Goal: Task Accomplishment & Management: Manage account settings

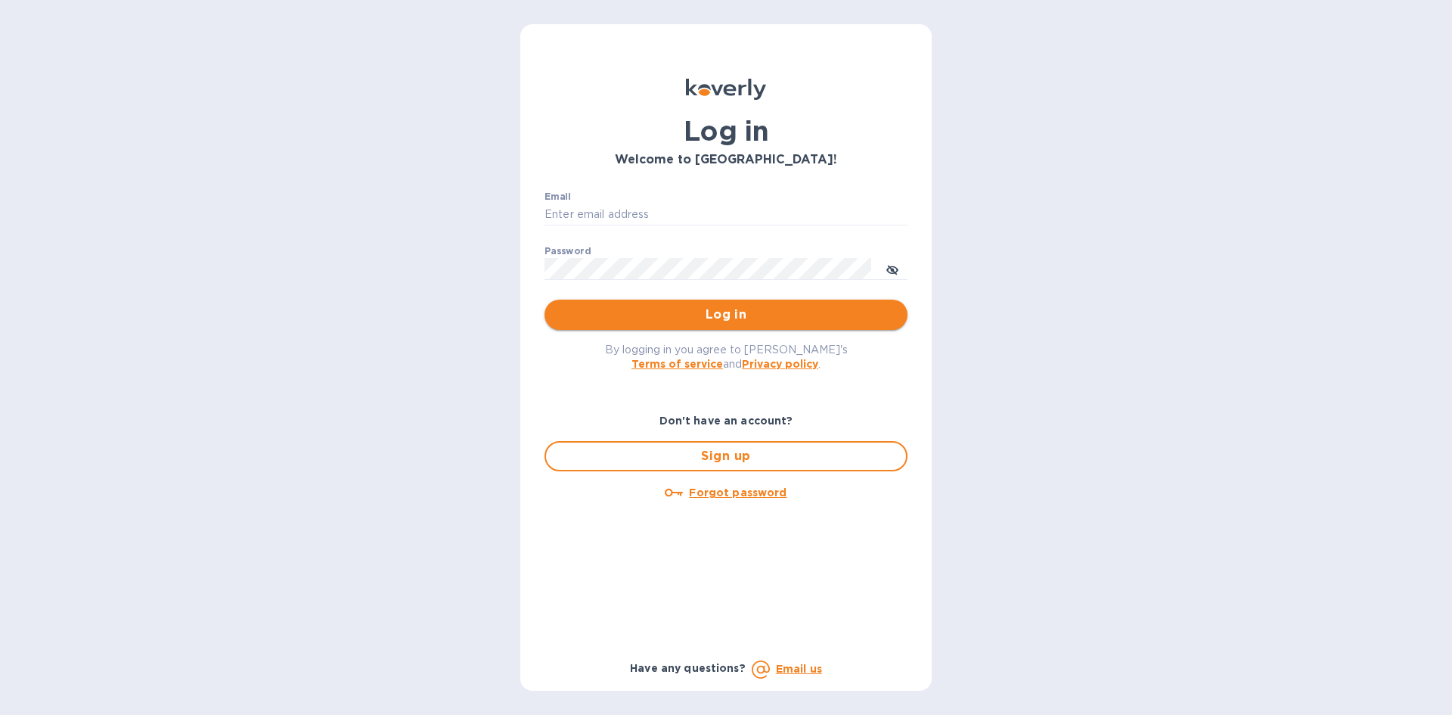
type input "info@yourbooksmanager.com"
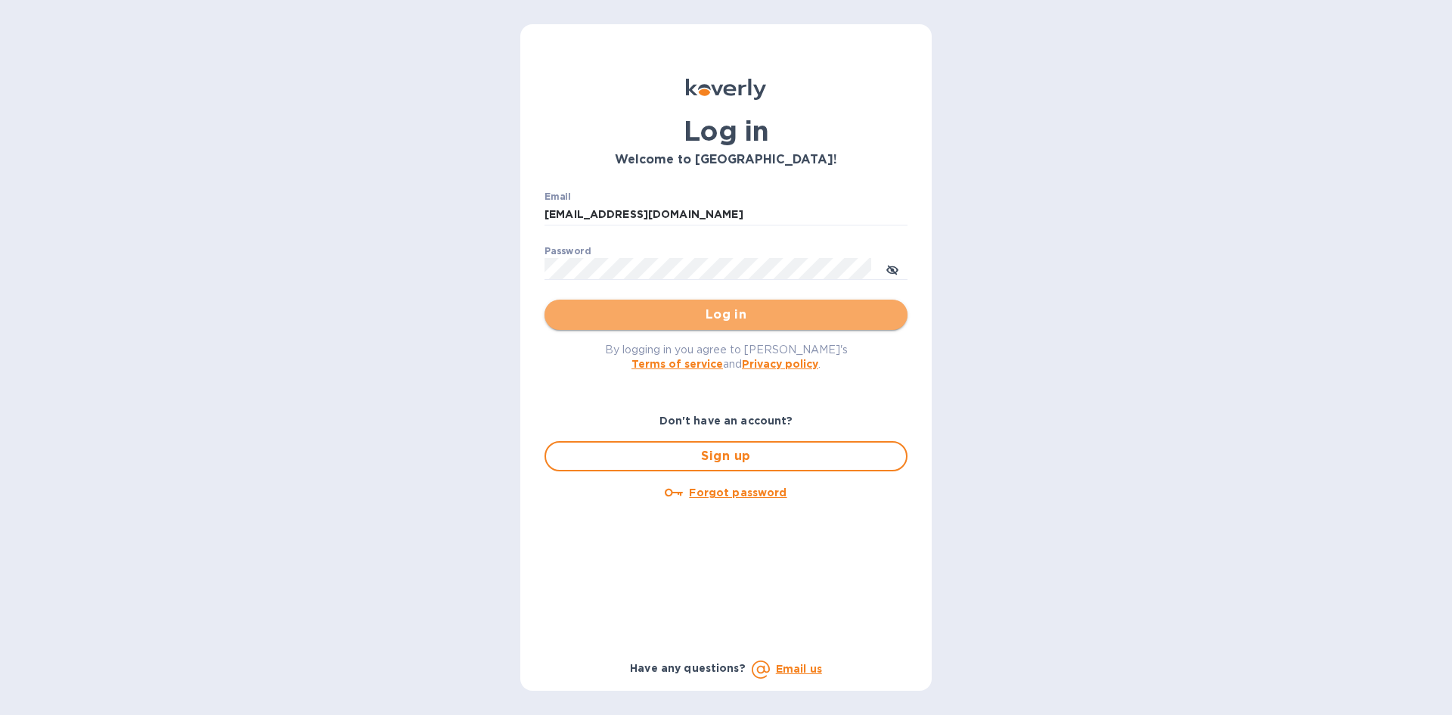
click at [712, 308] on span "Log in" at bounding box center [726, 315] width 339 height 18
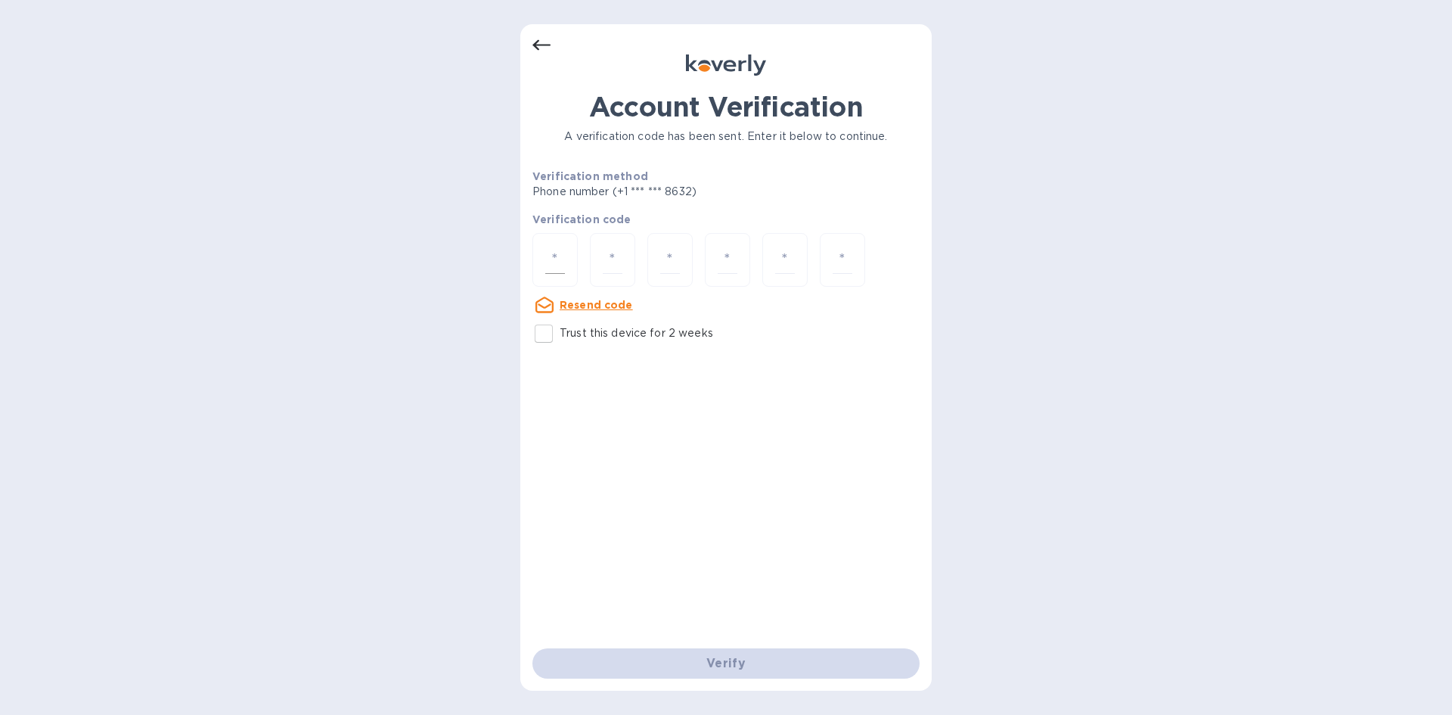
click at [546, 253] on input "number" at bounding box center [555, 260] width 20 height 28
type input "5"
type input "8"
type input "5"
type input "8"
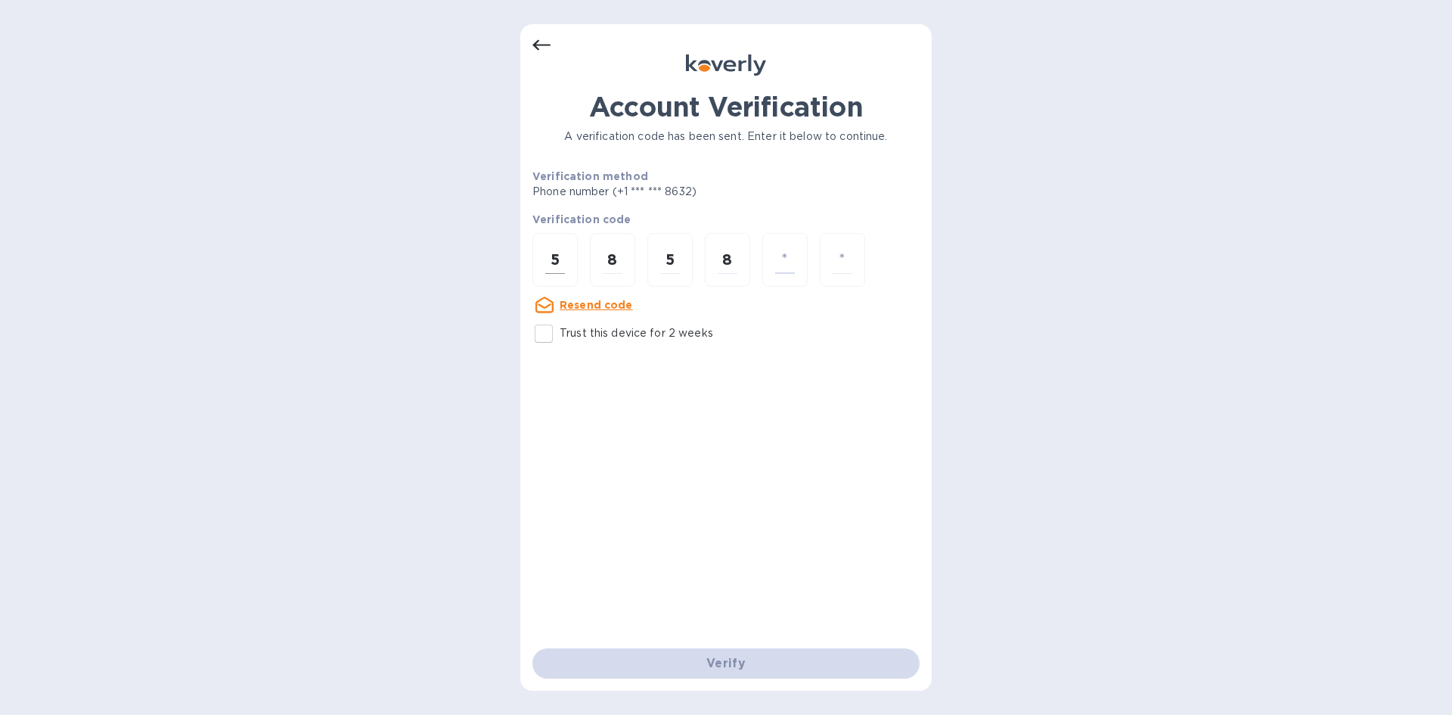
type input "3"
type input "5"
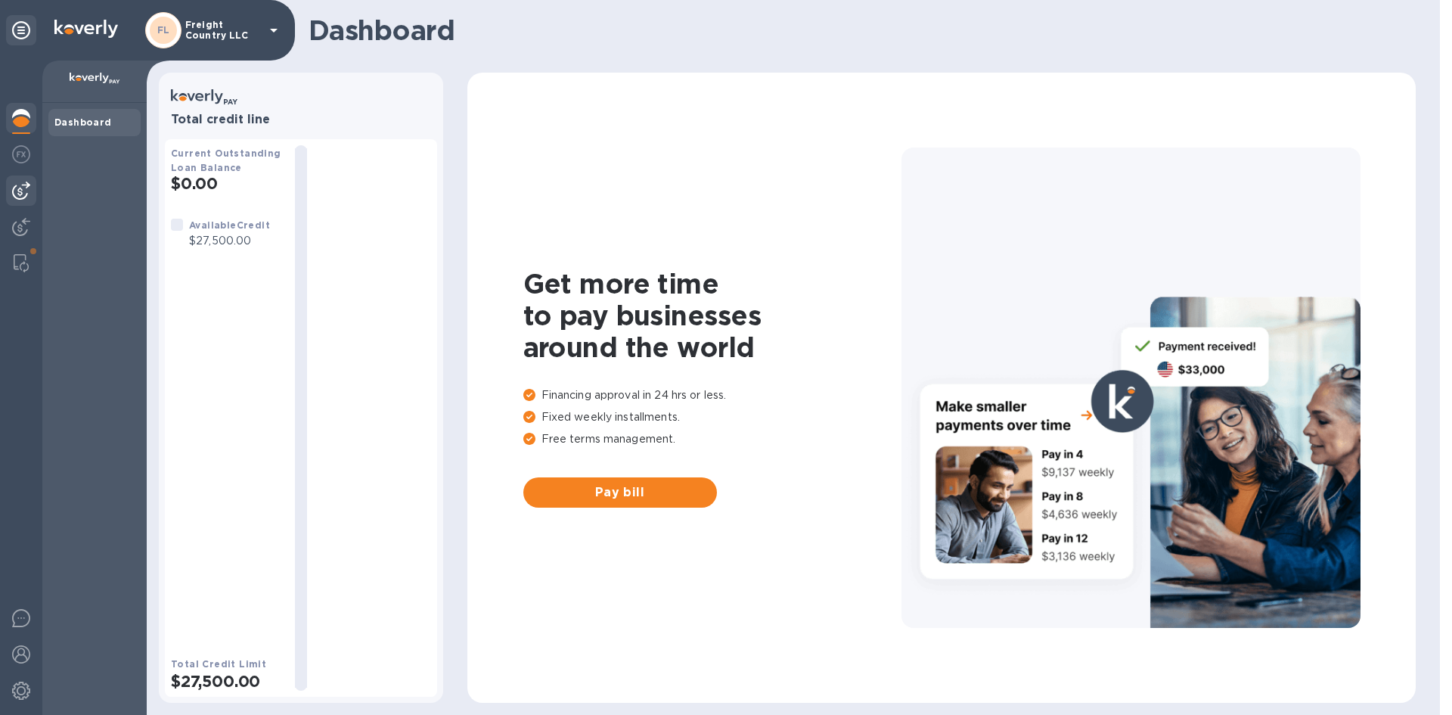
click at [24, 188] on img at bounding box center [21, 191] width 18 height 18
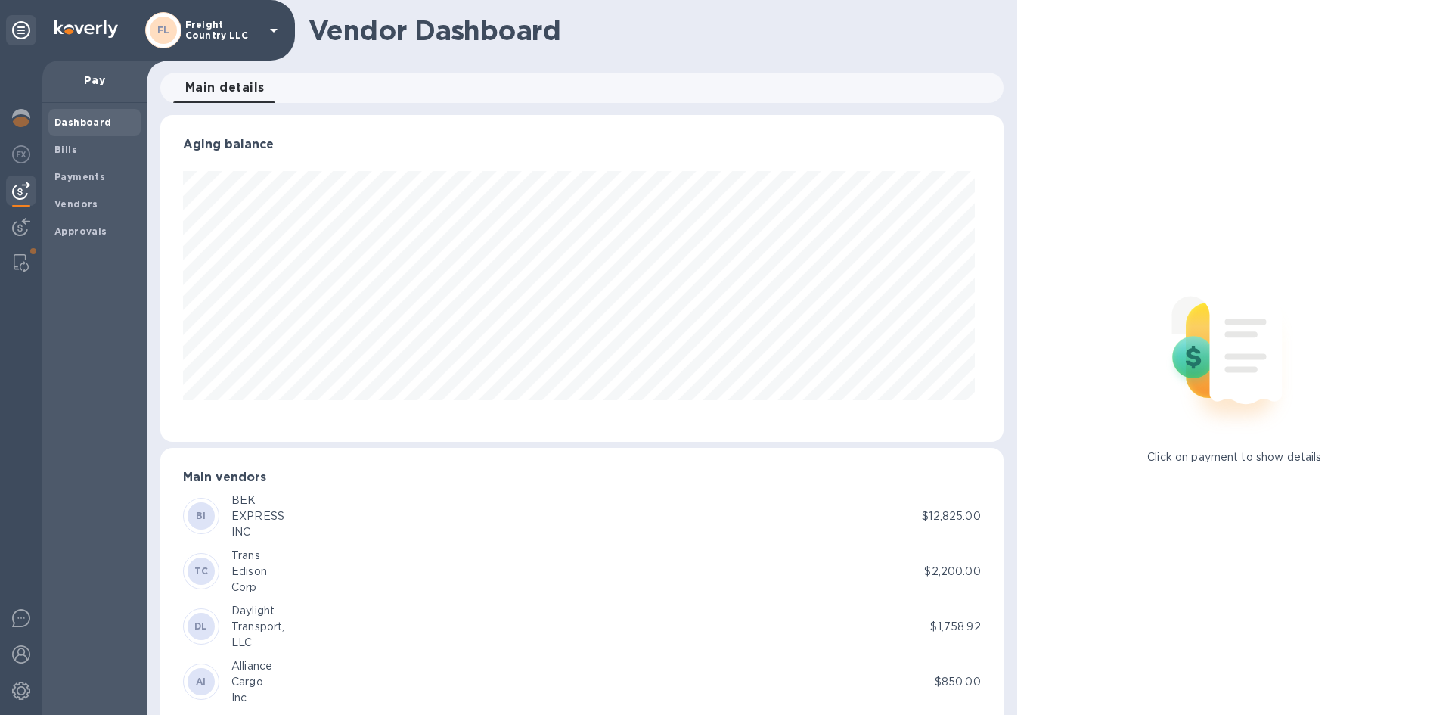
scroll to position [327, 836]
click at [81, 200] on b "Vendors" at bounding box center [76, 203] width 44 height 11
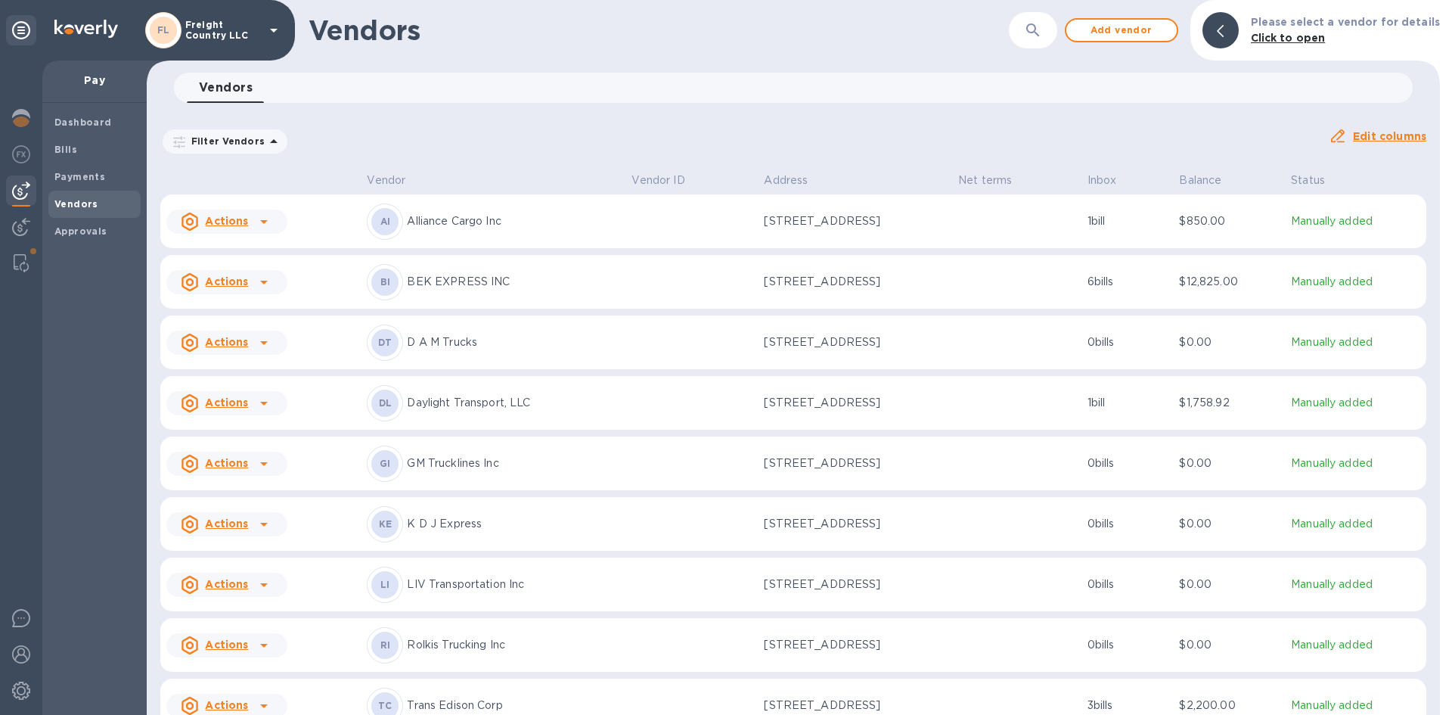
click at [1041, 35] on icon "button" at bounding box center [1033, 30] width 18 height 18
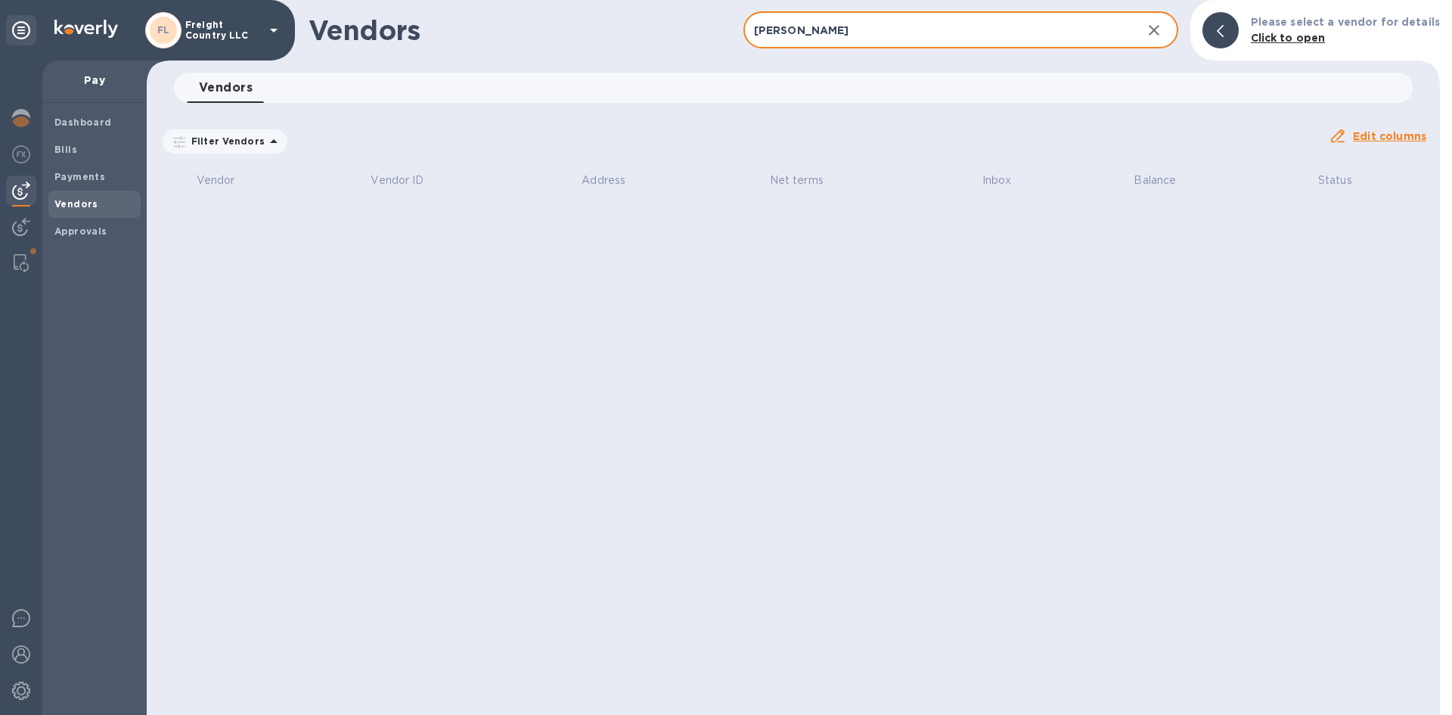
drag, startPoint x: 888, startPoint y: 33, endPoint x: 718, endPoint y: 18, distance: 170.1
click at [718, 18] on div "Vendors [PERSON_NAME] ​ Add vendor Please select a vendor for details Click to …" at bounding box center [793, 30] width 1293 height 61
type input "usa car"
click at [1163, 30] on icon "button" at bounding box center [1154, 30] width 18 height 18
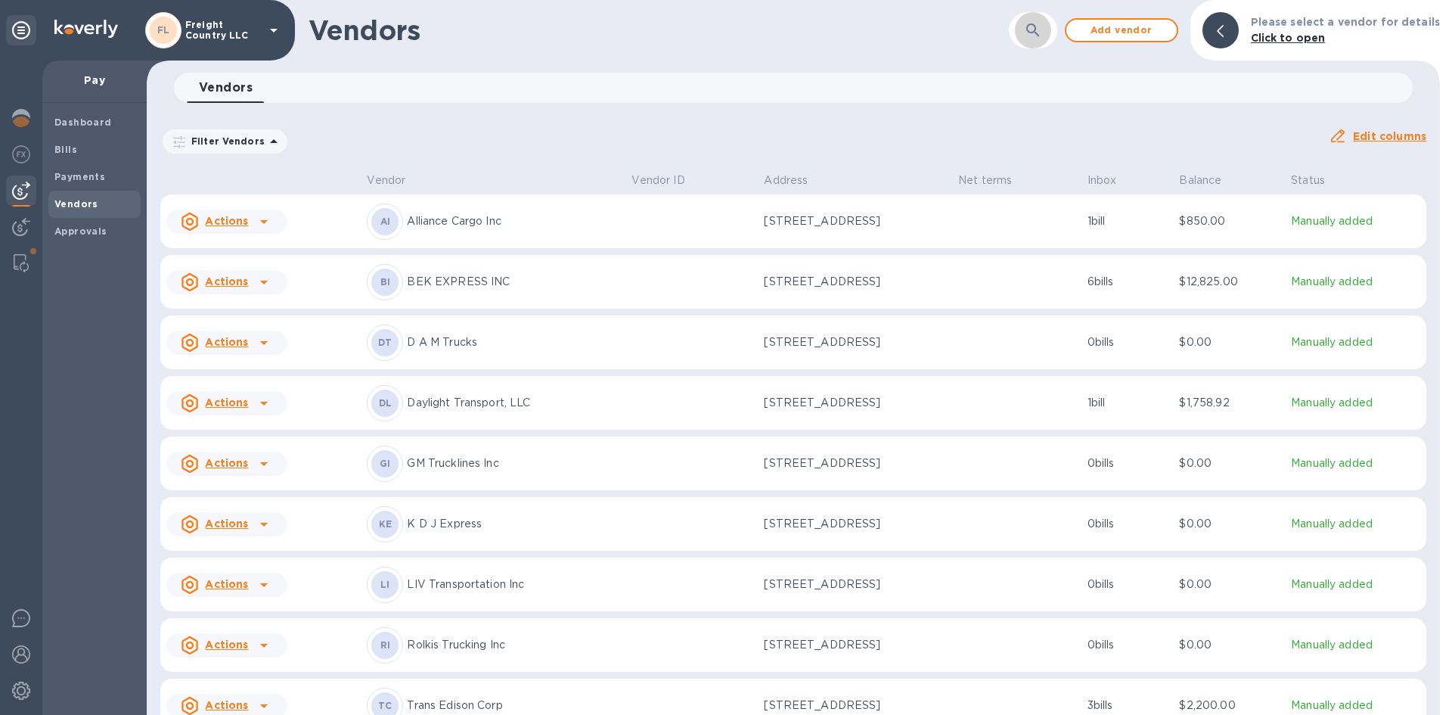
click at [1050, 45] on button "button" at bounding box center [1033, 30] width 36 height 36
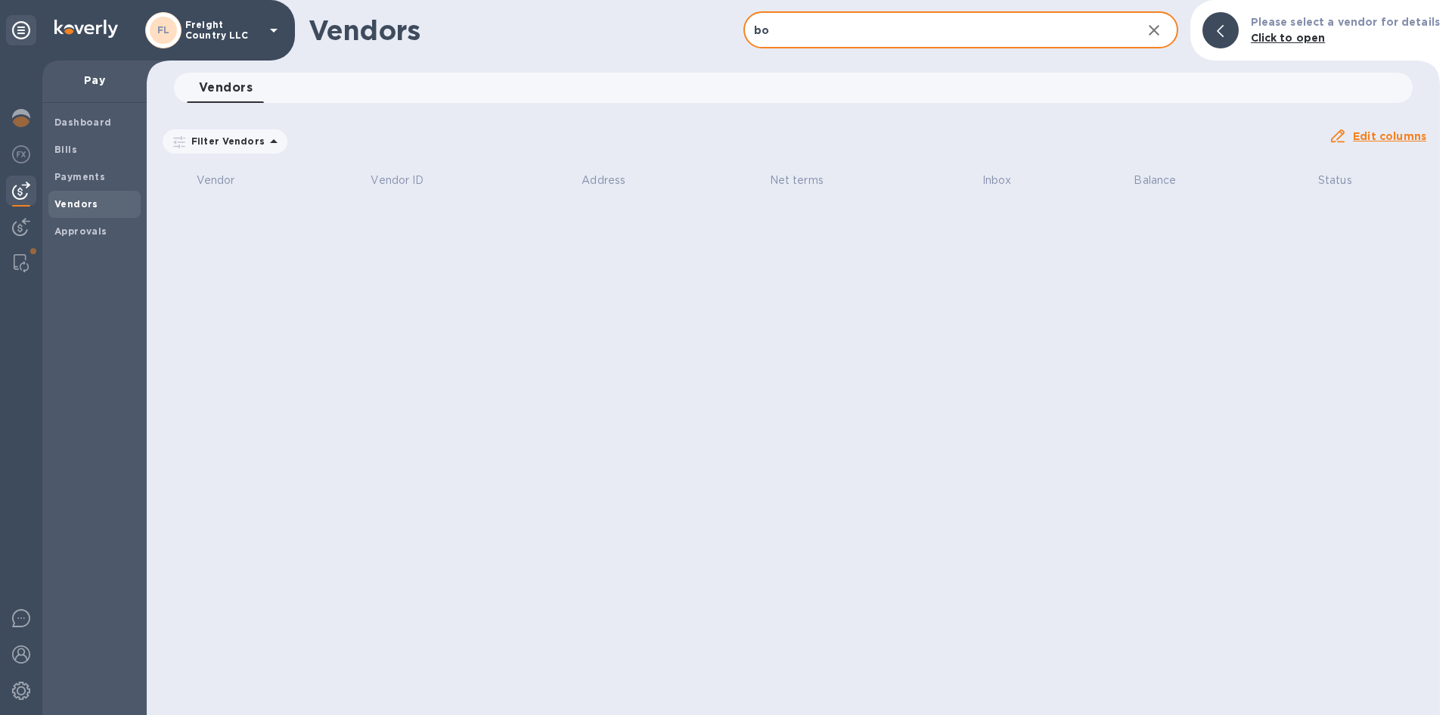
type input "b"
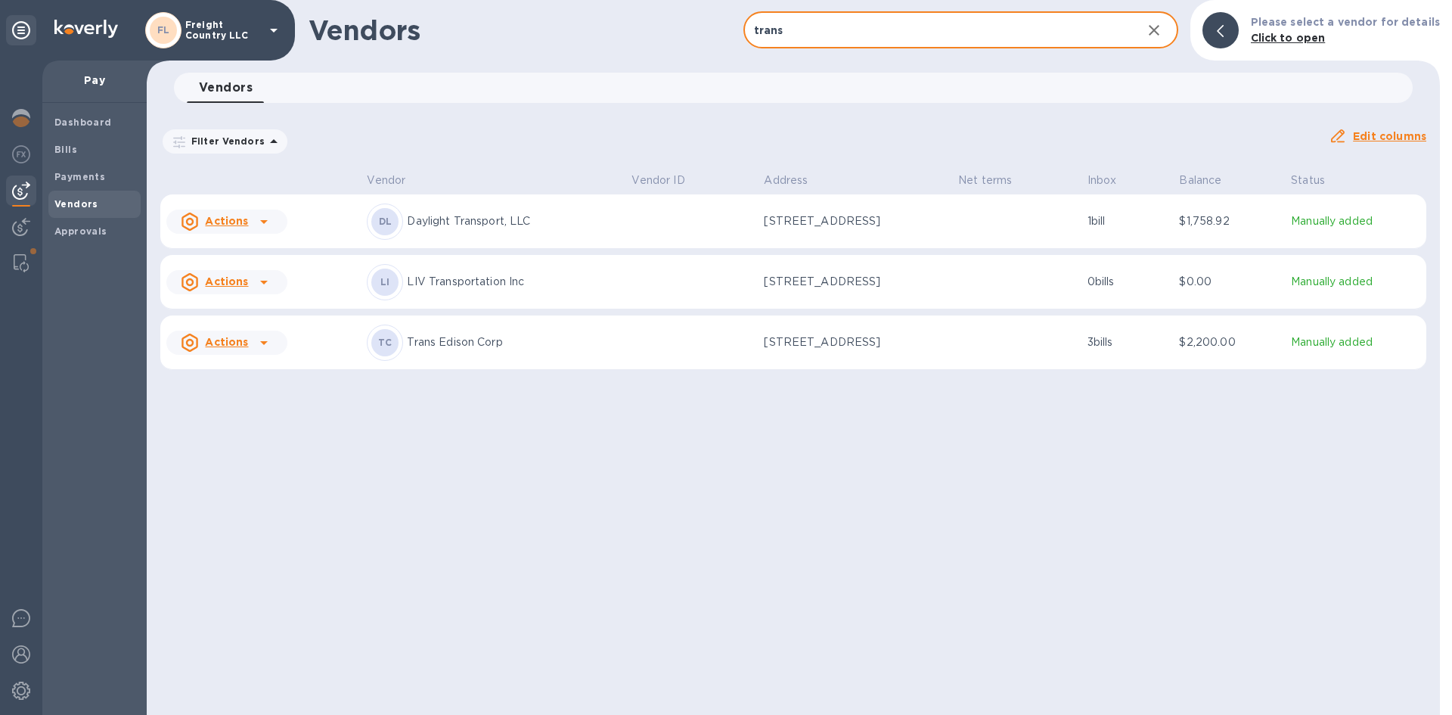
type input "trans"
click at [1112, 343] on p "3 bills" at bounding box center [1128, 342] width 80 height 16
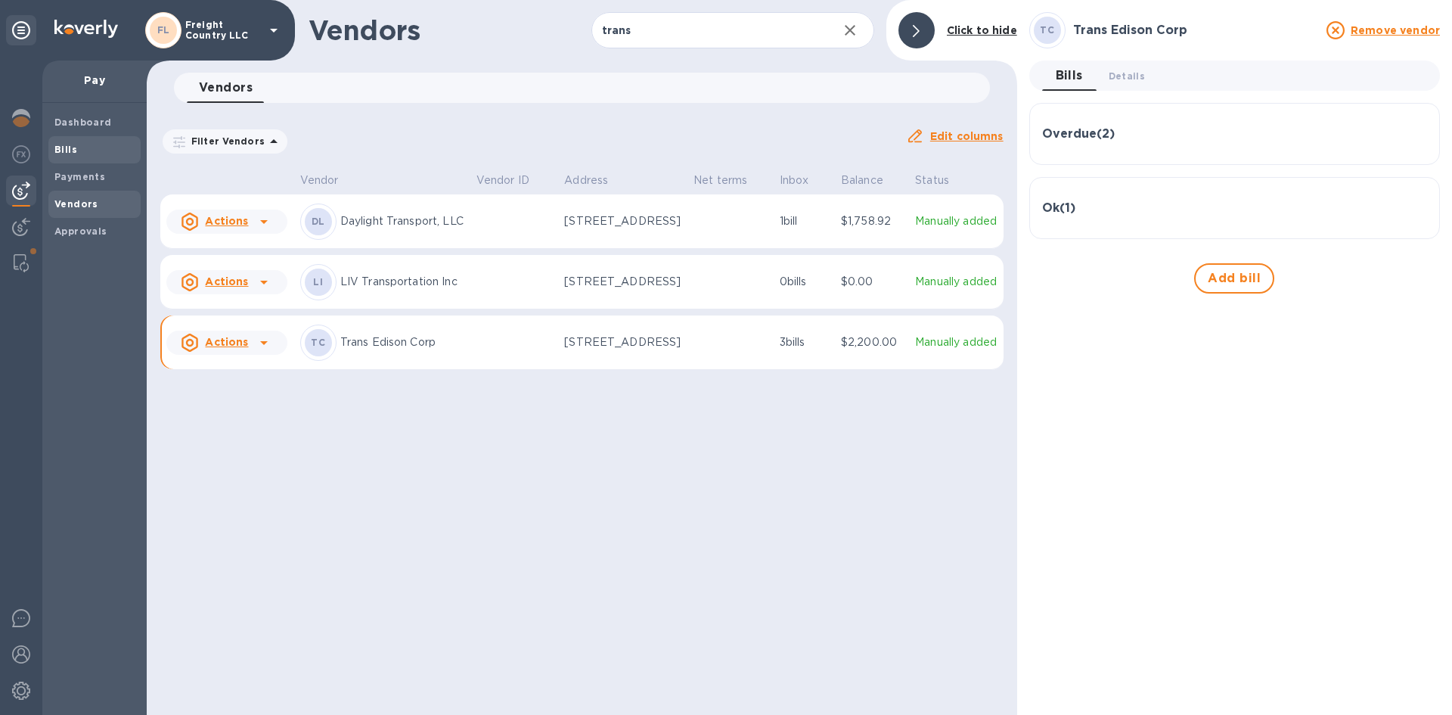
click at [70, 149] on b "Bills" at bounding box center [65, 149] width 23 height 11
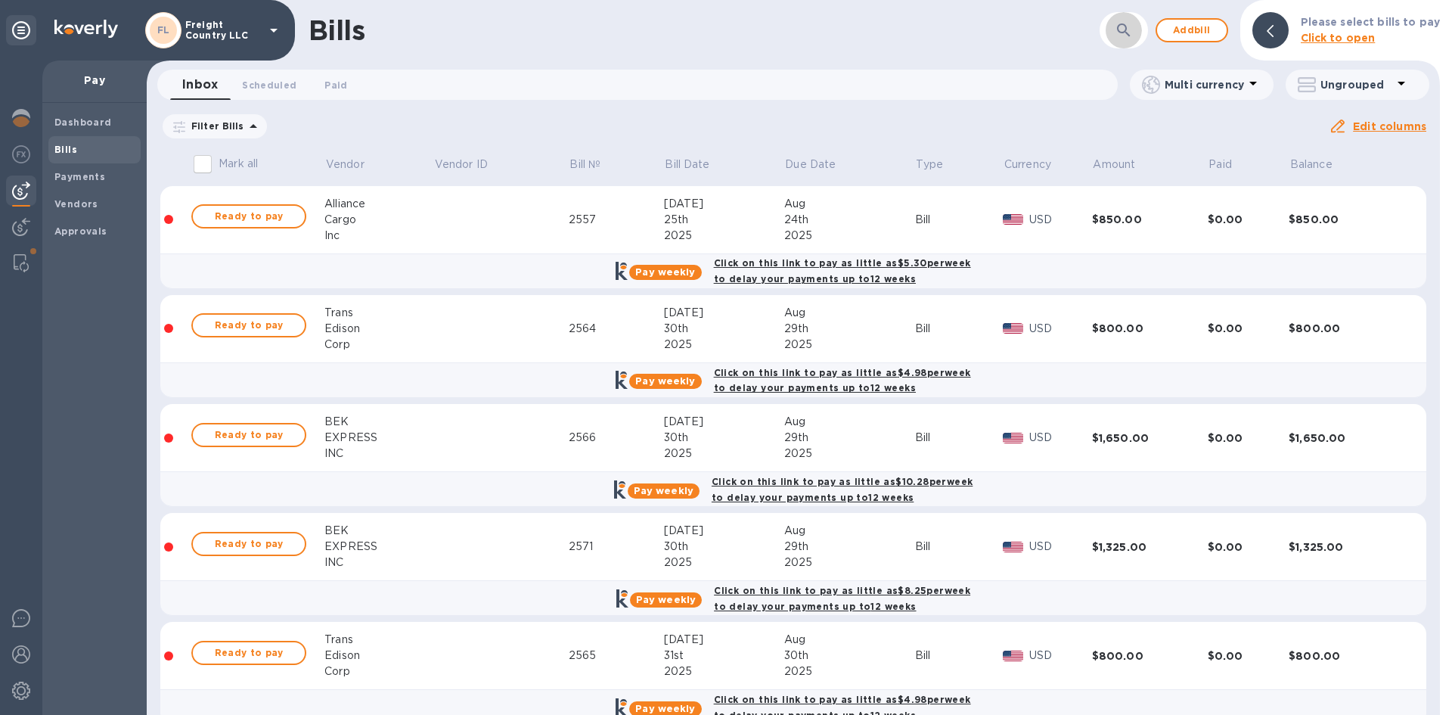
click at [1122, 29] on icon "button" at bounding box center [1123, 29] width 13 height 13
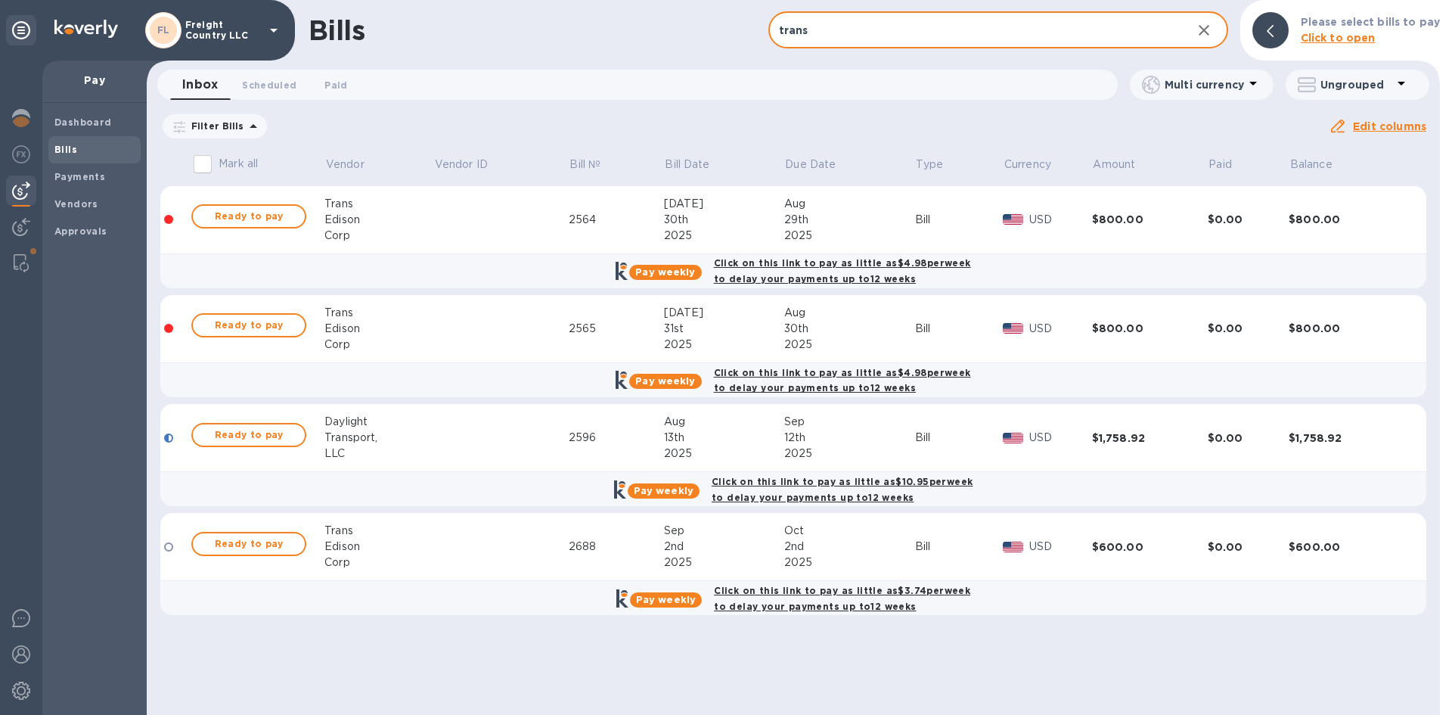
type input "trans"
click at [61, 206] on b "Vendors" at bounding box center [76, 203] width 44 height 11
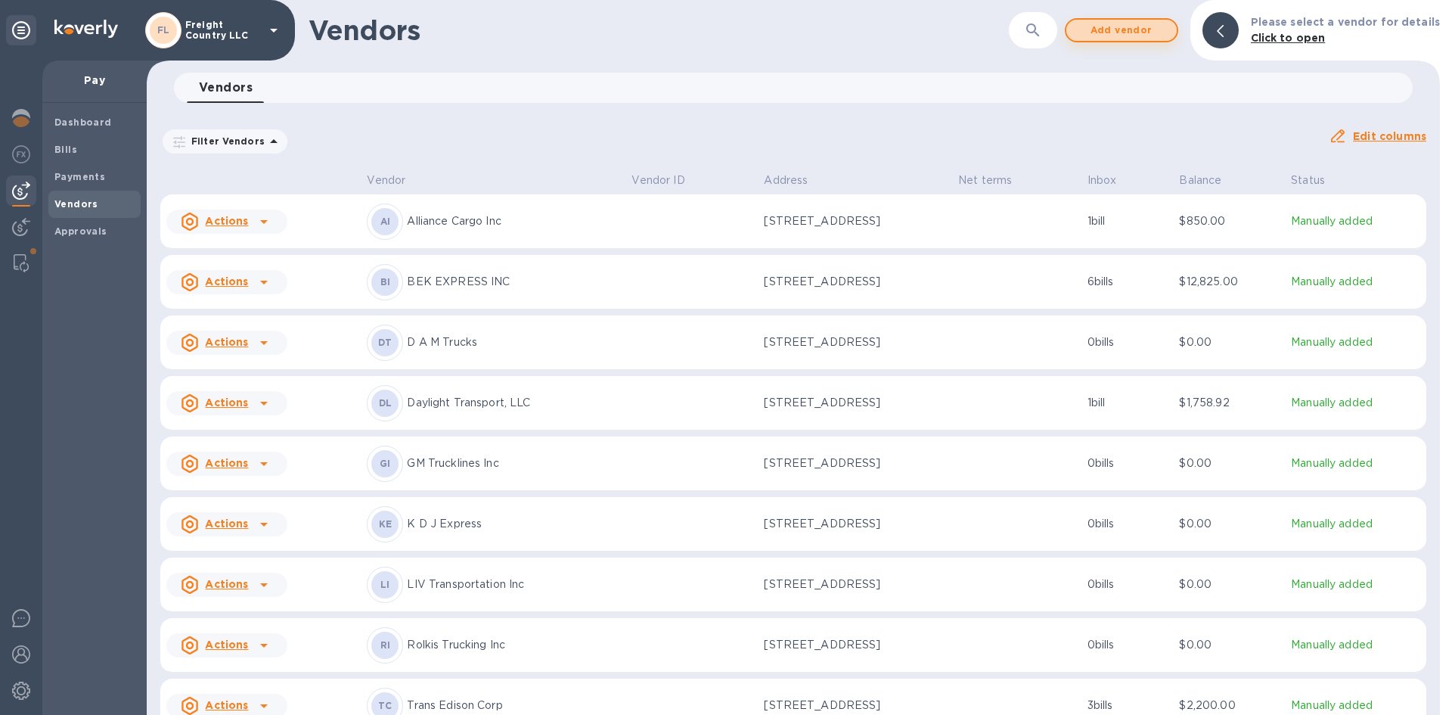
click at [1119, 30] on span "Add vendor" at bounding box center [1121, 30] width 86 height 18
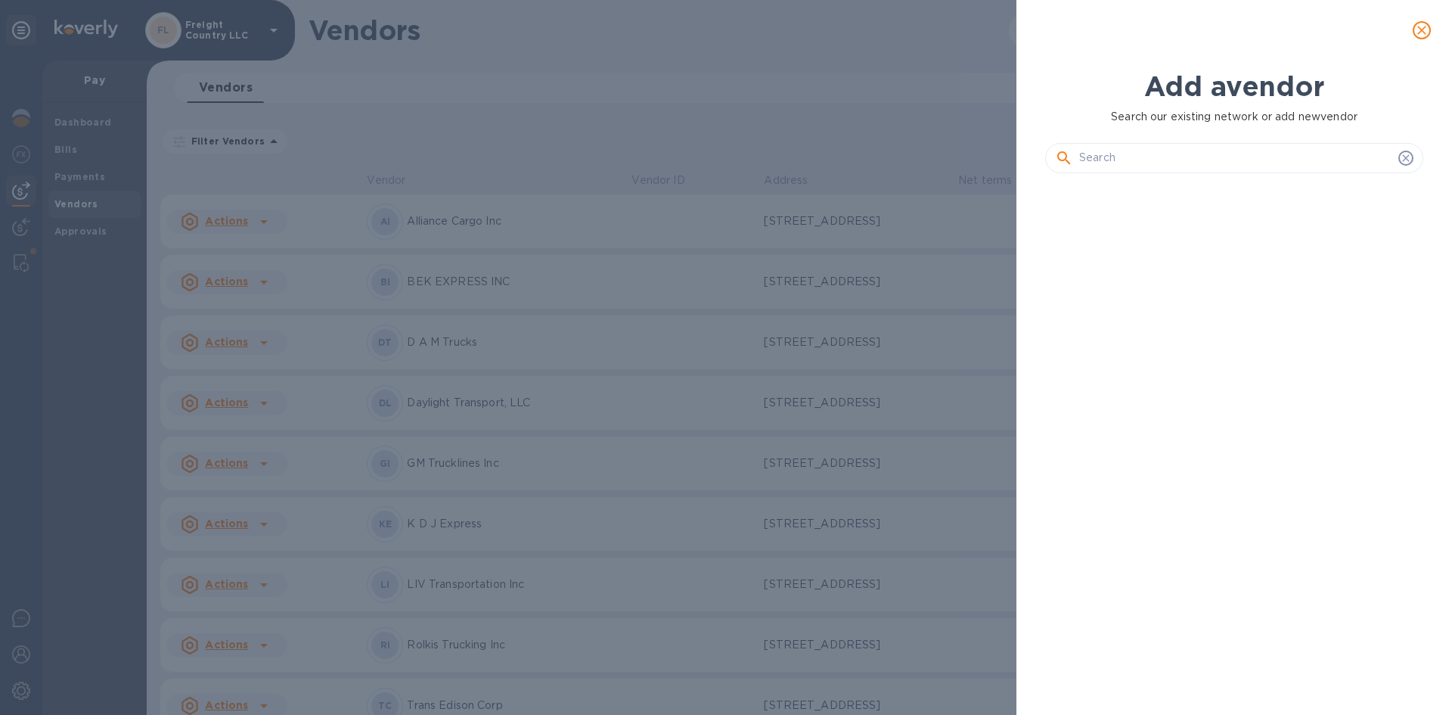
scroll to position [478, 384]
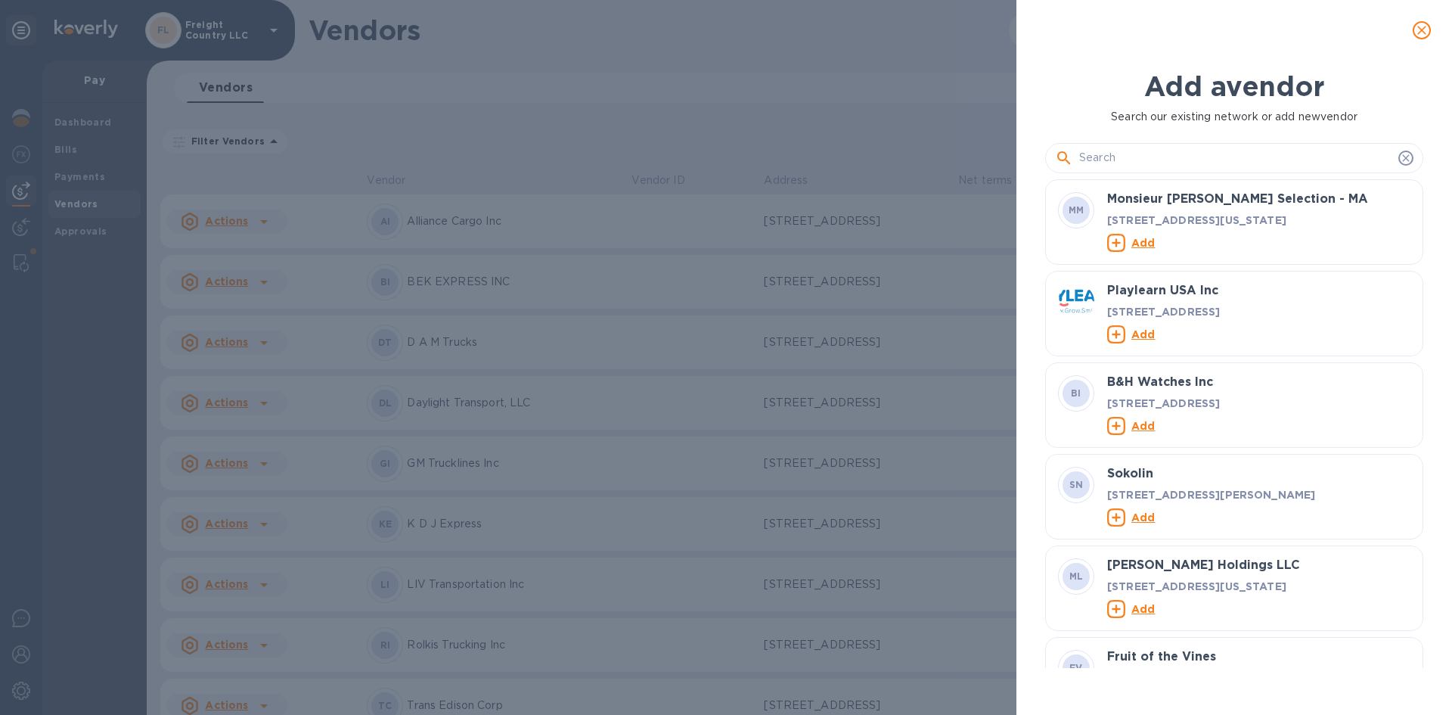
click at [1140, 157] on input "text" at bounding box center [1235, 158] width 313 height 23
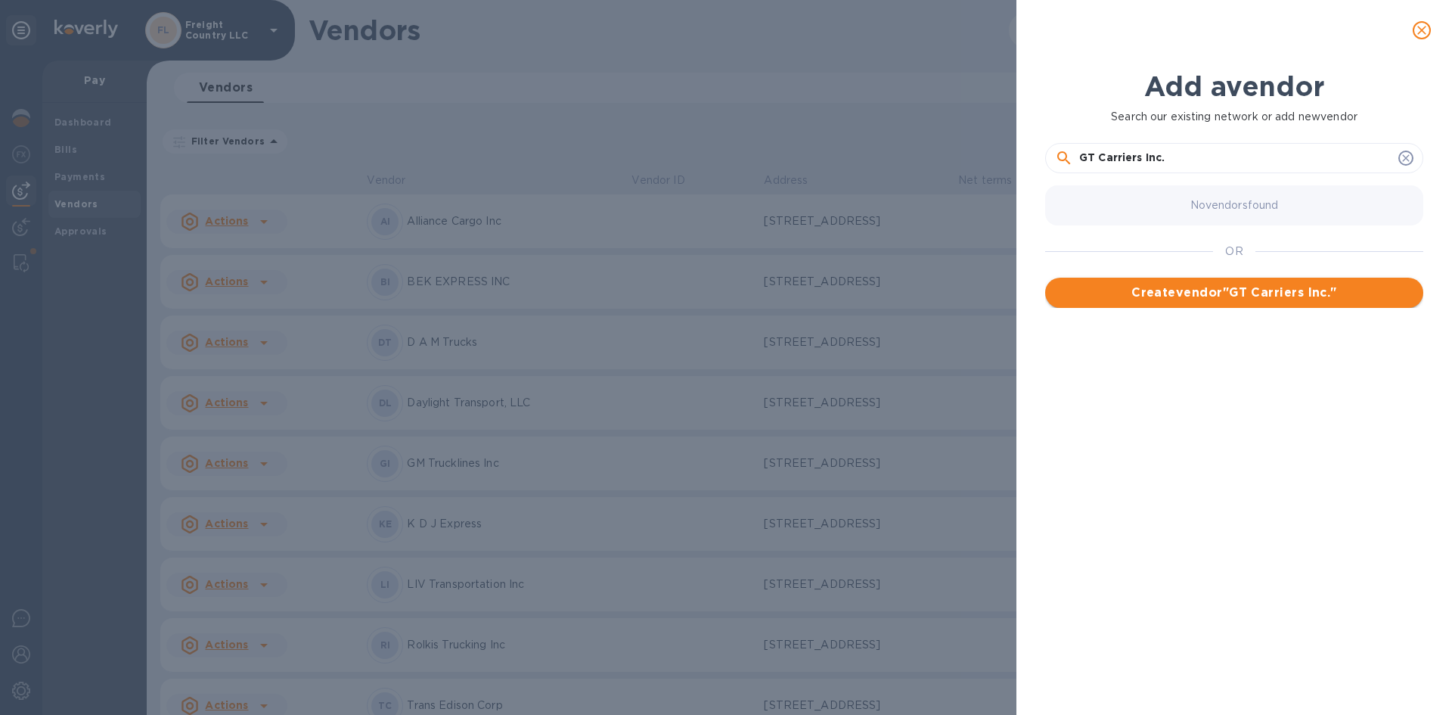
type input "GT Carriers Inc."
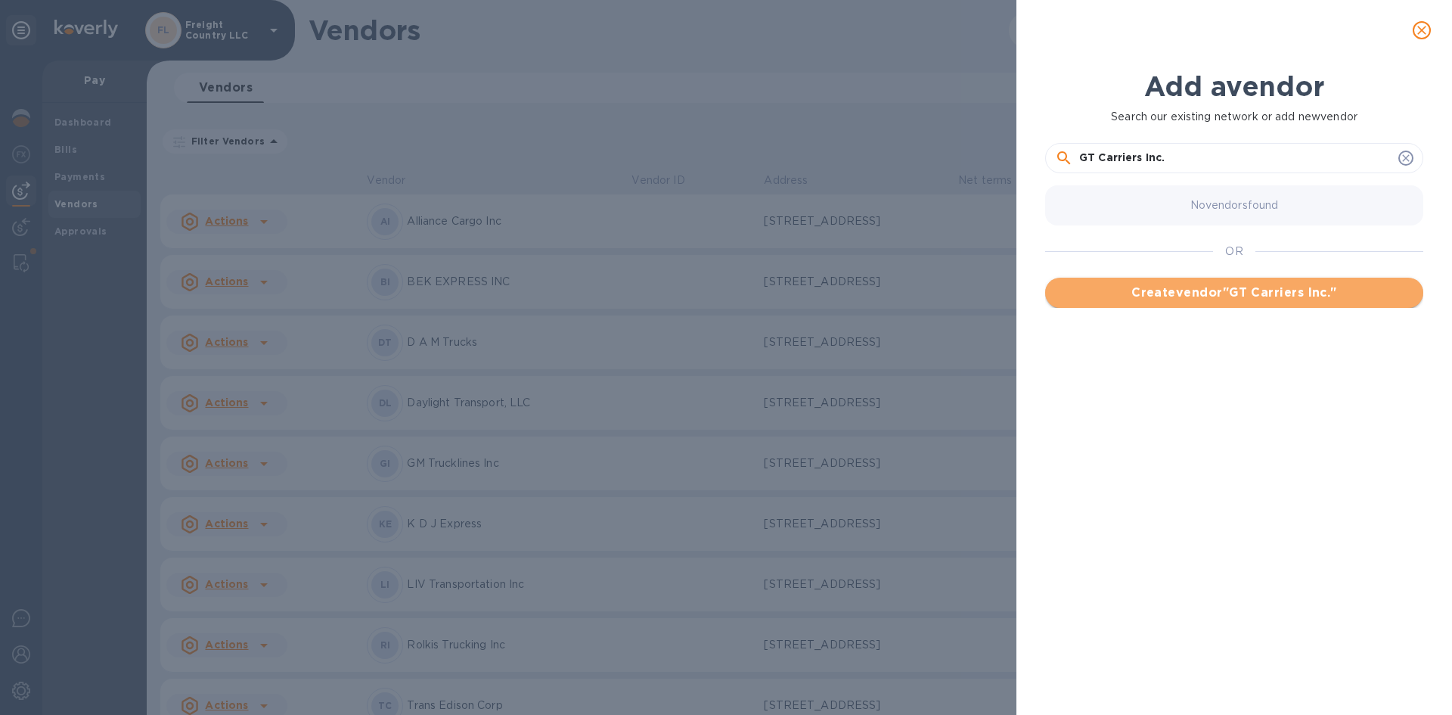
click at [1240, 295] on span "Create vendor " GT Carriers Inc. "" at bounding box center [1234, 293] width 354 height 18
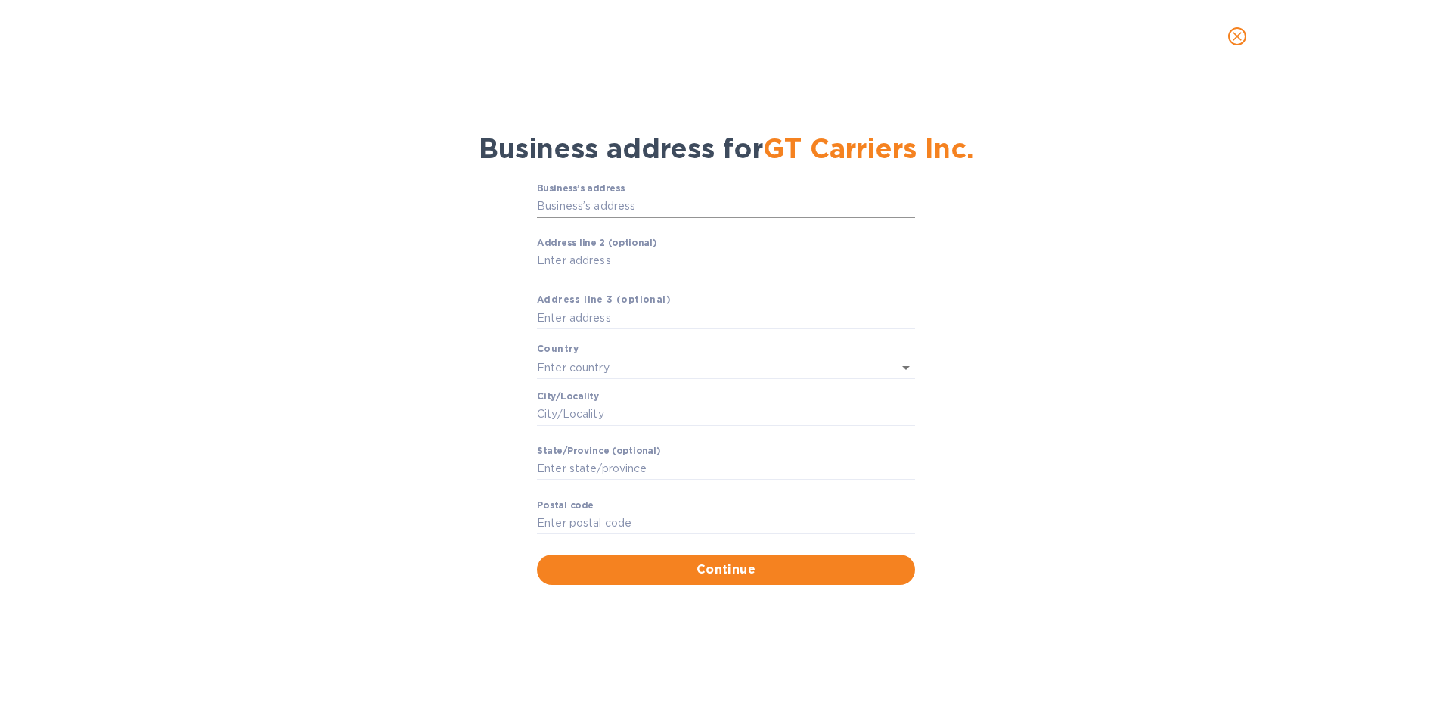
click at [587, 201] on input "Business’s аddress" at bounding box center [726, 206] width 378 height 23
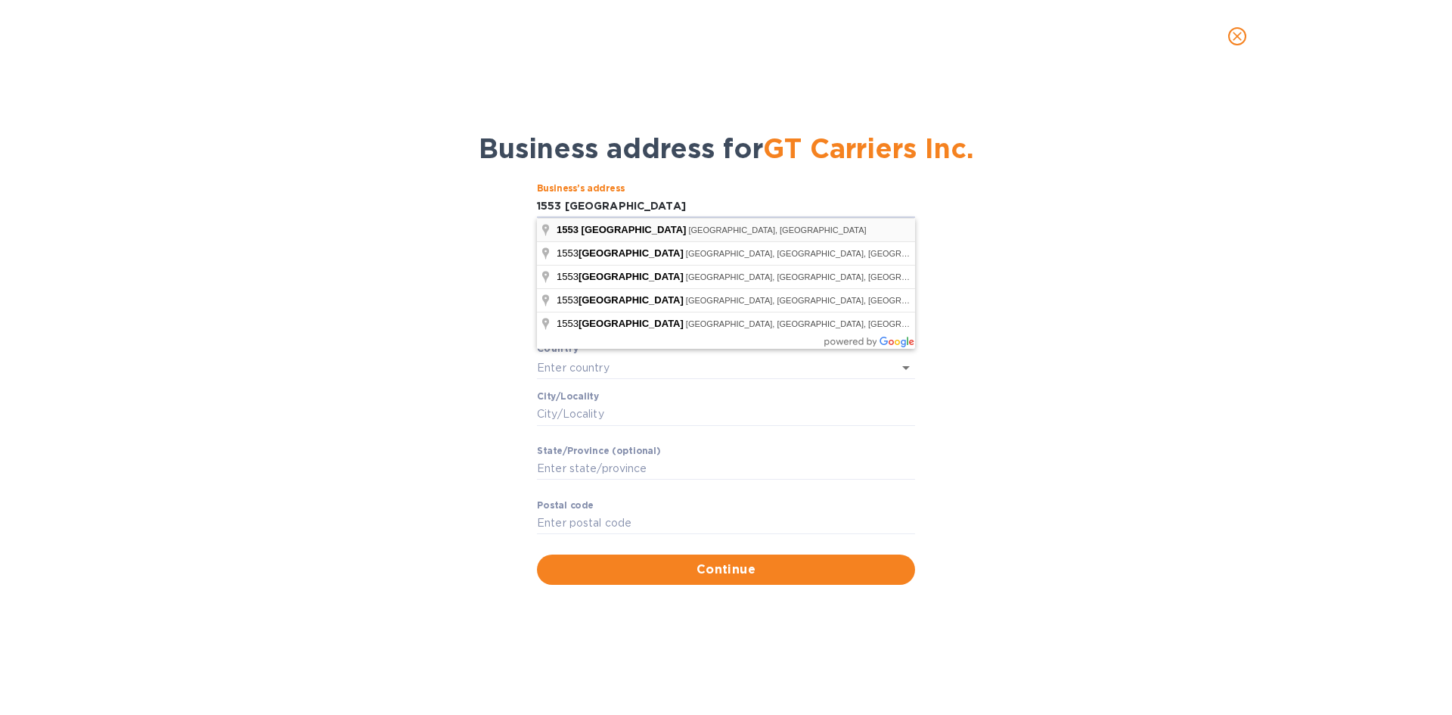
type input "1553 [GEOGRAPHIC_DATA]"
type input "[GEOGRAPHIC_DATA]"
type input "El Centro"
type input "CA"
type input "92243"
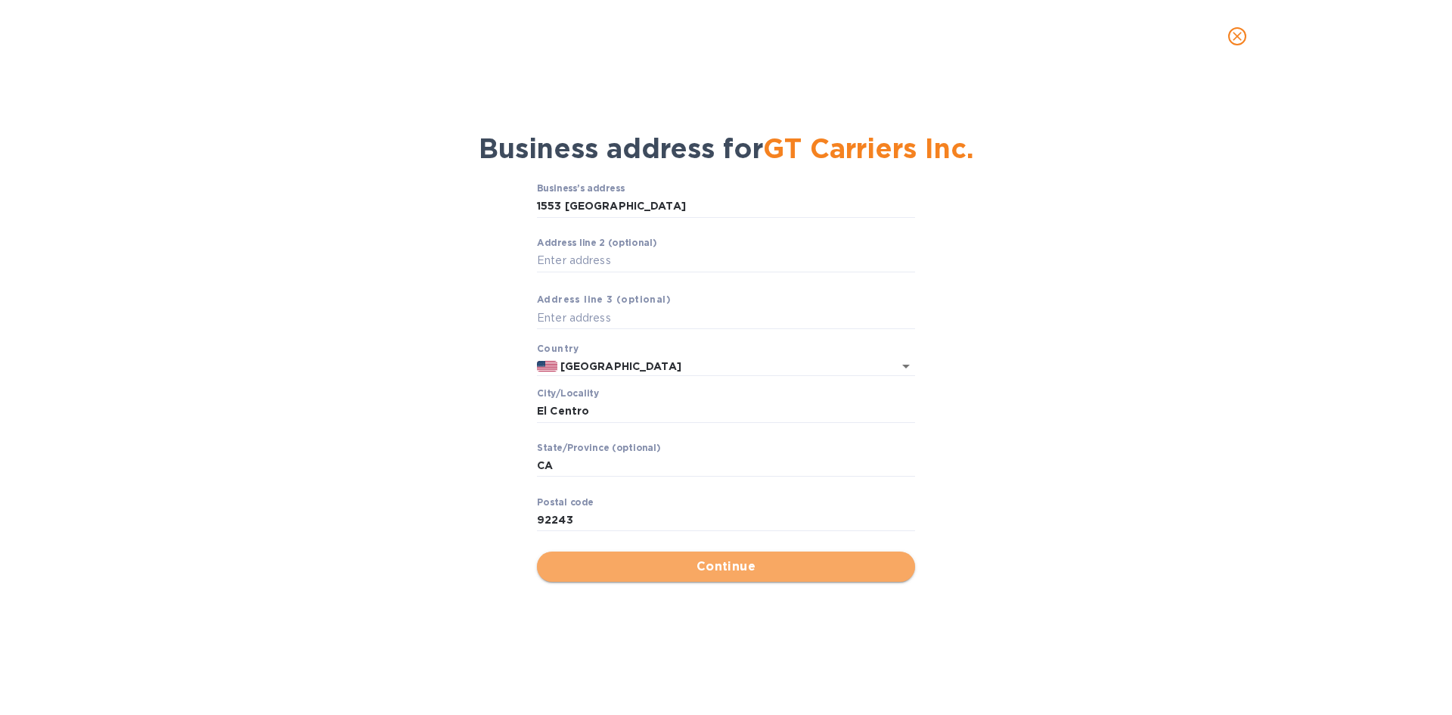
click at [712, 560] on span "Continue" at bounding box center [726, 566] width 354 height 18
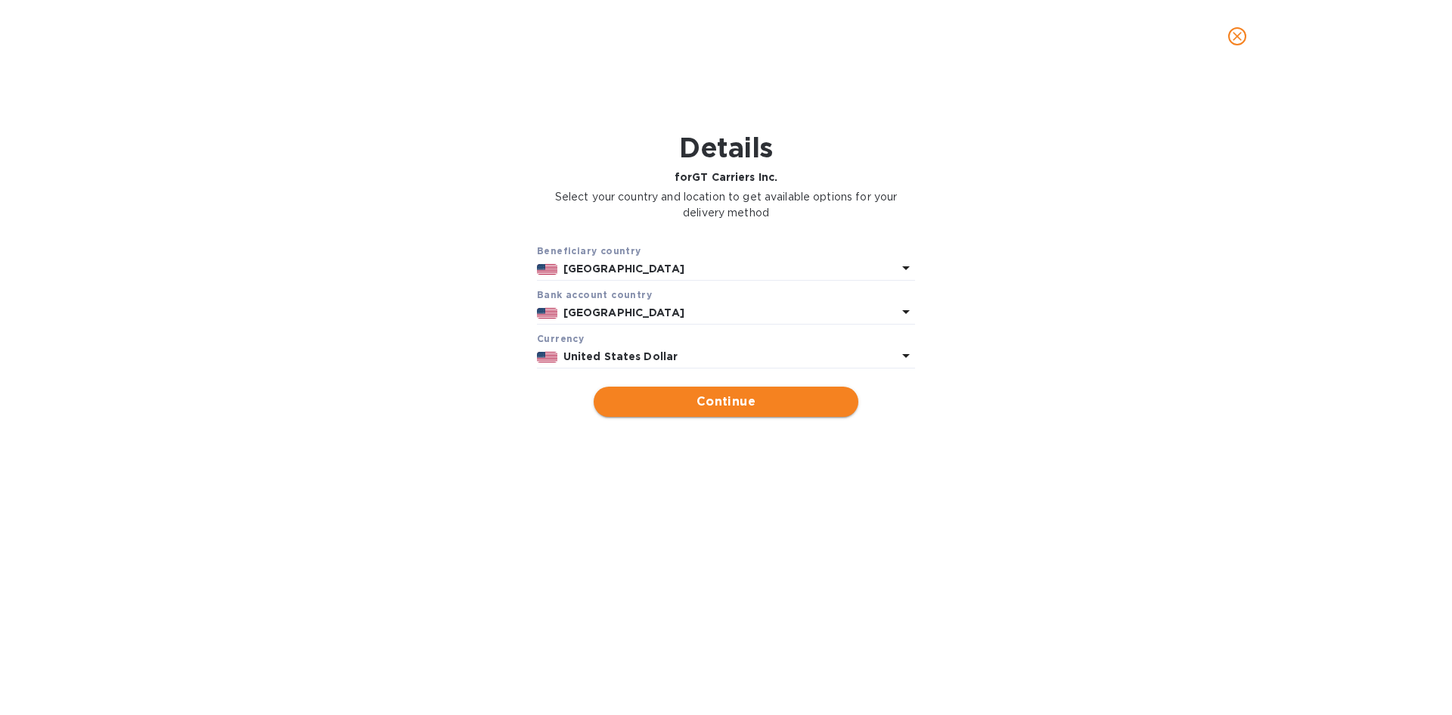
click at [725, 399] on span "Continue" at bounding box center [726, 402] width 240 height 18
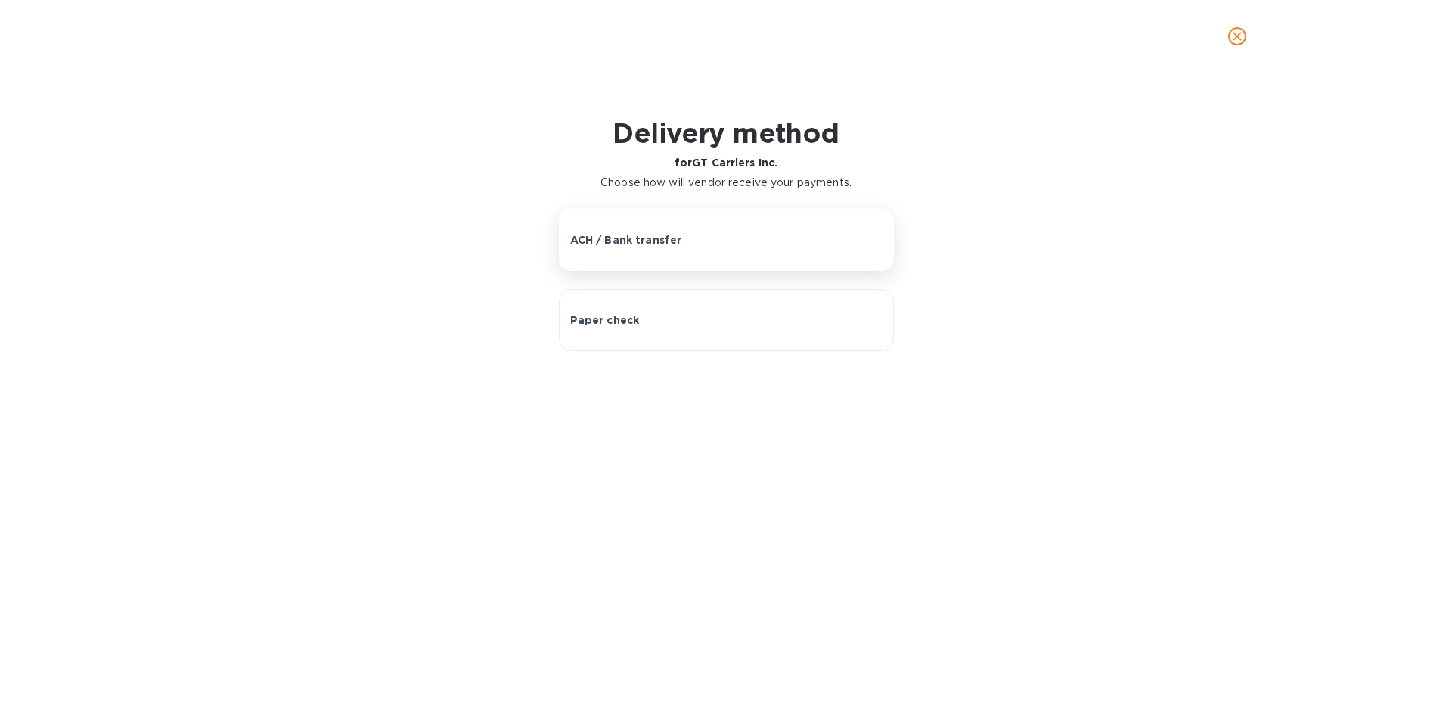
click at [651, 242] on p "ACH / Bank transfer" at bounding box center [626, 239] width 112 height 15
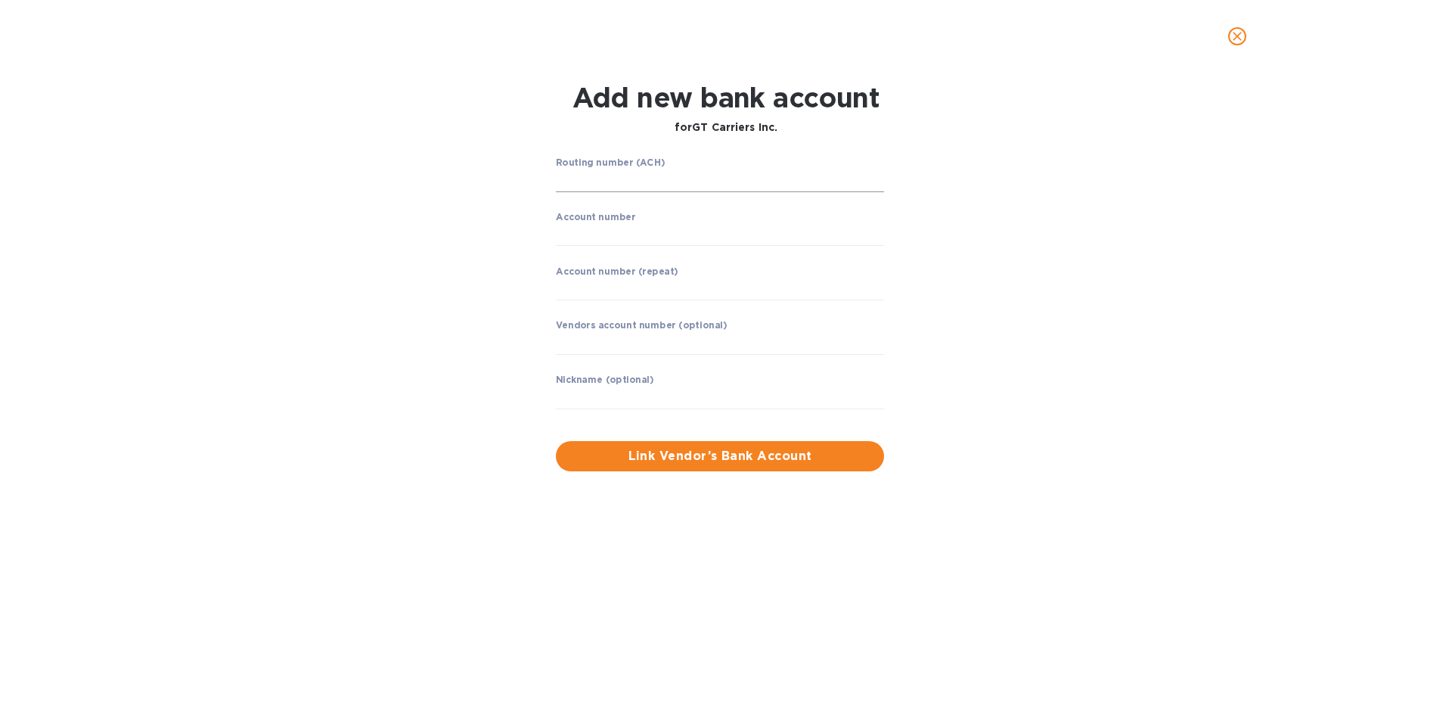
click at [659, 172] on input "string" at bounding box center [720, 180] width 328 height 23
type input "122235821"
click at [614, 271] on label "Account number (repeat)" at bounding box center [617, 270] width 123 height 9
click at [597, 237] on input "string" at bounding box center [720, 234] width 328 height 23
type input "157528764051"
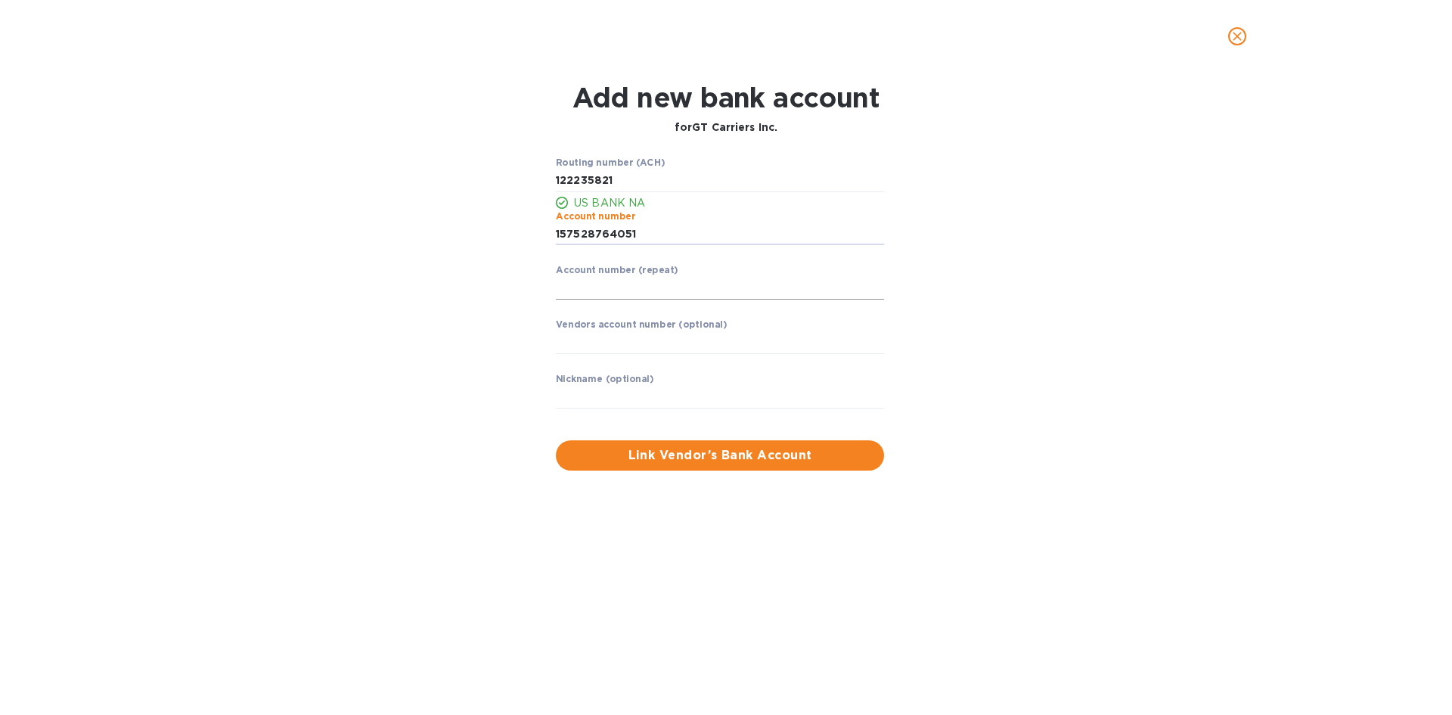
click at [588, 287] on input "string" at bounding box center [720, 288] width 328 height 23
type input "157528764051"
click at [615, 345] on input "text" at bounding box center [720, 342] width 328 height 23
click at [718, 457] on span "Link Vendor’s Bank Account" at bounding box center [720, 455] width 304 height 18
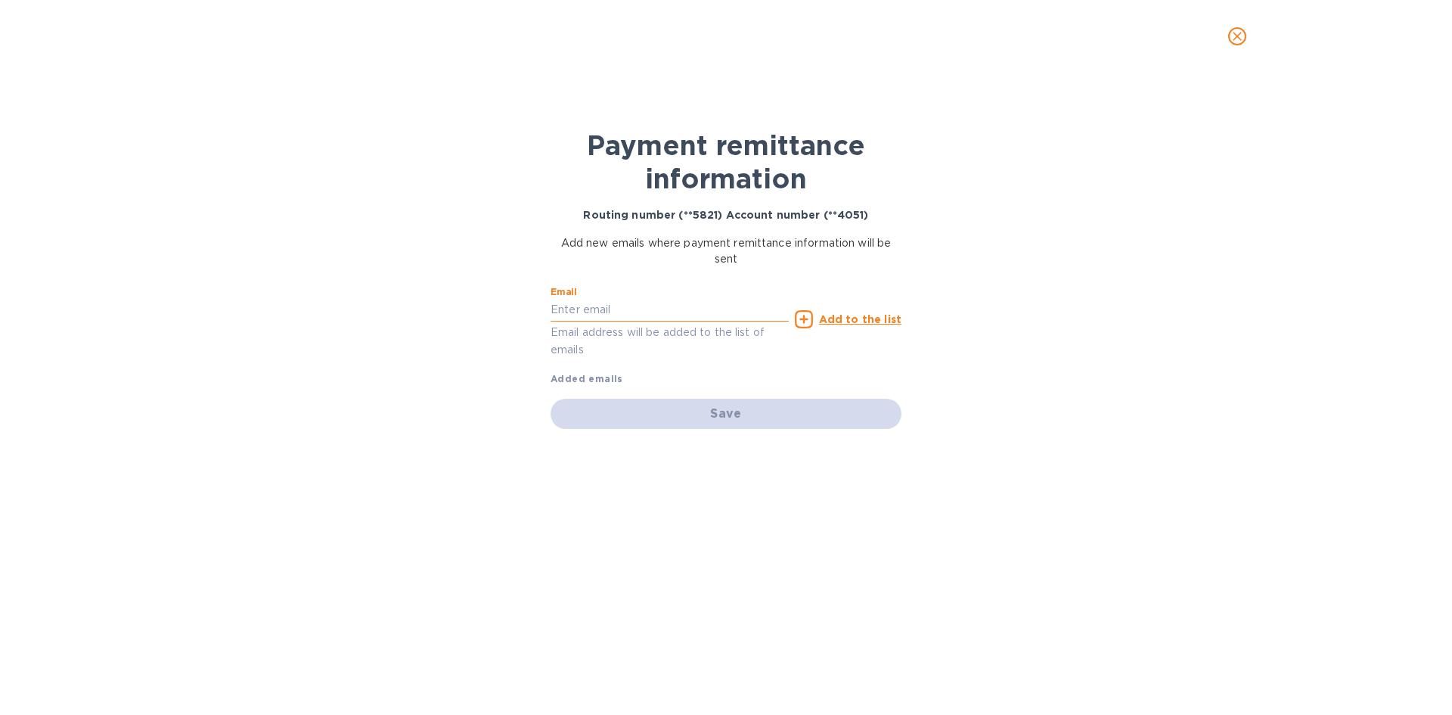
click at [613, 314] on input "text" at bounding box center [670, 310] width 238 height 23
click at [847, 321] on u "Add to the list" at bounding box center [860, 319] width 82 height 12
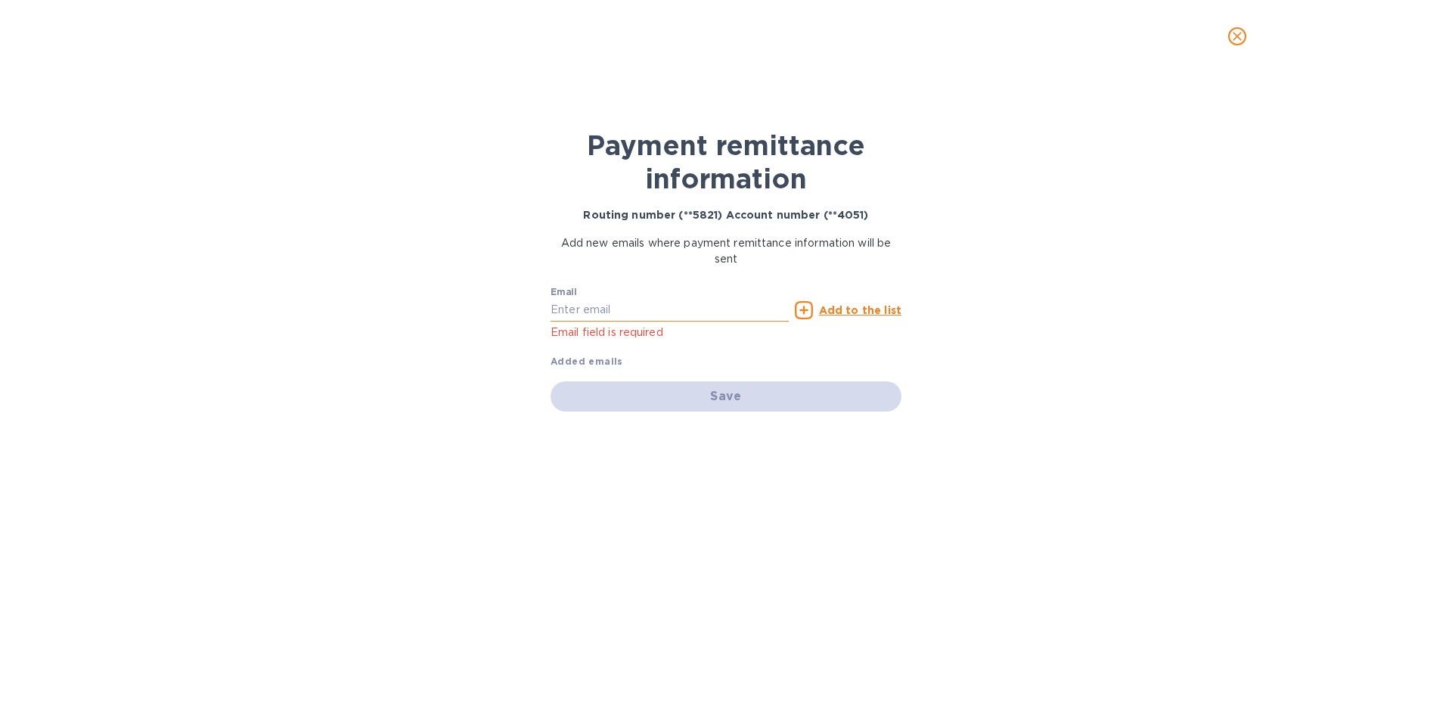
click at [631, 307] on input "text" at bounding box center [670, 310] width 238 height 23
paste input "[PERSON_NAME][EMAIL_ADDRESS][DOMAIN_NAME]"
type input "[PERSON_NAME][EMAIL_ADDRESS][DOMAIN_NAME]"
click at [849, 317] on p "Add to the list" at bounding box center [860, 310] width 82 height 15
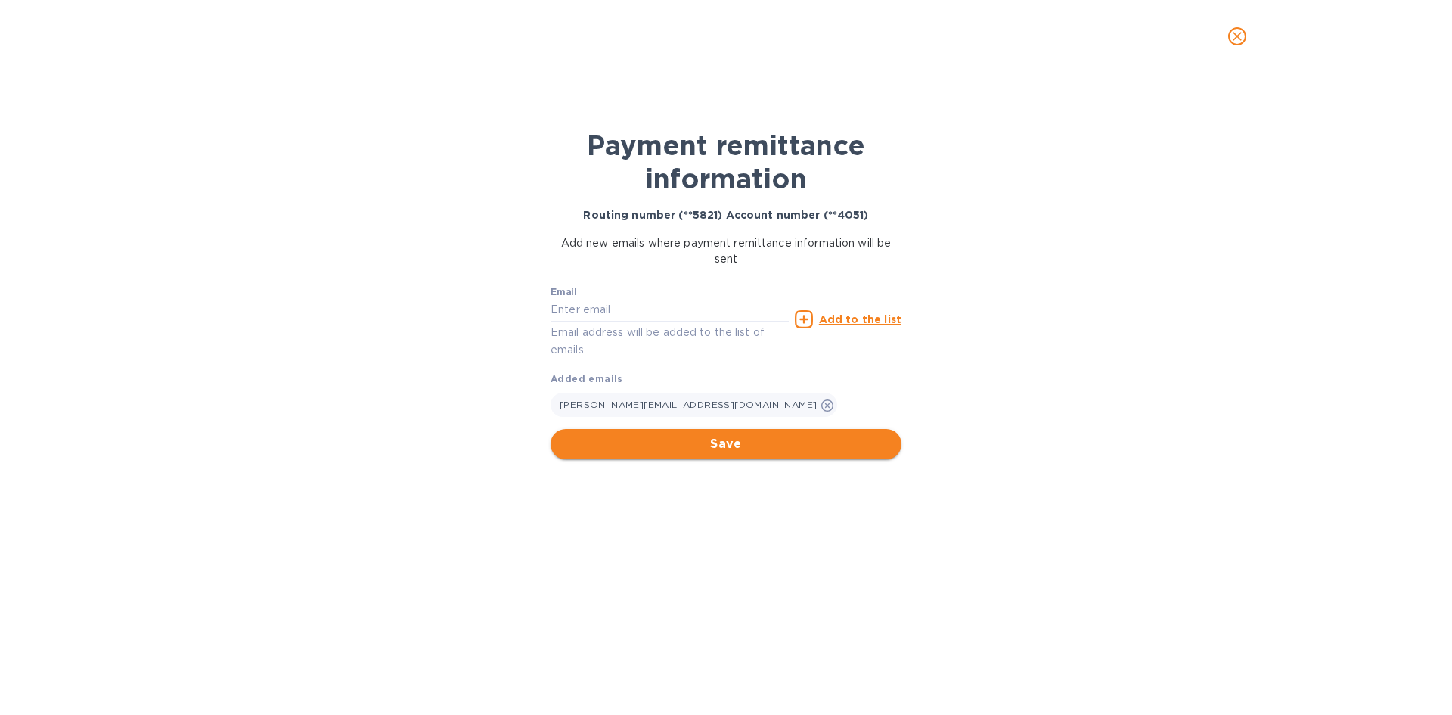
click at [712, 439] on span "Save" at bounding box center [726, 444] width 327 height 18
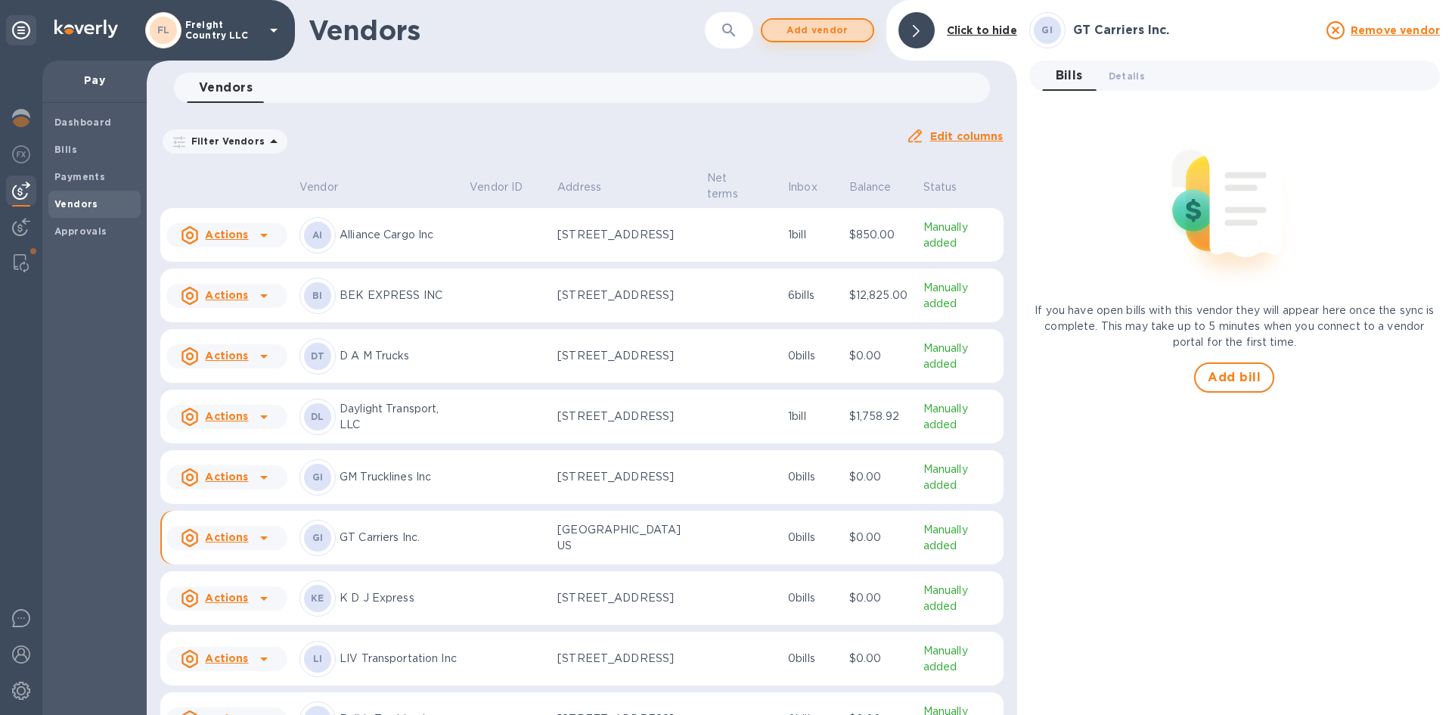
click at [818, 32] on span "Add vendor" at bounding box center [817, 30] width 86 height 18
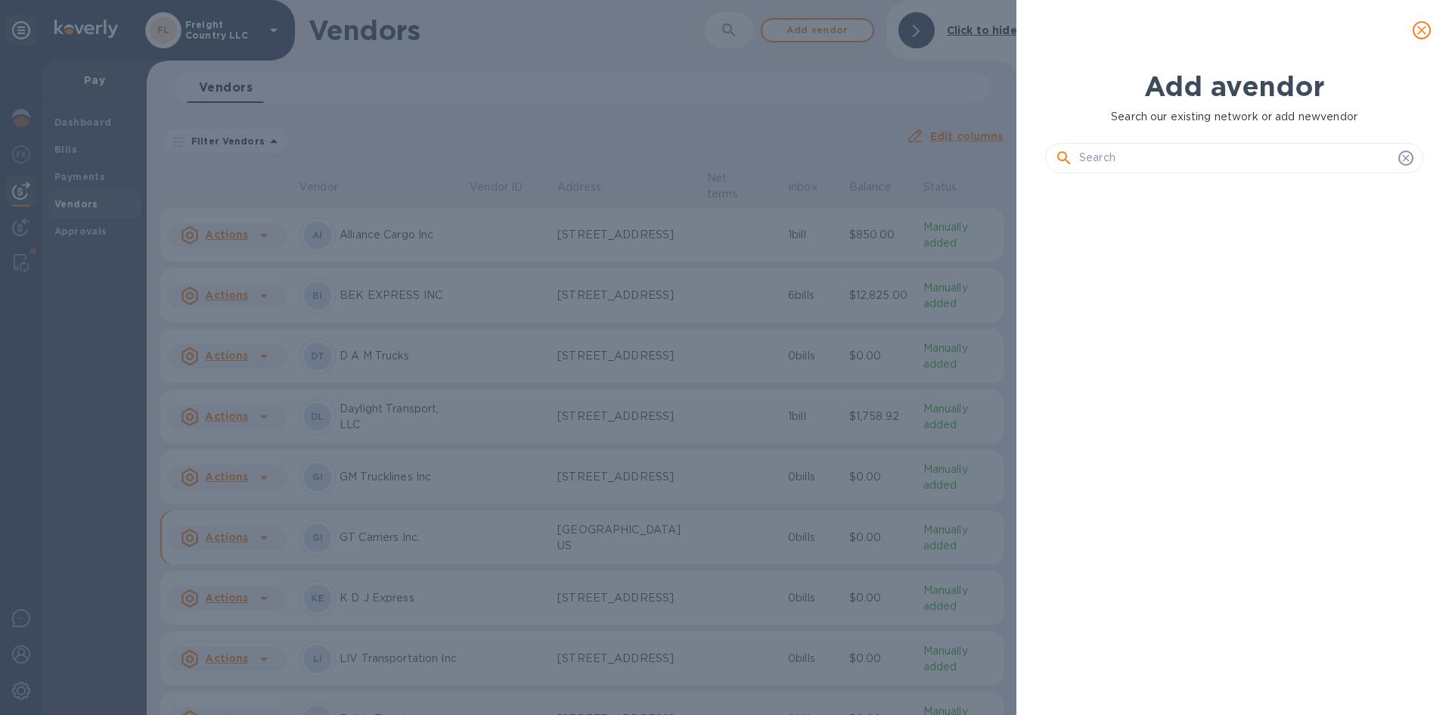
scroll to position [478, 384]
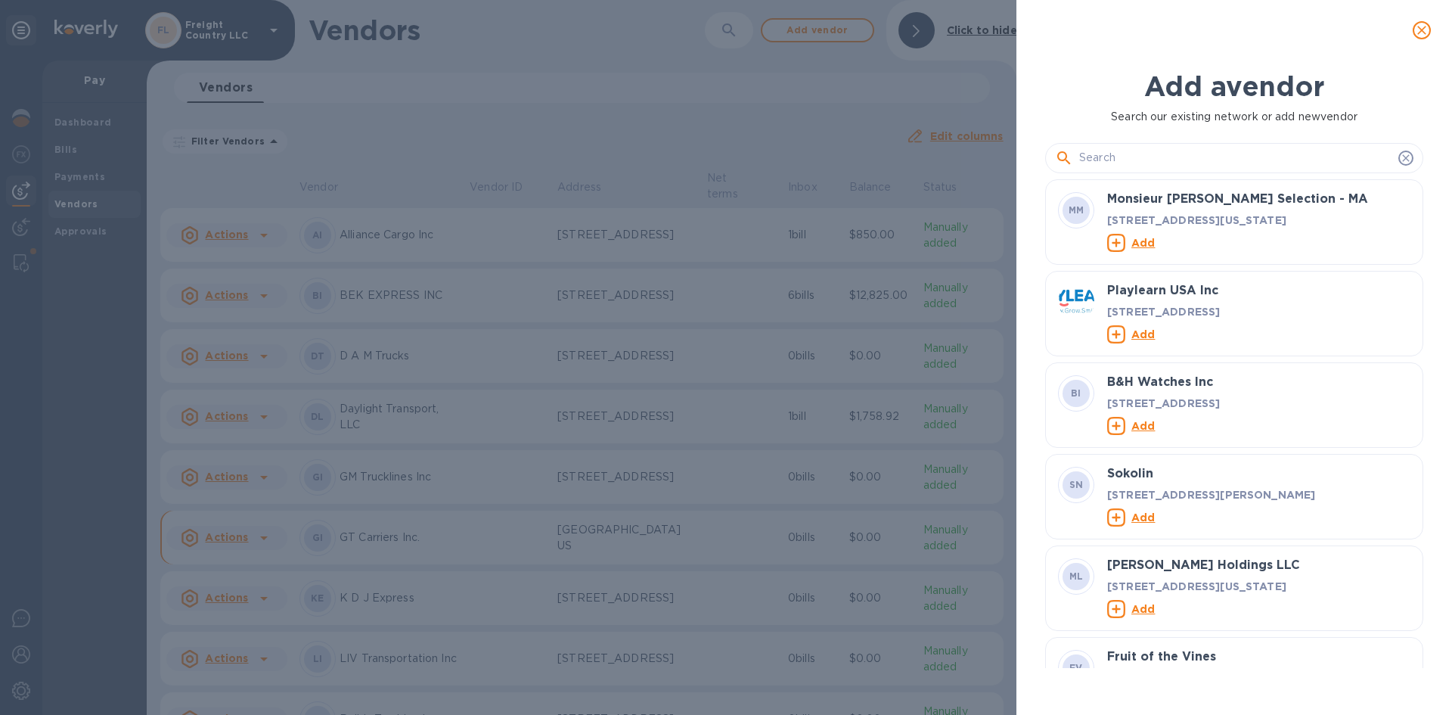
click at [1158, 162] on input "text" at bounding box center [1235, 158] width 313 height 23
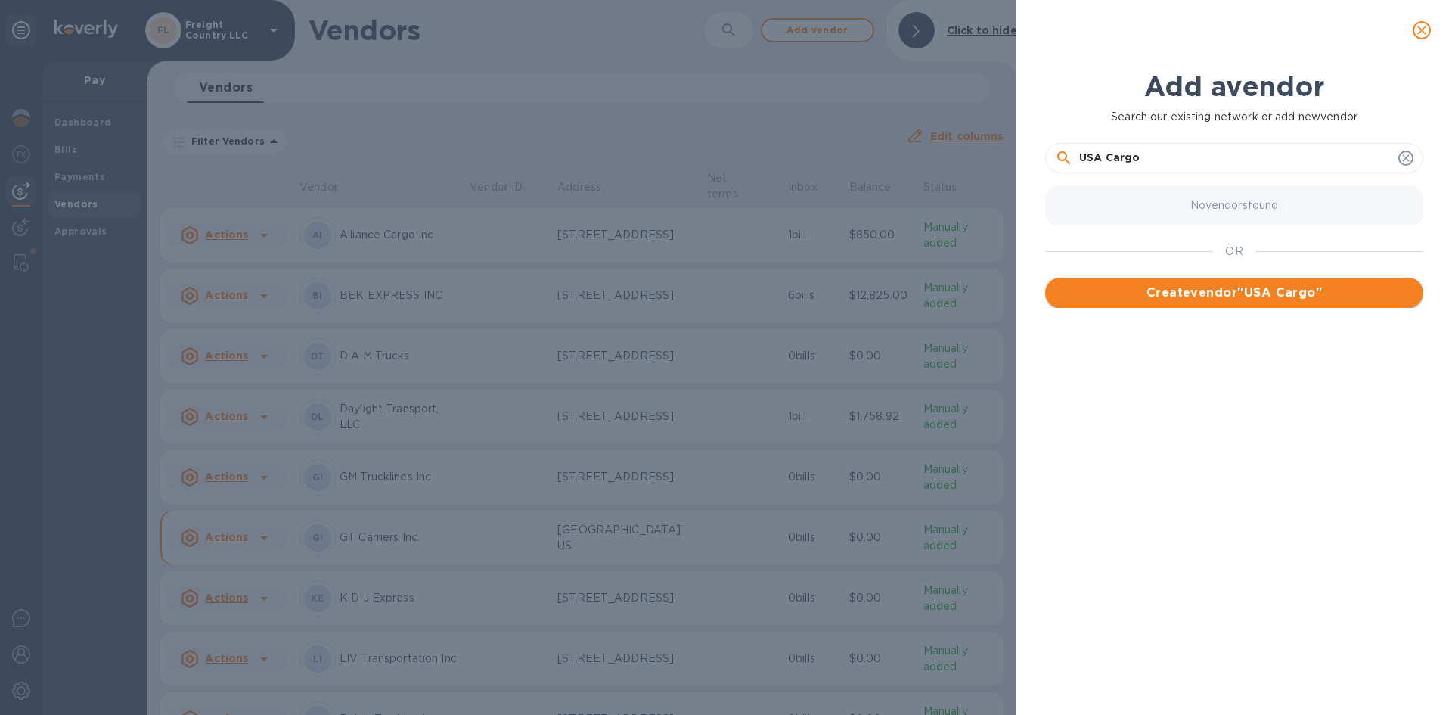
type input "USA Cargo"
click at [1210, 293] on span "Create vendor " USA Cargo "" at bounding box center [1234, 293] width 354 height 18
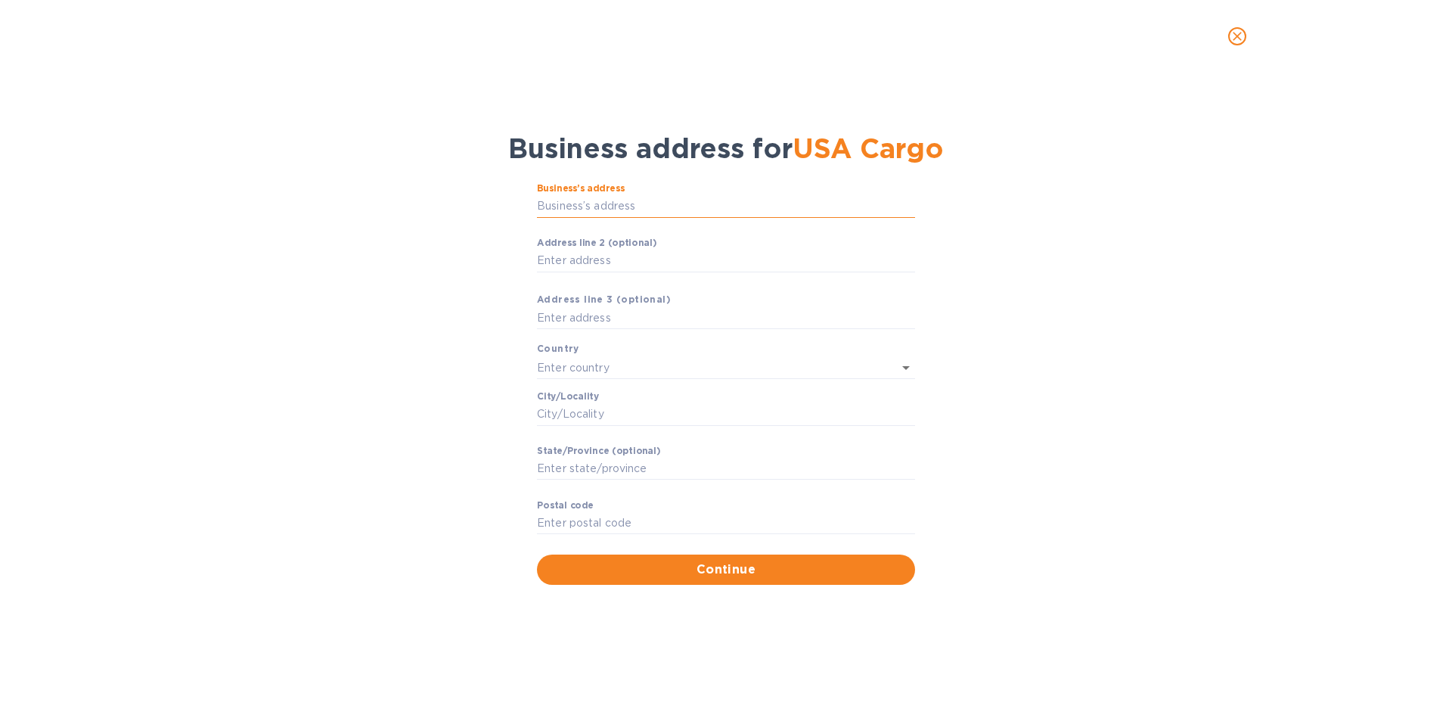
click at [625, 209] on input "Business’s аddress" at bounding box center [726, 206] width 378 height 23
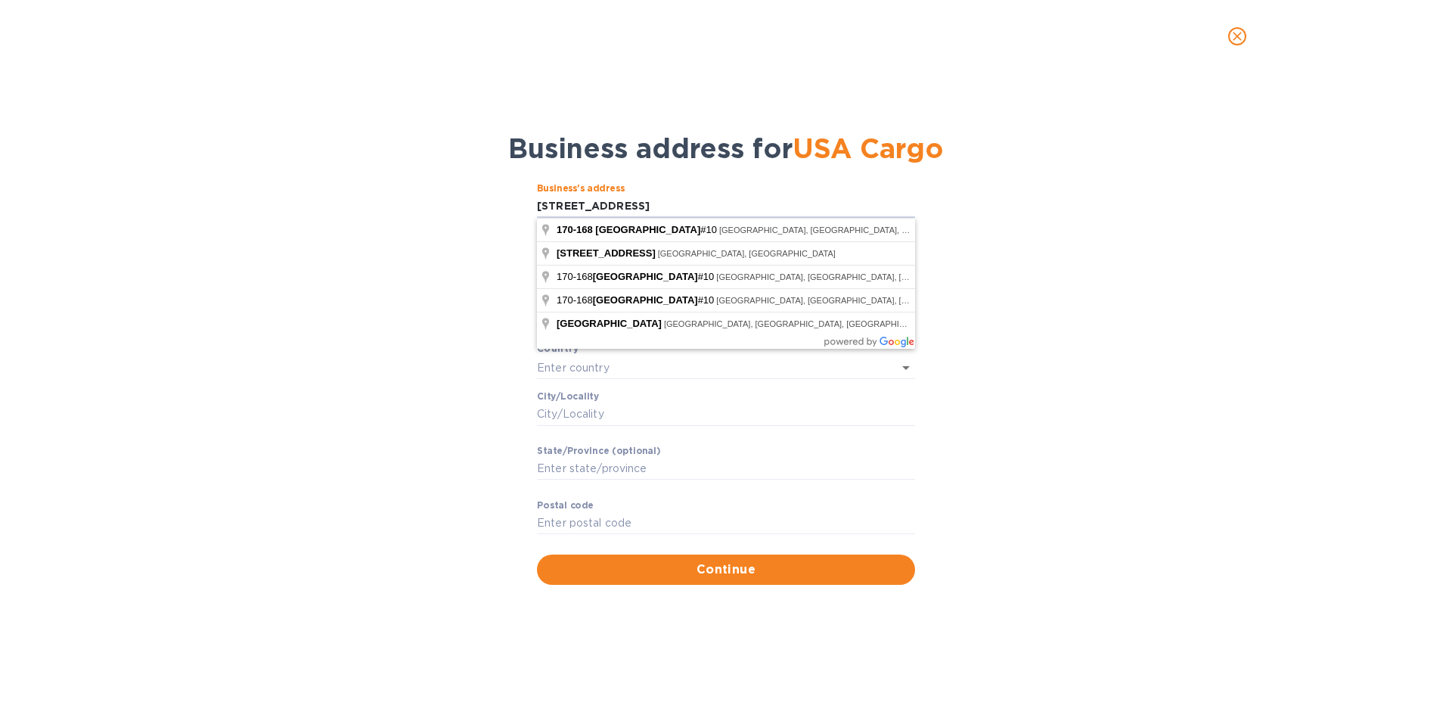
type input "[STREET_ADDRESS]"
type input "[GEOGRAPHIC_DATA]"
type input "Paterson"
type input "NJ"
type input "07503"
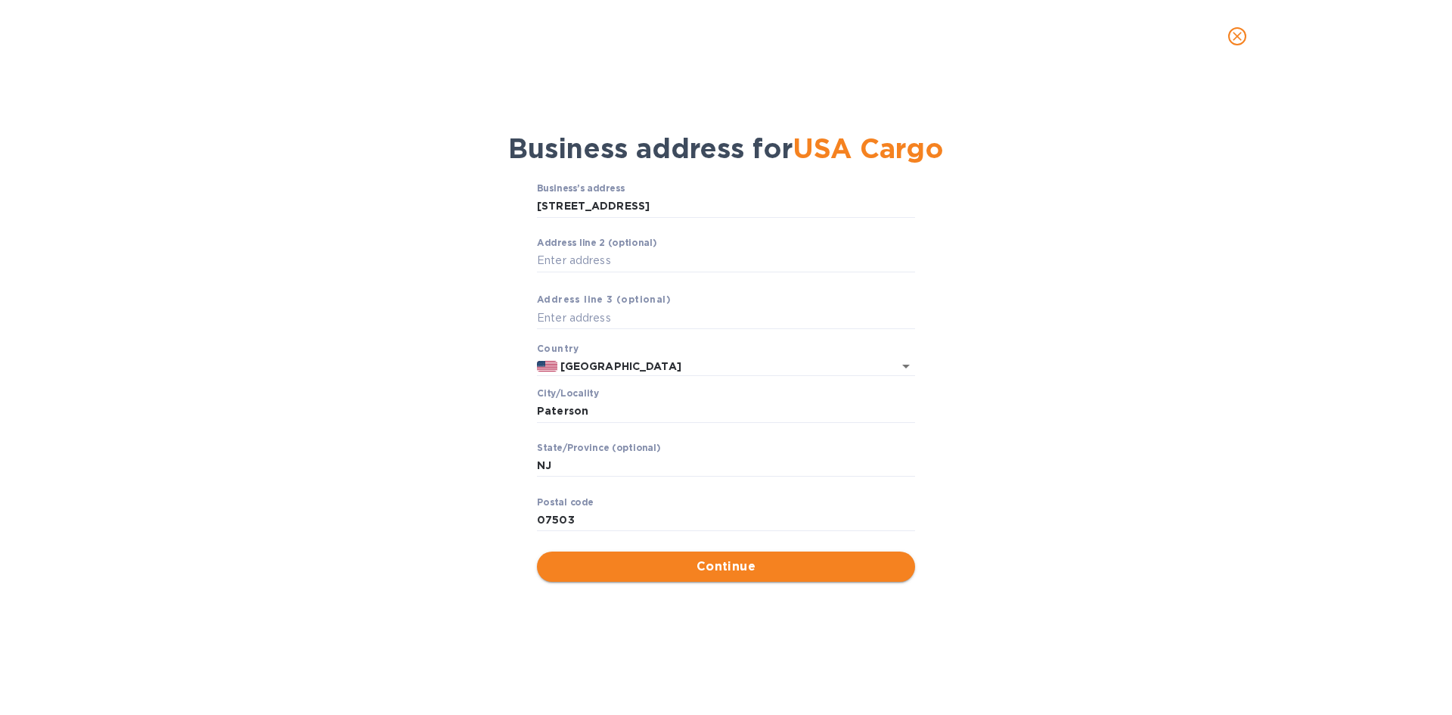
click at [641, 571] on span "Continue" at bounding box center [726, 566] width 354 height 18
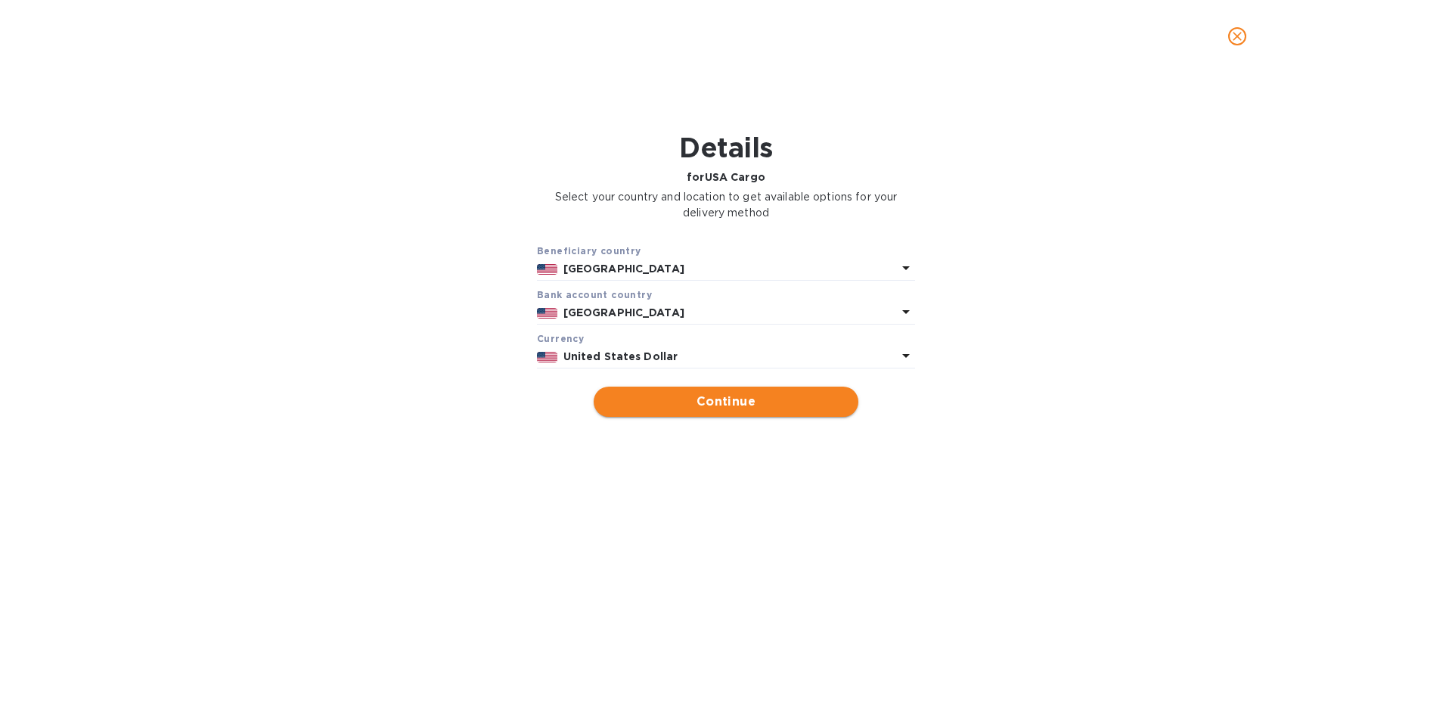
click at [716, 402] on span "Continue" at bounding box center [726, 402] width 240 height 18
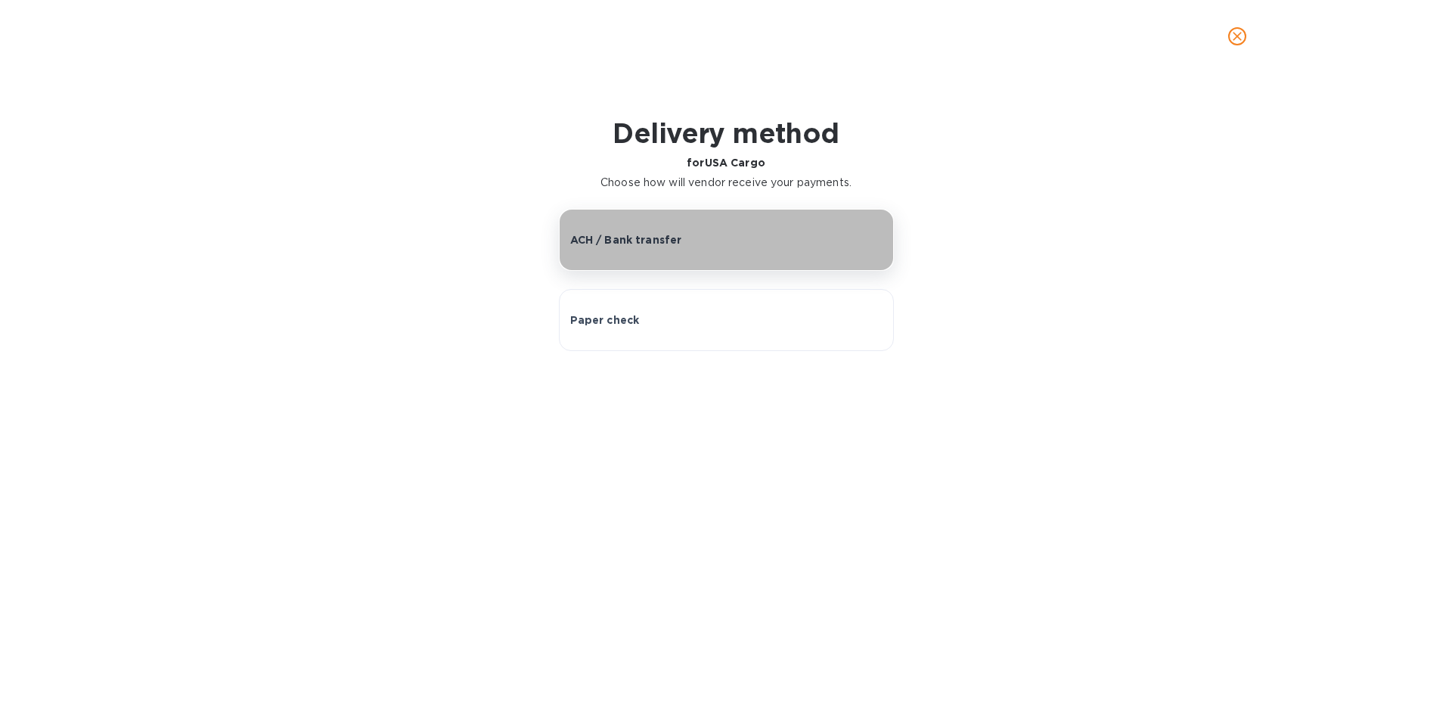
click at [686, 251] on button "ACH / Bank transfer" at bounding box center [726, 240] width 335 height 62
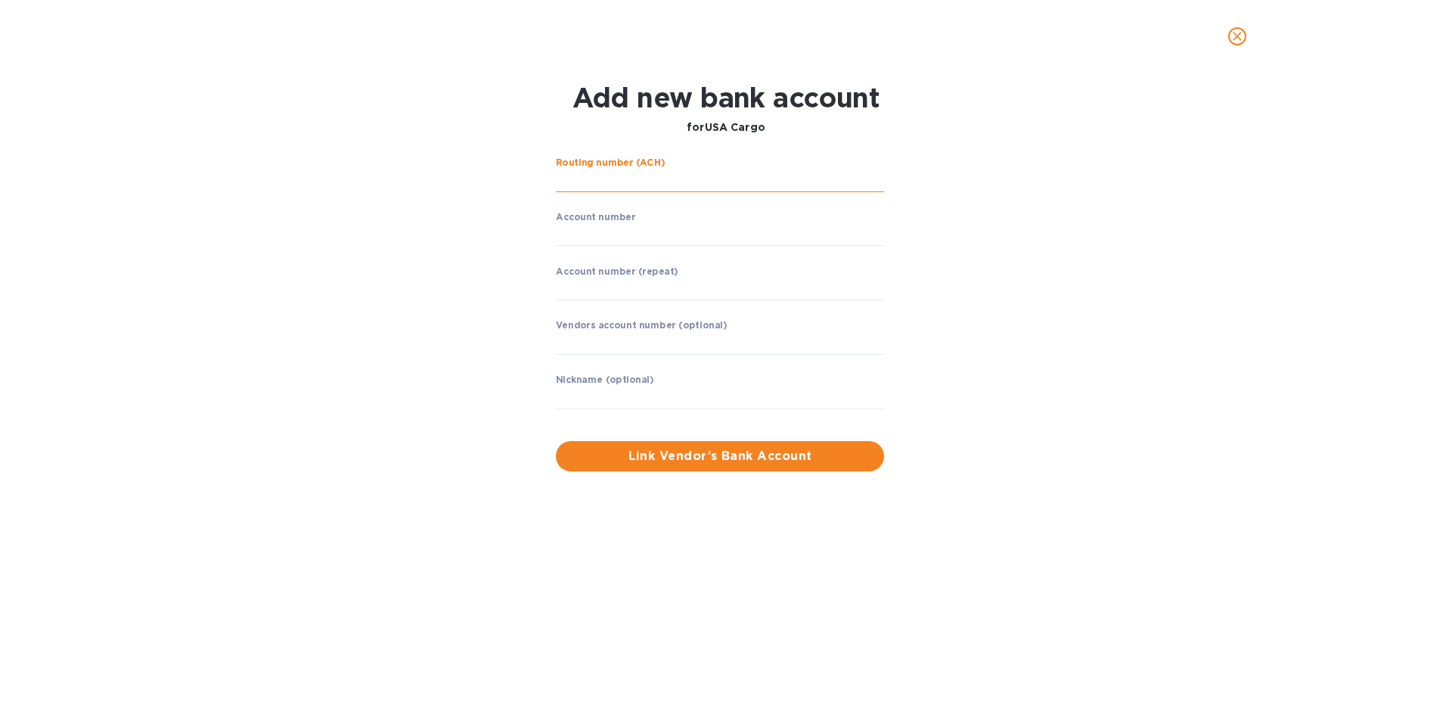
click at [666, 179] on input "string" at bounding box center [720, 180] width 328 height 23
type input "021407912"
click at [595, 227] on input "string" at bounding box center [720, 234] width 328 height 23
type input "3746631880"
click at [574, 285] on input "string" at bounding box center [720, 288] width 328 height 23
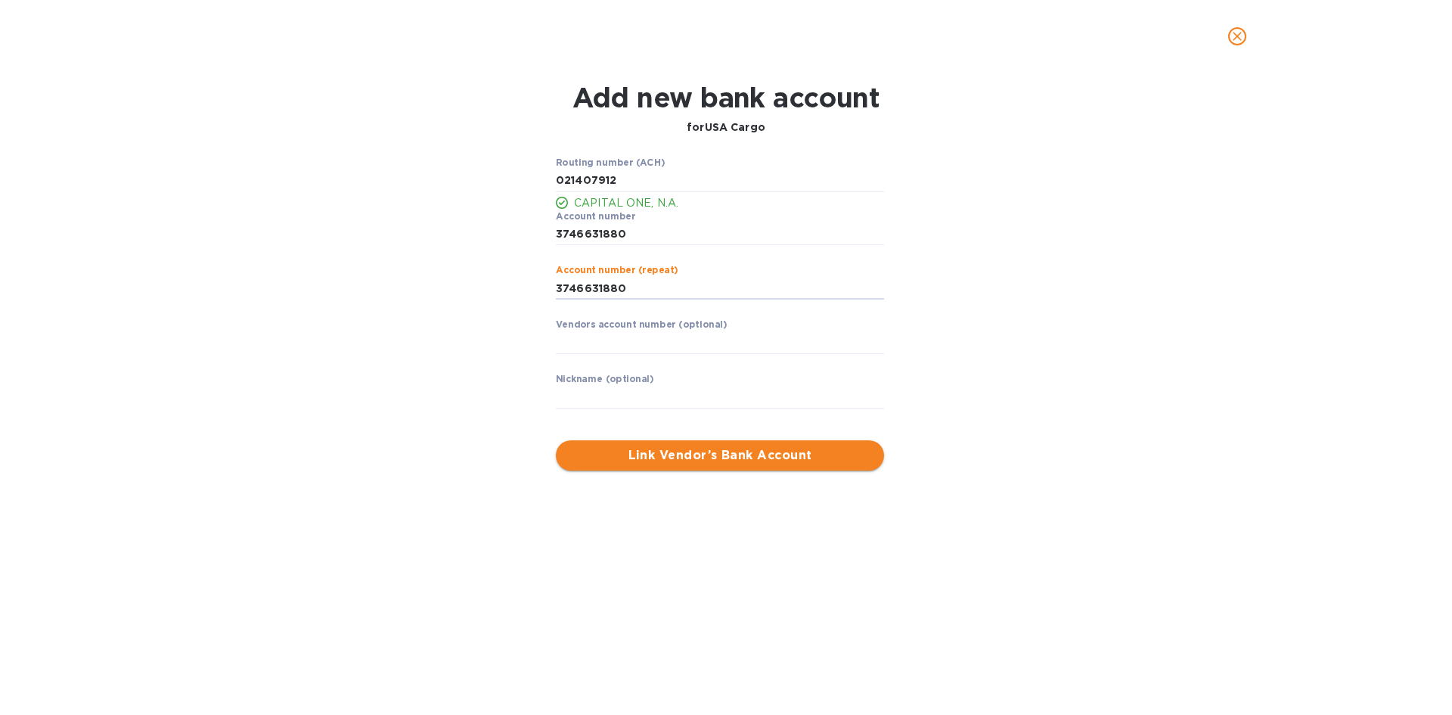
type input "3746631880"
click at [683, 454] on span "Link Vendor’s Bank Account" at bounding box center [720, 455] width 304 height 18
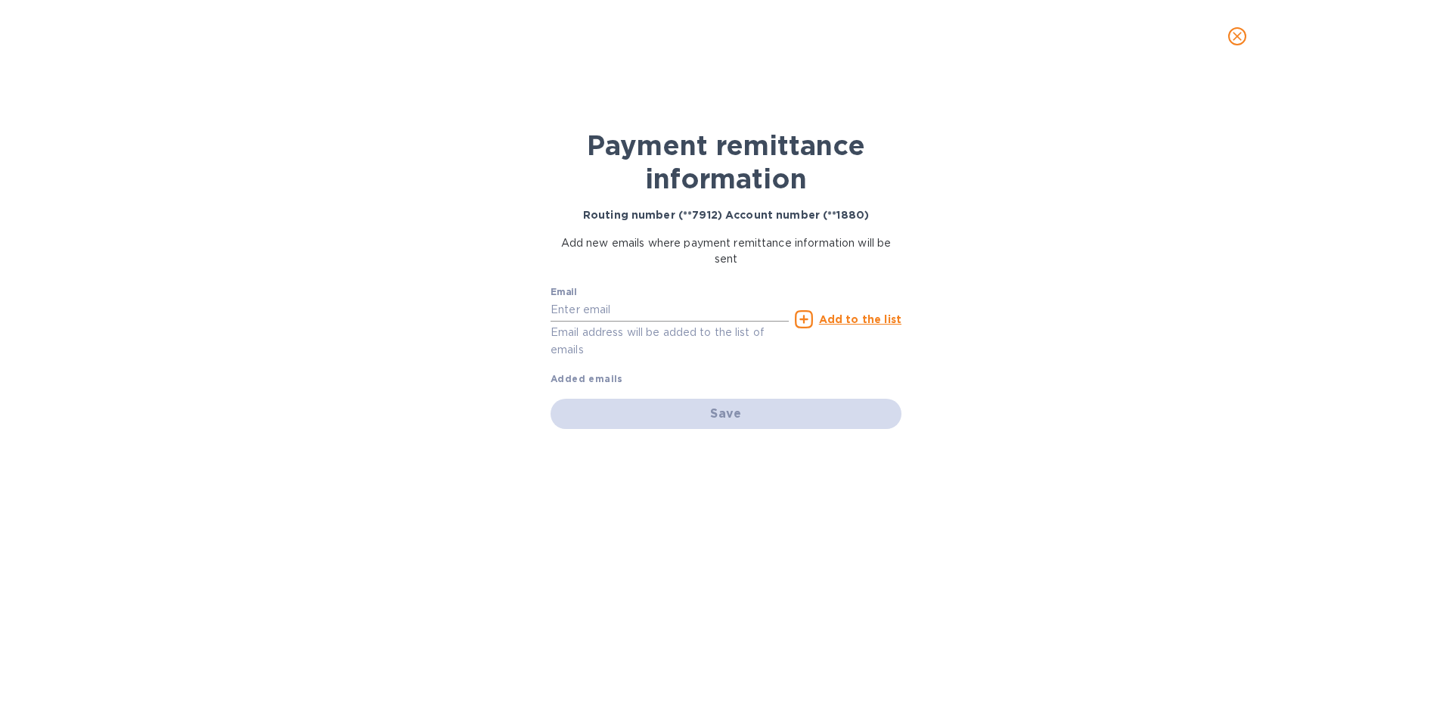
click at [659, 312] on input "text" at bounding box center [670, 310] width 238 height 23
click at [622, 306] on input "text" at bounding box center [670, 310] width 238 height 23
paste input "[EMAIL_ADDRESS][DOMAIN_NAME]"
type input "[EMAIL_ADDRESS][DOMAIN_NAME]"
click at [878, 319] on u "Add to the list" at bounding box center [860, 319] width 82 height 12
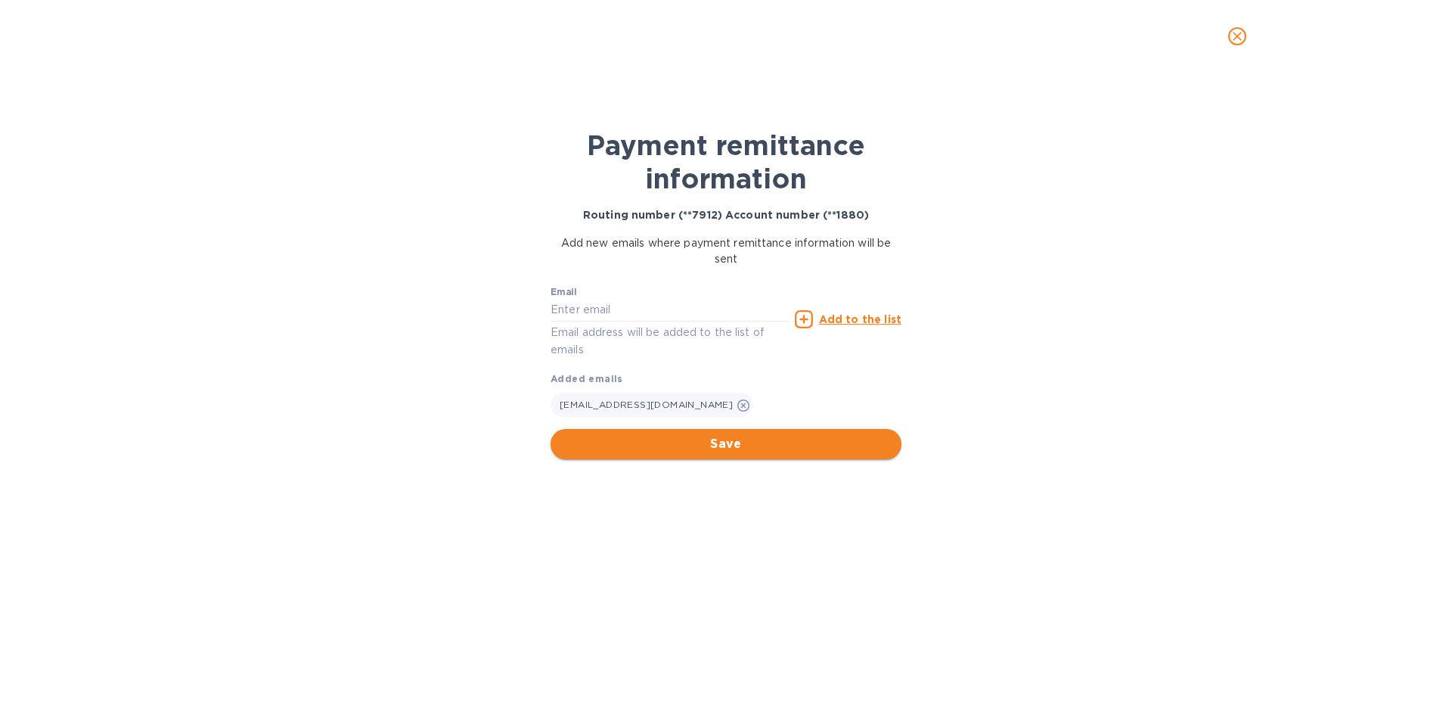
click at [727, 447] on span "Save" at bounding box center [726, 444] width 327 height 18
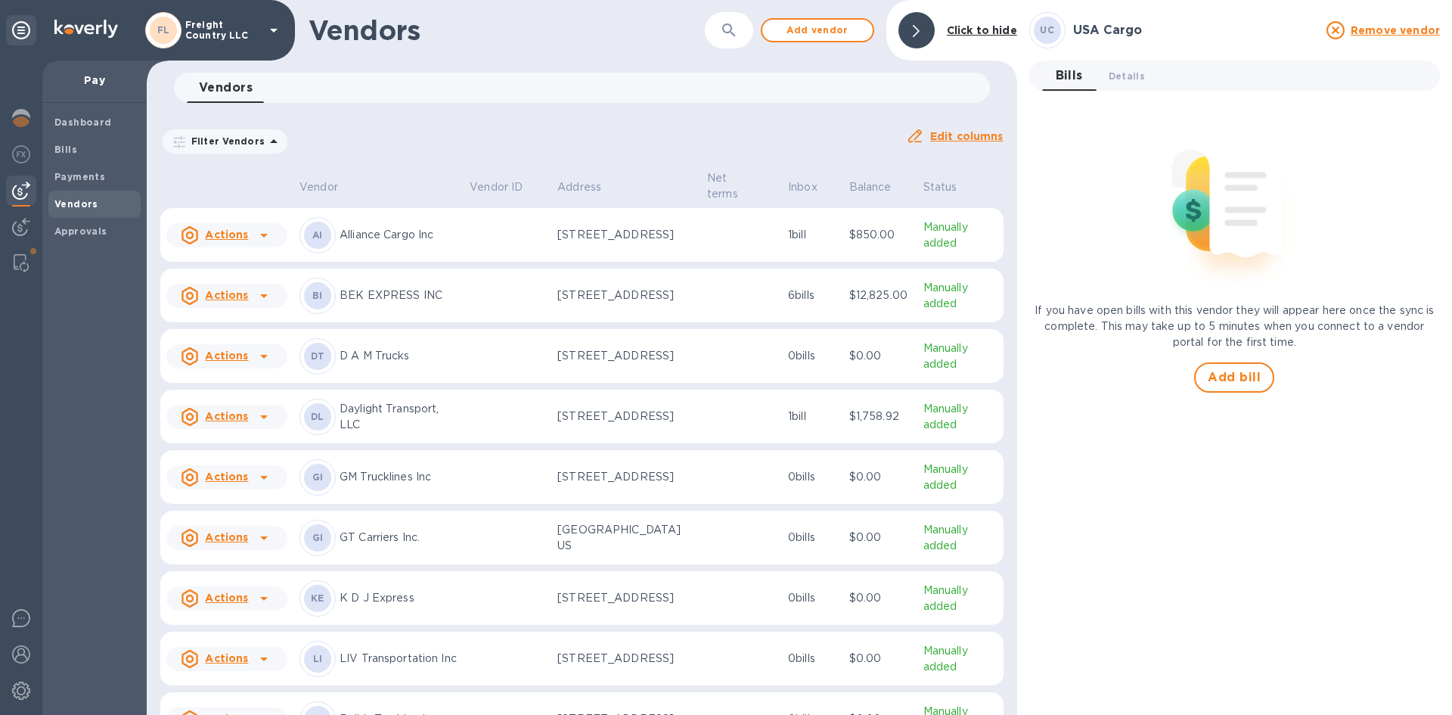
click at [731, 35] on icon "button" at bounding box center [729, 30] width 18 height 18
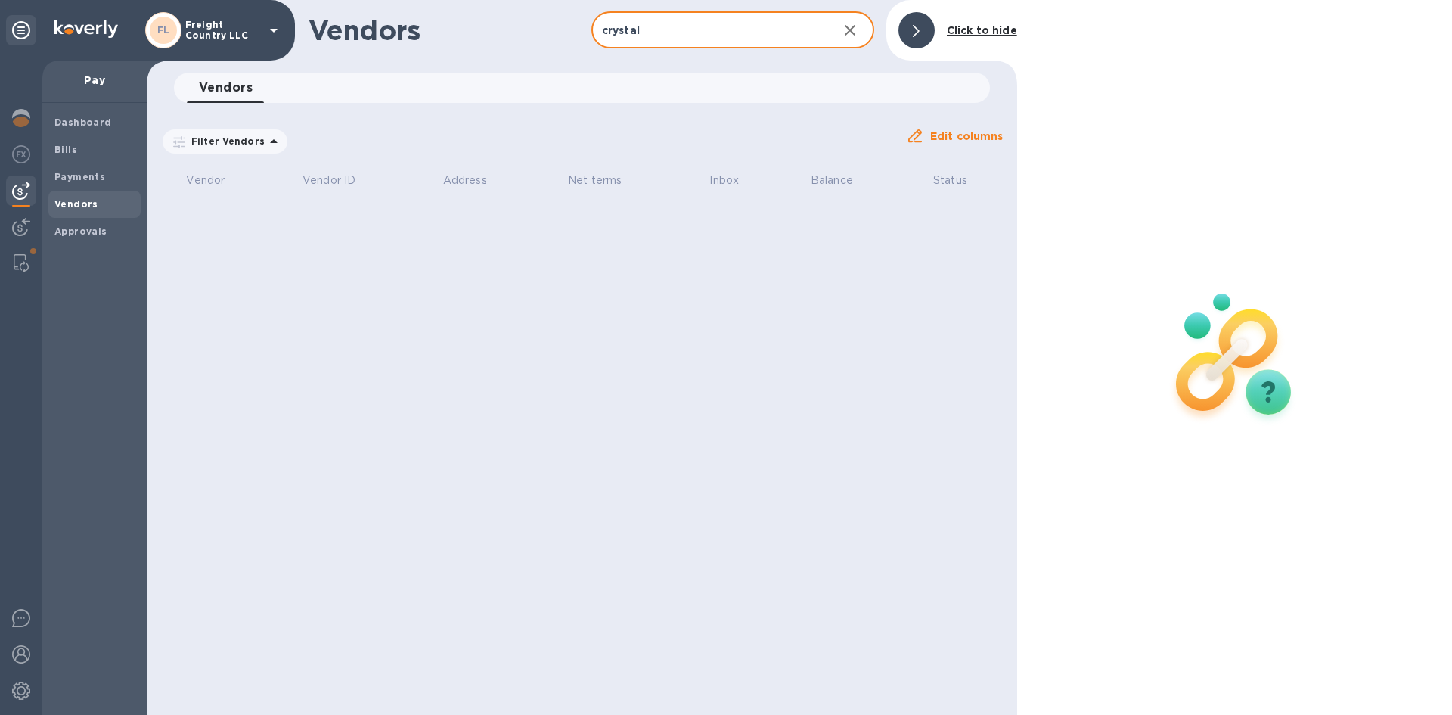
type input "crystal"
click at [79, 198] on b "Vendors" at bounding box center [76, 203] width 44 height 11
click at [848, 28] on icon "button" at bounding box center [850, 30] width 18 height 18
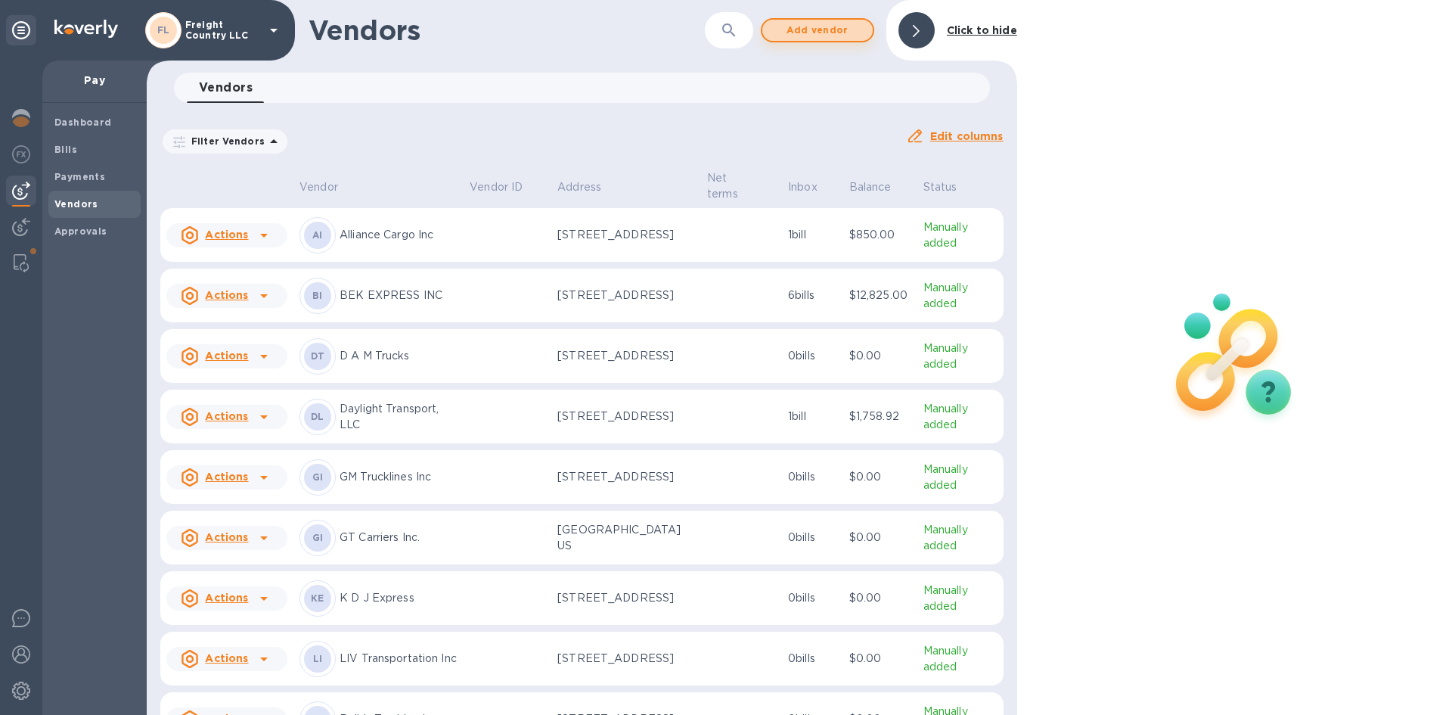
click at [815, 32] on span "Add vendor" at bounding box center [817, 30] width 86 height 18
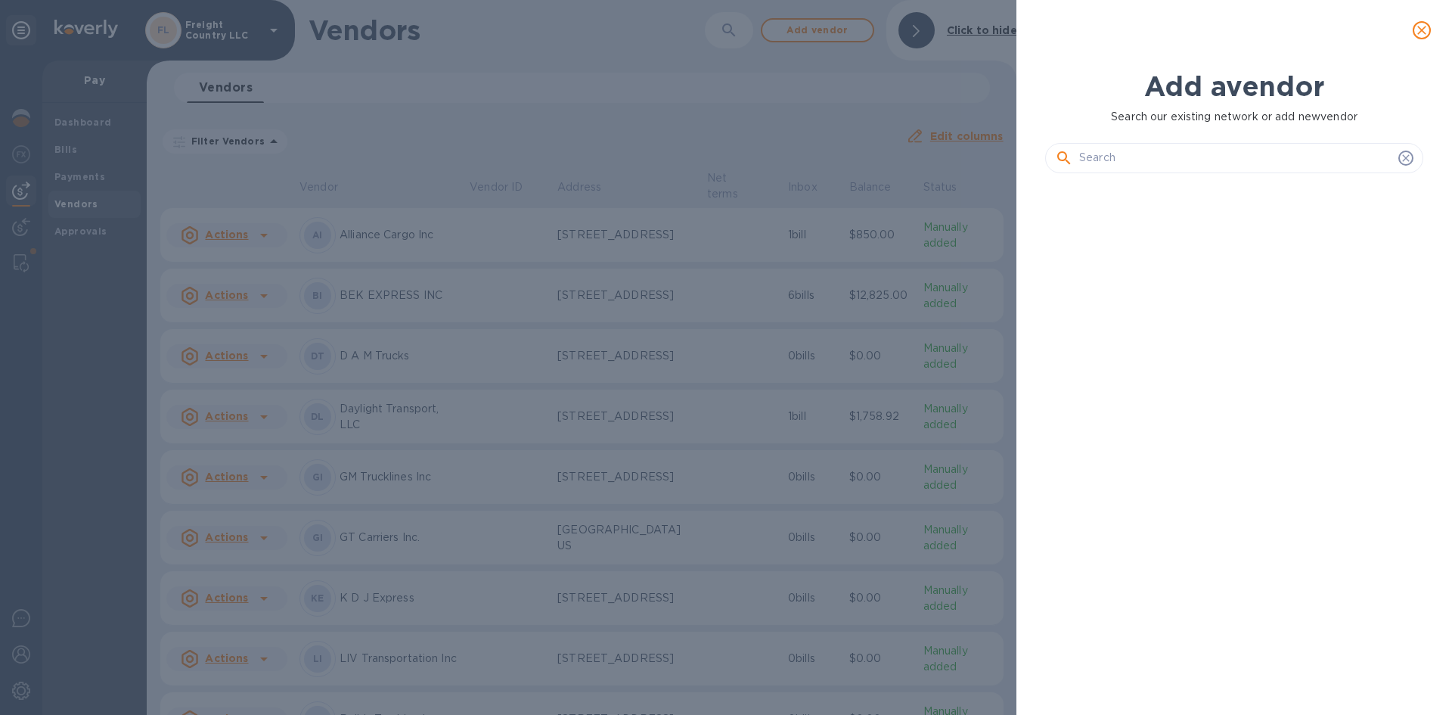
scroll to position [478, 384]
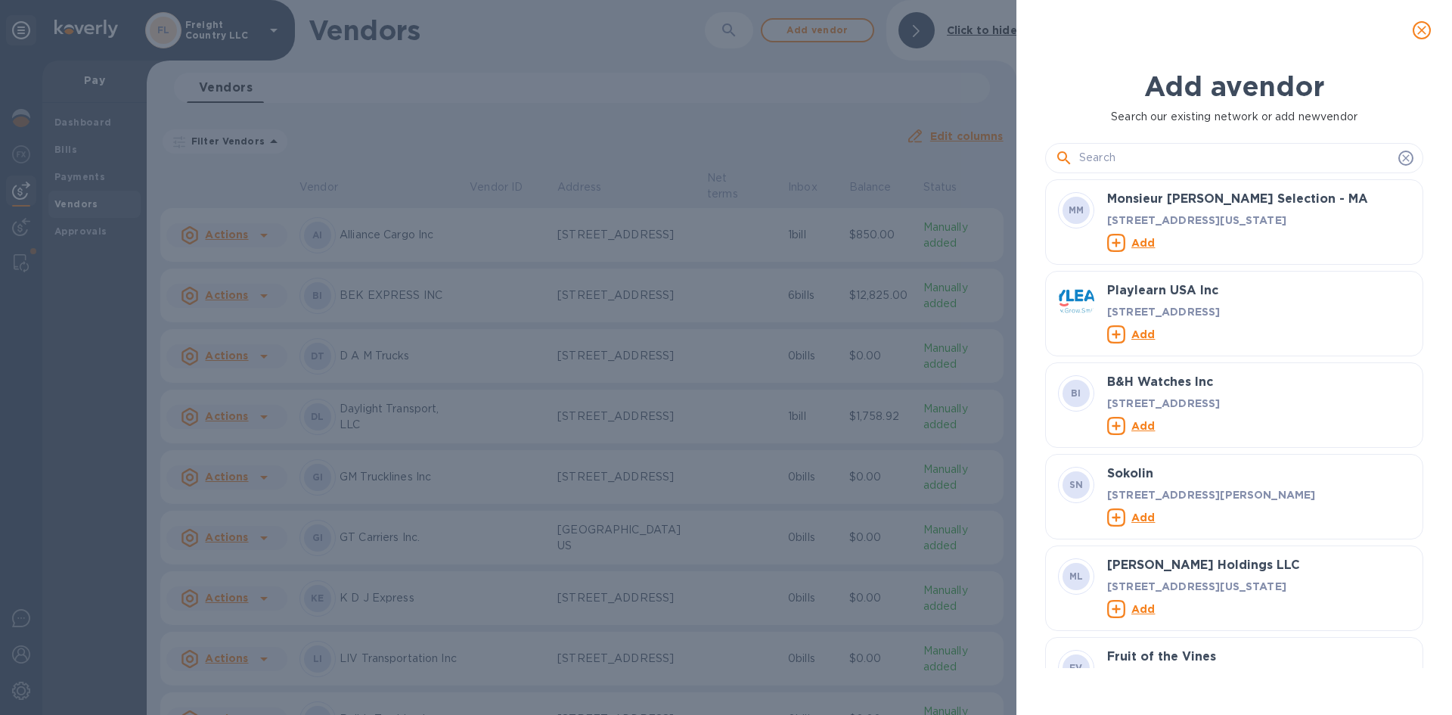
click at [1128, 160] on input "text" at bounding box center [1235, 158] width 313 height 23
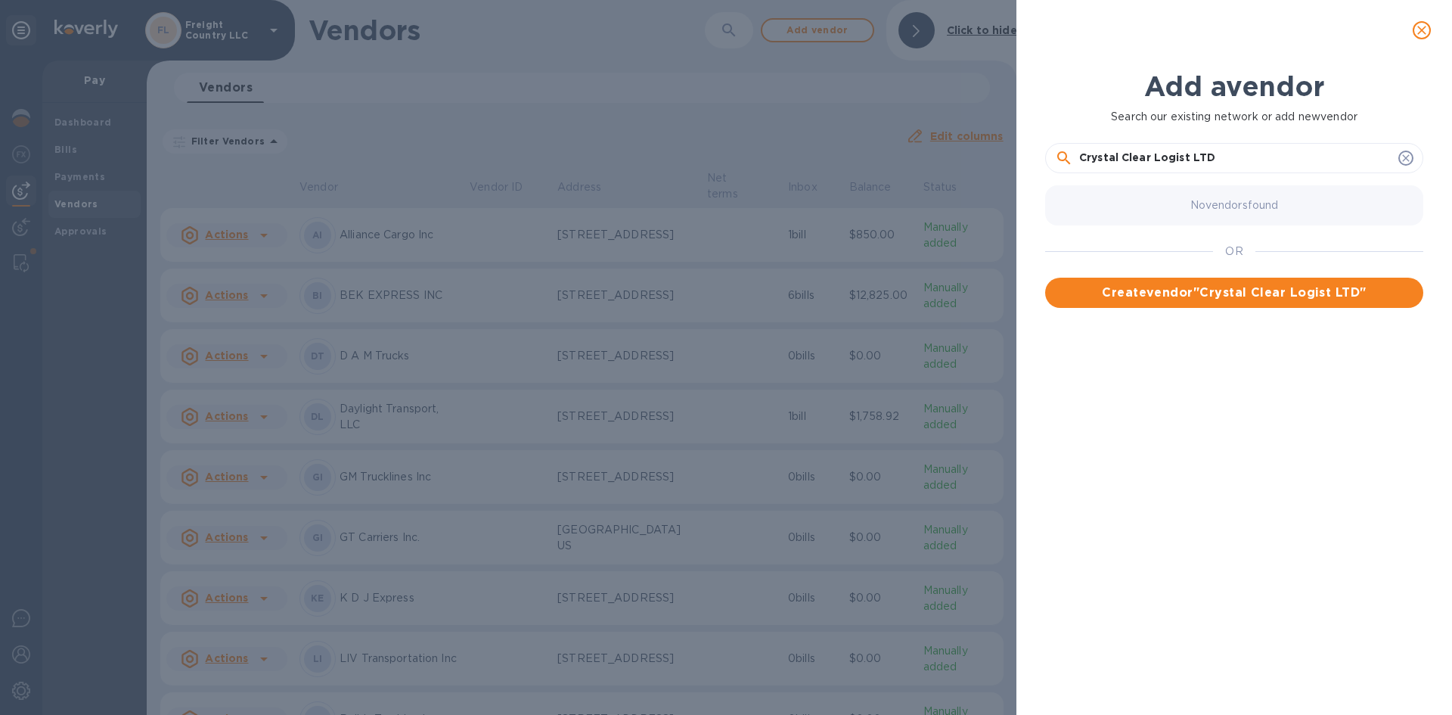
type input "Crystal Clear Logist LTD"
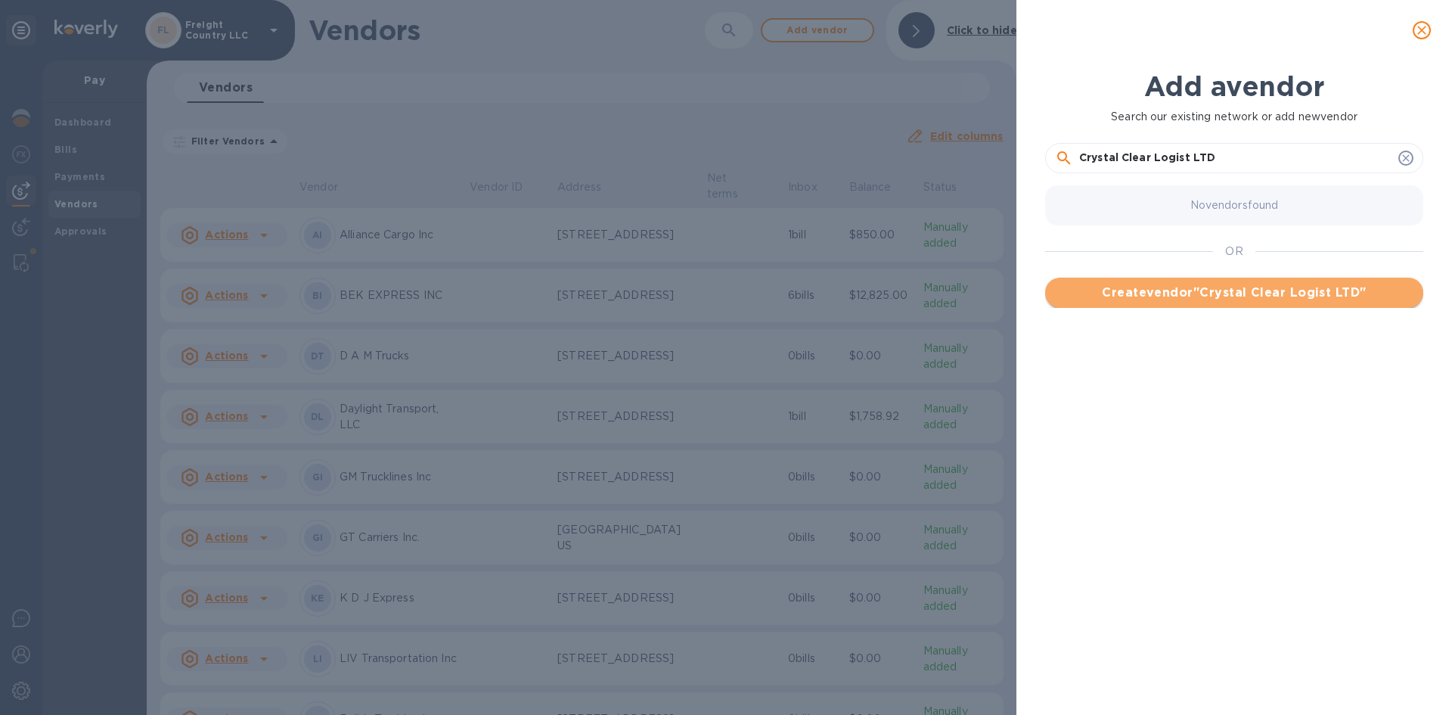
click at [1227, 293] on span "Create vendor " Crystal Clear Logist LTD "" at bounding box center [1234, 293] width 354 height 18
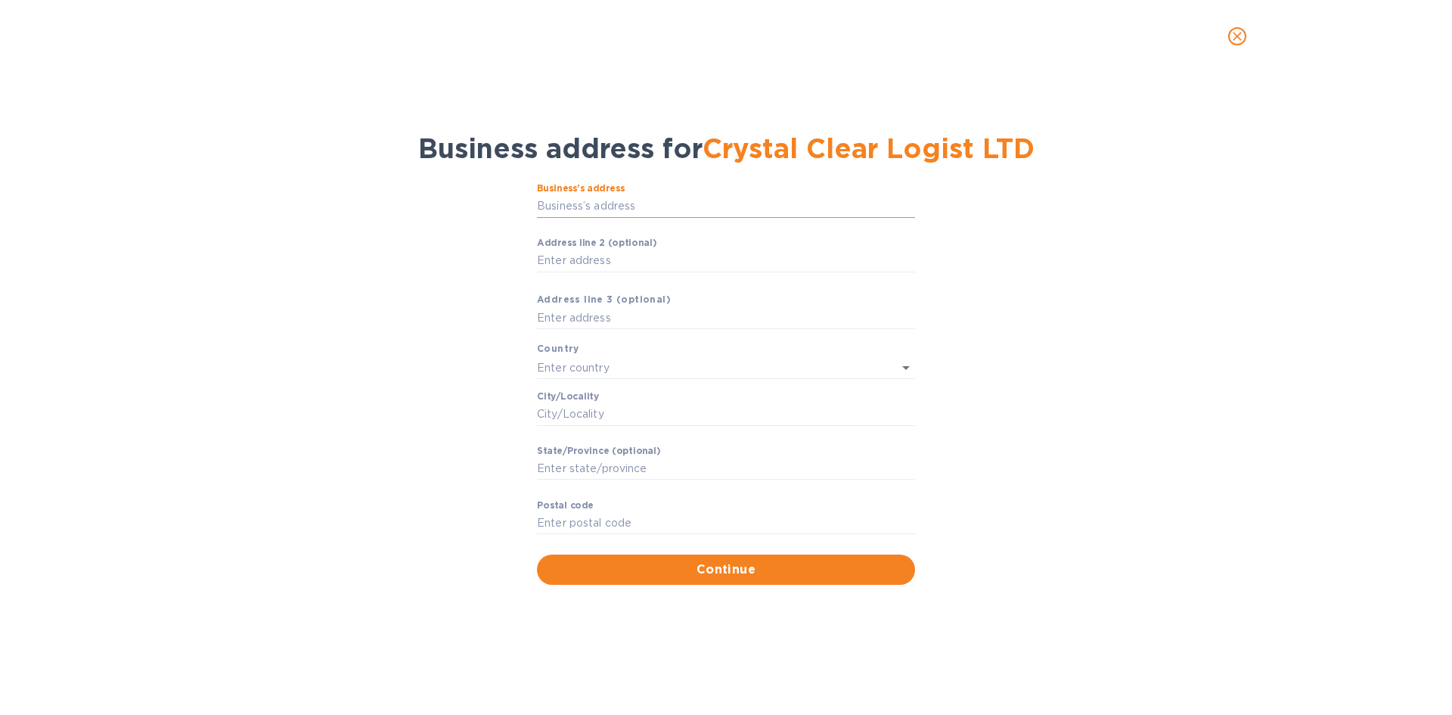
click at [611, 208] on input "Business’s аddress" at bounding box center [726, 206] width 378 height 23
click at [587, 206] on input "Business’s аddress" at bounding box center [726, 206] width 378 height 23
type input "[STREET_ADDRESS]"
type input "[GEOGRAPHIC_DATA]"
type input "Mission"
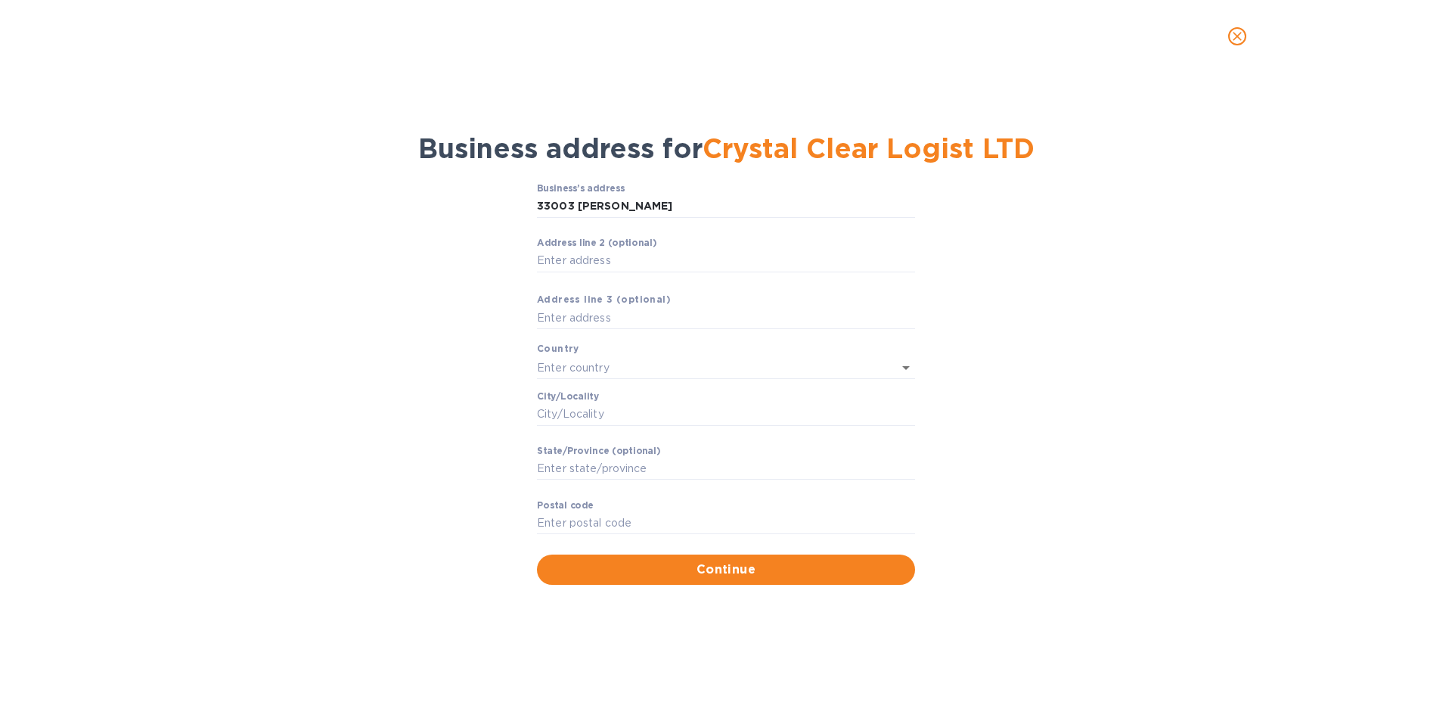
type input "BC"
type input "V2V 7R7"
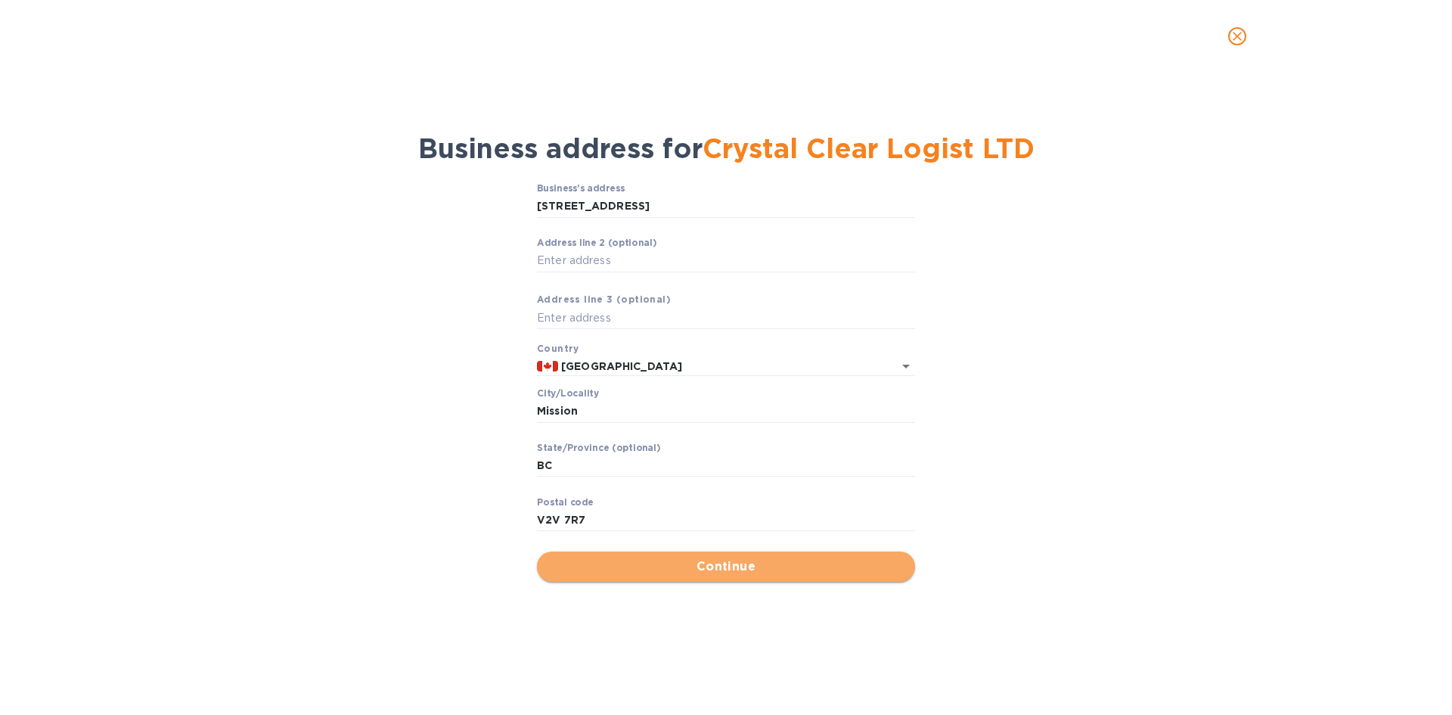
click at [722, 568] on span "Continue" at bounding box center [726, 566] width 354 height 18
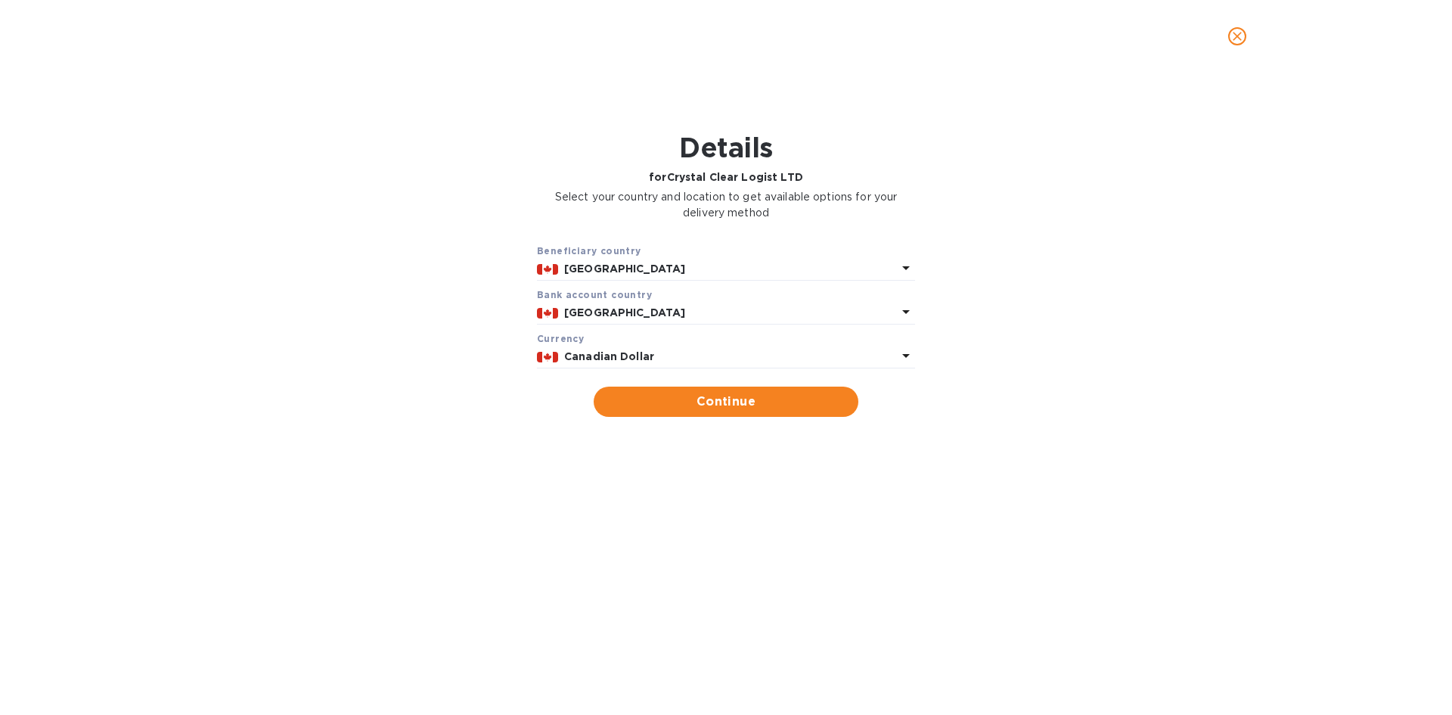
click at [906, 307] on icon at bounding box center [906, 312] width 18 height 18
click at [954, 304] on div "Beneficiary country Canada Bank account cоuntry Canada Currency Canadian Dollar…" at bounding box center [726, 330] width 1413 height 192
click at [905, 308] on icon at bounding box center [906, 312] width 18 height 18
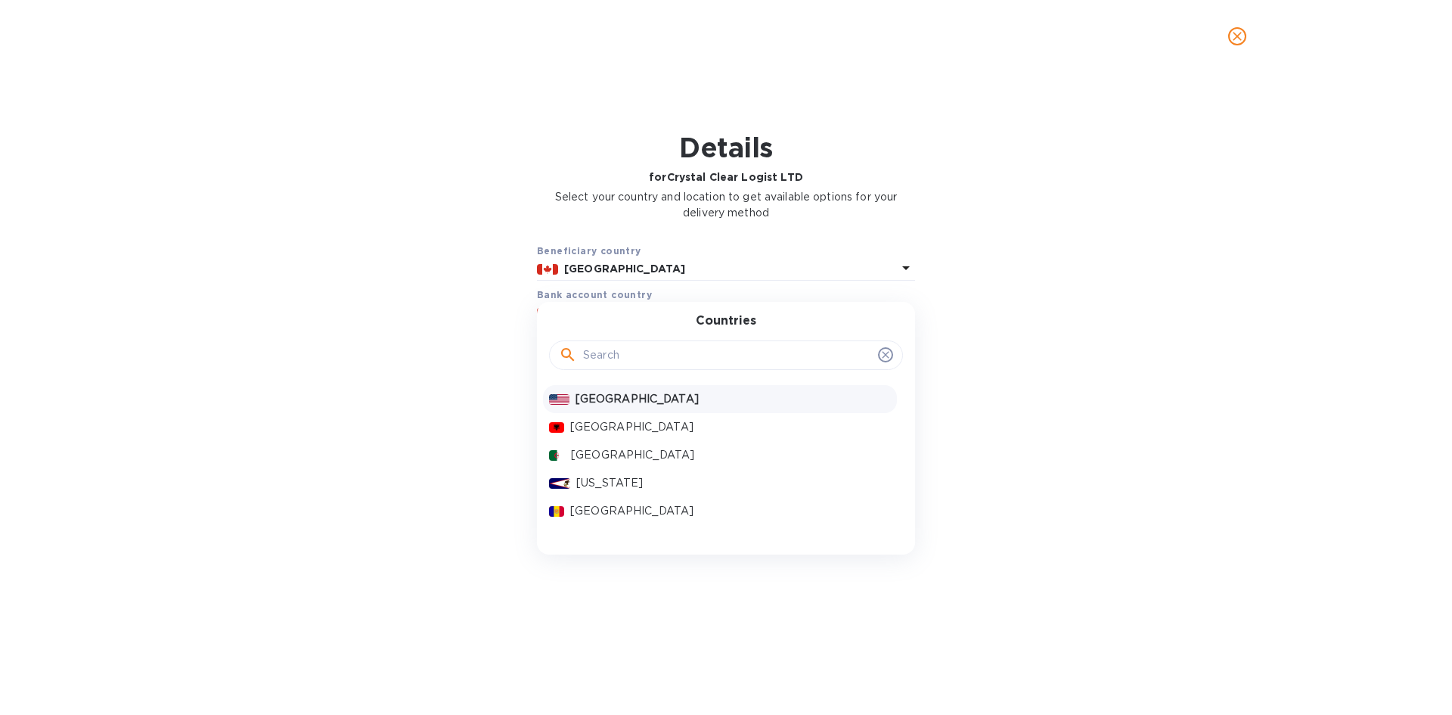
click at [615, 400] on p "[GEOGRAPHIC_DATA]" at bounding box center [733, 399] width 315 height 16
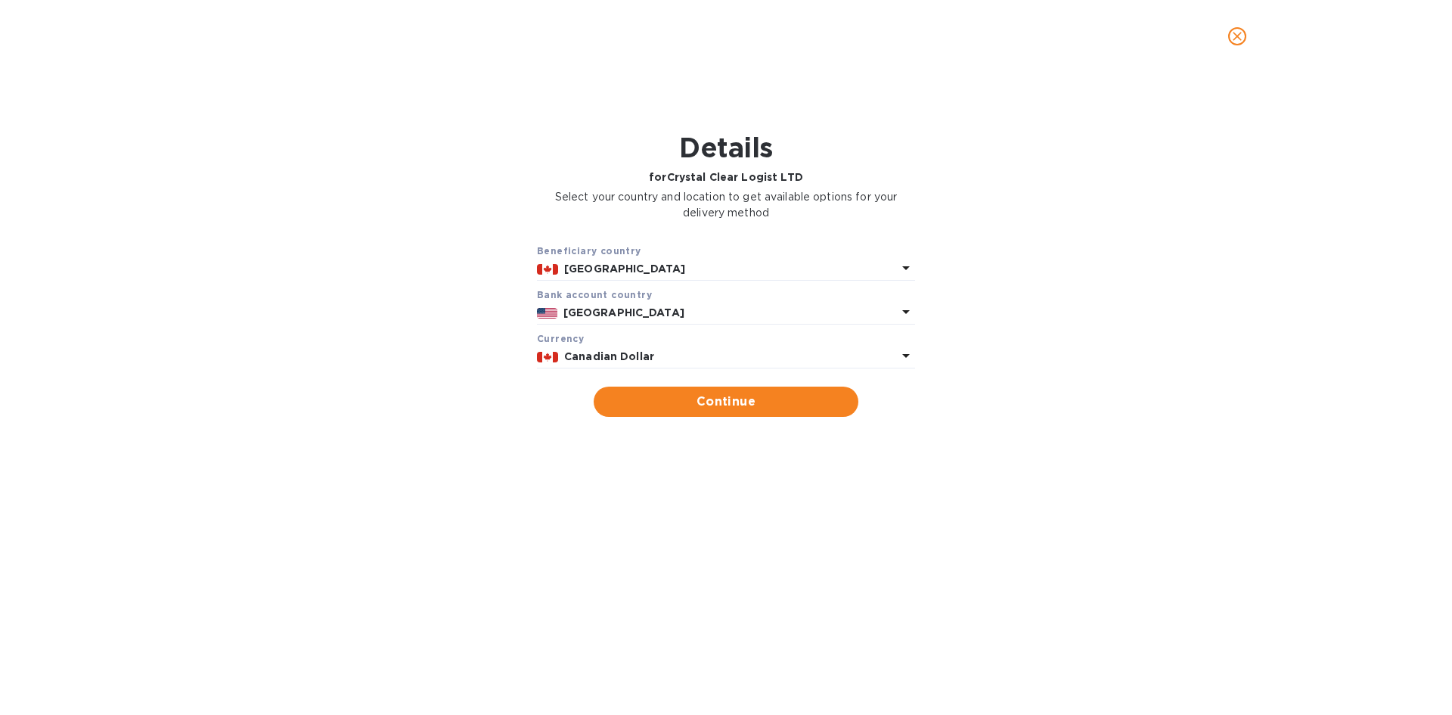
click at [906, 354] on icon at bounding box center [906, 356] width 8 height 4
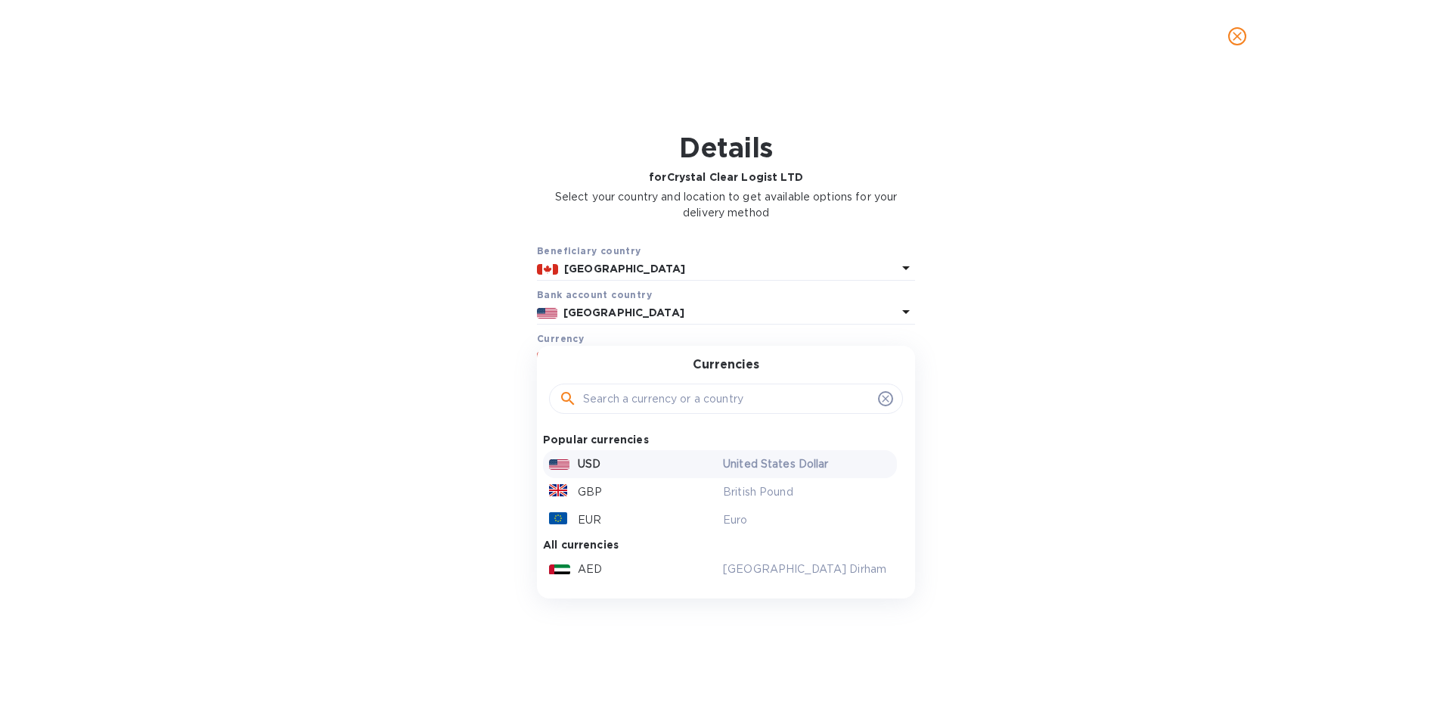
click at [592, 461] on p "USD" at bounding box center [589, 464] width 23 height 16
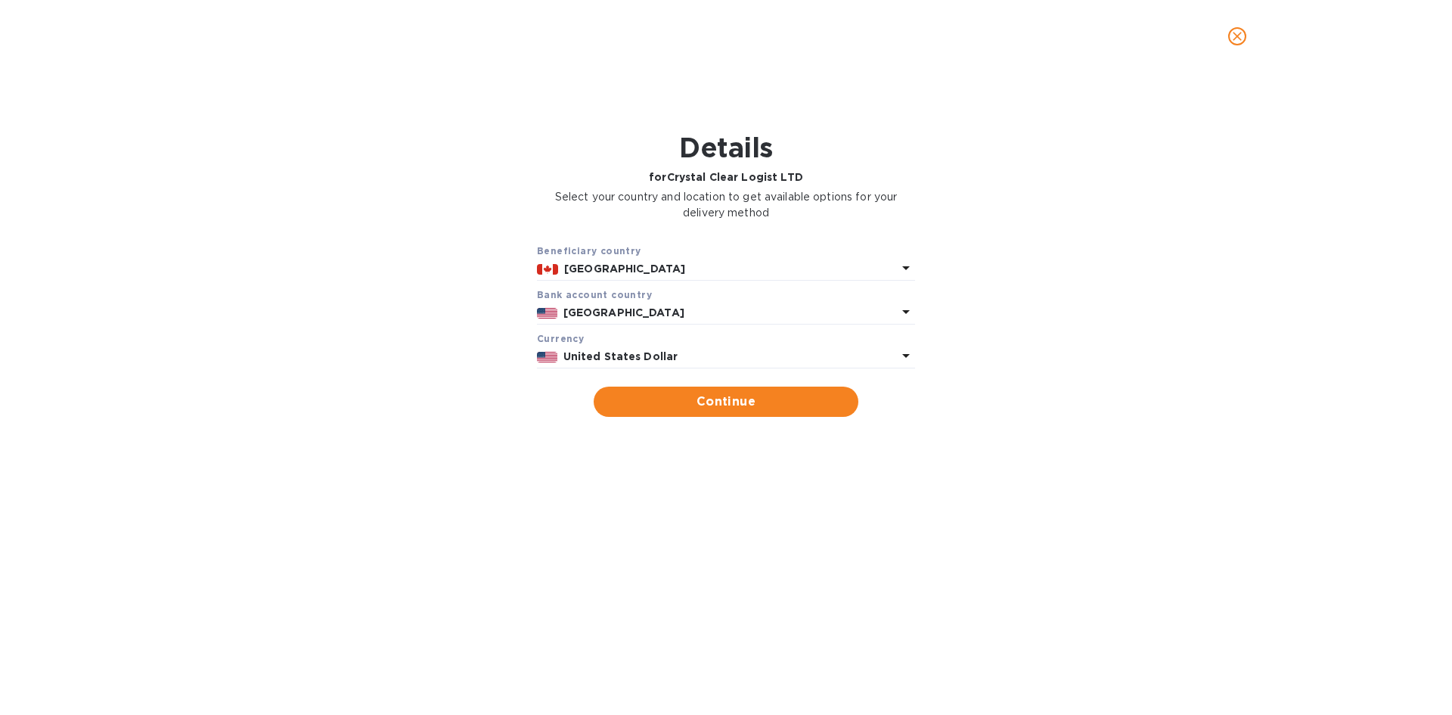
click at [1122, 414] on div "Beneficiary country Canada Bank account cоuntry [GEOGRAPHIC_DATA] Currency Unit…" at bounding box center [726, 330] width 1413 height 192
click at [690, 314] on p "[GEOGRAPHIC_DATA]" at bounding box center [730, 313] width 334 height 16
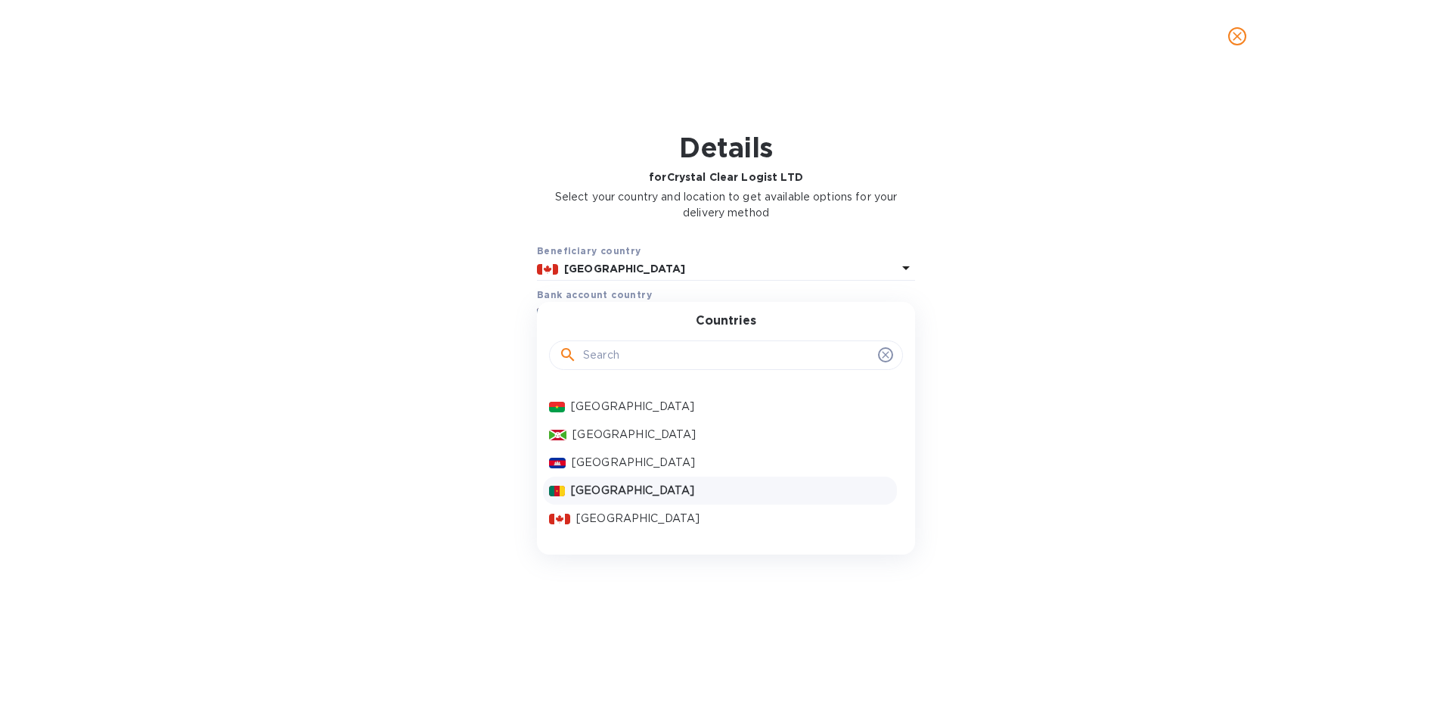
scroll to position [908, 0]
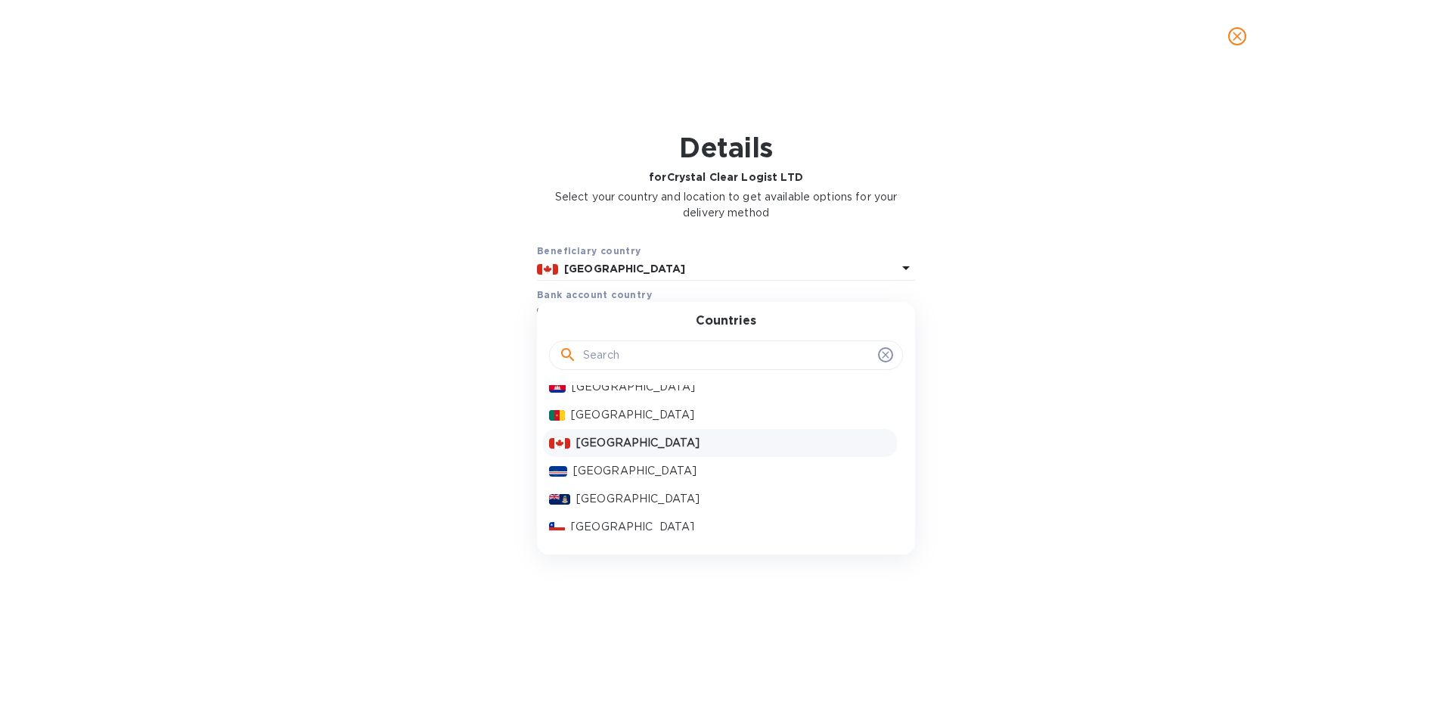
click at [592, 448] on p "[GEOGRAPHIC_DATA]" at bounding box center [733, 443] width 315 height 16
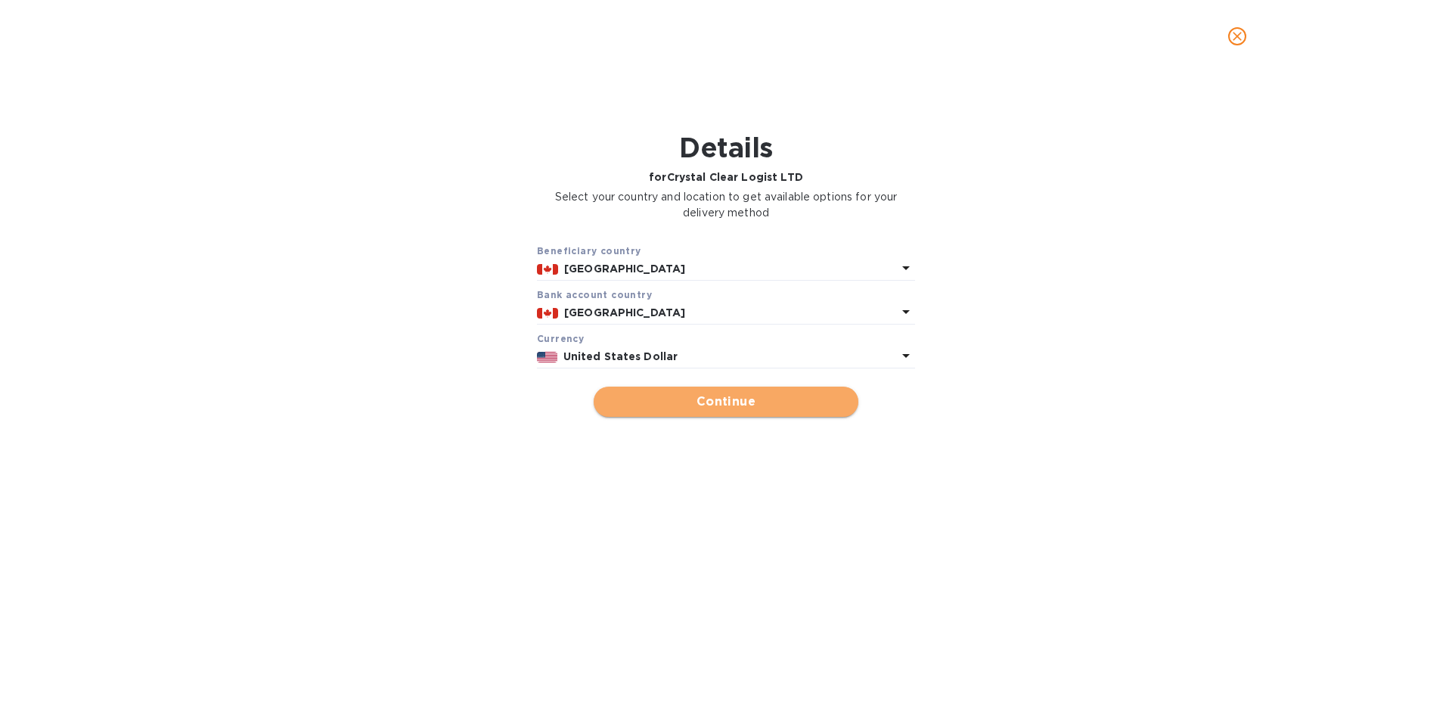
click at [709, 398] on span "Continue" at bounding box center [726, 402] width 240 height 18
type input "Crystal Clear Logist LTD"
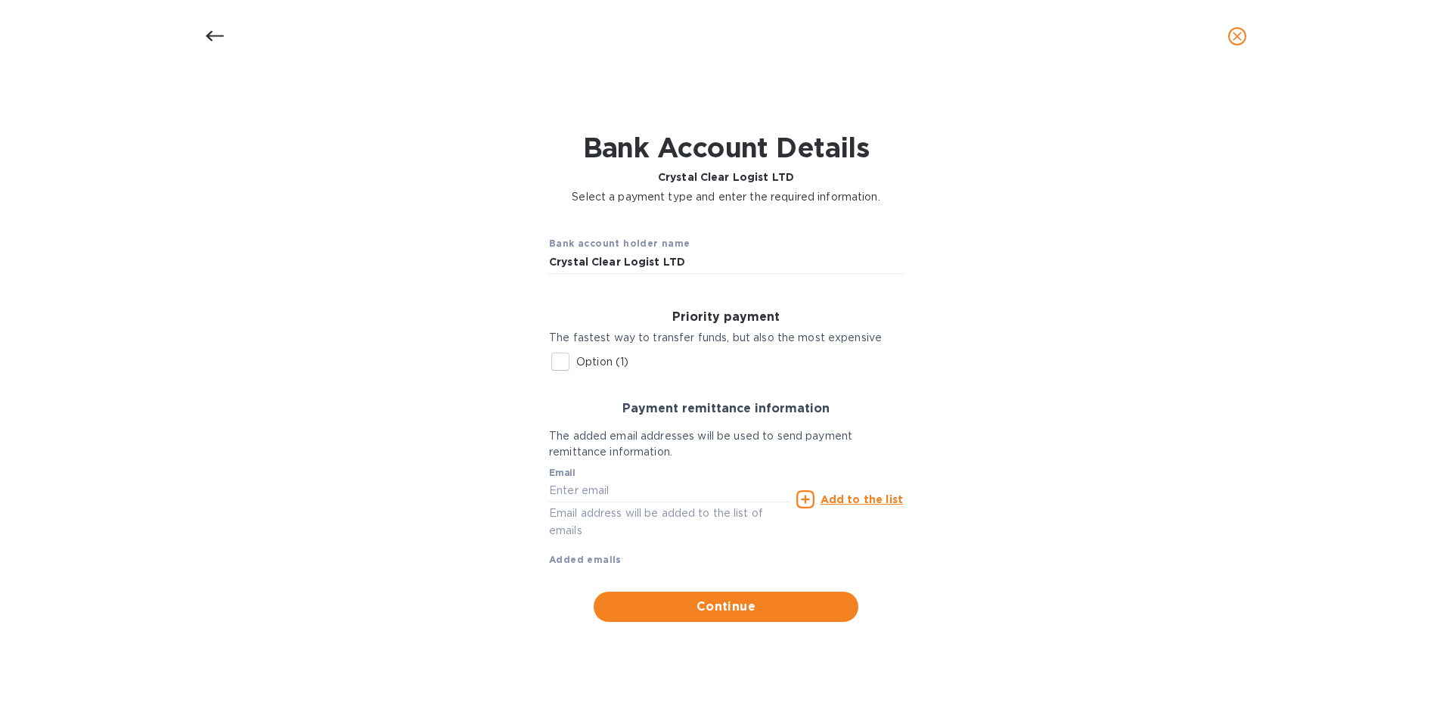
click at [598, 363] on p "Option (1)" at bounding box center [602, 362] width 52 height 16
click at [576, 363] on input "Option (1)" at bounding box center [561, 362] width 32 height 32
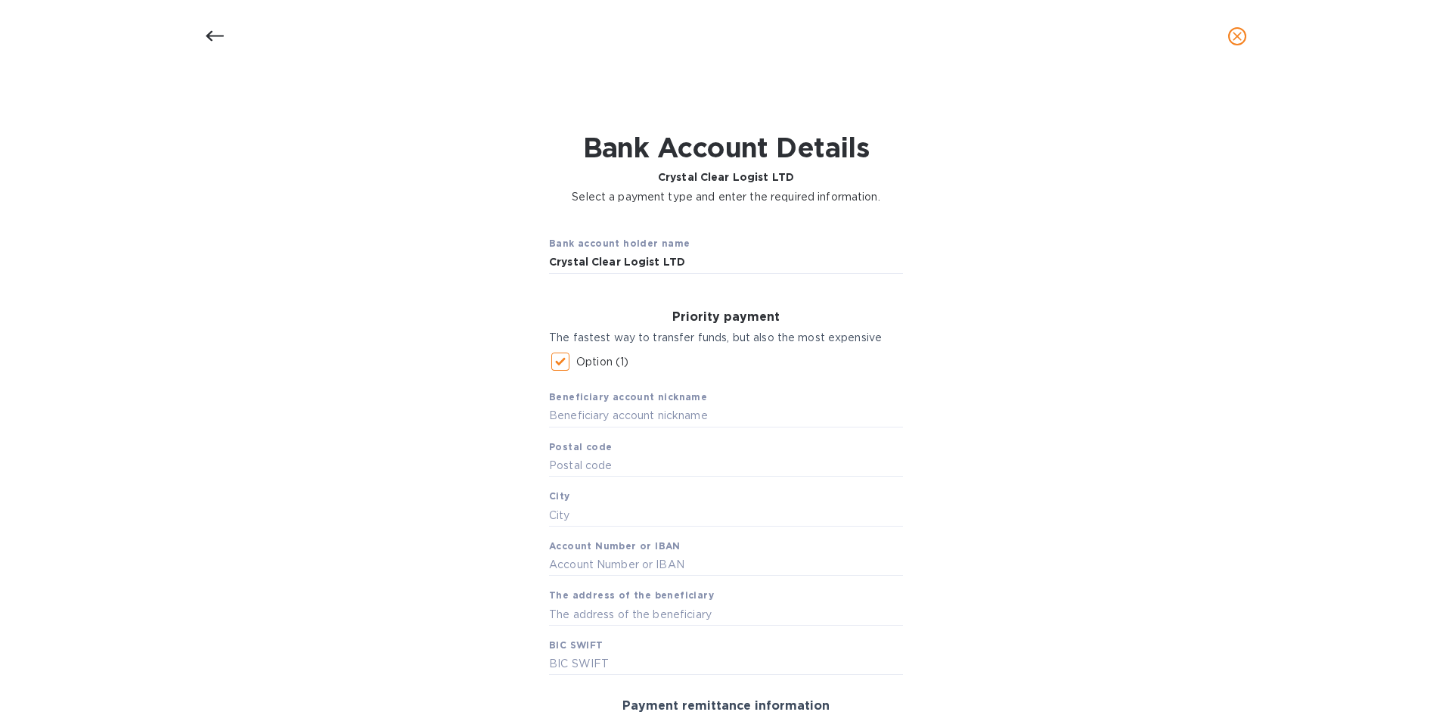
click at [600, 363] on p "Option (1)" at bounding box center [602, 362] width 52 height 16
click at [576, 363] on input "Option (1)" at bounding box center [561, 362] width 32 height 32
checkbox input "false"
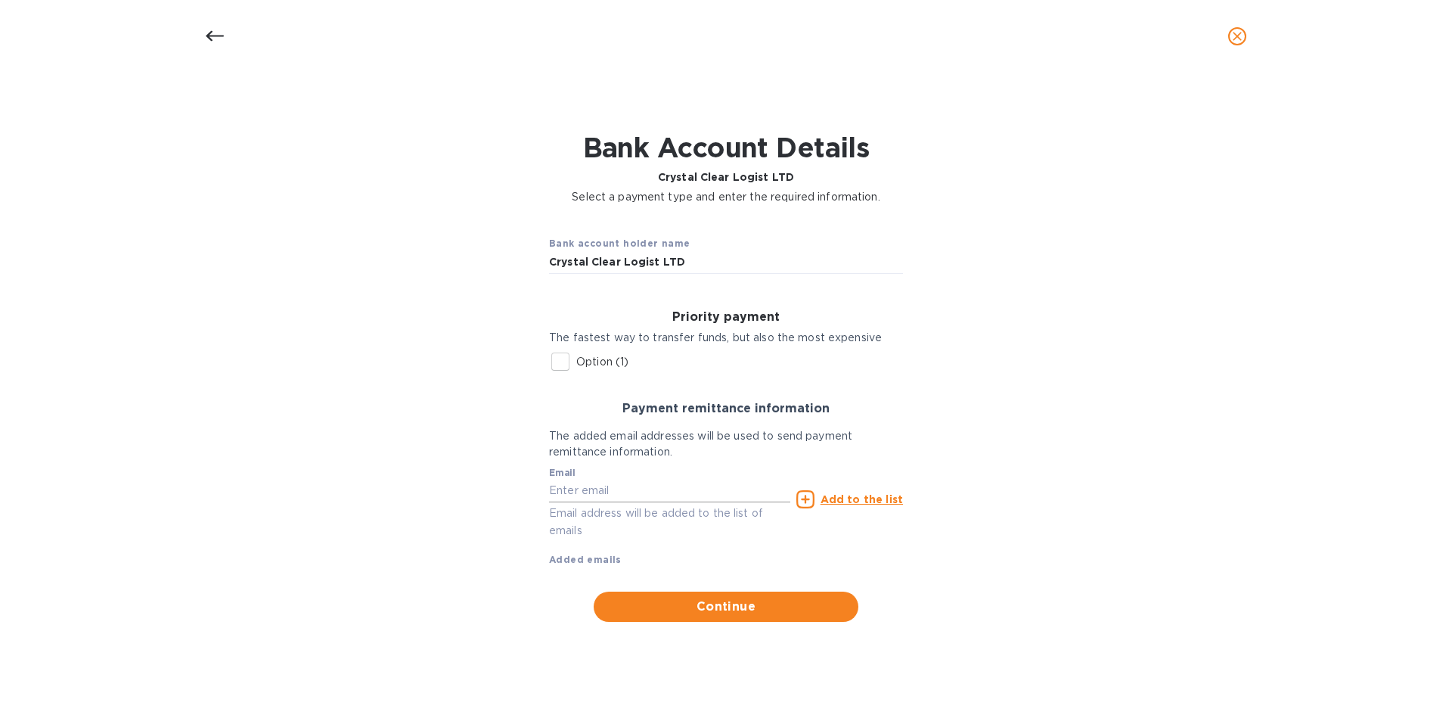
click at [576, 494] on input "text" at bounding box center [669, 490] width 241 height 23
paste input "[EMAIL_ADDRESS][DOMAIN_NAME]"
type input "[EMAIL_ADDRESS][DOMAIN_NAME]"
click at [851, 495] on u "Add to the list" at bounding box center [862, 499] width 82 height 12
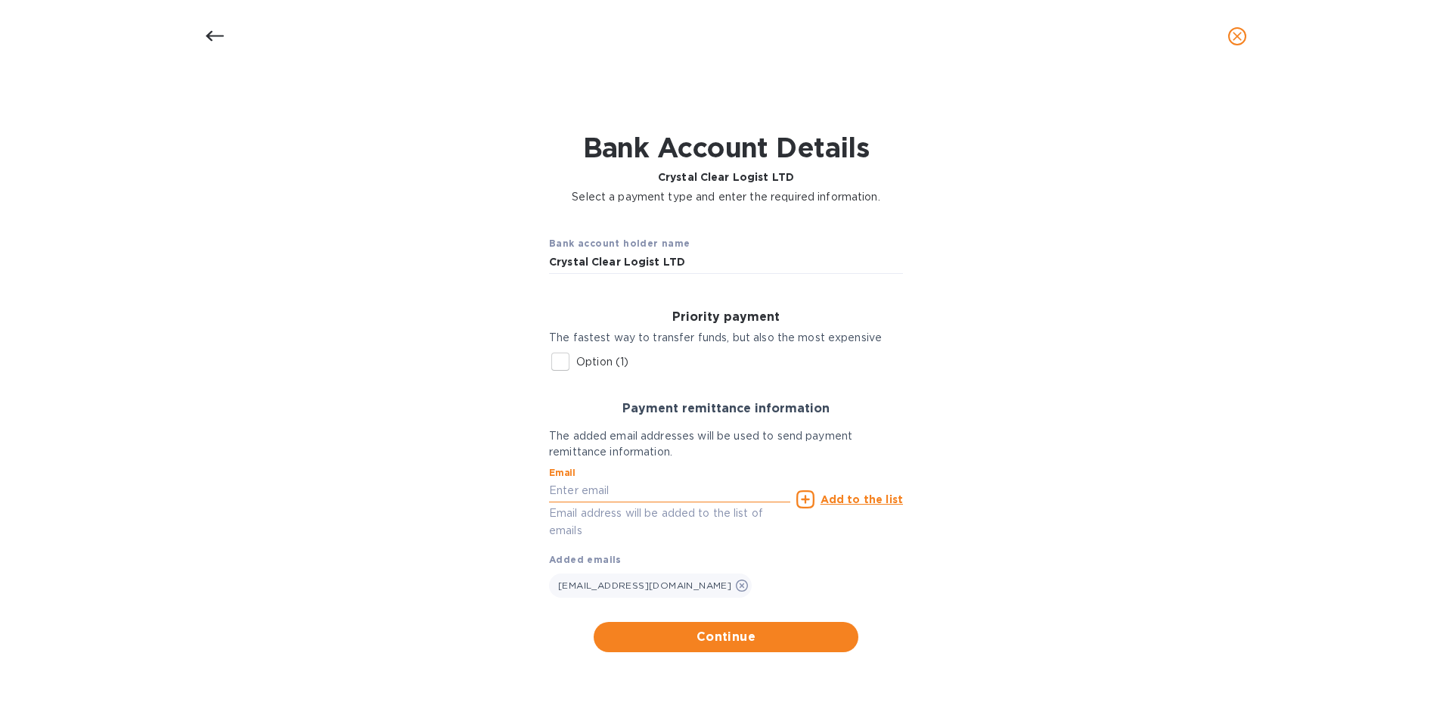
click at [666, 497] on input "text" at bounding box center [669, 490] width 241 height 23
click at [734, 638] on span "Continue" at bounding box center [726, 637] width 240 height 18
click at [709, 632] on span "Continue" at bounding box center [726, 637] width 240 height 18
click at [743, 386] on div "Priority payment The fastest way to transfer funds, but also the most expensive…" at bounding box center [726, 344] width 378 height 92
click at [619, 364] on p "Option (1)" at bounding box center [602, 362] width 52 height 16
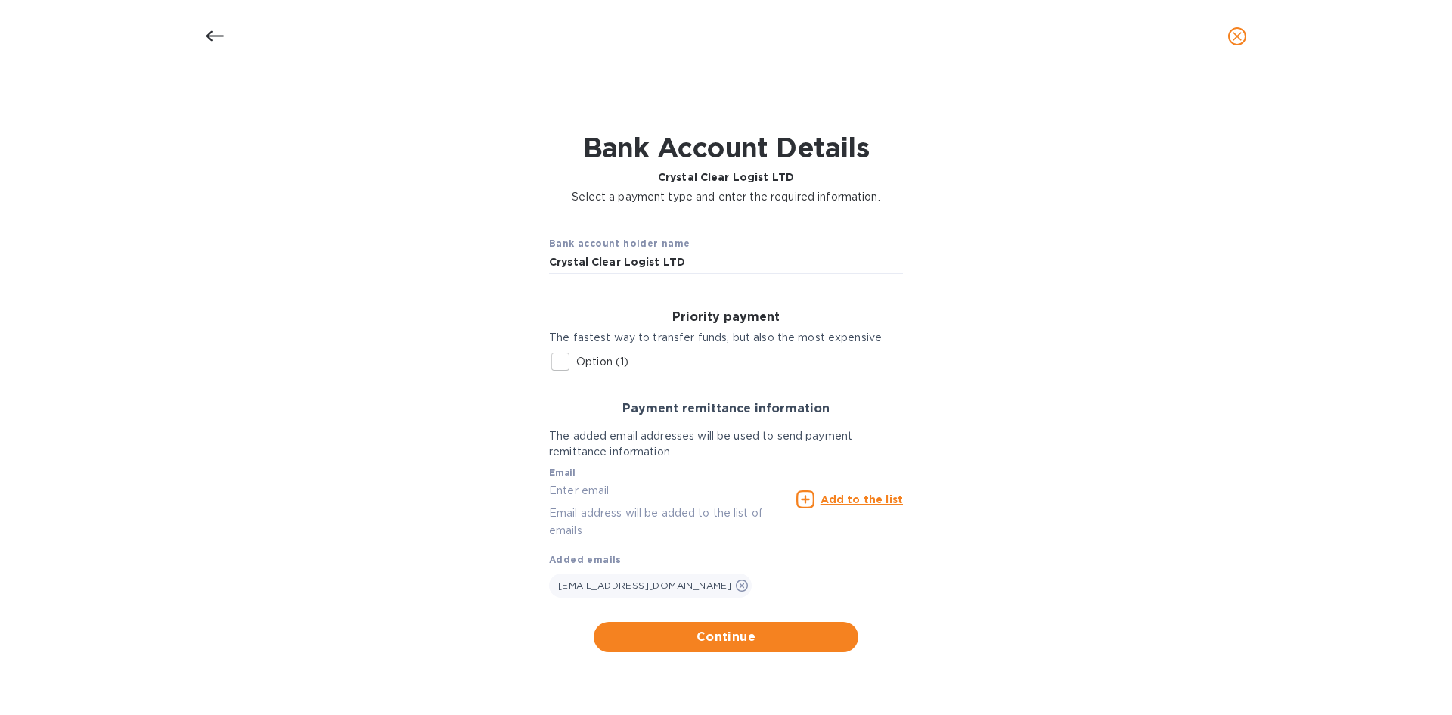
click at [576, 364] on input "Option (1)" at bounding box center [561, 362] width 32 height 32
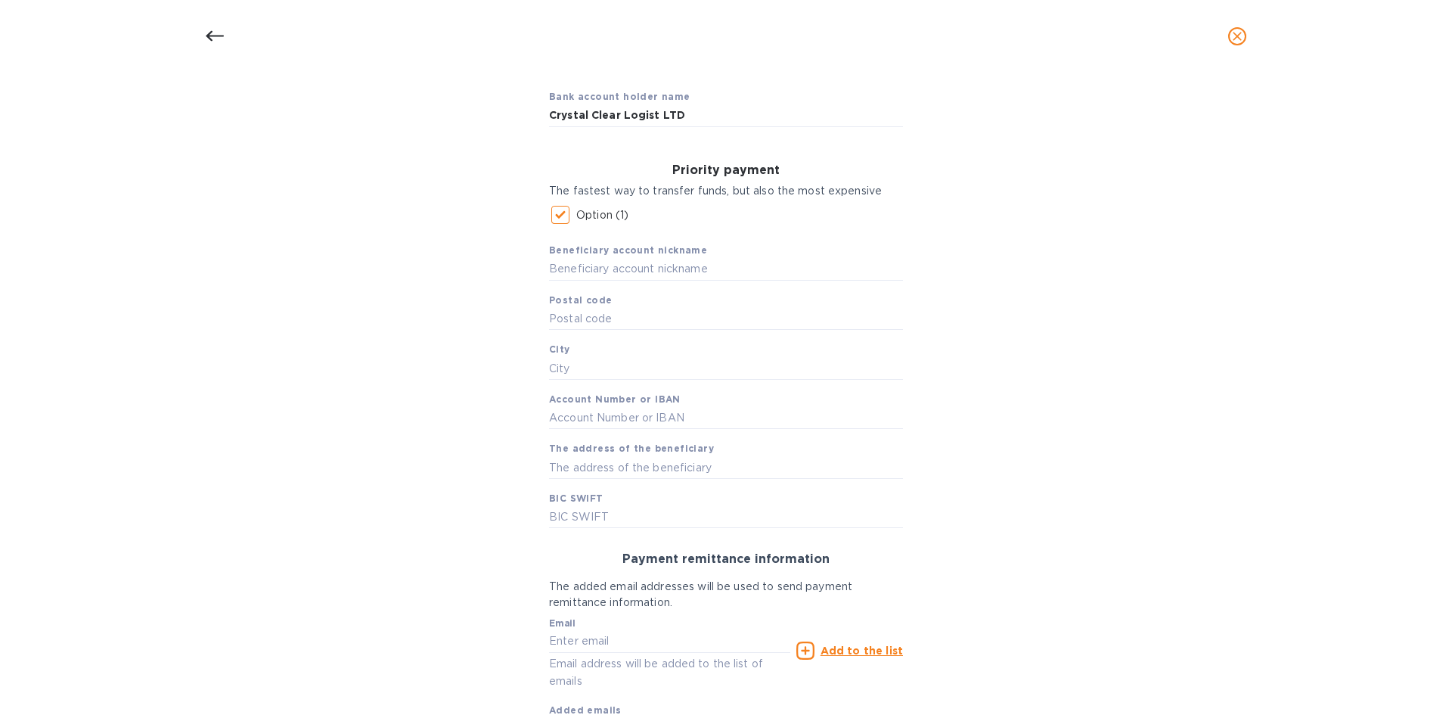
scroll to position [130, 0]
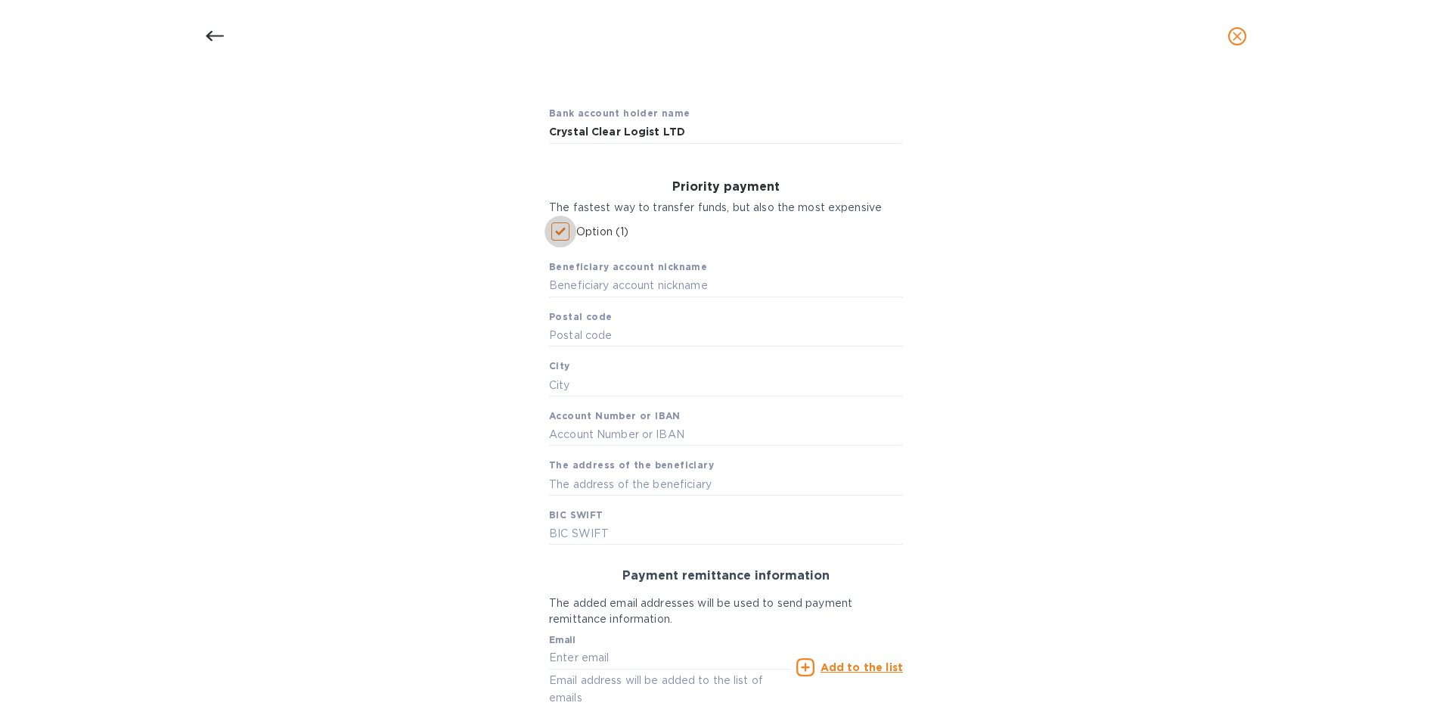
click at [557, 234] on input "Option (1)" at bounding box center [561, 232] width 32 height 32
checkbox input "false"
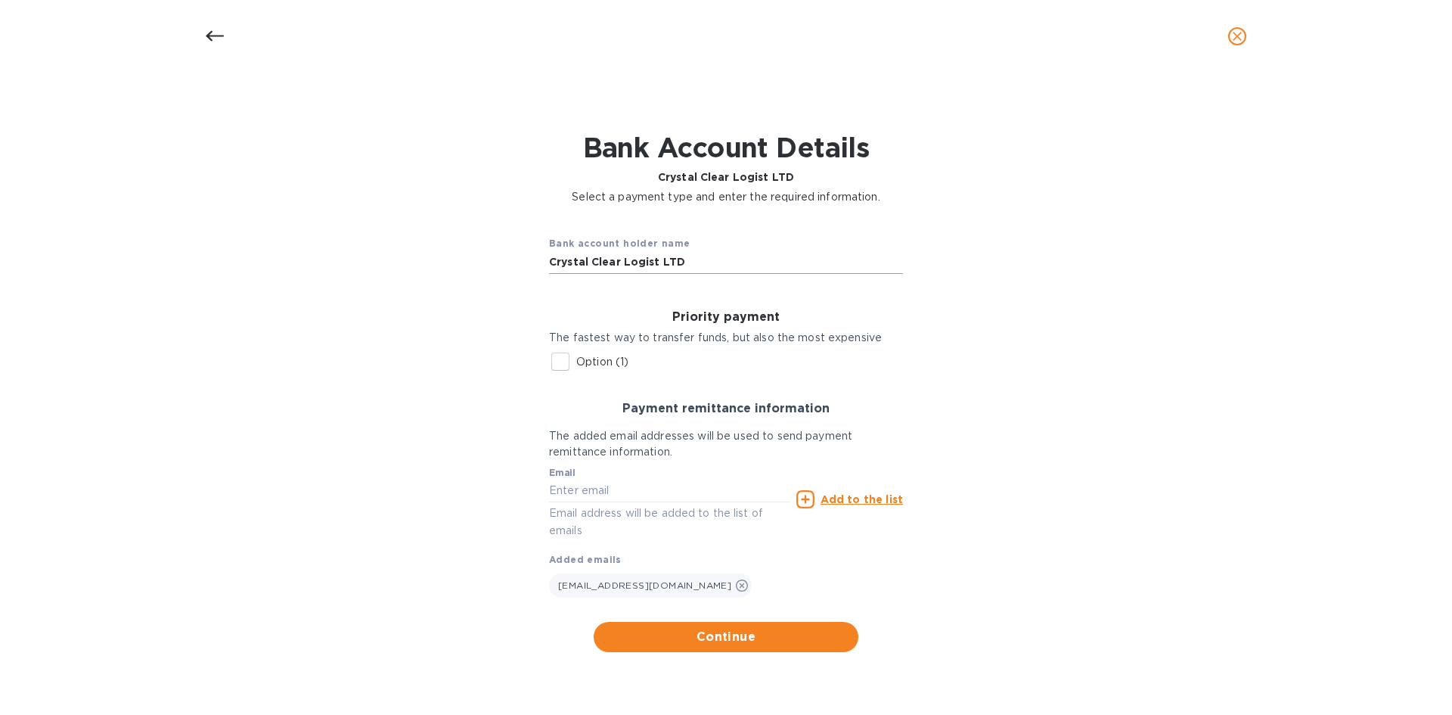
click at [698, 264] on input "Crystal Clear Logist LTD" at bounding box center [726, 262] width 354 height 23
click at [741, 635] on span "Continue" at bounding box center [726, 637] width 240 height 18
click at [1057, 429] on div "Bank account holder name Crystal Clear Logist LTD Priority payment The fastest …" at bounding box center [726, 437] width 1413 height 447
click at [1234, 41] on icon "close" at bounding box center [1237, 36] width 15 height 15
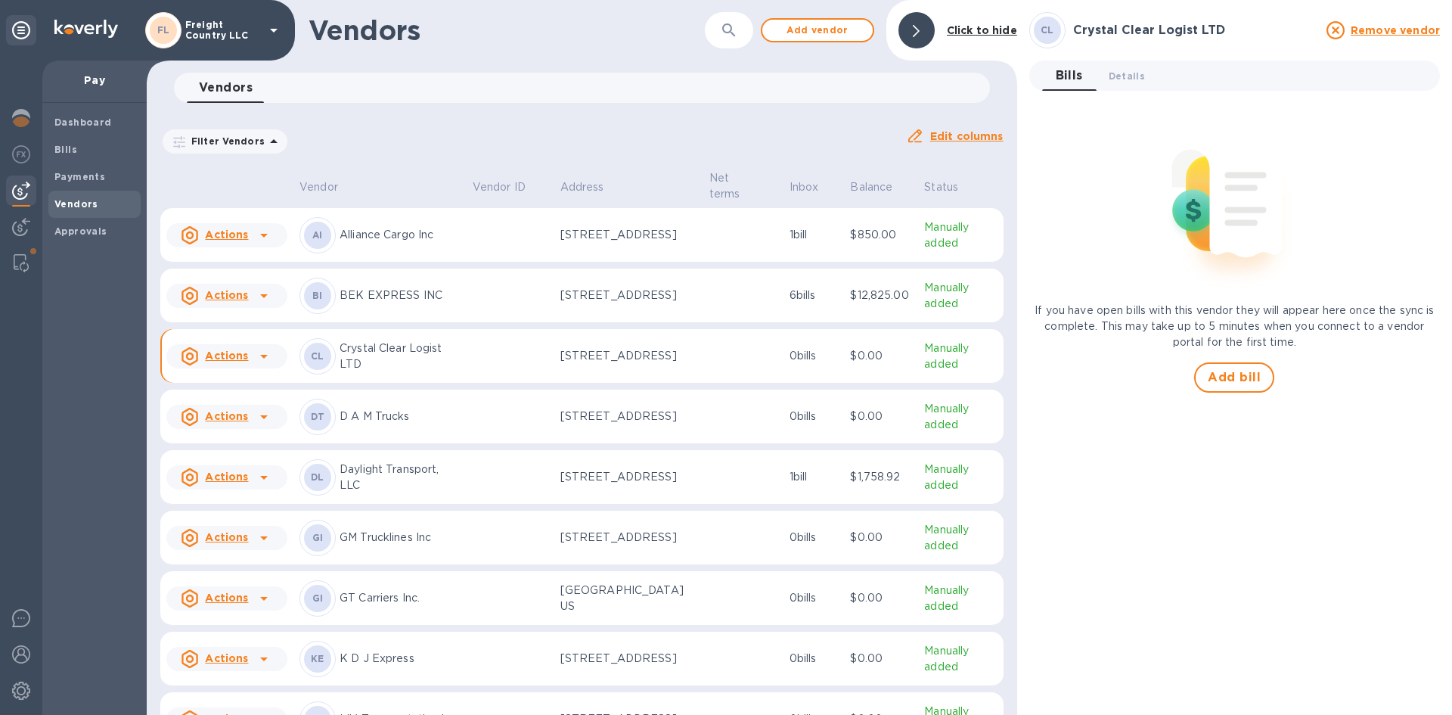
click at [725, 29] on icon "button" at bounding box center [729, 30] width 18 height 18
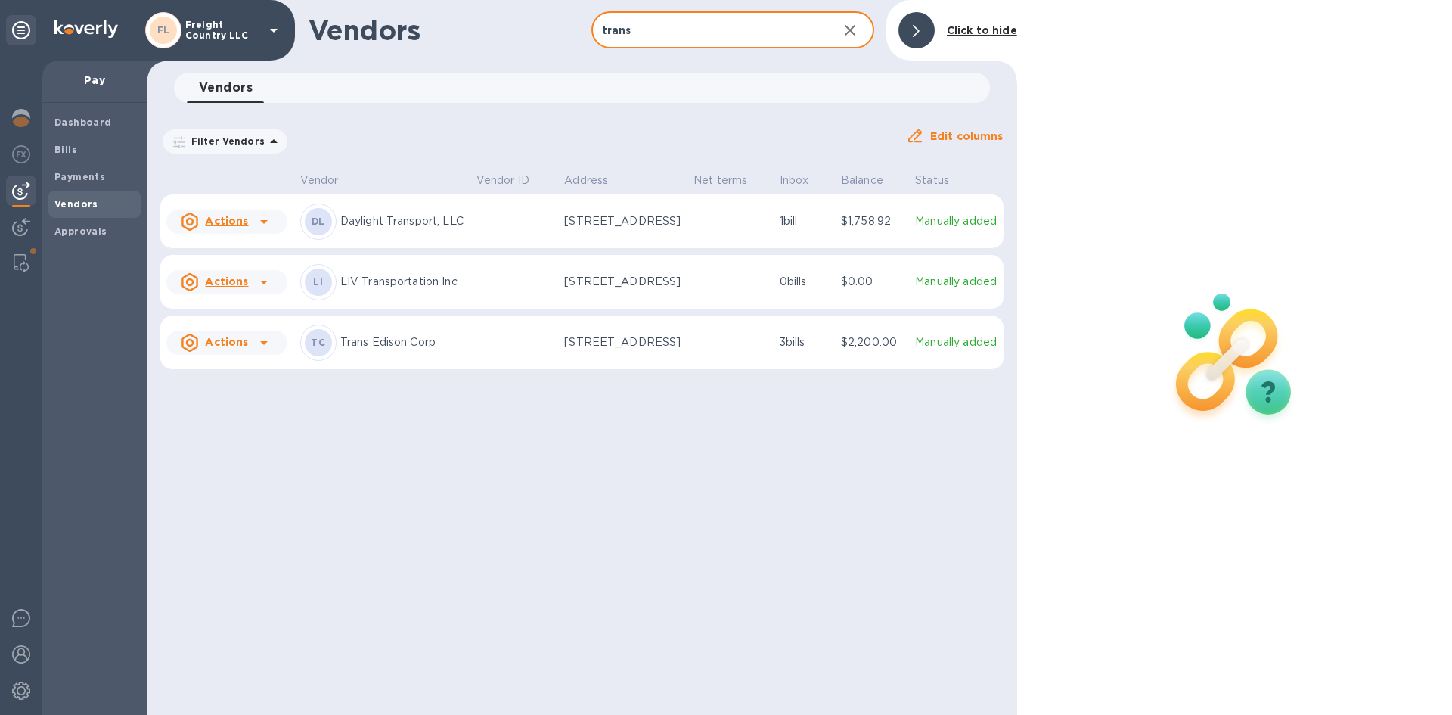
type input "trans"
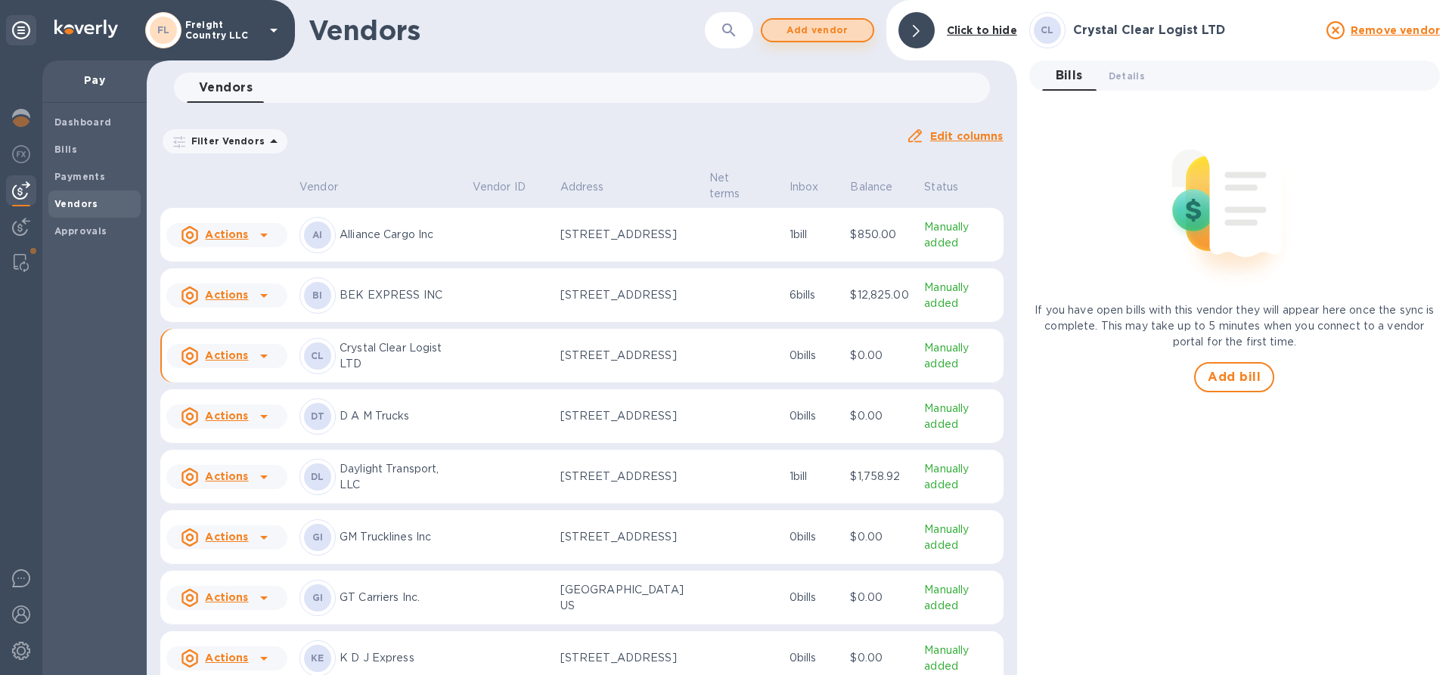
click at [810, 31] on span "Add vendor" at bounding box center [817, 30] width 86 height 18
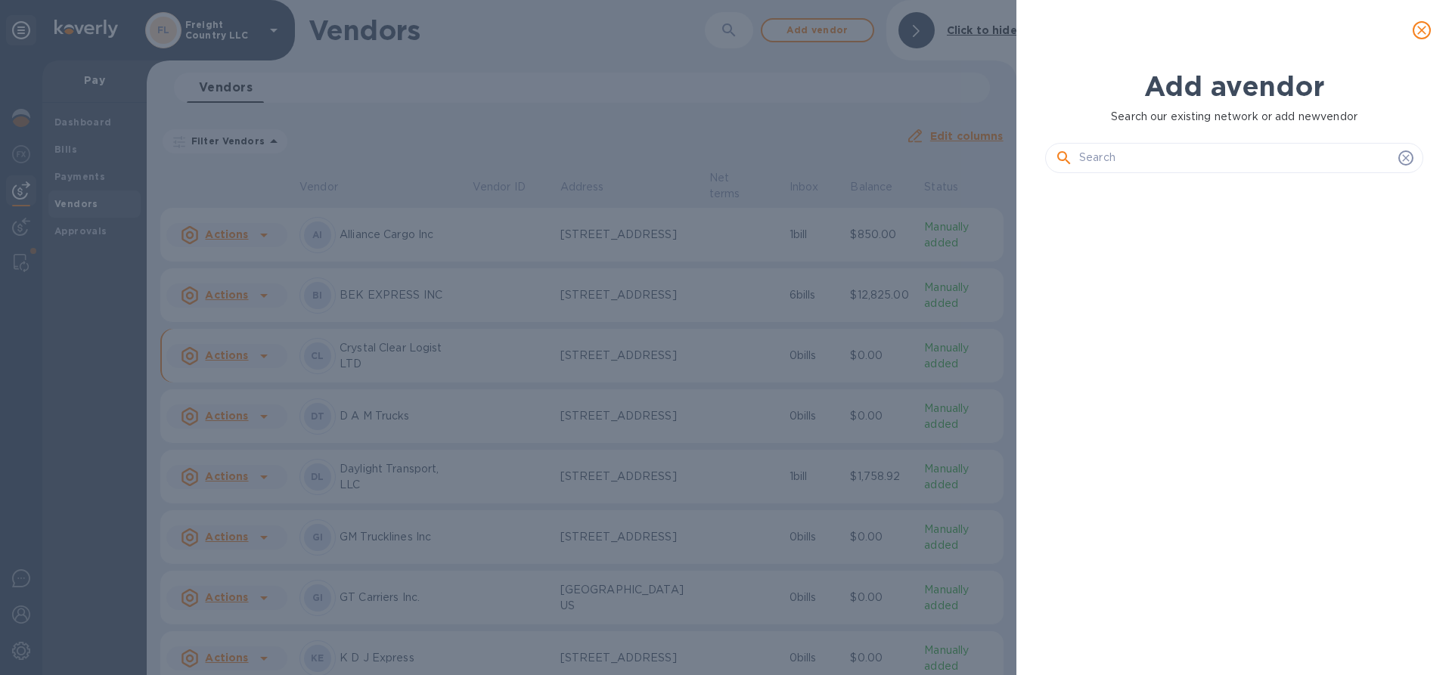
scroll to position [439, 384]
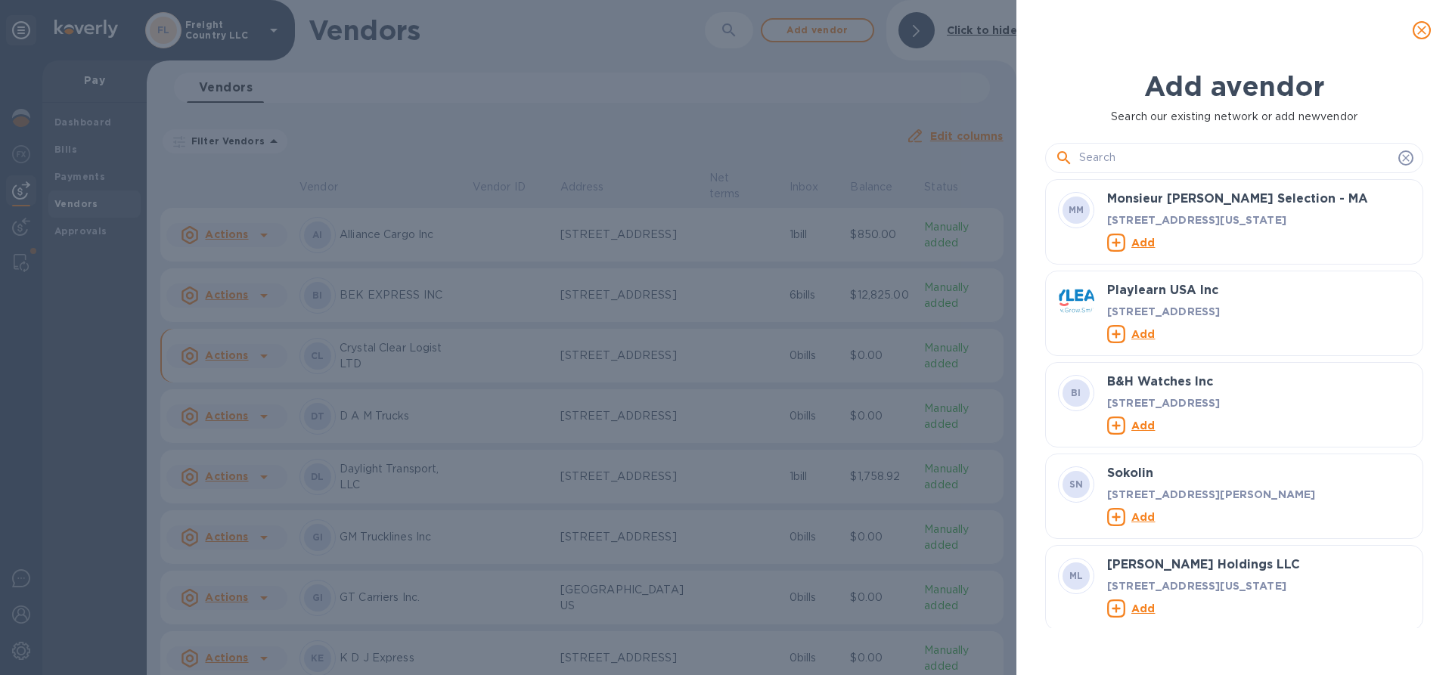
click at [1145, 162] on input "text" at bounding box center [1235, 158] width 313 height 23
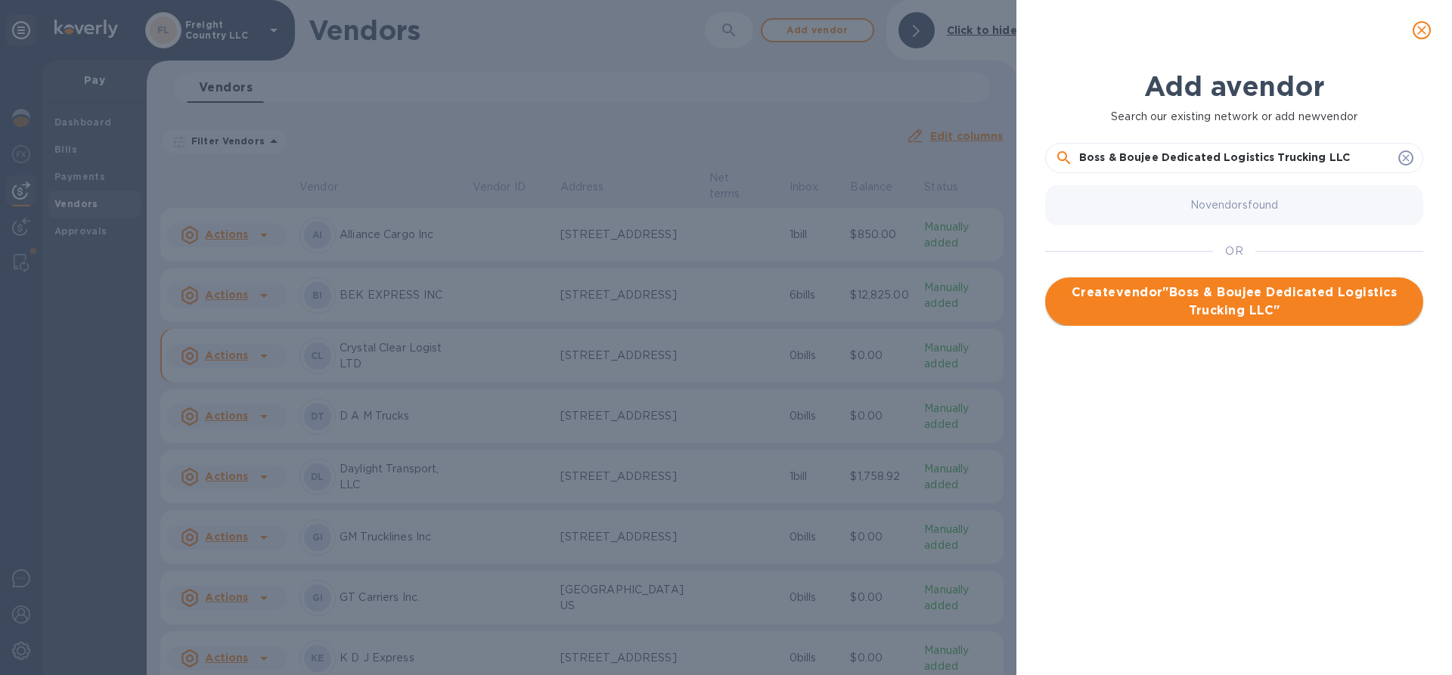
type input "Boss & Boujee Dedicated Logistics Trucking LLC"
click at [1220, 298] on span "Create vendor " Boss & Boujee Dedicated Logistics Trucking LLC "" at bounding box center [1234, 302] width 354 height 36
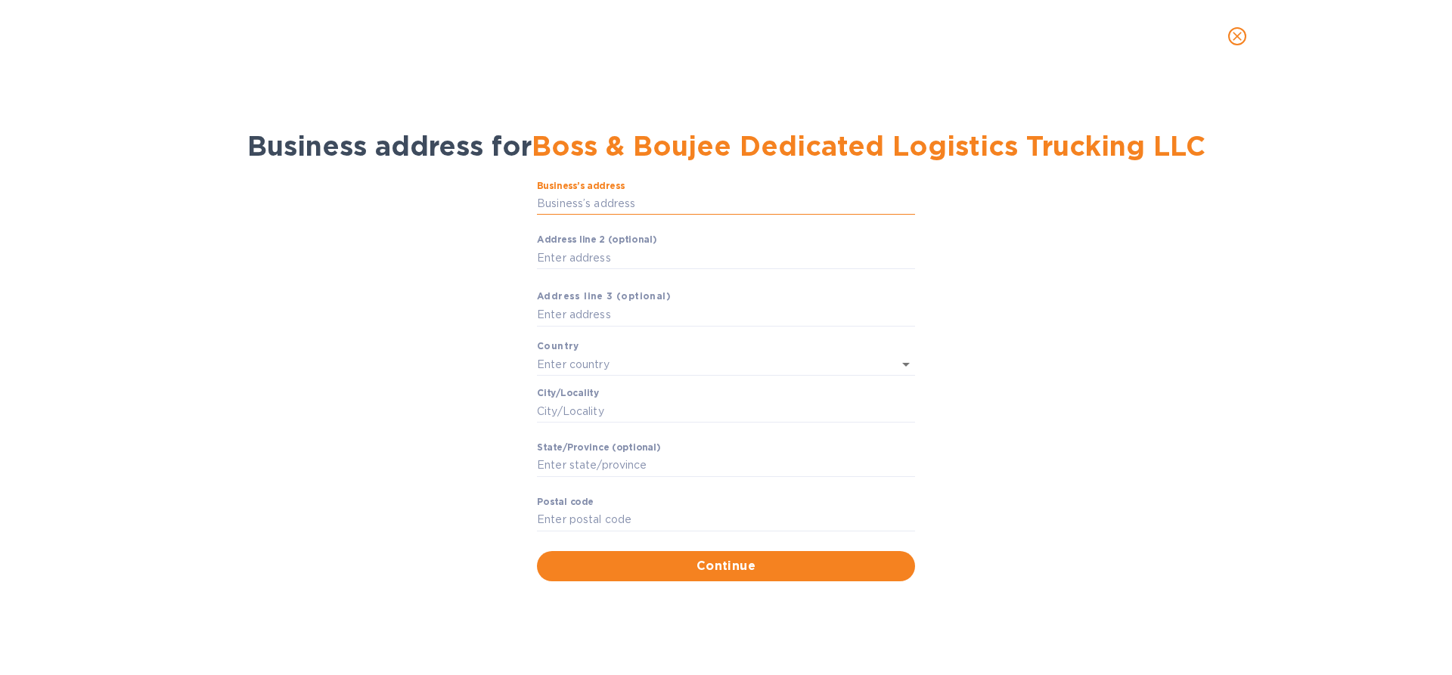
click at [610, 207] on input "Business’s аddress" at bounding box center [726, 204] width 378 height 23
click at [591, 206] on input "Business’s аddress" at bounding box center [726, 204] width 378 height 23
type input "052001633"
click at [631, 229] on p "​" at bounding box center [726, 225] width 378 height 17
click at [627, 205] on input "052001633" at bounding box center [726, 204] width 378 height 23
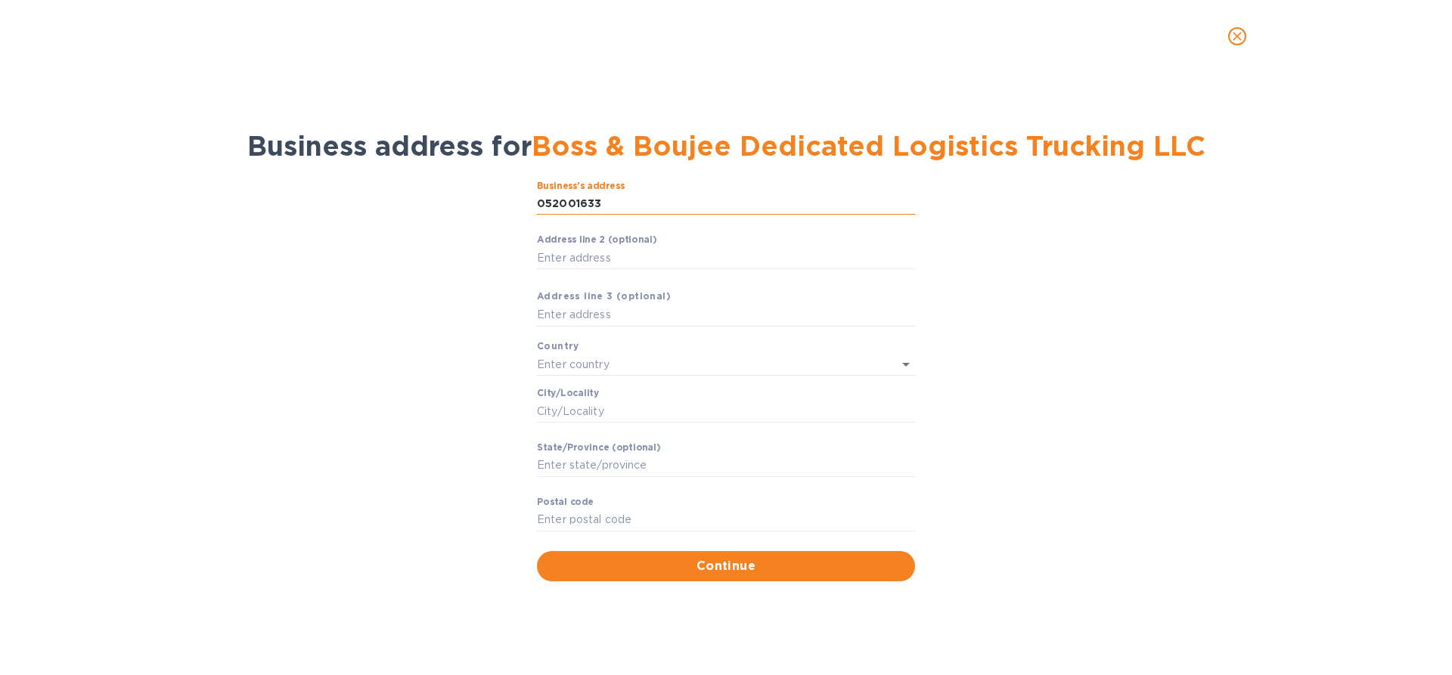
click at [545, 206] on input "052001633" at bounding box center [726, 204] width 378 height 23
drag, startPoint x: 539, startPoint y: 204, endPoint x: 606, endPoint y: 204, distance: 66.6
click at [606, 204] on input "052001633" at bounding box center [726, 204] width 378 height 23
click at [687, 211] on input "052001633" at bounding box center [726, 204] width 378 height 23
click at [617, 242] on label "Аddress line 2 (optional)" at bounding box center [596, 240] width 119 height 9
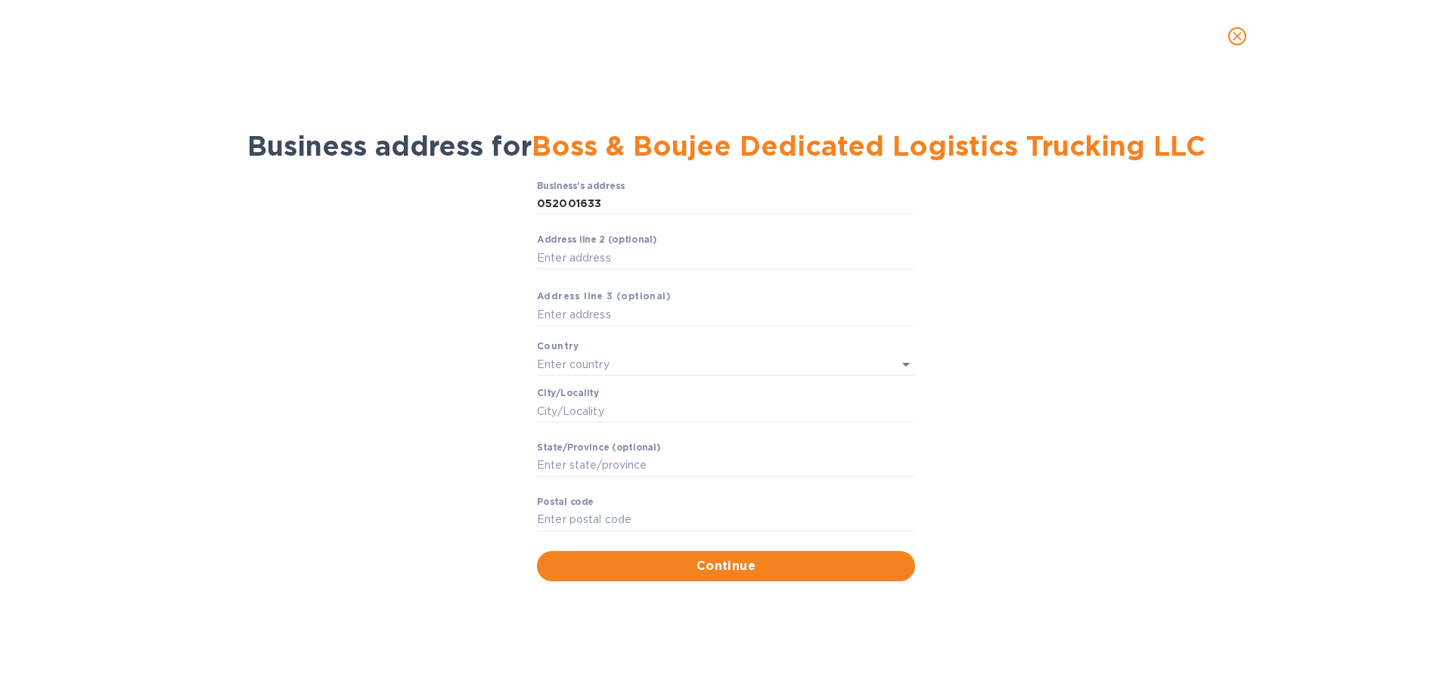
click at [617, 247] on input "Аddress line 2 (optional)" at bounding box center [726, 258] width 378 height 23
drag, startPoint x: 617, startPoint y: 203, endPoint x: 526, endPoint y: 215, distance: 91.6
click at [526, 215] on div "Business’s аddress 052001633 ​ Аddress line 2 (optional) ​ Аddress line 3 (opti…" at bounding box center [726, 381] width 1413 height 419
click at [602, 200] on input "Business’s аddress" at bounding box center [726, 204] width 378 height 23
type input "7573 Holly Ridge Drive"
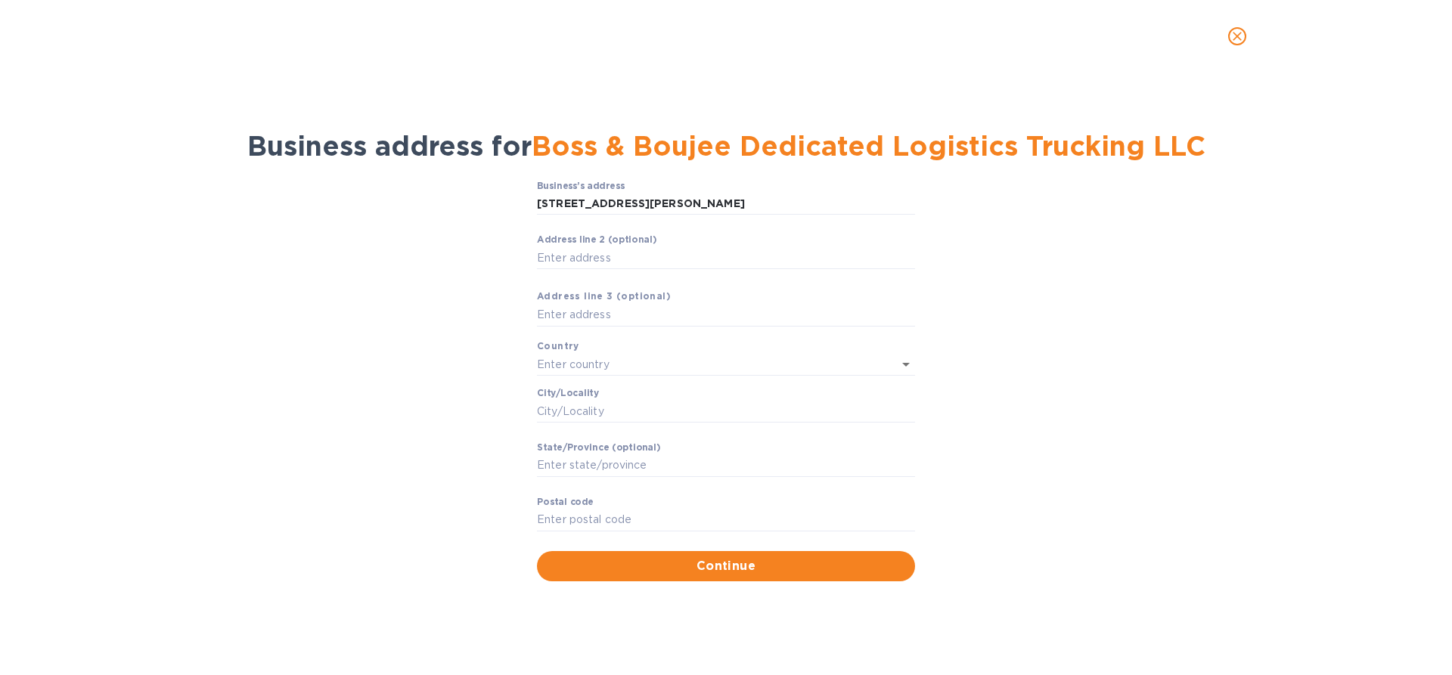
type input "[GEOGRAPHIC_DATA]"
type input "Glen Burnie"
type input "MD"
type input "21060"
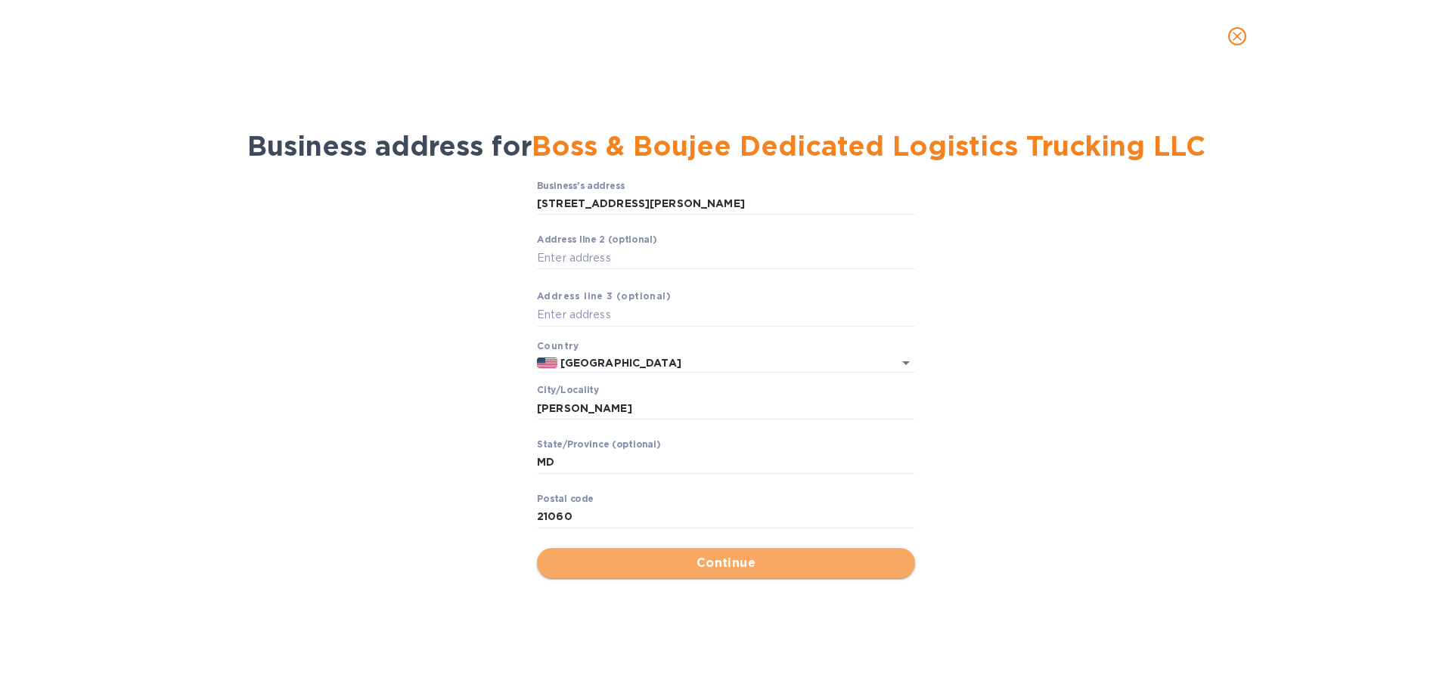
click at [740, 558] on span "Continue" at bounding box center [726, 563] width 354 height 18
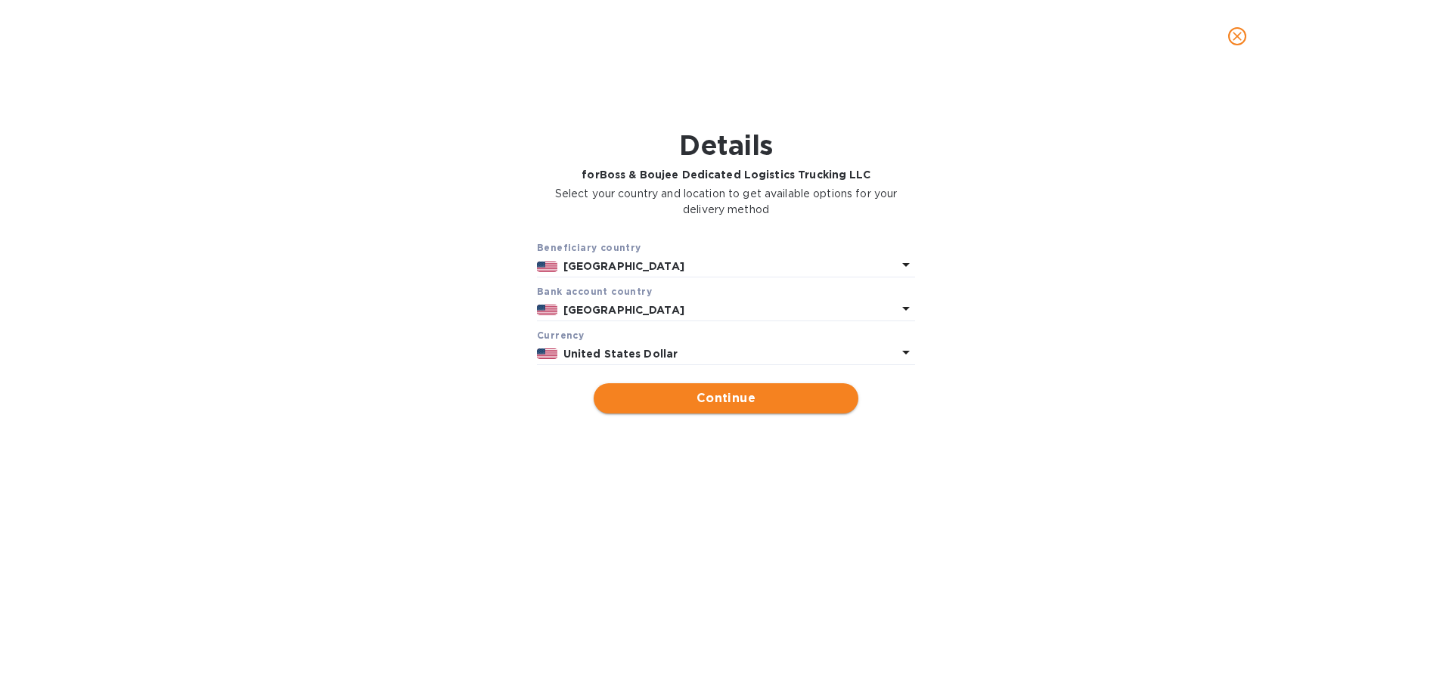
click at [697, 404] on span "Continue" at bounding box center [726, 398] width 240 height 18
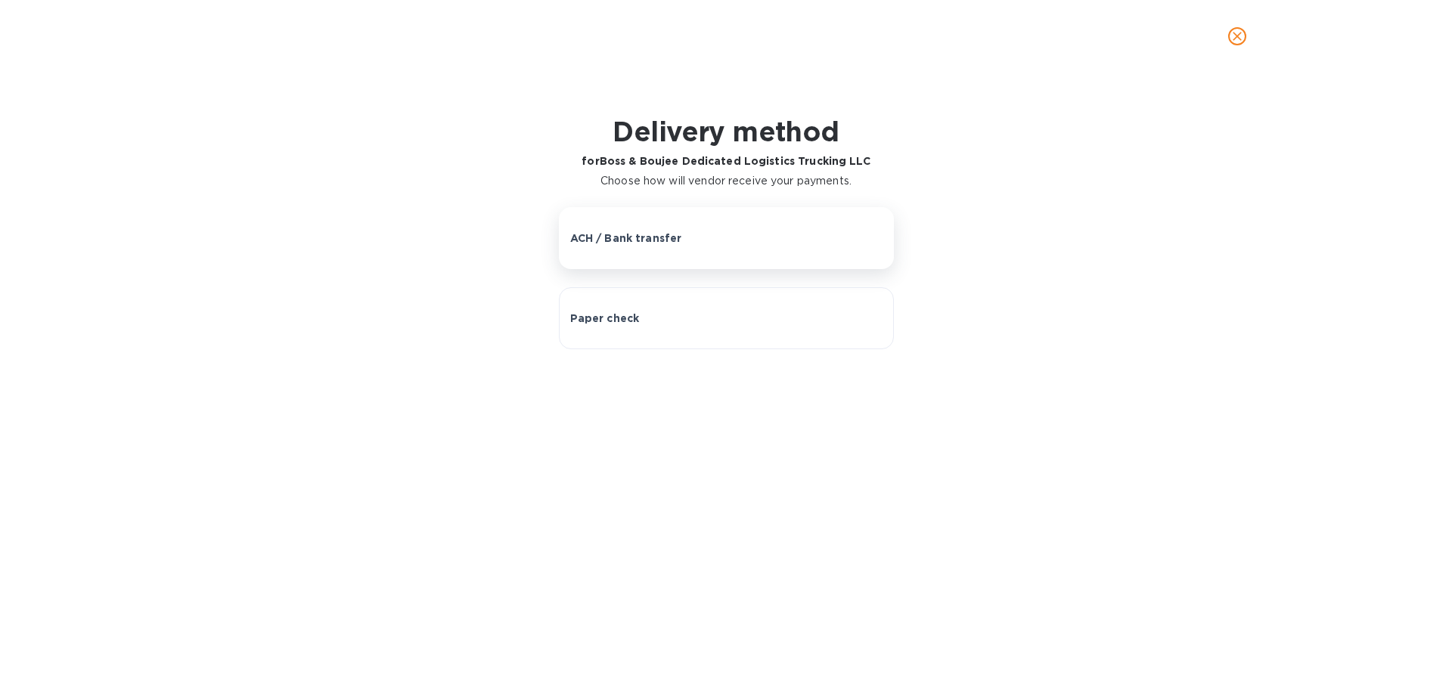
click at [671, 237] on p "ACH / Bank transfer" at bounding box center [626, 238] width 112 height 15
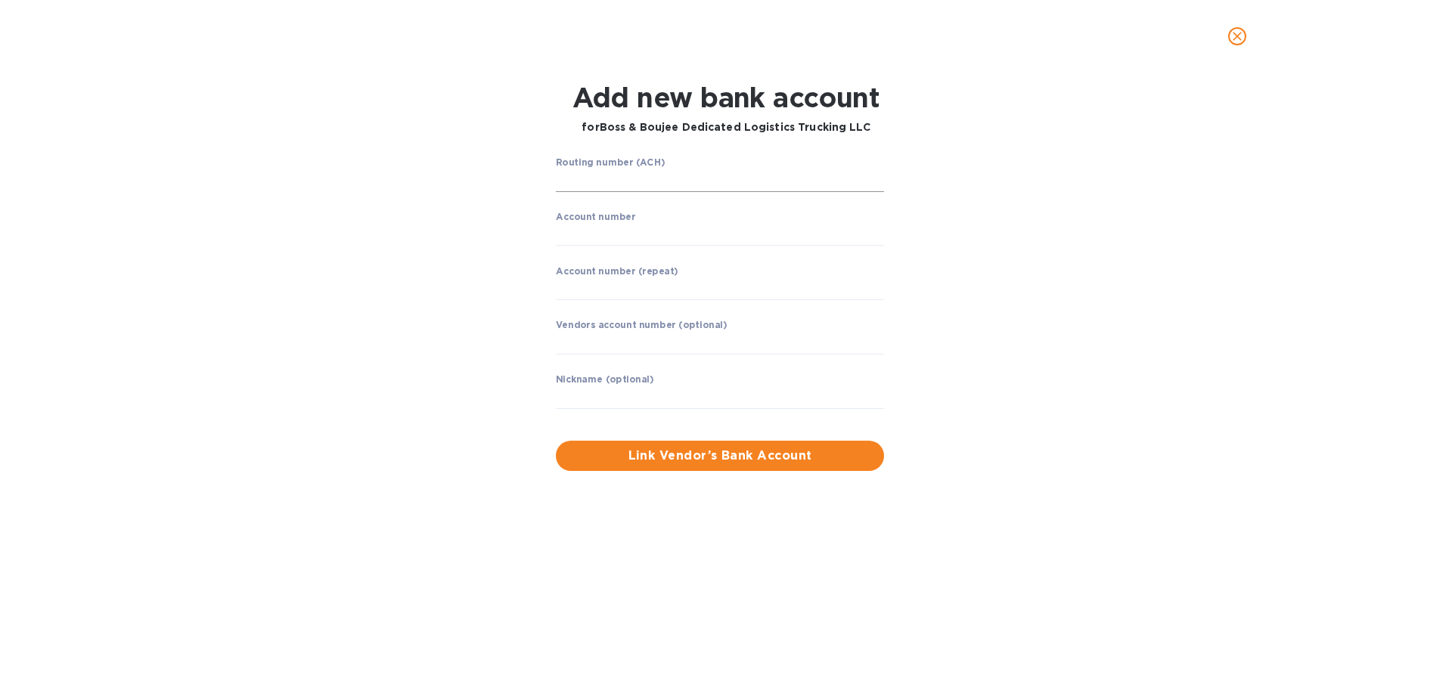
click at [634, 177] on input "string" at bounding box center [720, 180] width 328 height 23
type input "052001633"
click at [605, 274] on label "Account number (repeat)" at bounding box center [617, 270] width 123 height 9
click at [600, 233] on input "string" at bounding box center [720, 234] width 328 height 23
type input "446052217586"
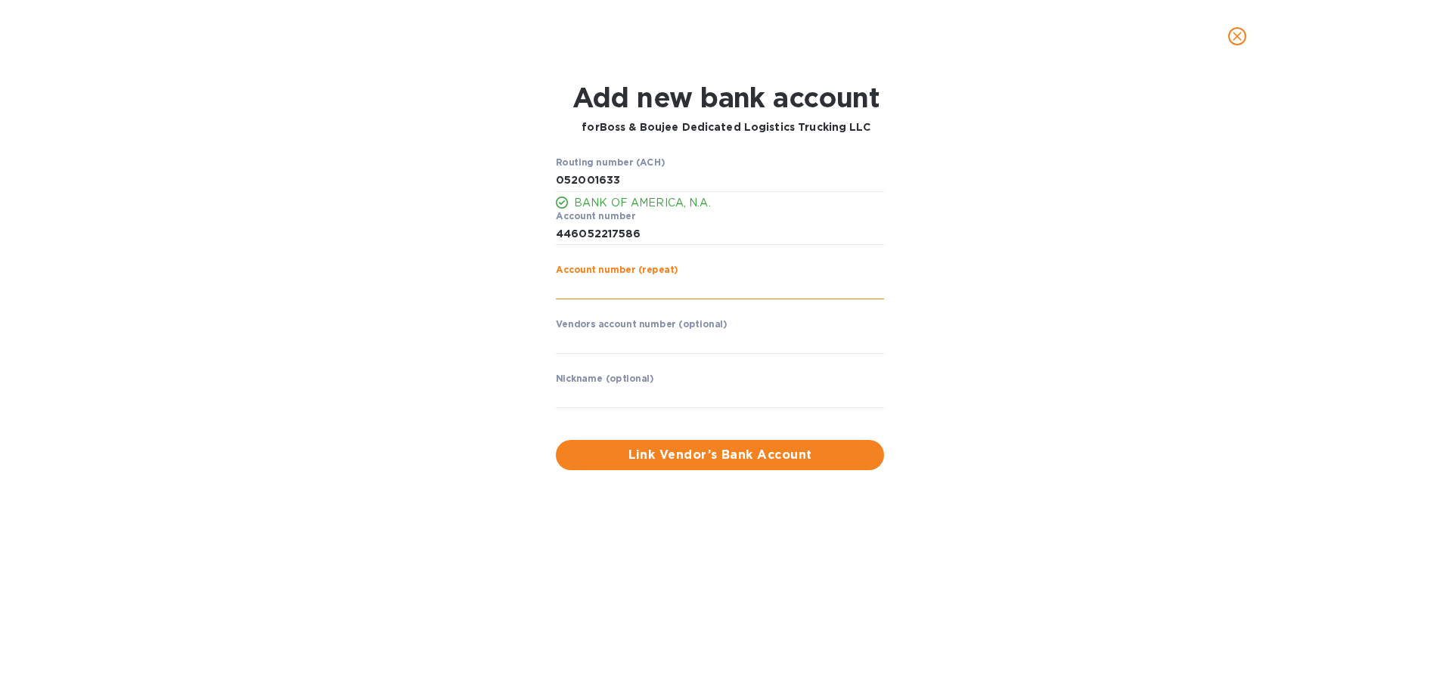
click at [572, 285] on input "string" at bounding box center [720, 288] width 328 height 23
type input "446052217586"
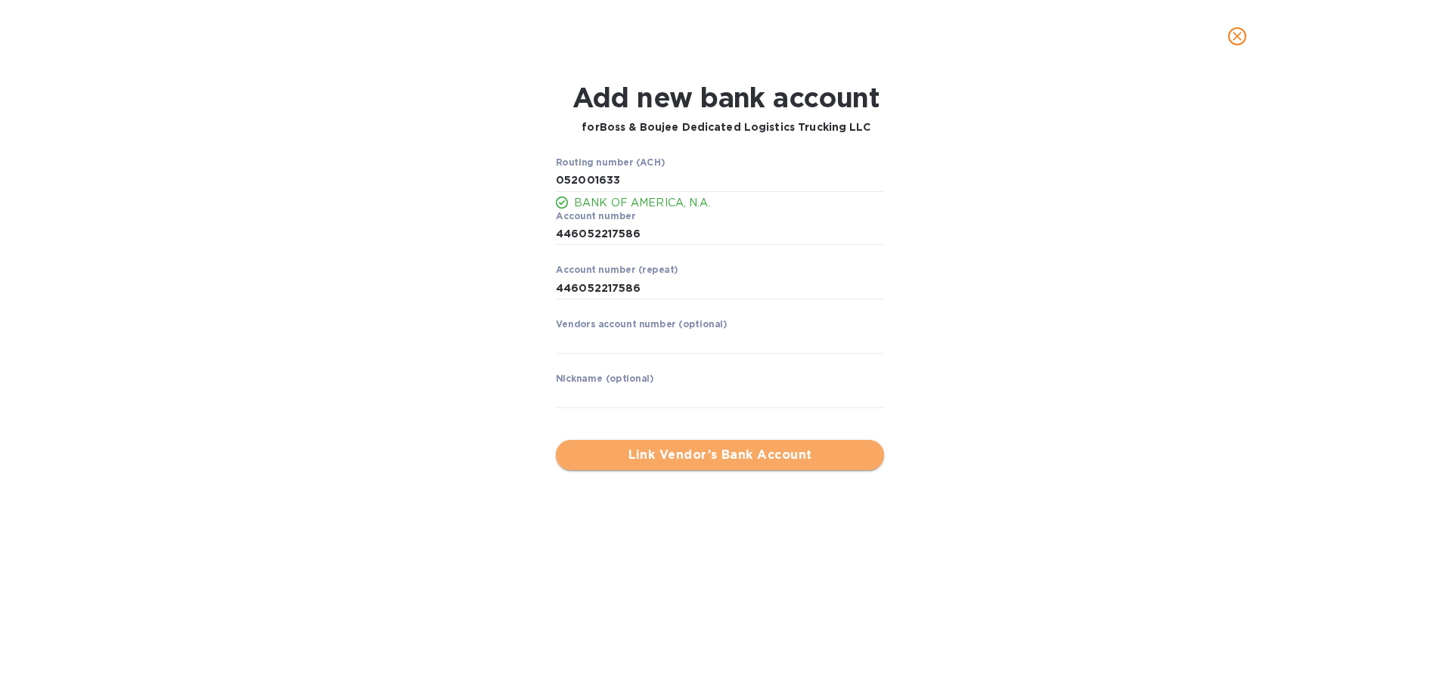
click at [705, 455] on span "Link Vendor’s Bank Account" at bounding box center [720, 455] width 304 height 18
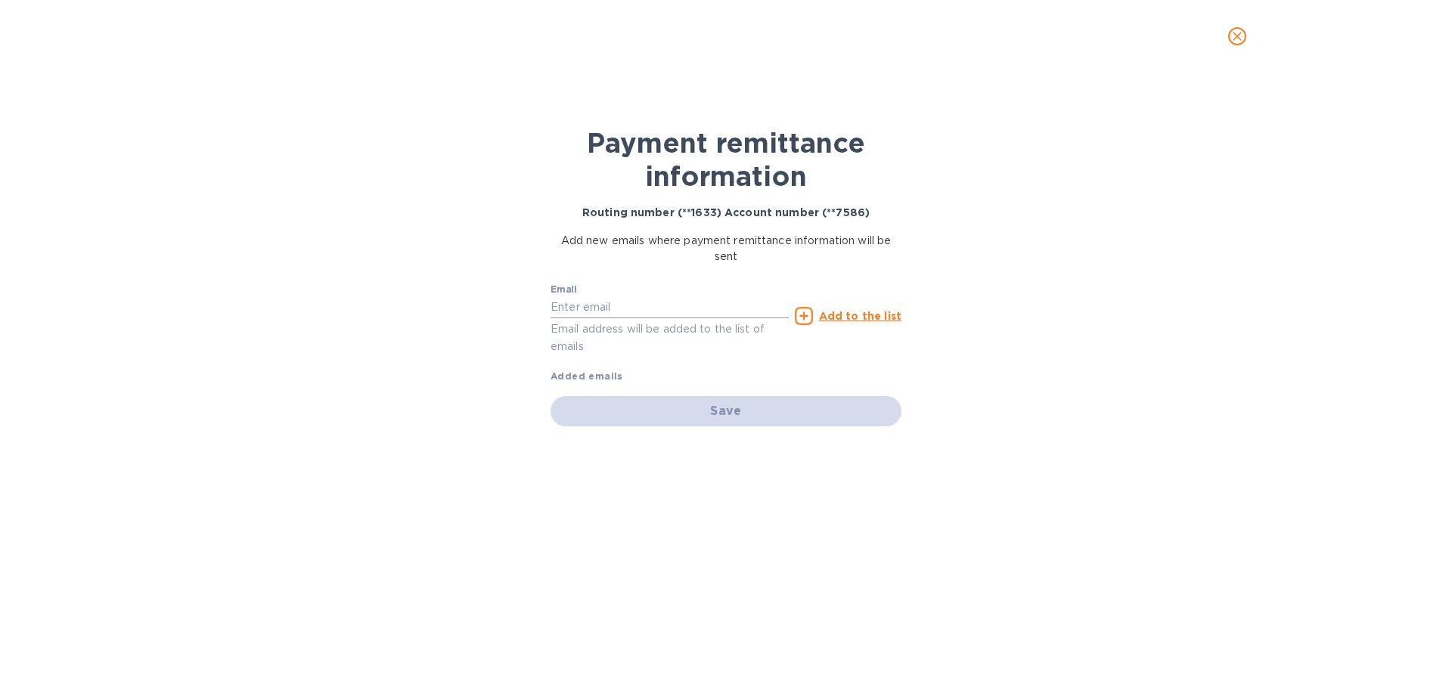
click at [657, 313] on input "text" at bounding box center [670, 307] width 238 height 23
click at [633, 312] on input "text" at bounding box center [670, 307] width 238 height 23
paste input "samcuran670@gmail.com"
type input "samcuran670@gmail.com"
click at [859, 317] on u "Add to the list" at bounding box center [860, 316] width 82 height 12
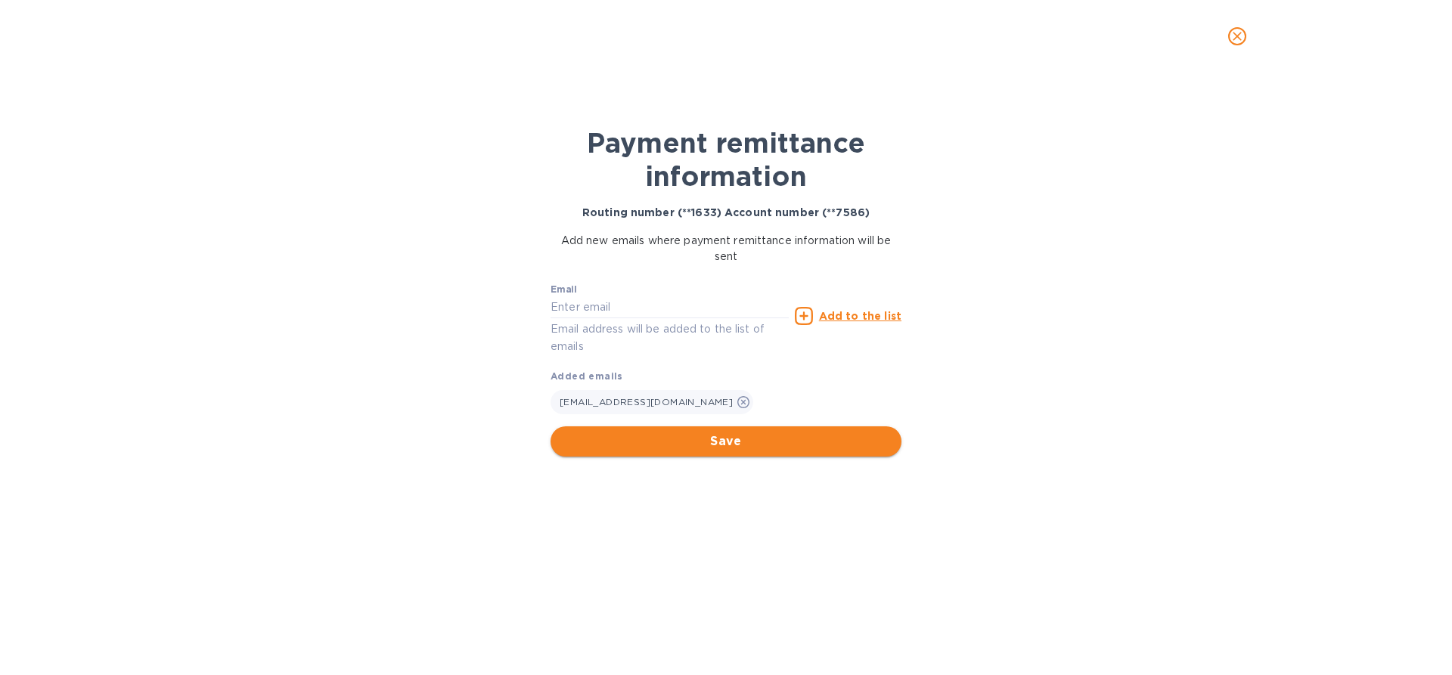
click at [714, 440] on span "Save" at bounding box center [726, 442] width 327 height 18
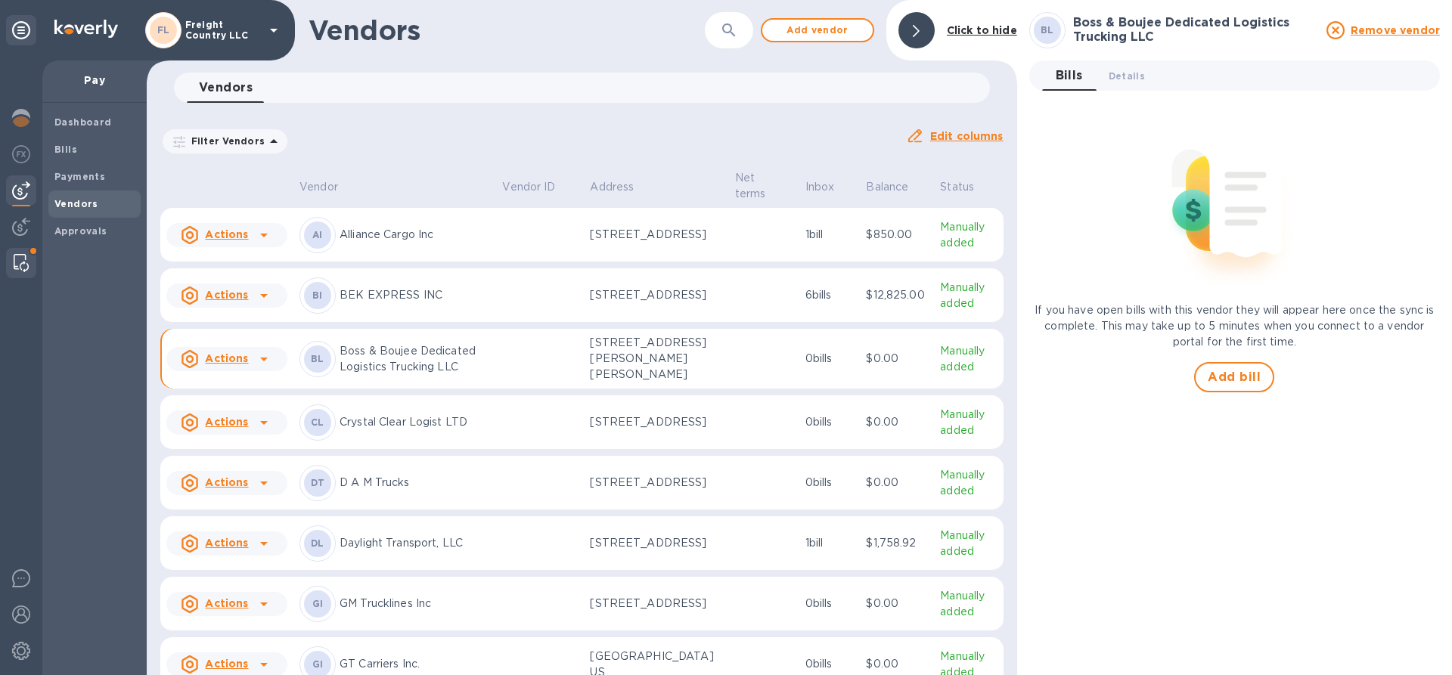
click at [20, 255] on img at bounding box center [21, 263] width 15 height 18
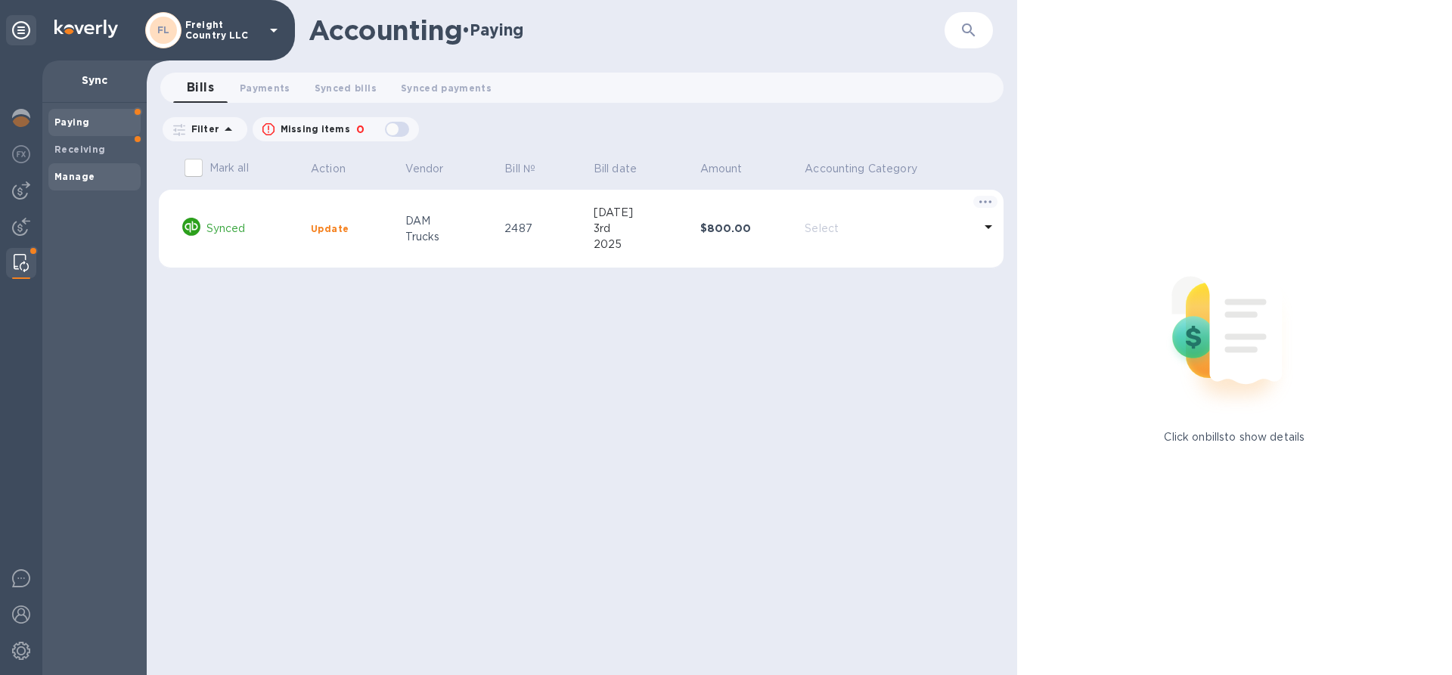
click at [77, 177] on b "Manage" at bounding box center [74, 176] width 40 height 11
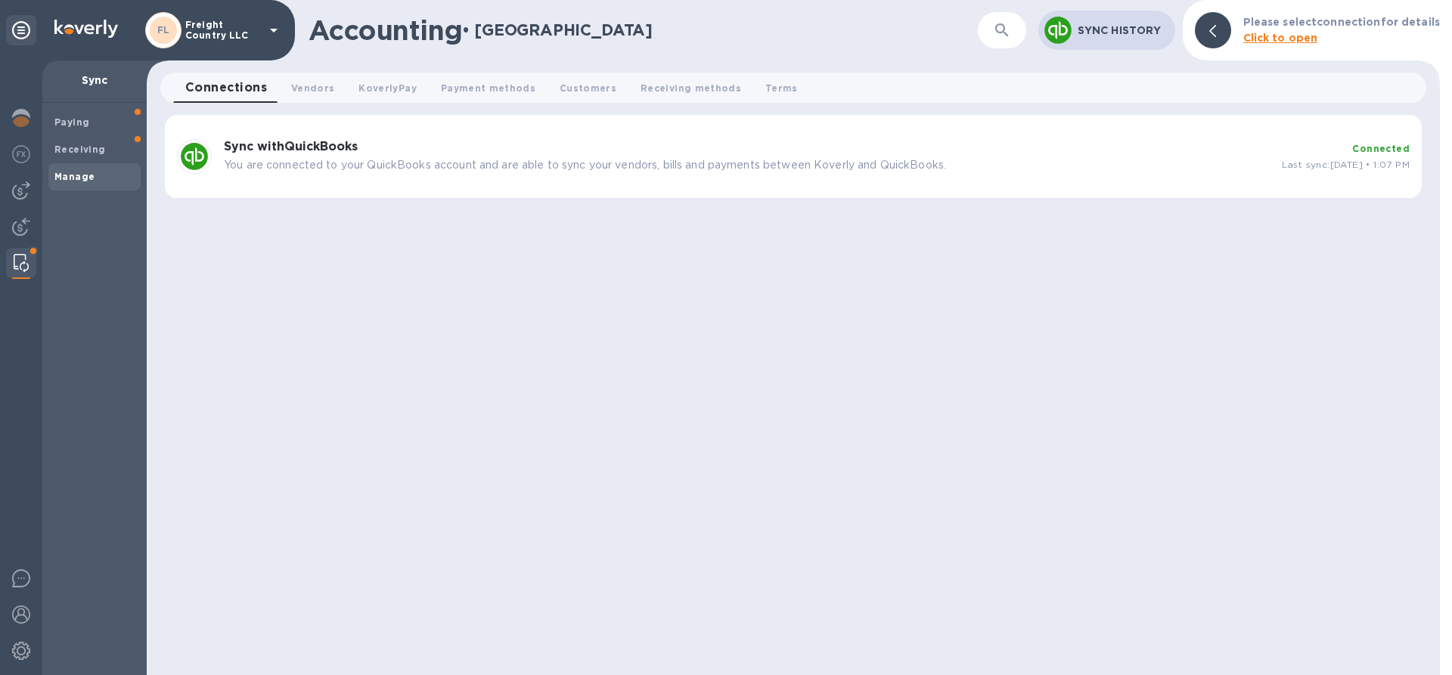
click at [1127, 29] on p "Sync History" at bounding box center [1120, 30] width 85 height 15
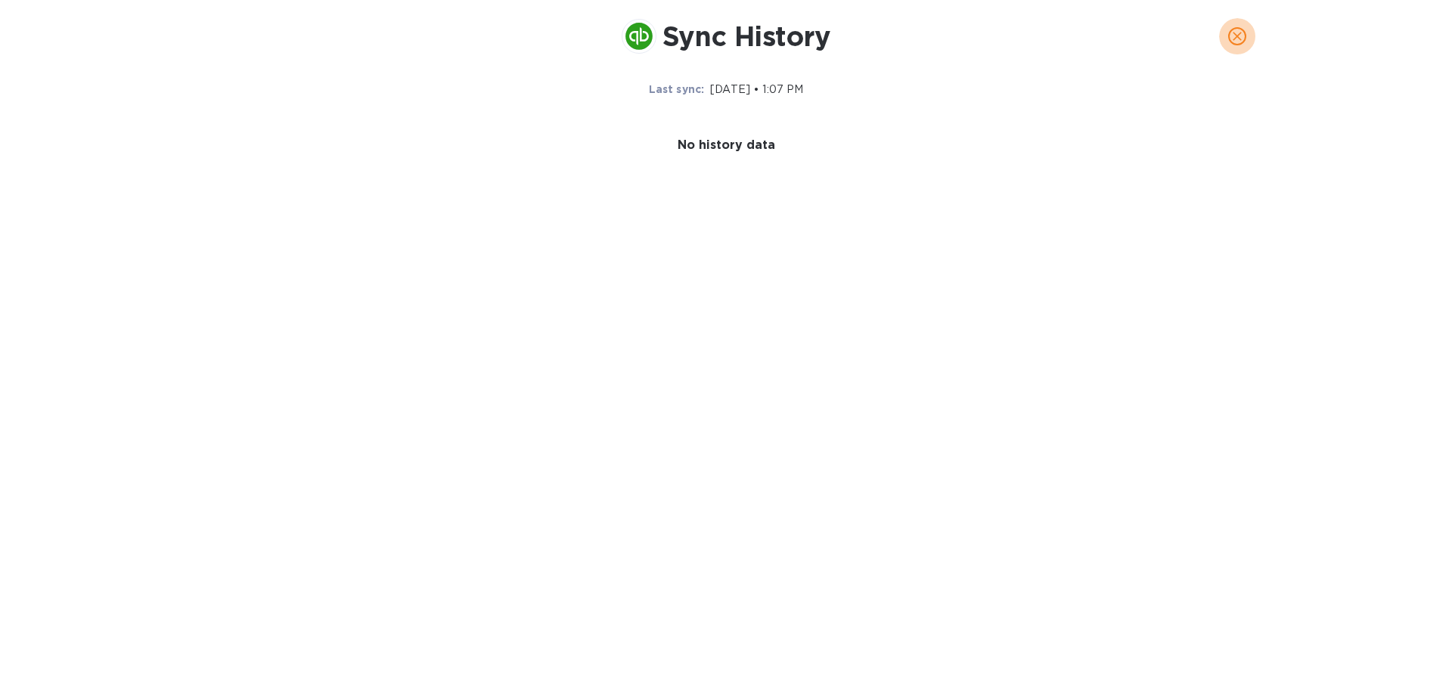
click at [1230, 36] on icon "close" at bounding box center [1237, 36] width 15 height 15
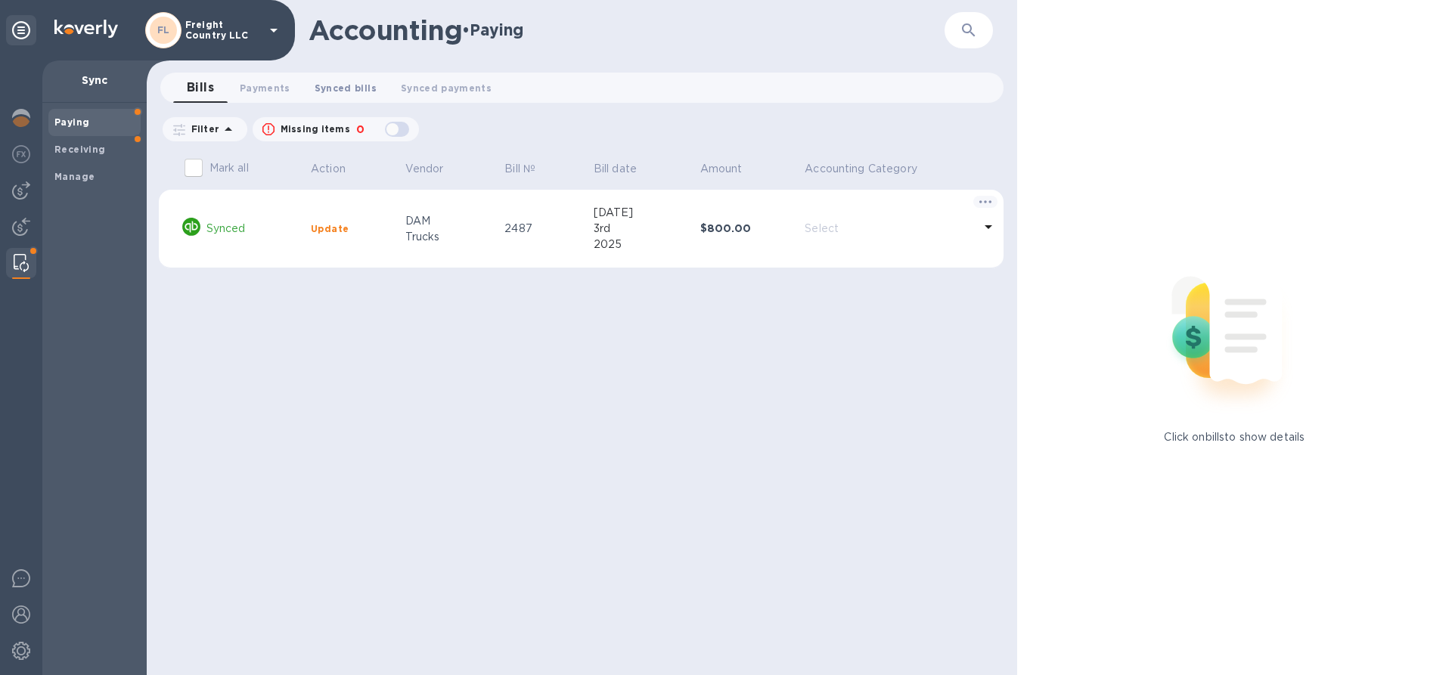
click at [344, 91] on span "Synced bills 0" at bounding box center [346, 88] width 62 height 16
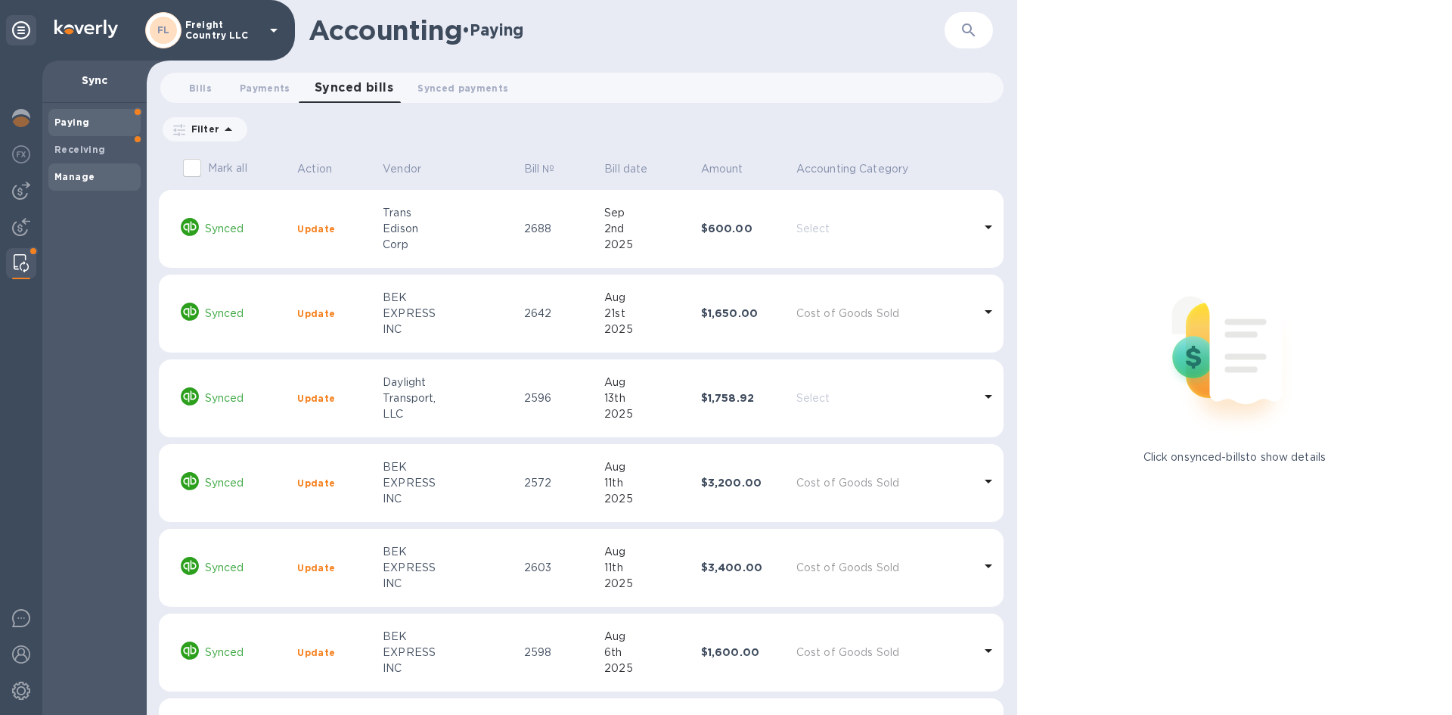
click at [82, 175] on b "Manage" at bounding box center [74, 176] width 40 height 11
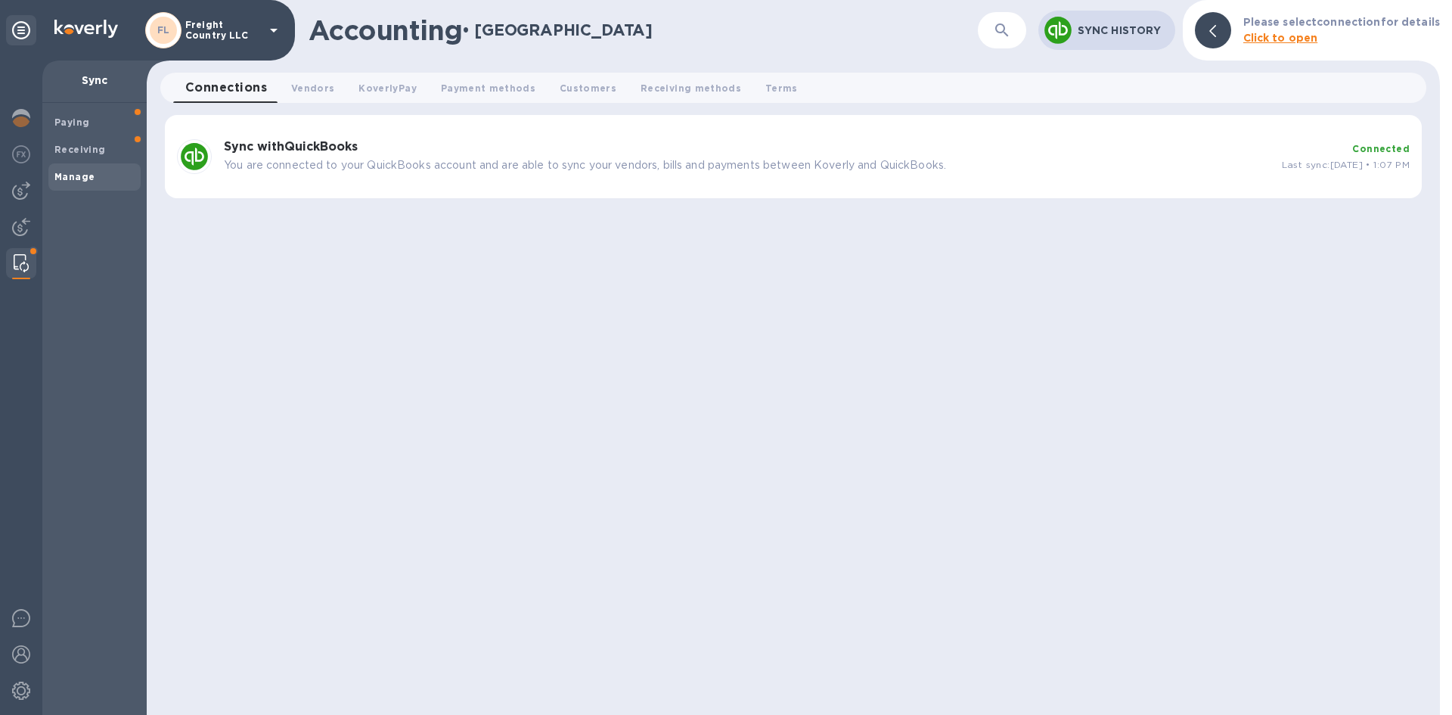
click at [1284, 38] on b "Click to open" at bounding box center [1280, 38] width 75 height 12
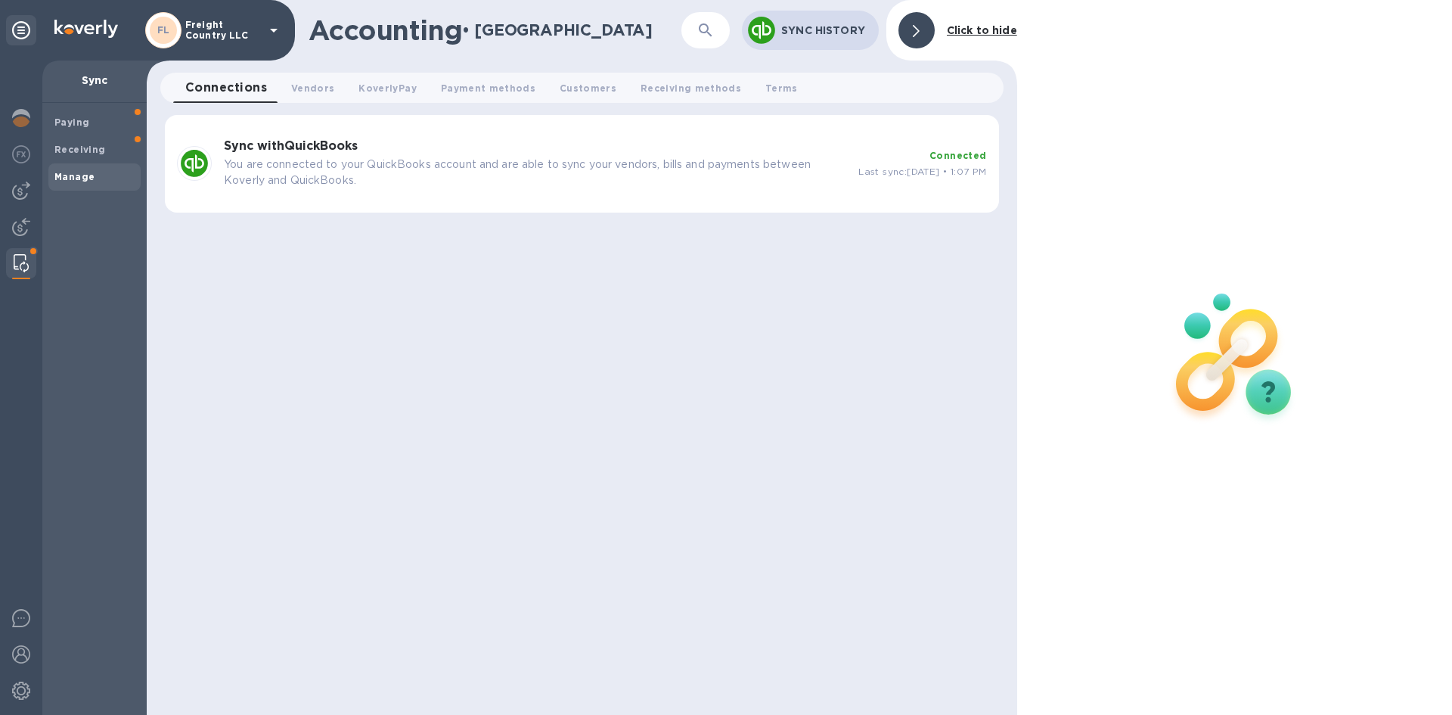
click at [293, 166] on p "You are connected to your QuickBooks account and are able to sync your vendors,…" at bounding box center [535, 173] width 622 height 32
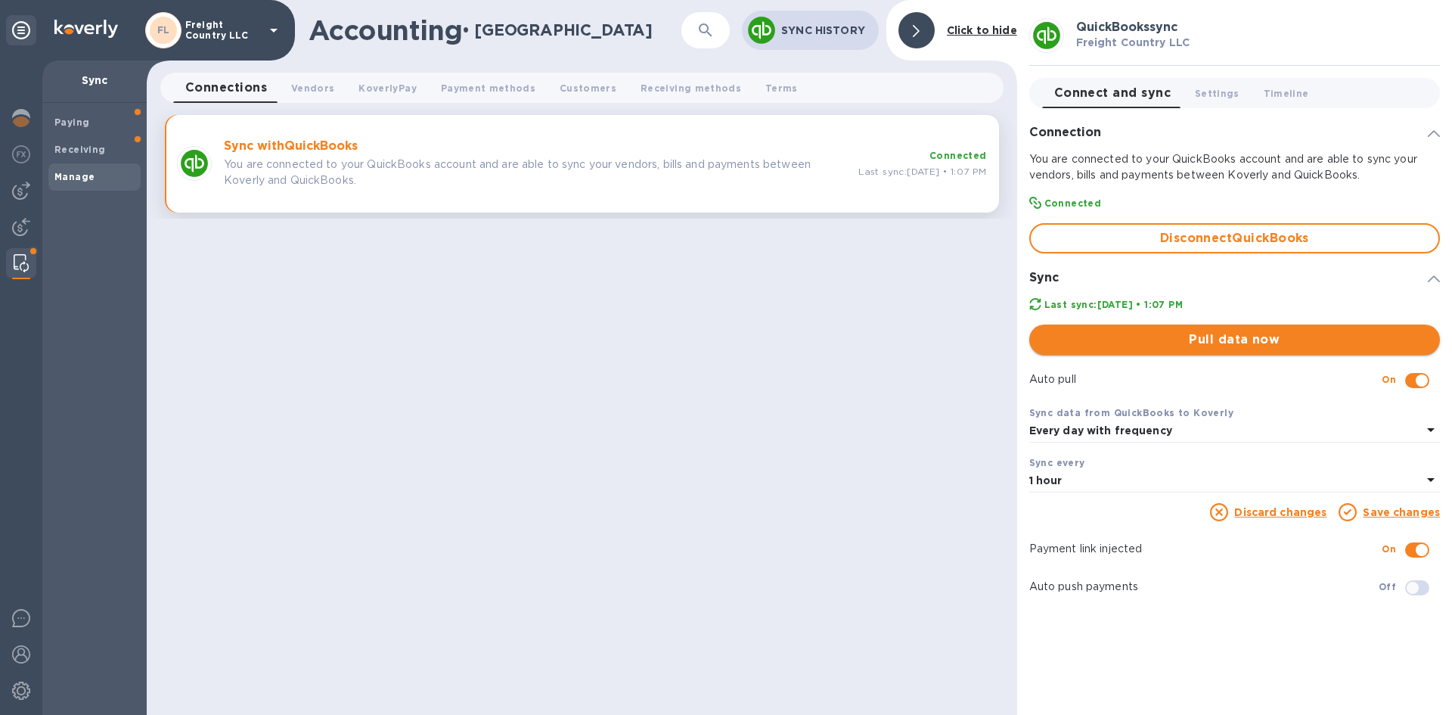
click at [1247, 340] on span "Pull data now" at bounding box center [1234, 339] width 386 height 18
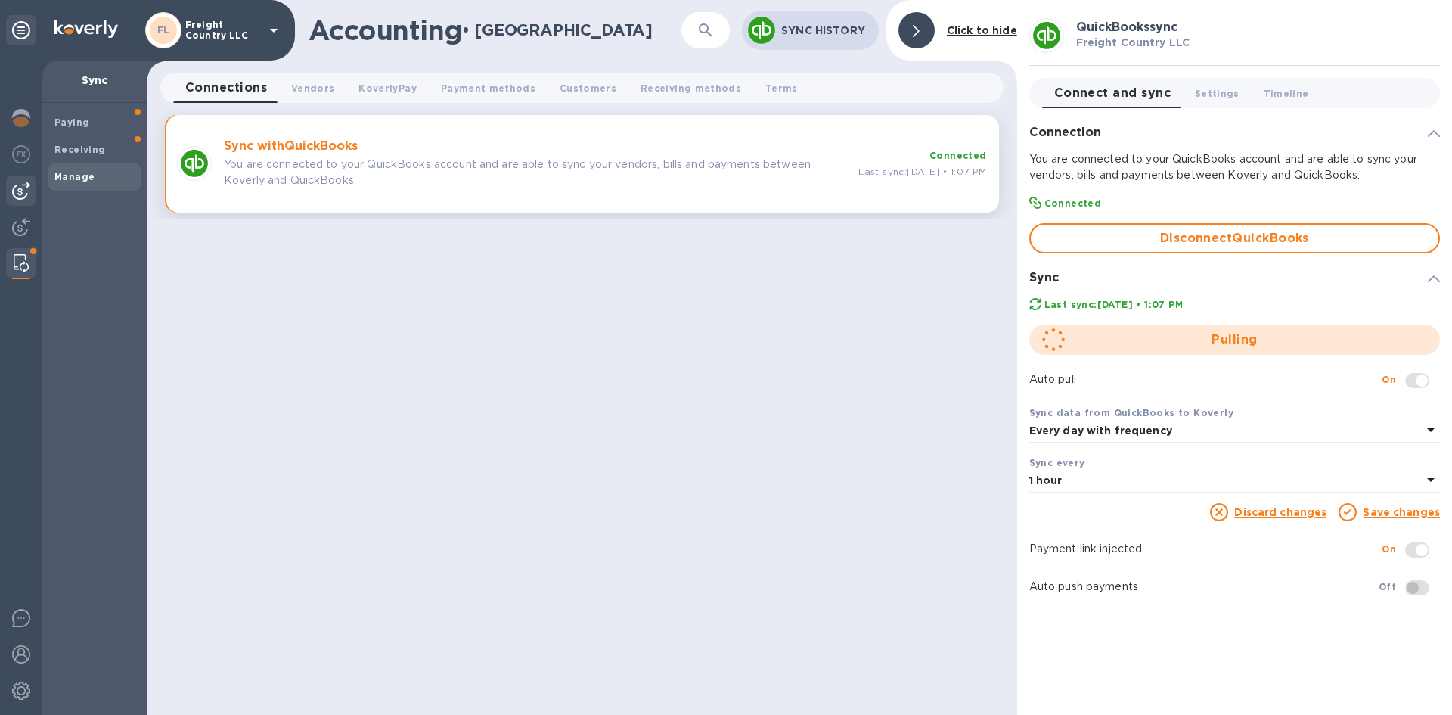
click at [23, 192] on img at bounding box center [21, 191] width 18 height 18
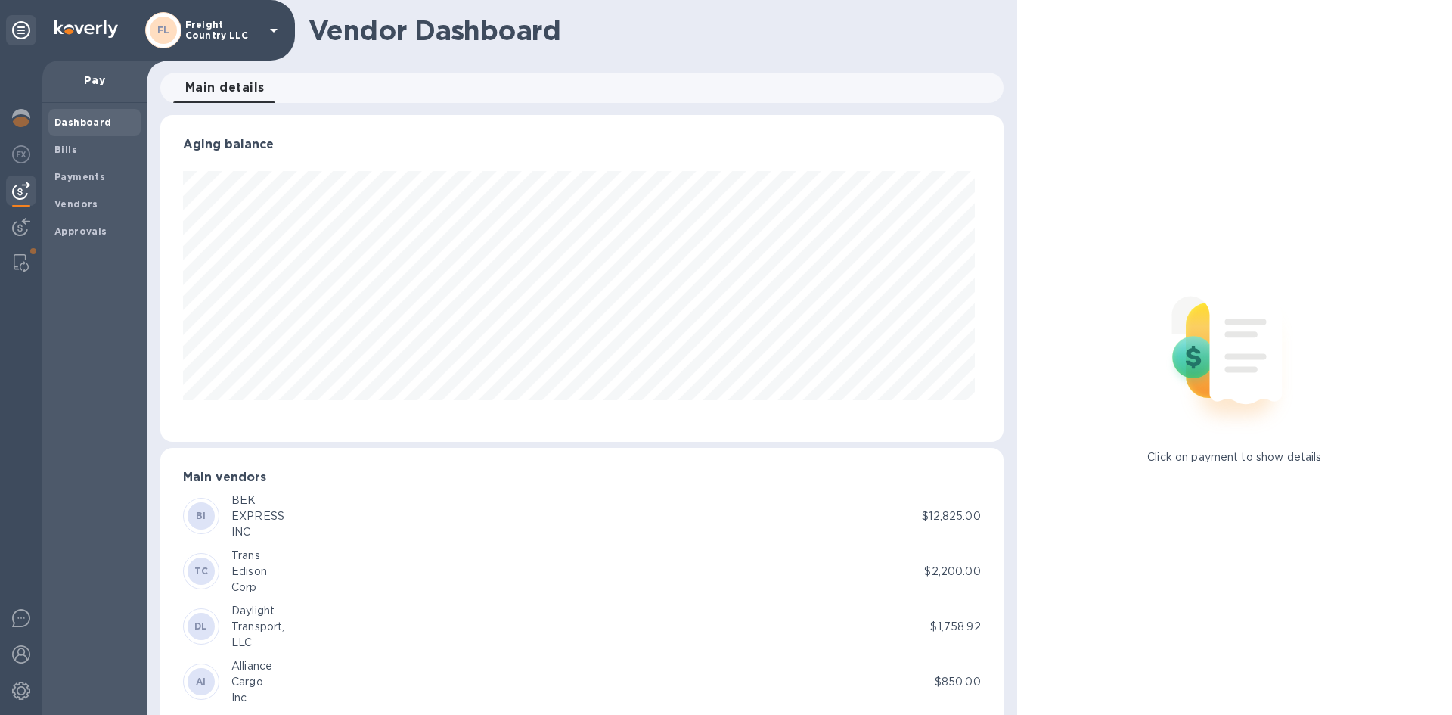
scroll to position [327, 836]
click at [67, 148] on b "Bills" at bounding box center [65, 149] width 23 height 11
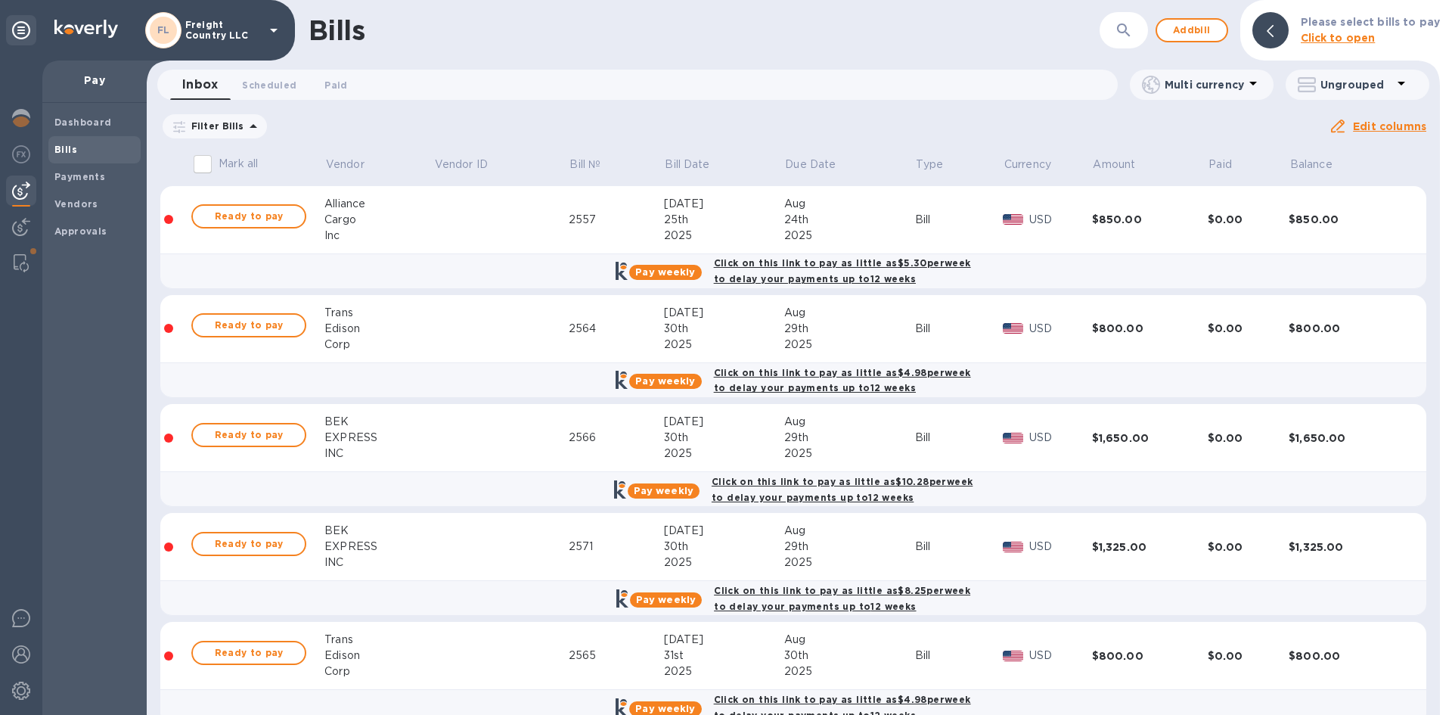
click at [1130, 32] on icon "button" at bounding box center [1123, 29] width 13 height 13
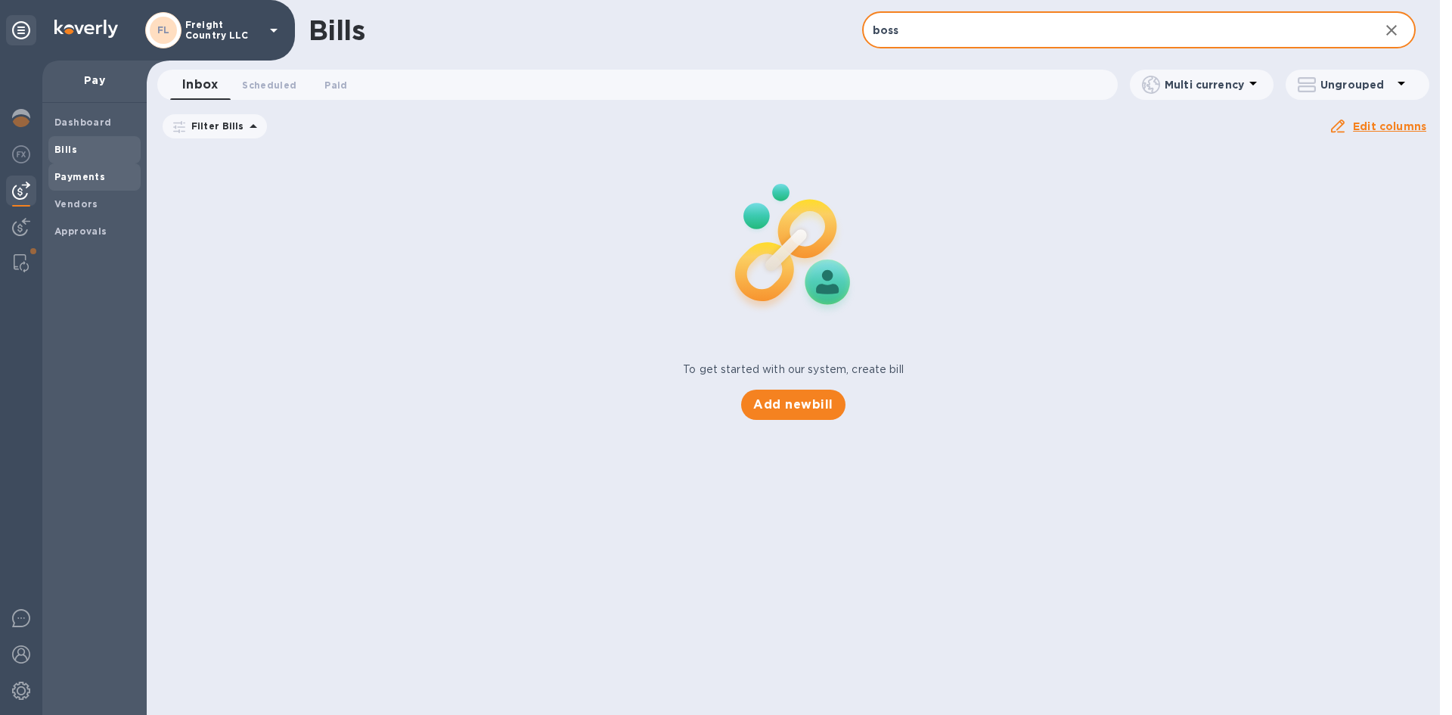
type input "boss"
click at [67, 178] on b "Payments" at bounding box center [79, 176] width 51 height 11
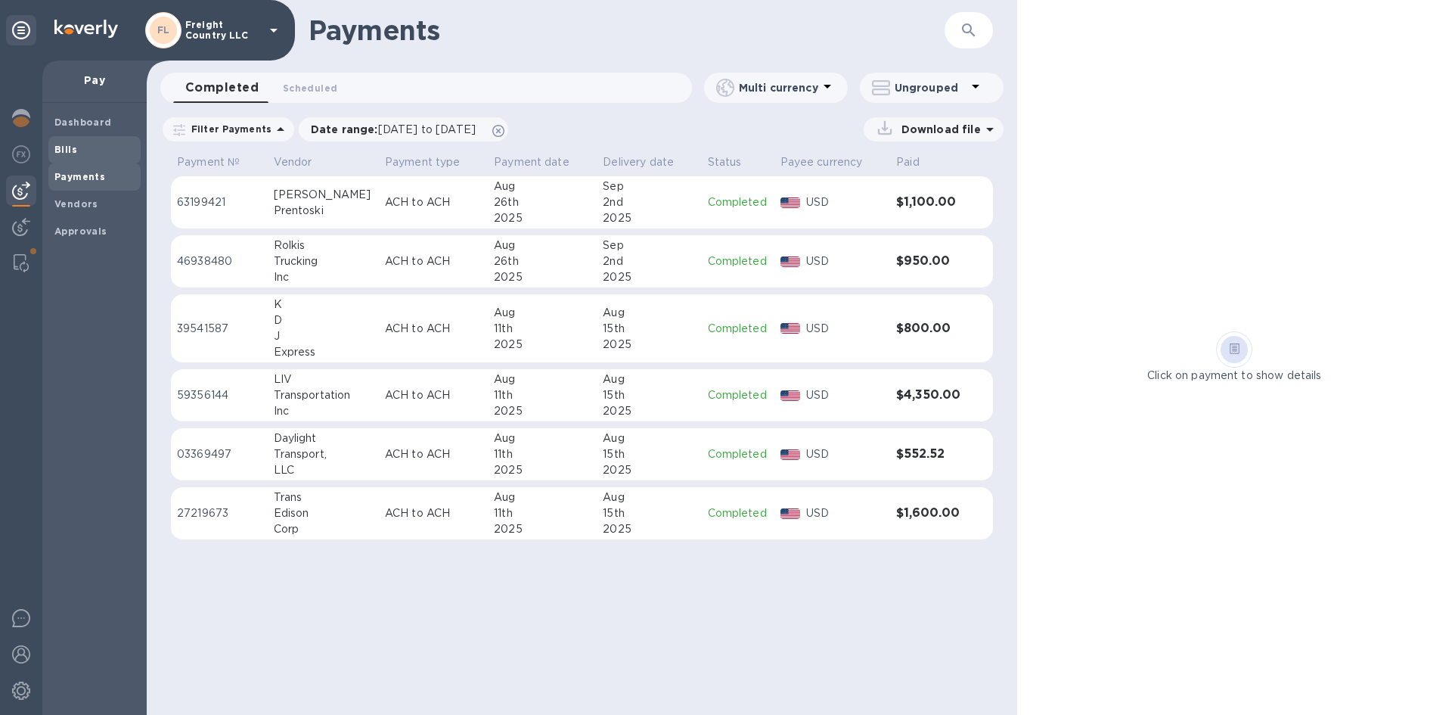
click at [68, 149] on b "Bills" at bounding box center [65, 149] width 23 height 11
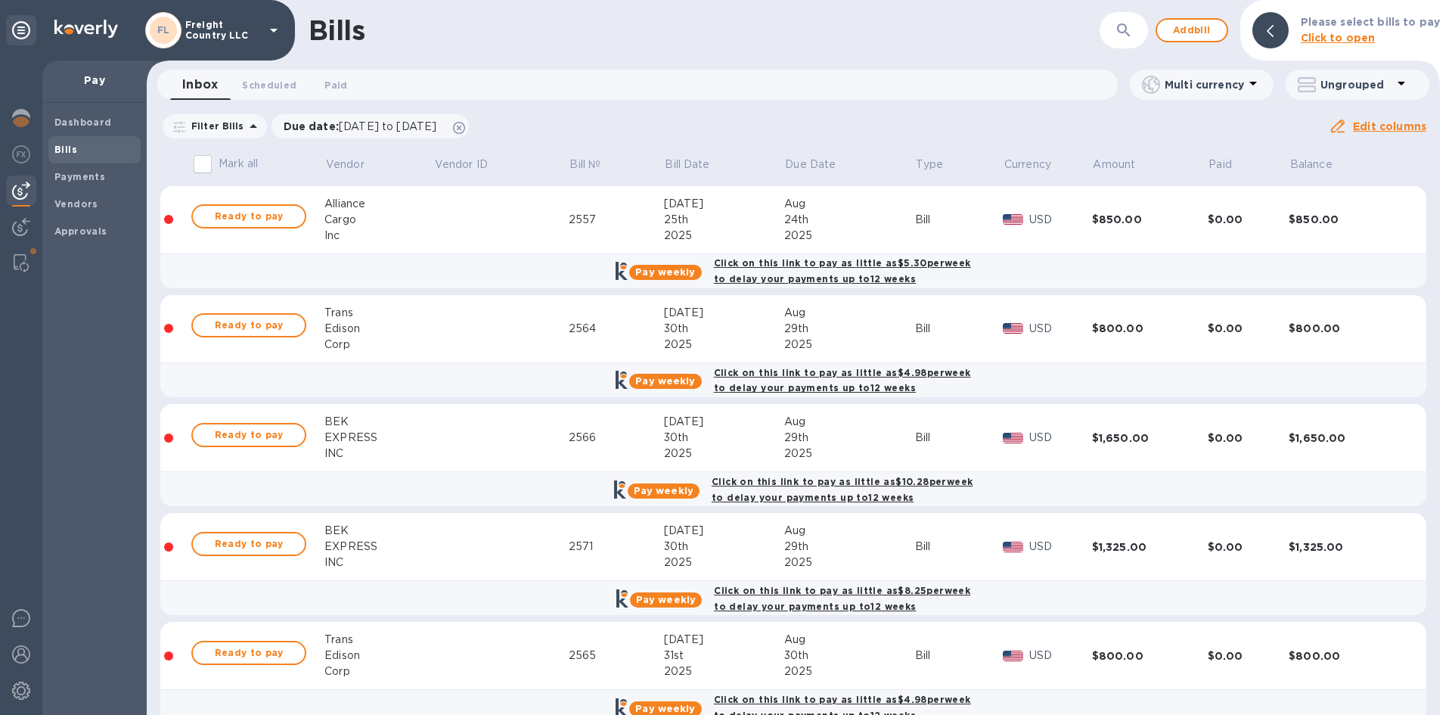
click at [1127, 33] on icon "button" at bounding box center [1123, 29] width 13 height 13
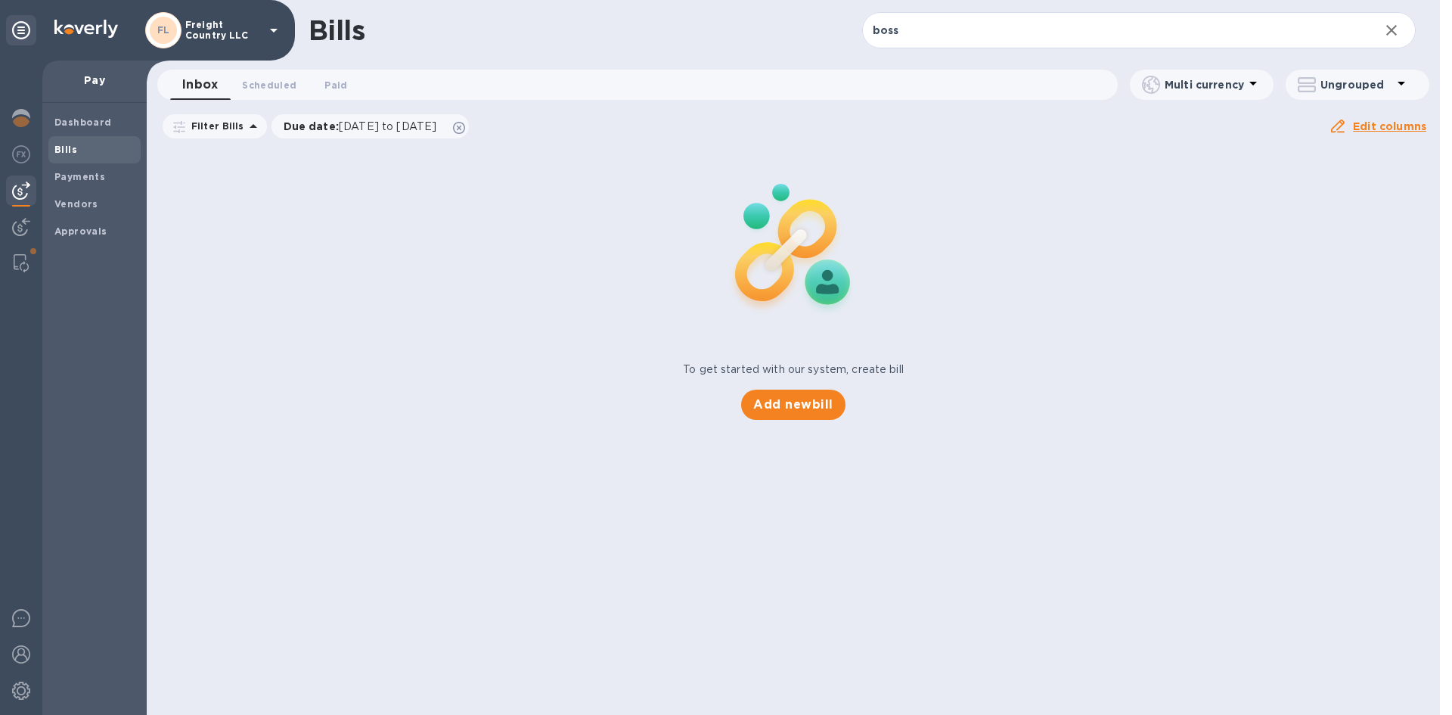
click at [81, 294] on div "Dashboard Bills Payments Vendors Approvals" at bounding box center [94, 409] width 104 height 612
click at [78, 154] on span "Bills" at bounding box center [94, 149] width 80 height 15
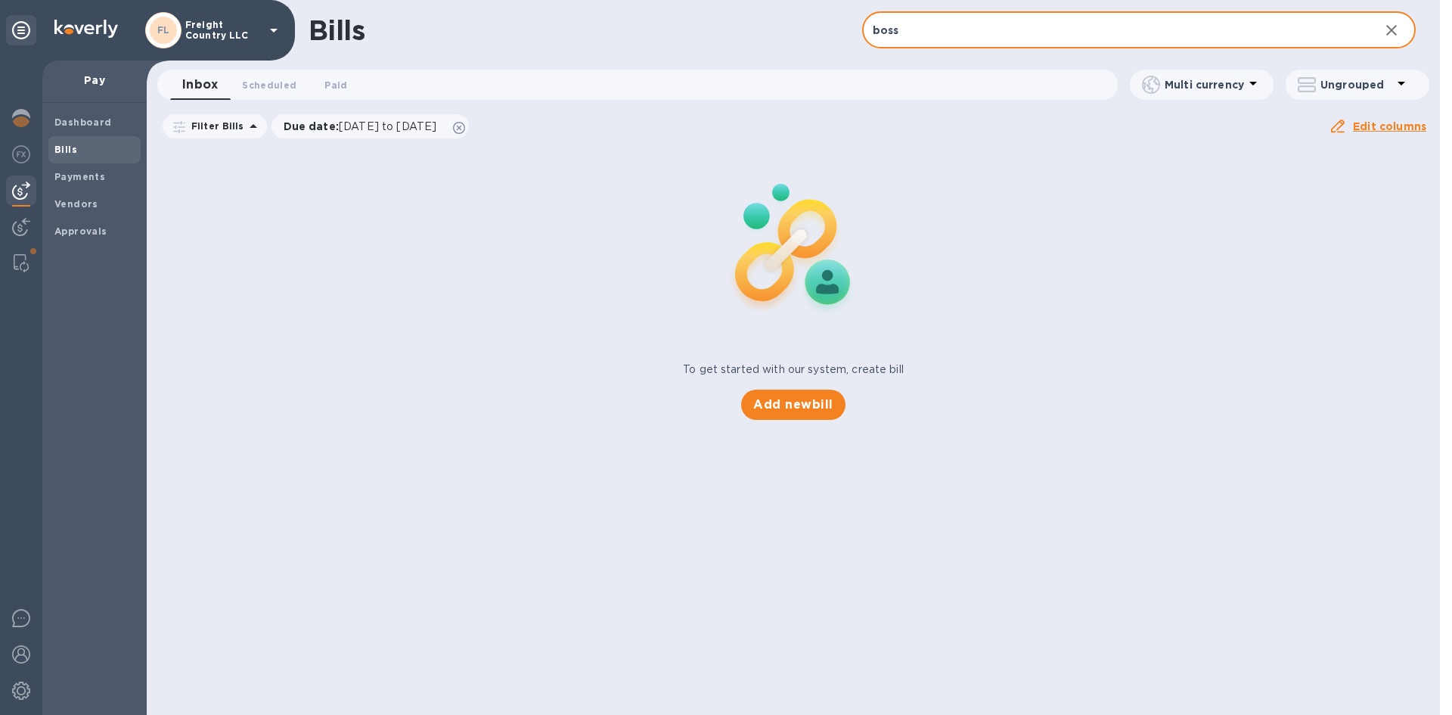
drag, startPoint x: 916, startPoint y: 38, endPoint x: 854, endPoint y: 38, distance: 62.0
click at [854, 38] on div "Bills boss ​ Add bill" at bounding box center [793, 30] width 1293 height 61
click at [925, 36] on input "boss" at bounding box center [1114, 30] width 505 height 37
drag, startPoint x: 925, startPoint y: 36, endPoint x: 859, endPoint y: 36, distance: 65.8
click at [860, 36] on div "Bills boss ​ Add bill" at bounding box center [793, 30] width 1293 height 61
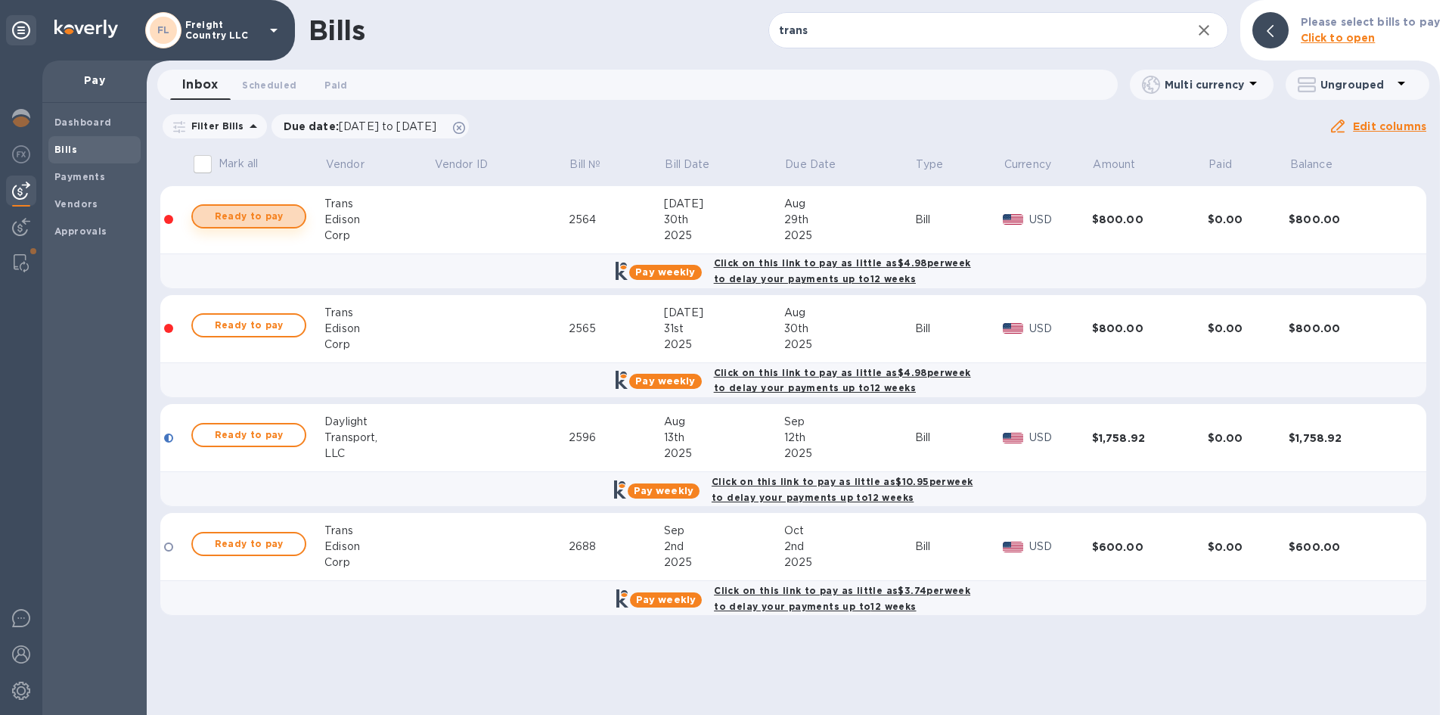
click at [255, 213] on span "Ready to pay" at bounding box center [249, 216] width 88 height 18
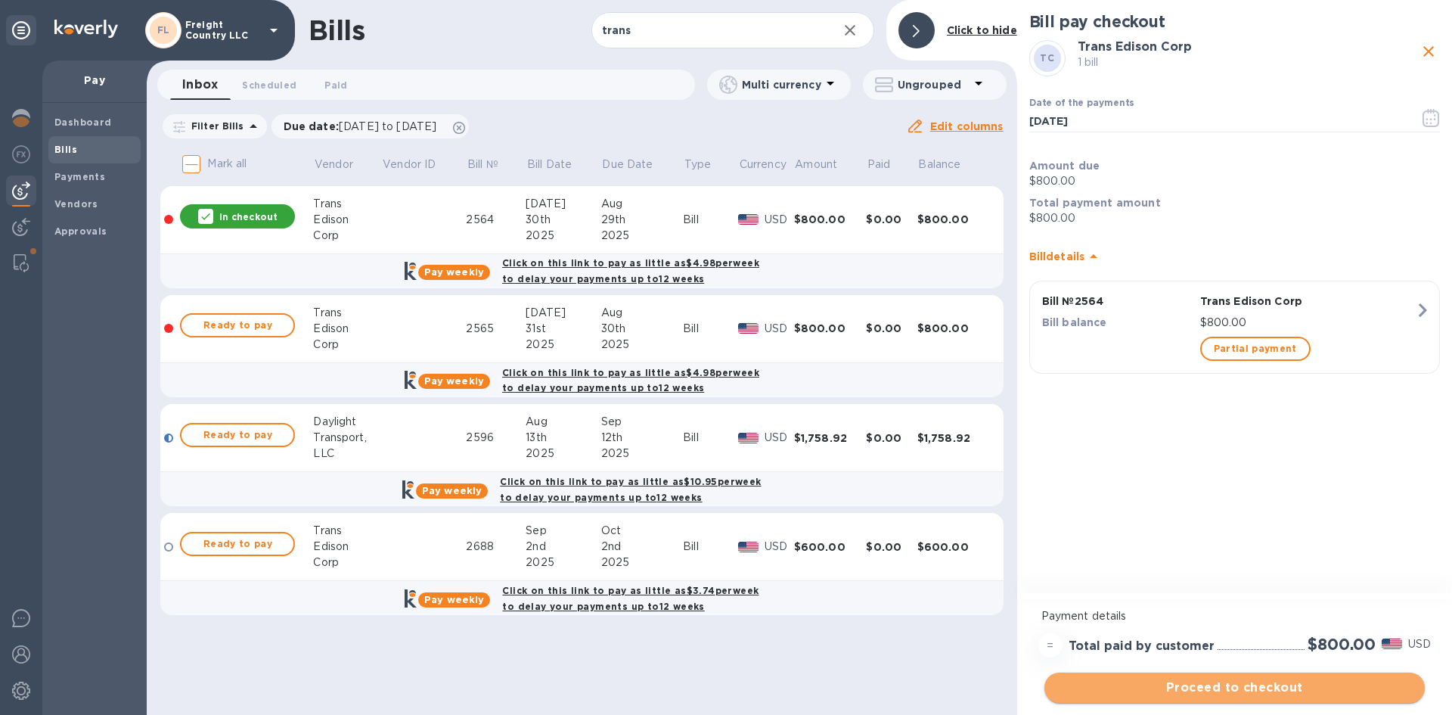
click at [1233, 689] on span "Proceed to checkout" at bounding box center [1235, 687] width 356 height 18
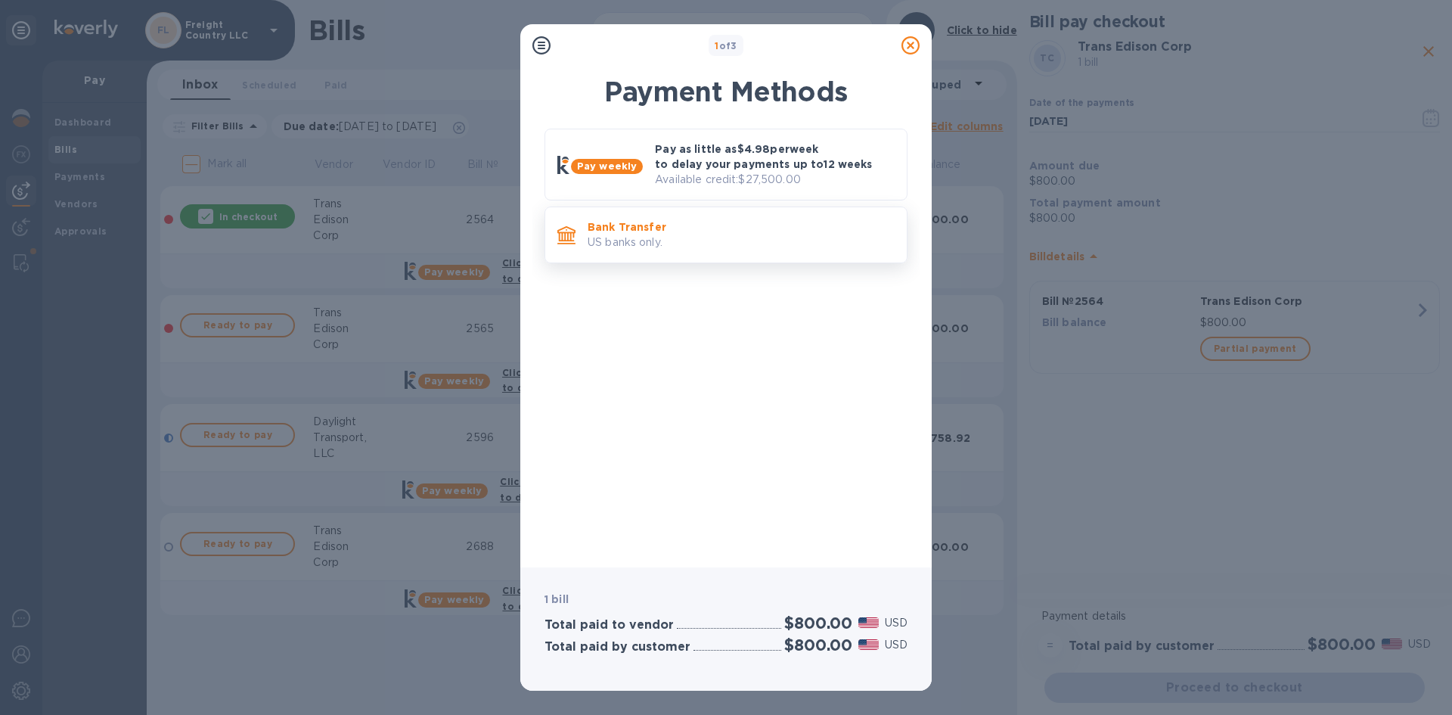
click at [645, 240] on p "US banks only." at bounding box center [741, 242] width 307 height 16
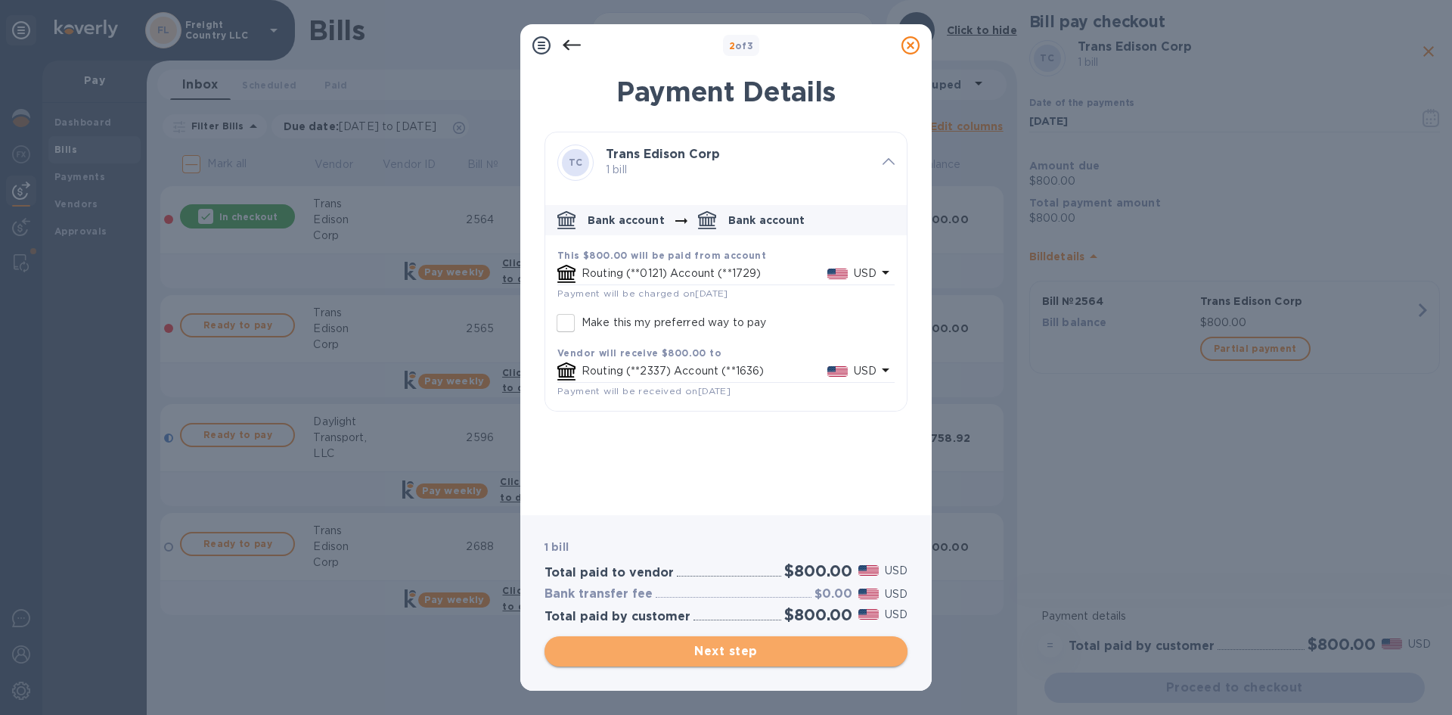
click at [737, 652] on span "Next step" at bounding box center [726, 651] width 339 height 18
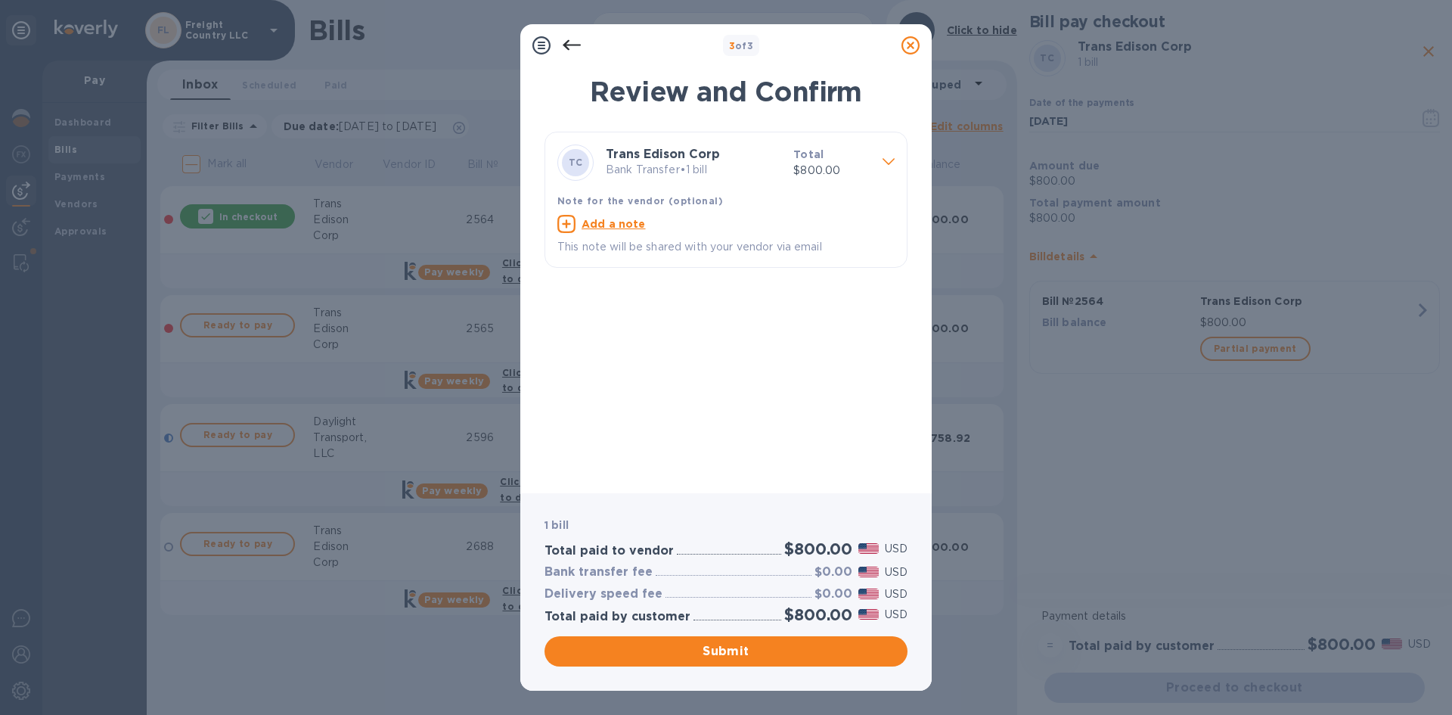
click at [737, 649] on span "Submit" at bounding box center [726, 651] width 339 height 18
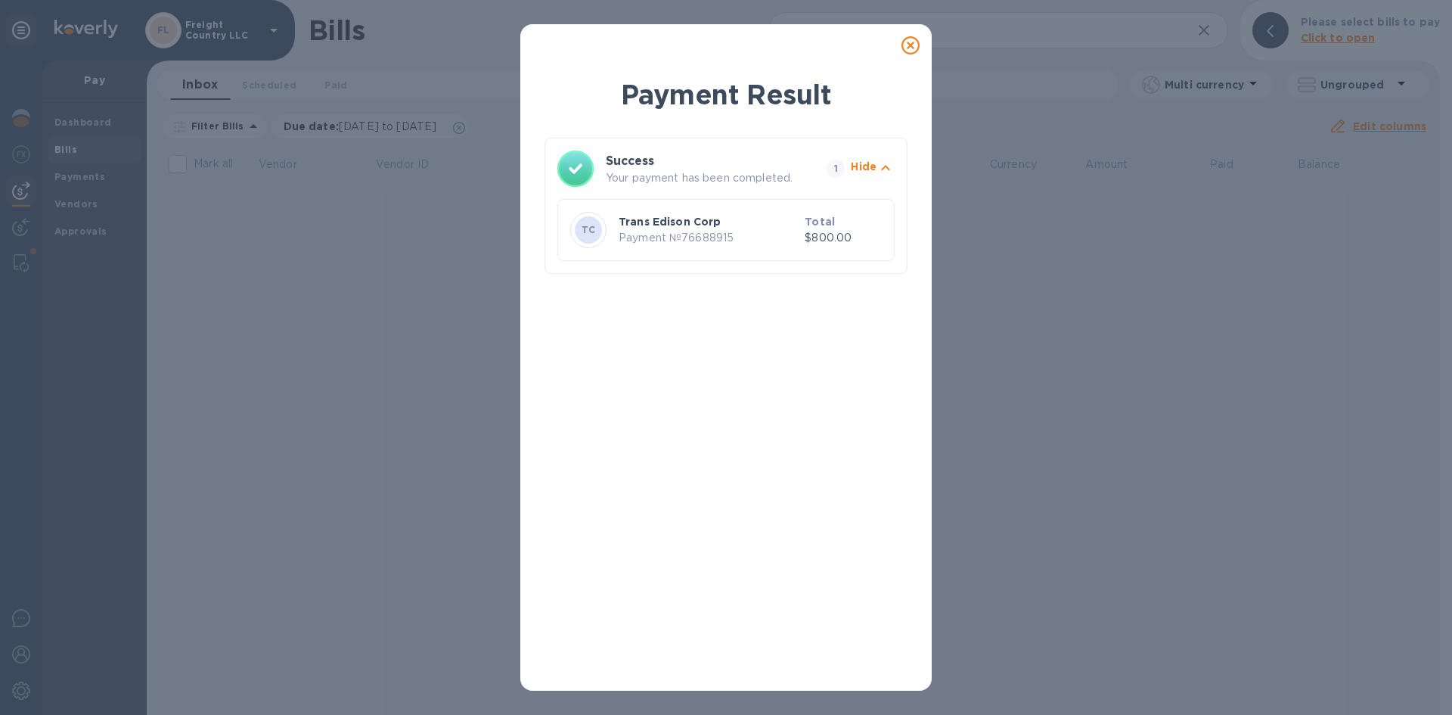
click at [911, 45] on icon at bounding box center [910, 45] width 18 height 18
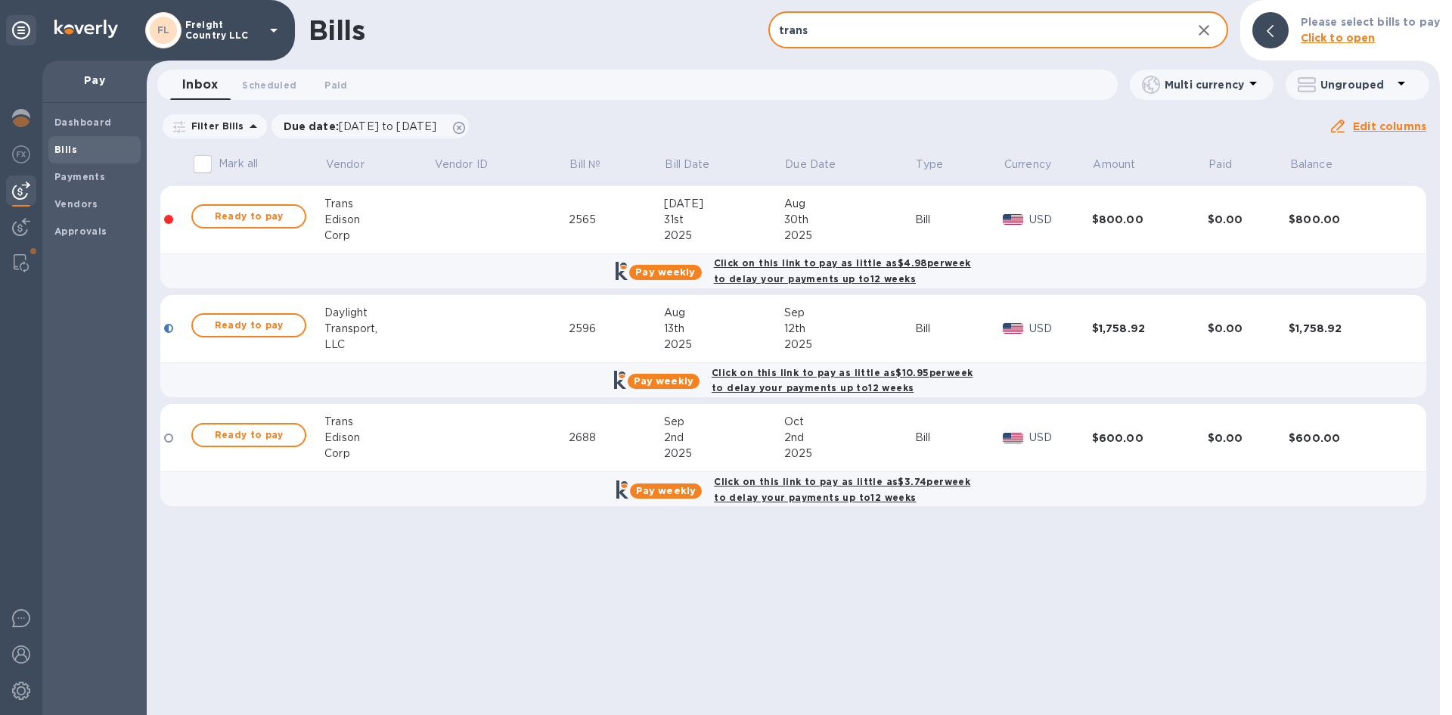
drag, startPoint x: 842, startPoint y: 32, endPoint x: 742, endPoint y: 33, distance: 99.8
click at [742, 33] on div "Bills trans ​ Add bill Please select bills to pay Click to open" at bounding box center [793, 30] width 1293 height 61
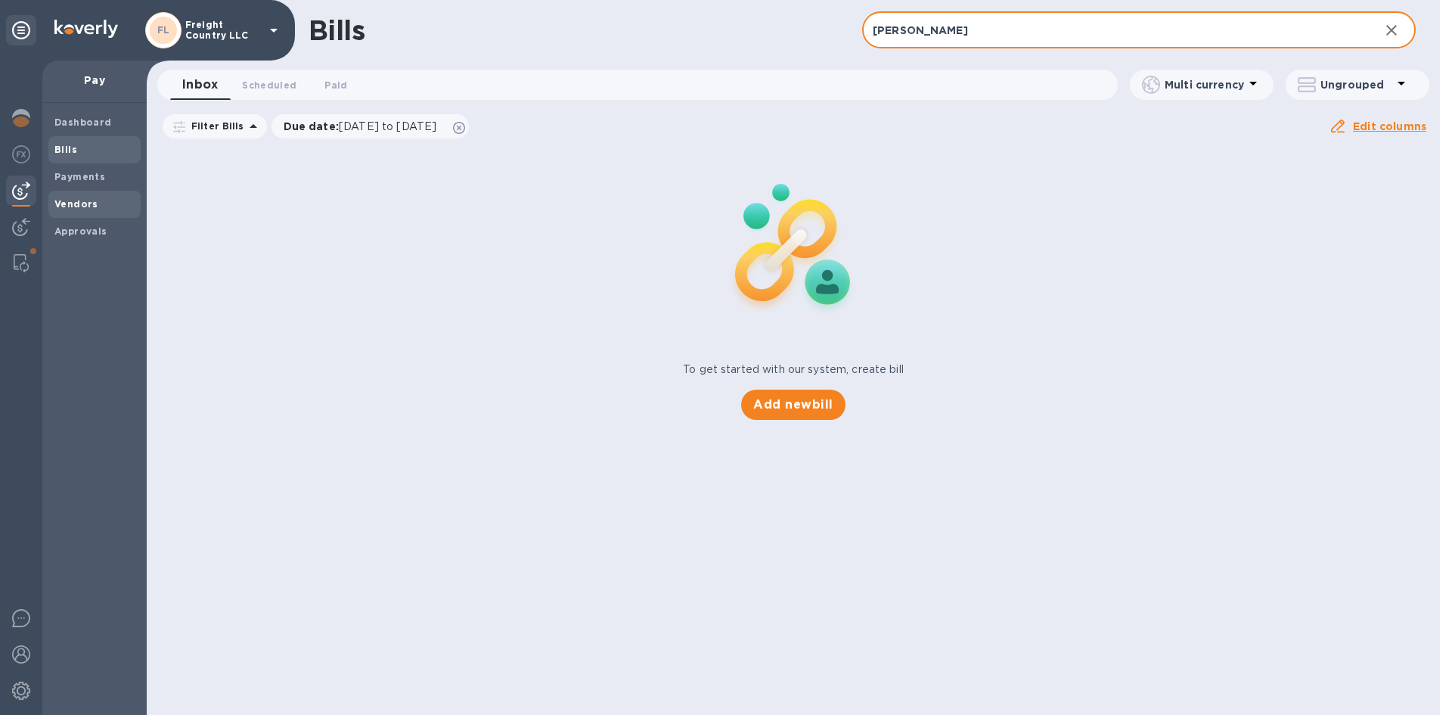
type input "[PERSON_NAME]"
click at [69, 210] on span "Vendors" at bounding box center [76, 204] width 44 height 15
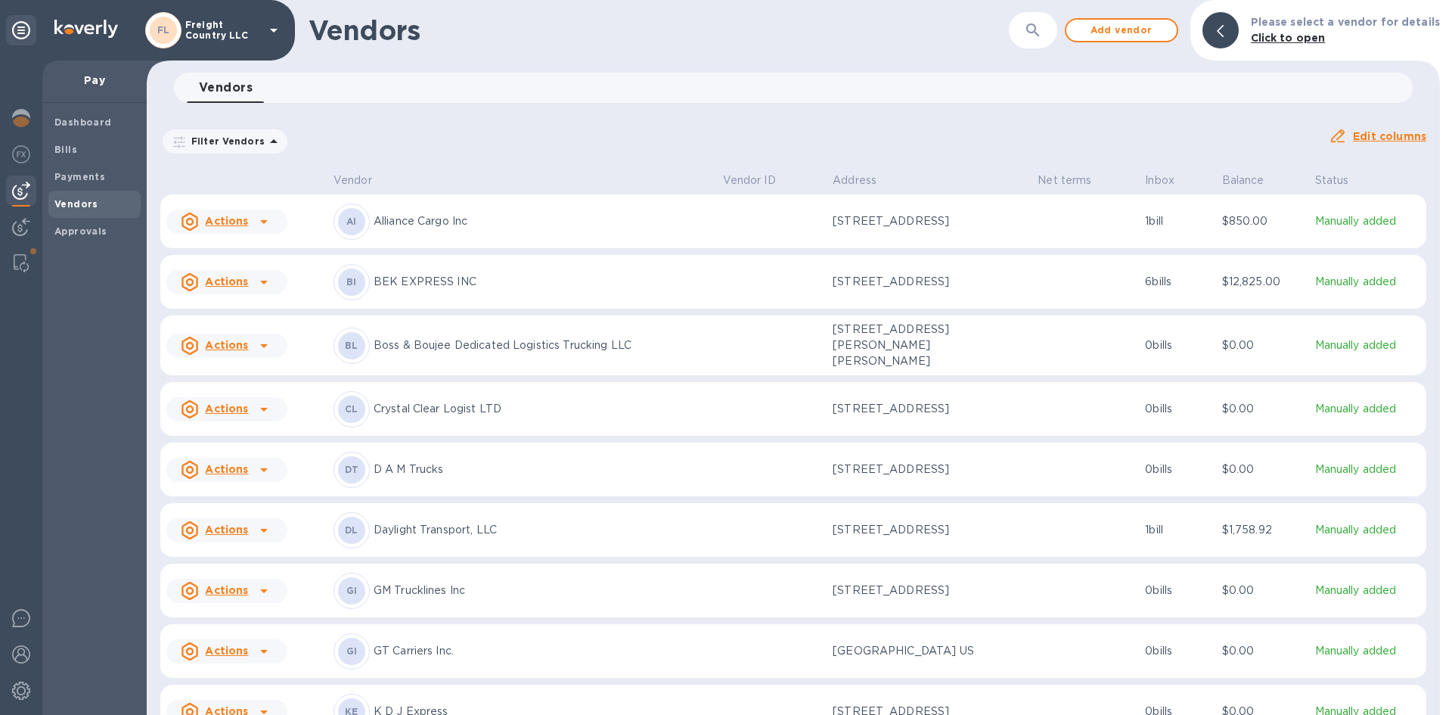
click at [1037, 29] on icon "button" at bounding box center [1033, 30] width 18 height 18
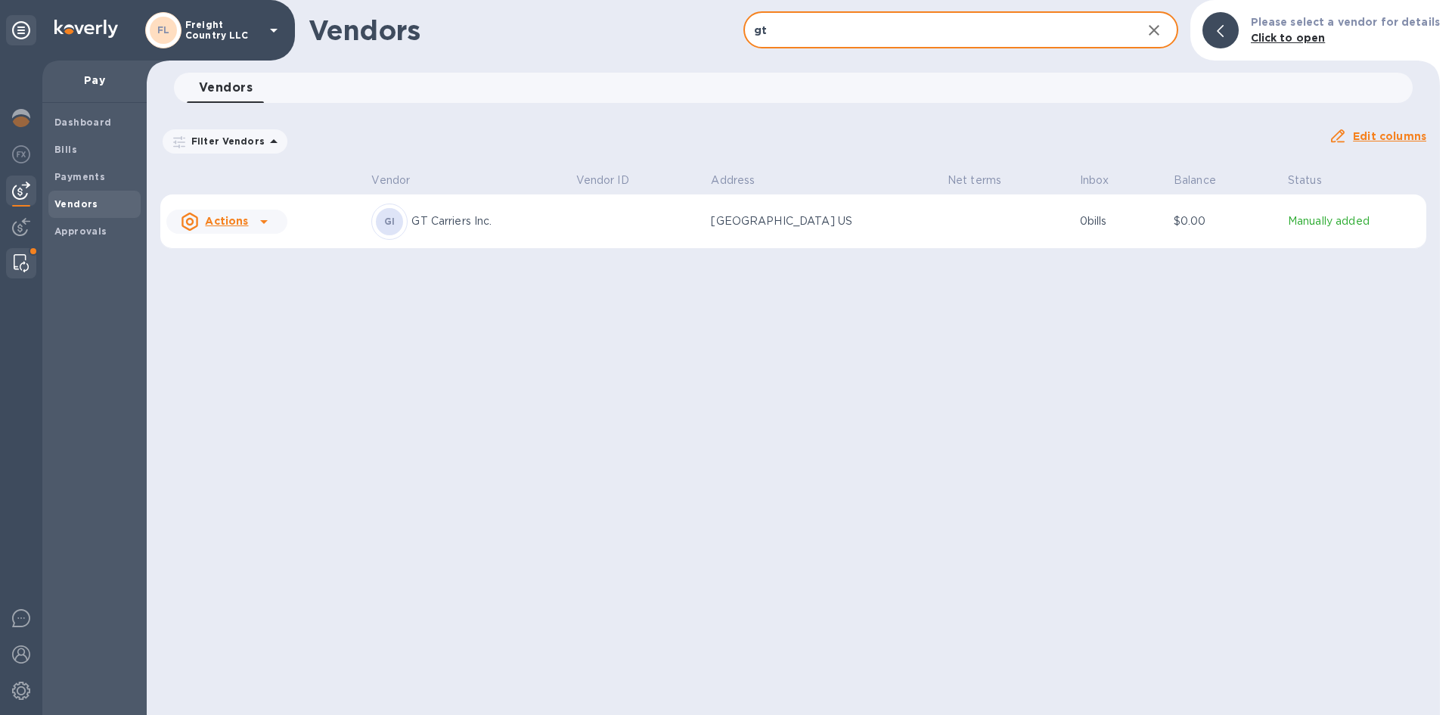
type input "gt"
click at [15, 261] on img at bounding box center [21, 263] width 15 height 18
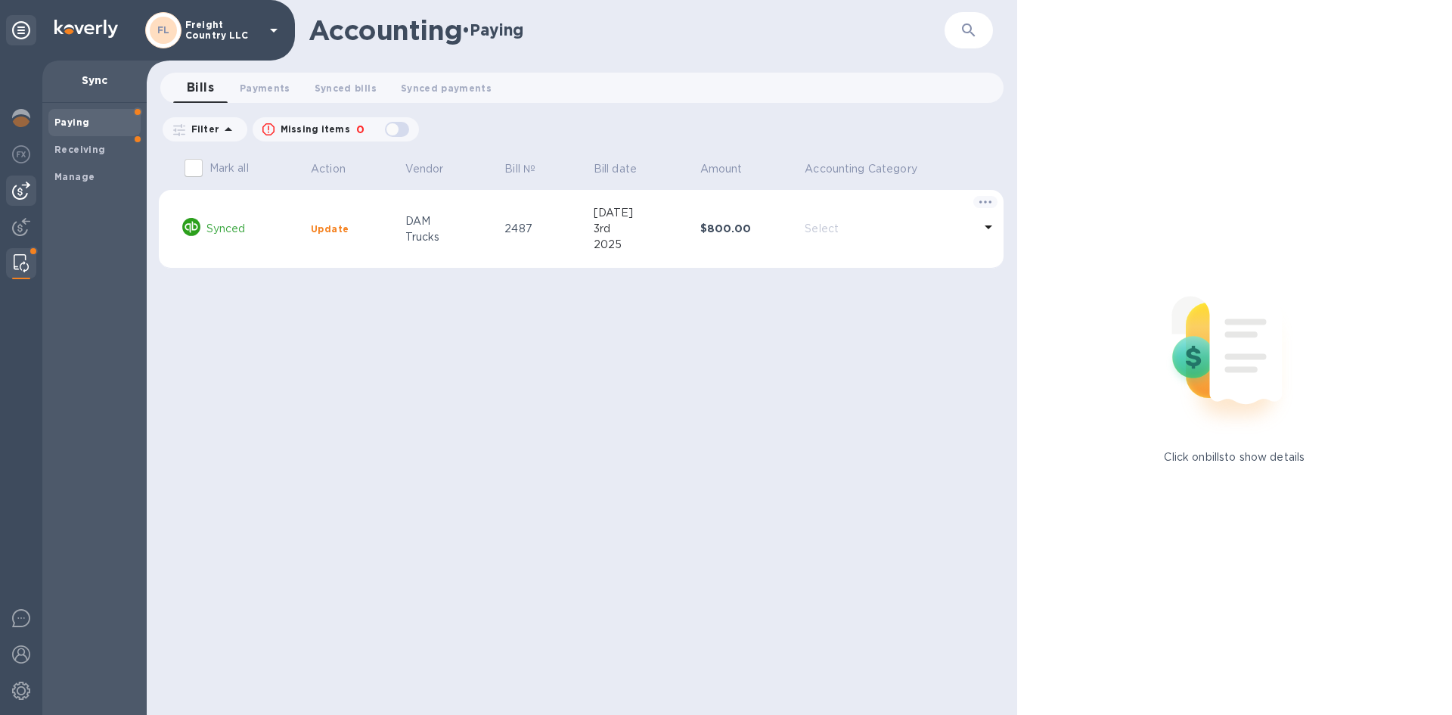
click at [20, 191] on img at bounding box center [21, 191] width 18 height 18
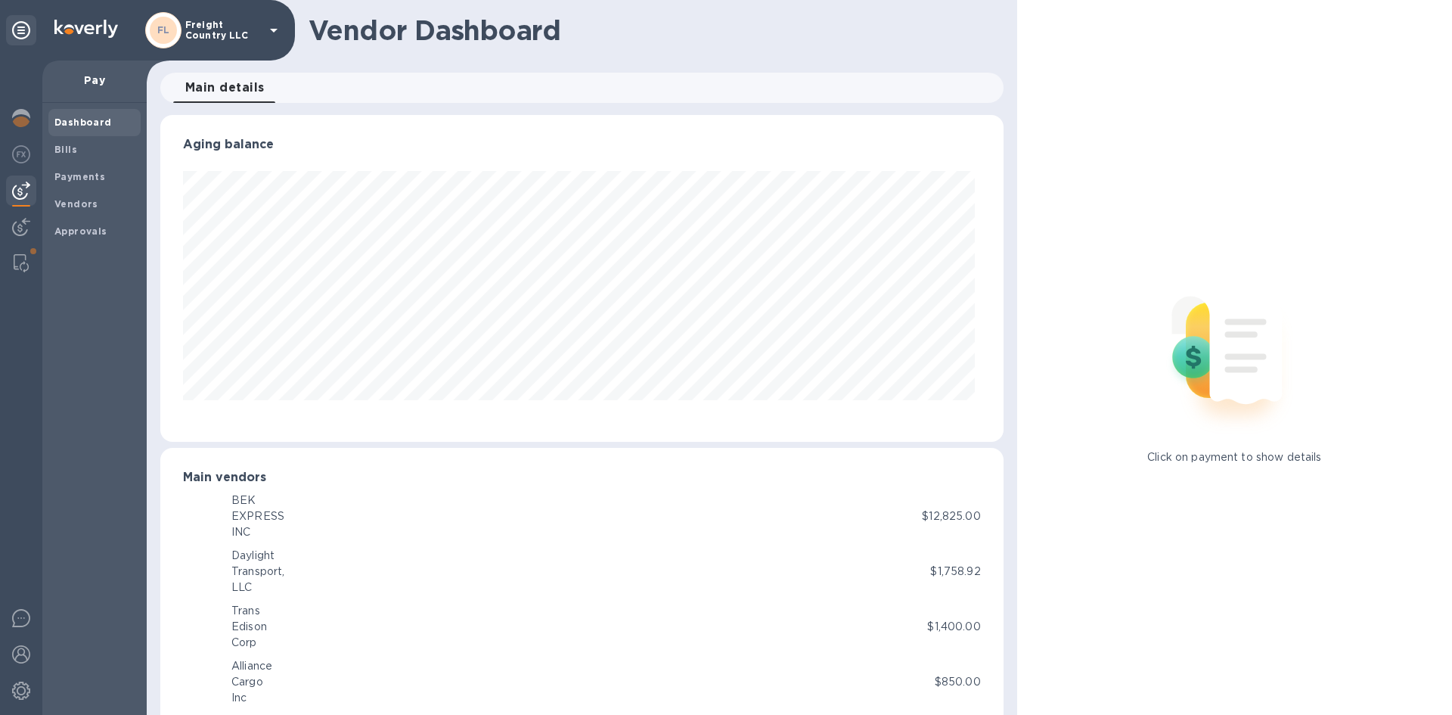
scroll to position [327, 836]
click at [756, 34] on h1 "Vendor Dashboard" at bounding box center [651, 30] width 684 height 32
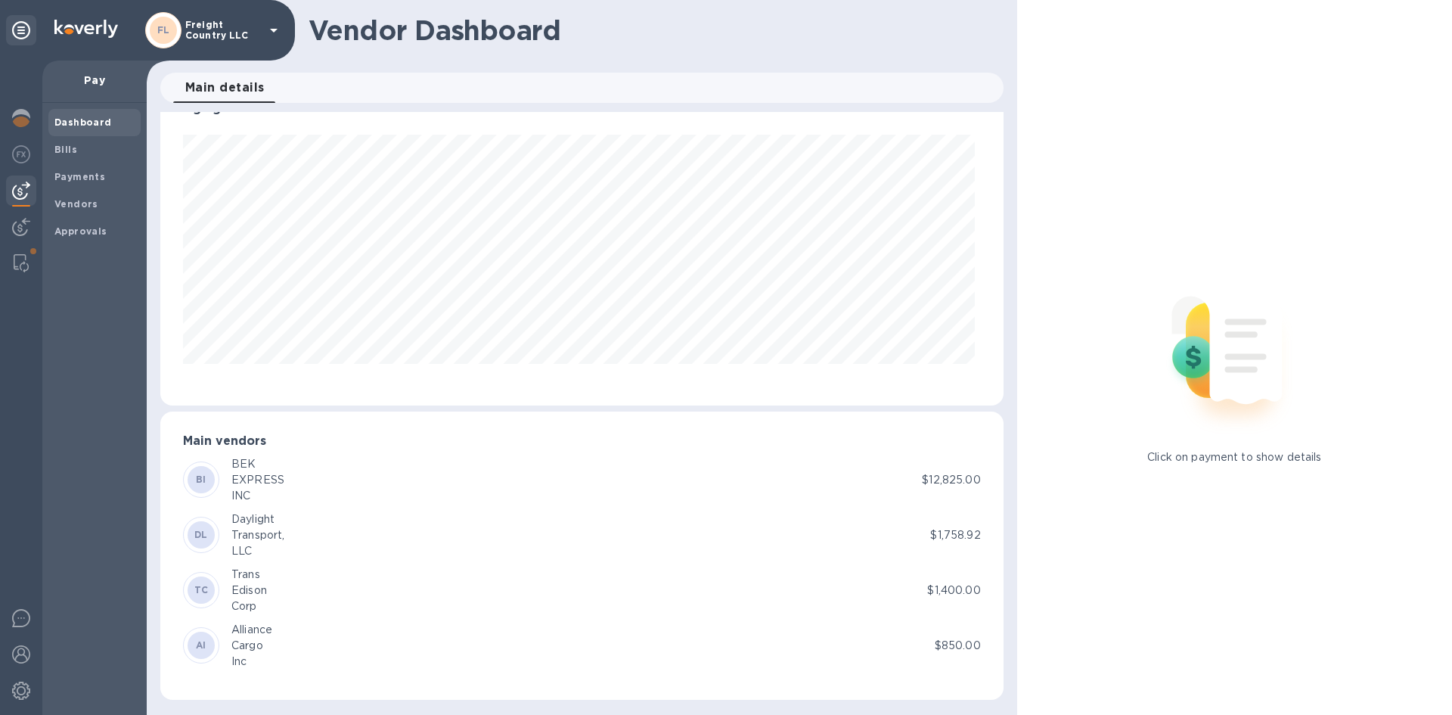
scroll to position [0, 0]
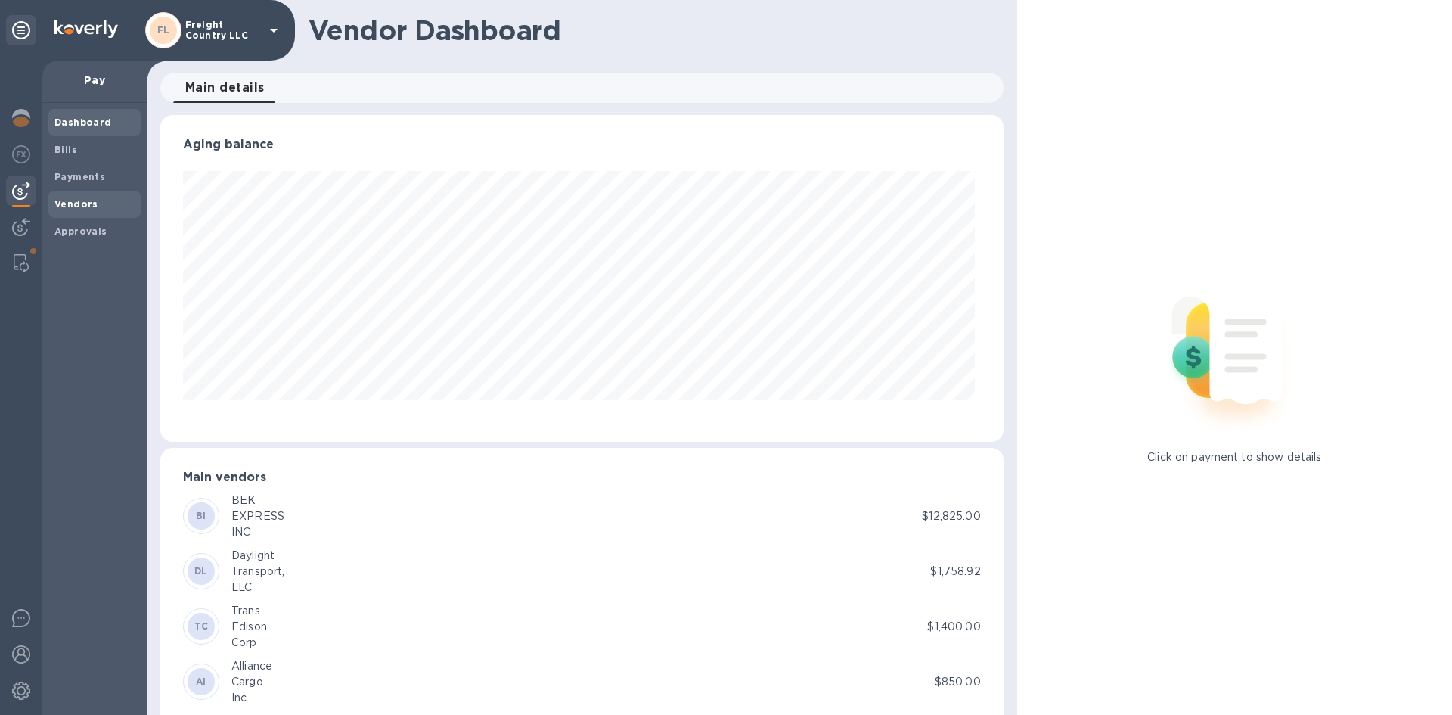
click at [73, 202] on b "Vendors" at bounding box center [76, 203] width 44 height 11
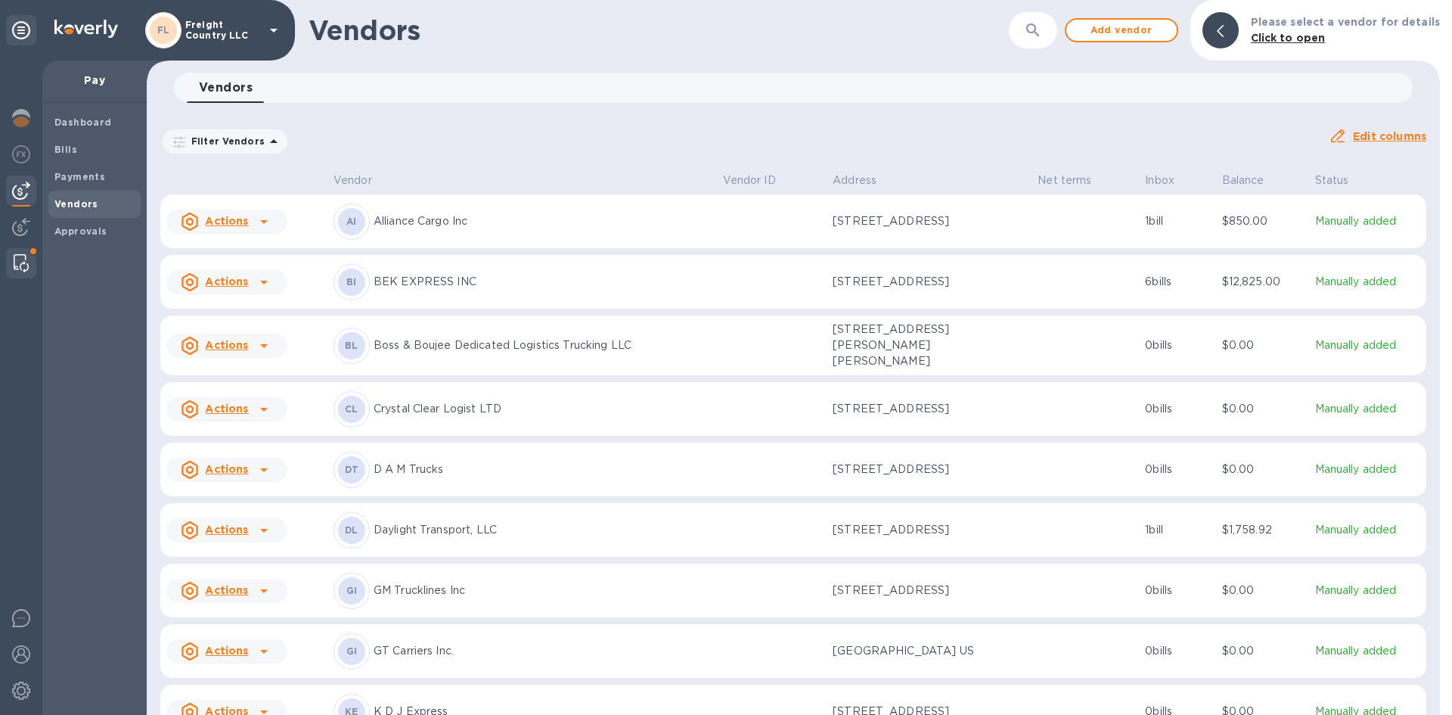
click at [17, 257] on img at bounding box center [21, 263] width 15 height 18
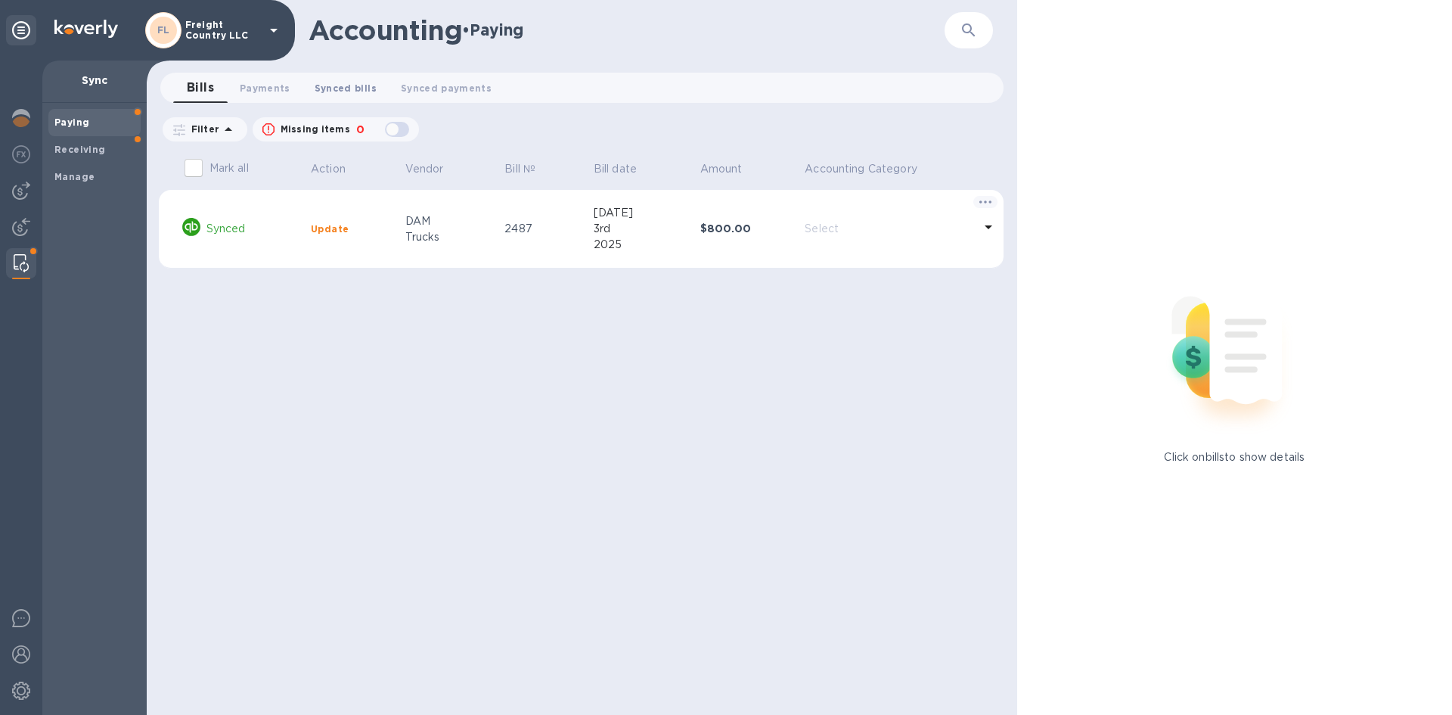
click at [346, 84] on span "Synced bills 0" at bounding box center [346, 88] width 62 height 16
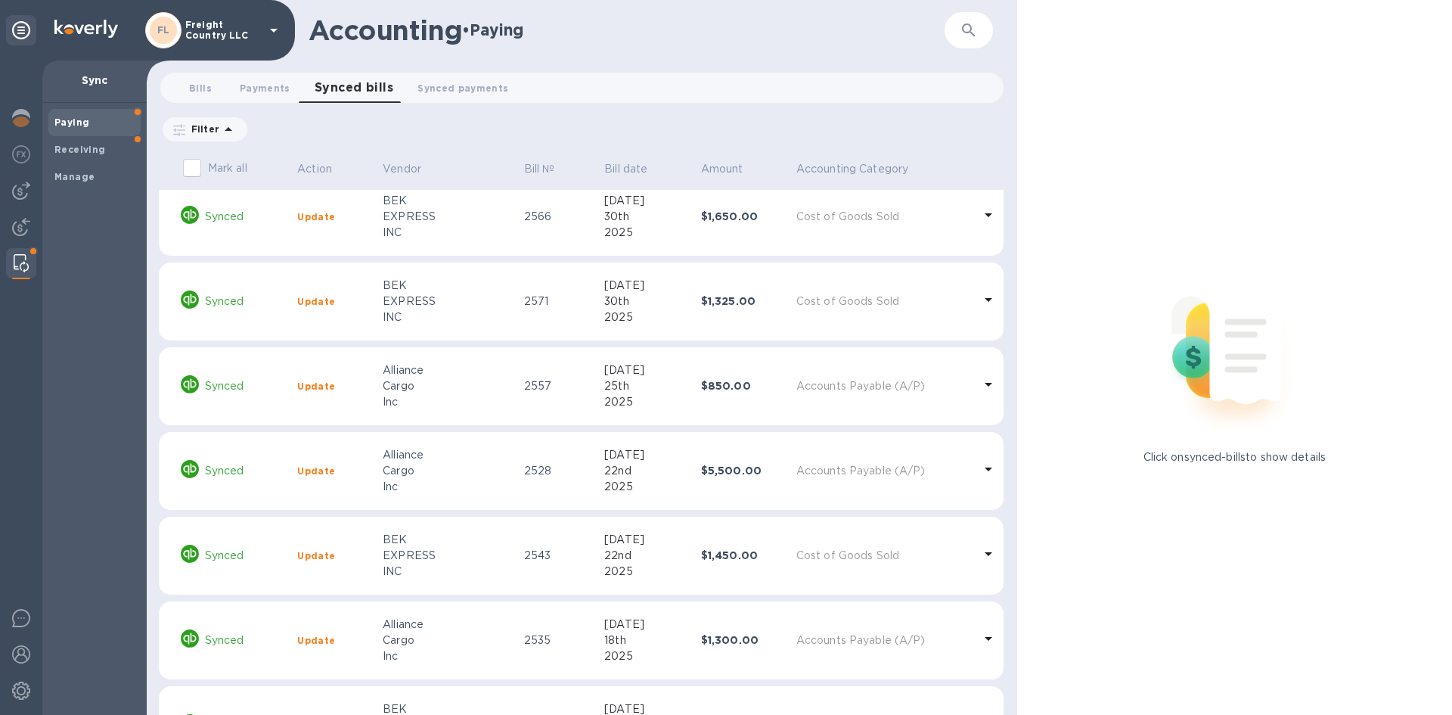
scroll to position [681, 0]
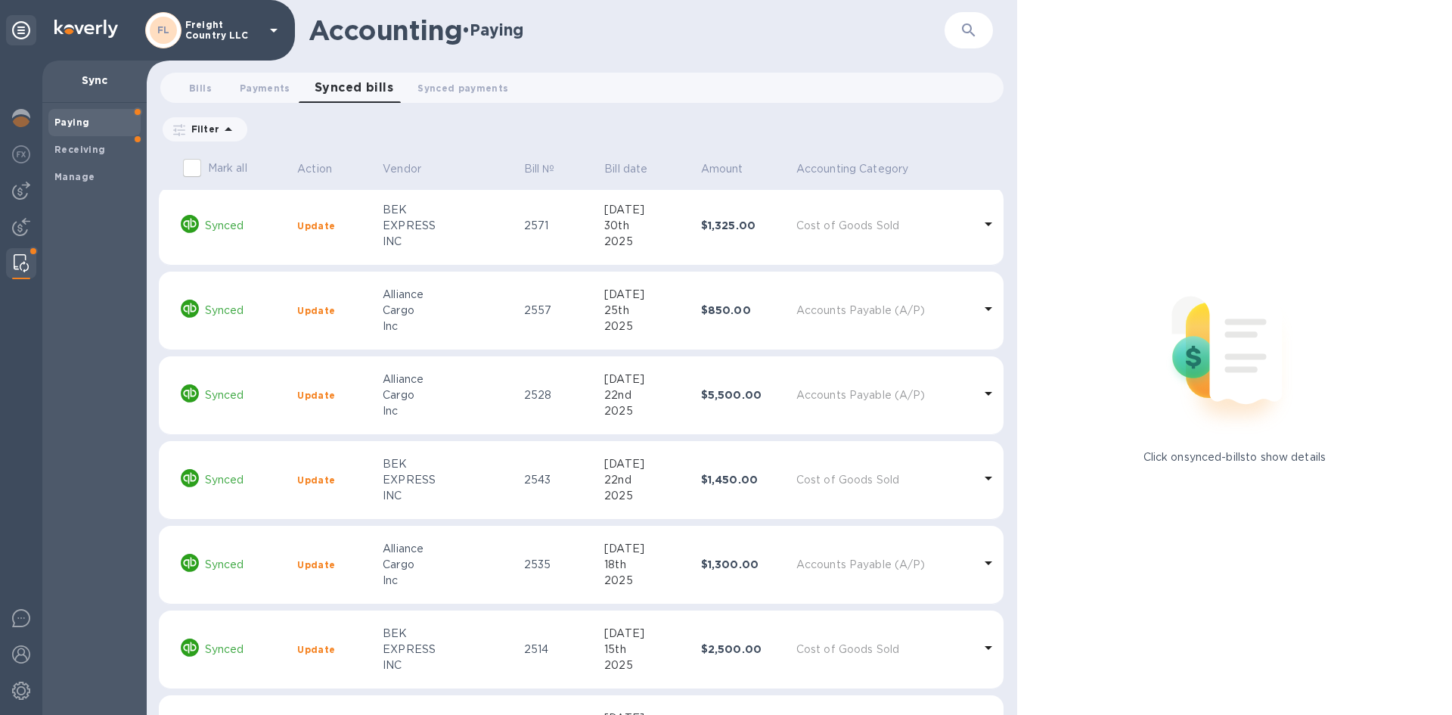
click at [805, 28] on div "Accounting • Paying" at bounding box center [627, 30] width 636 height 32
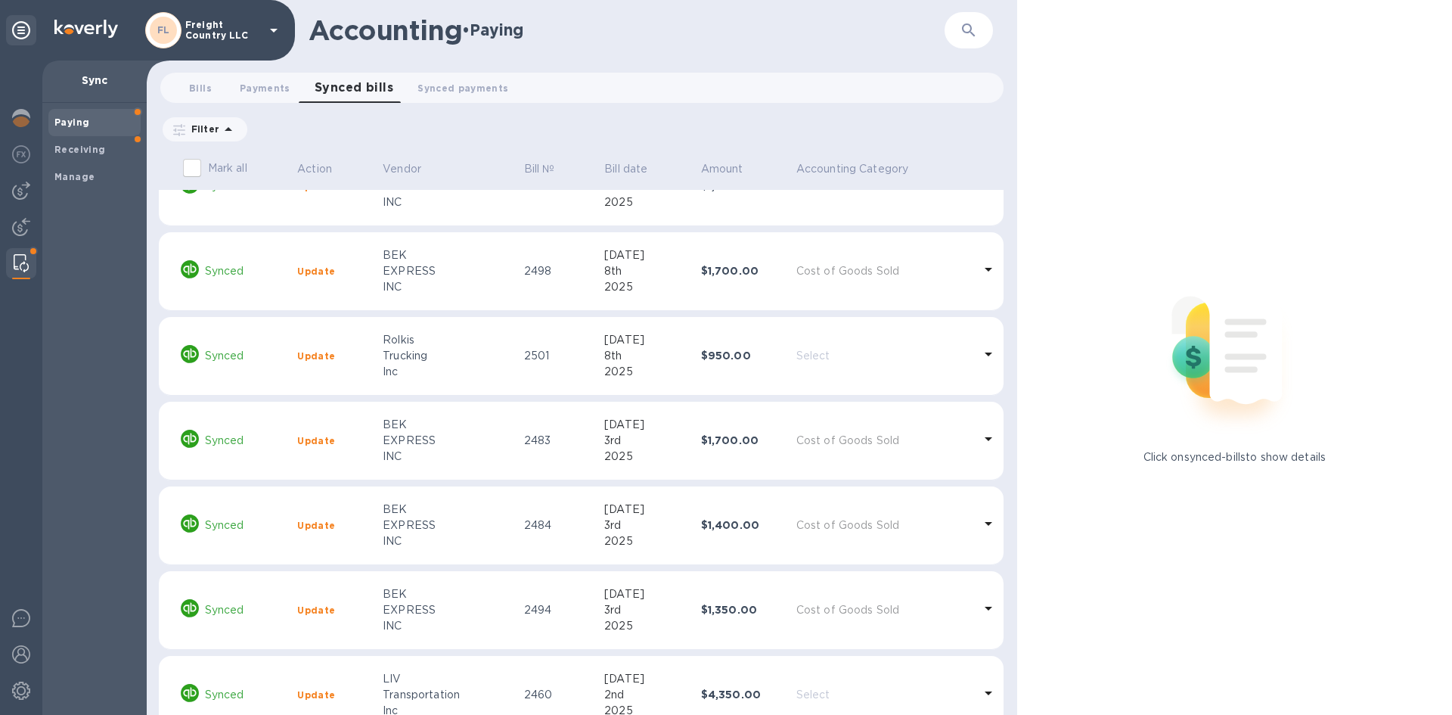
scroll to position [1658, 0]
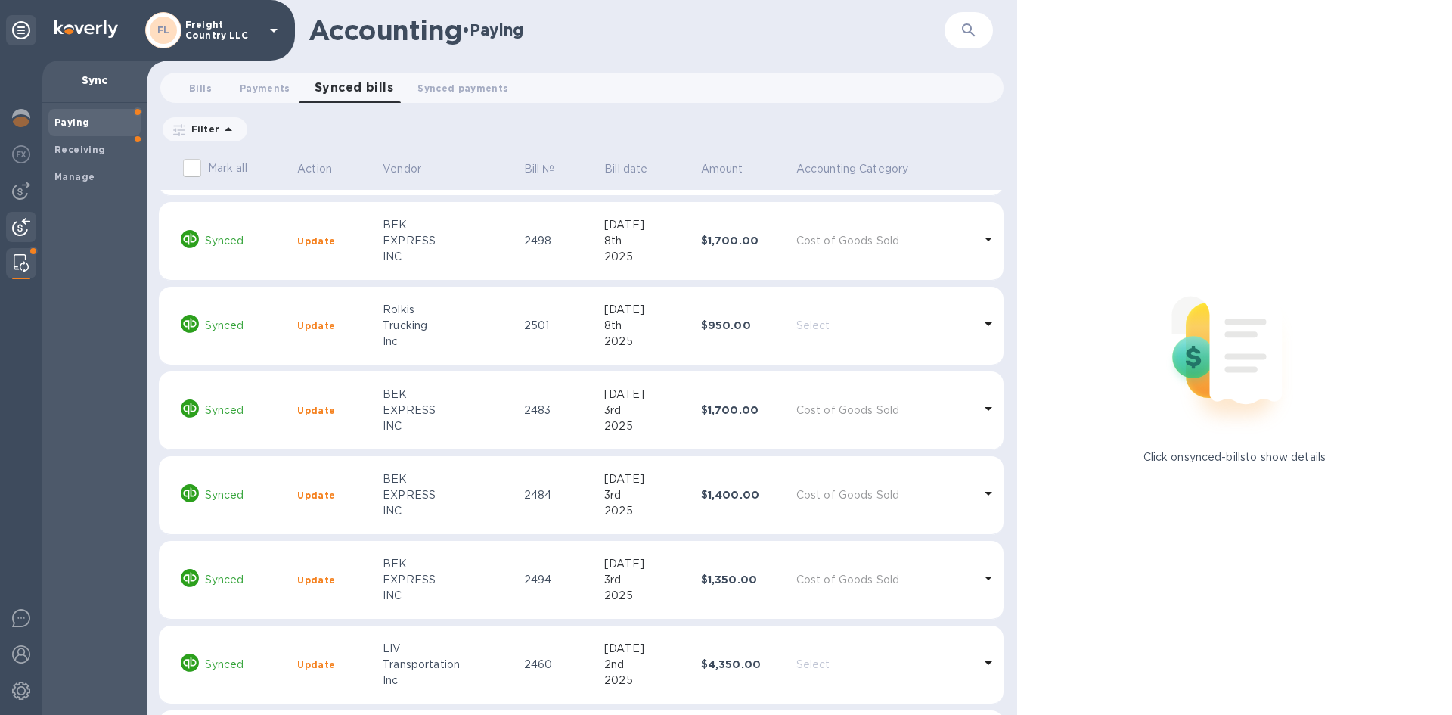
click at [11, 227] on div at bounding box center [21, 228] width 30 height 33
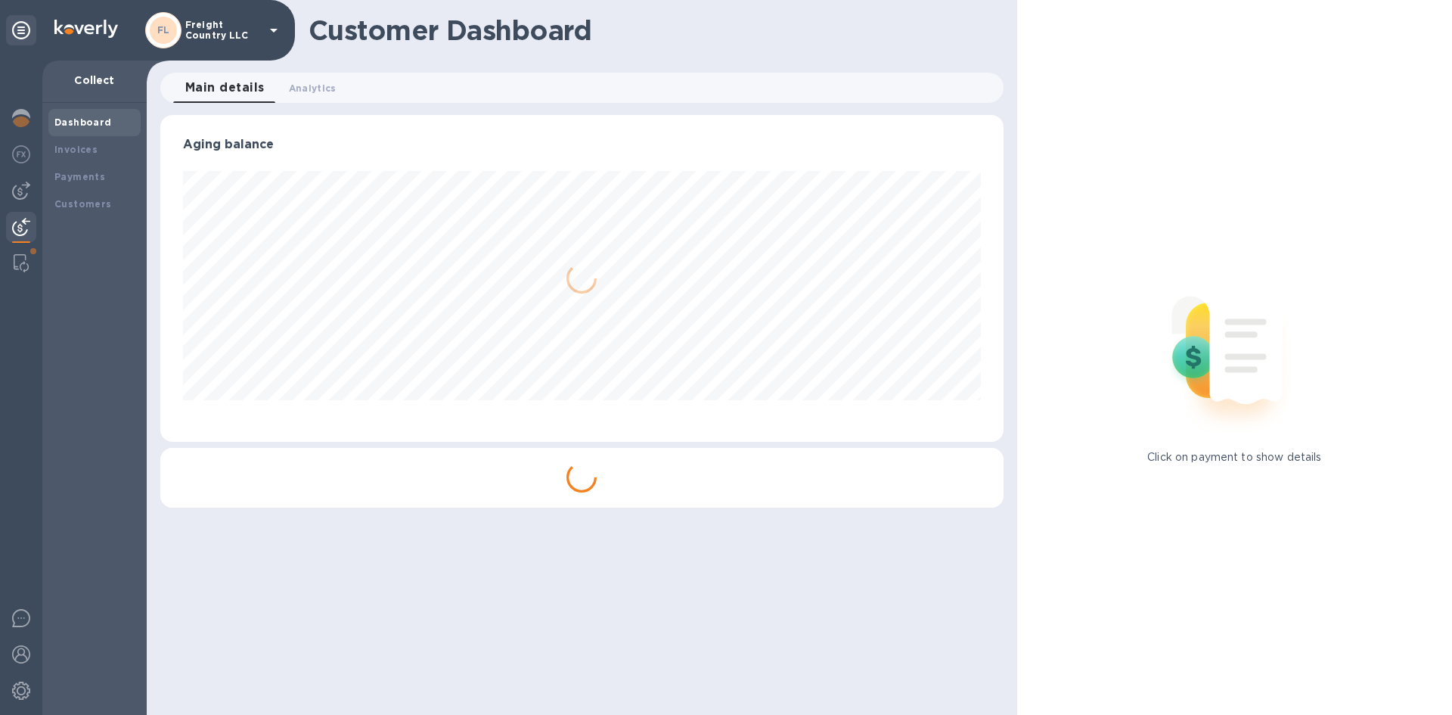
scroll to position [327, 836]
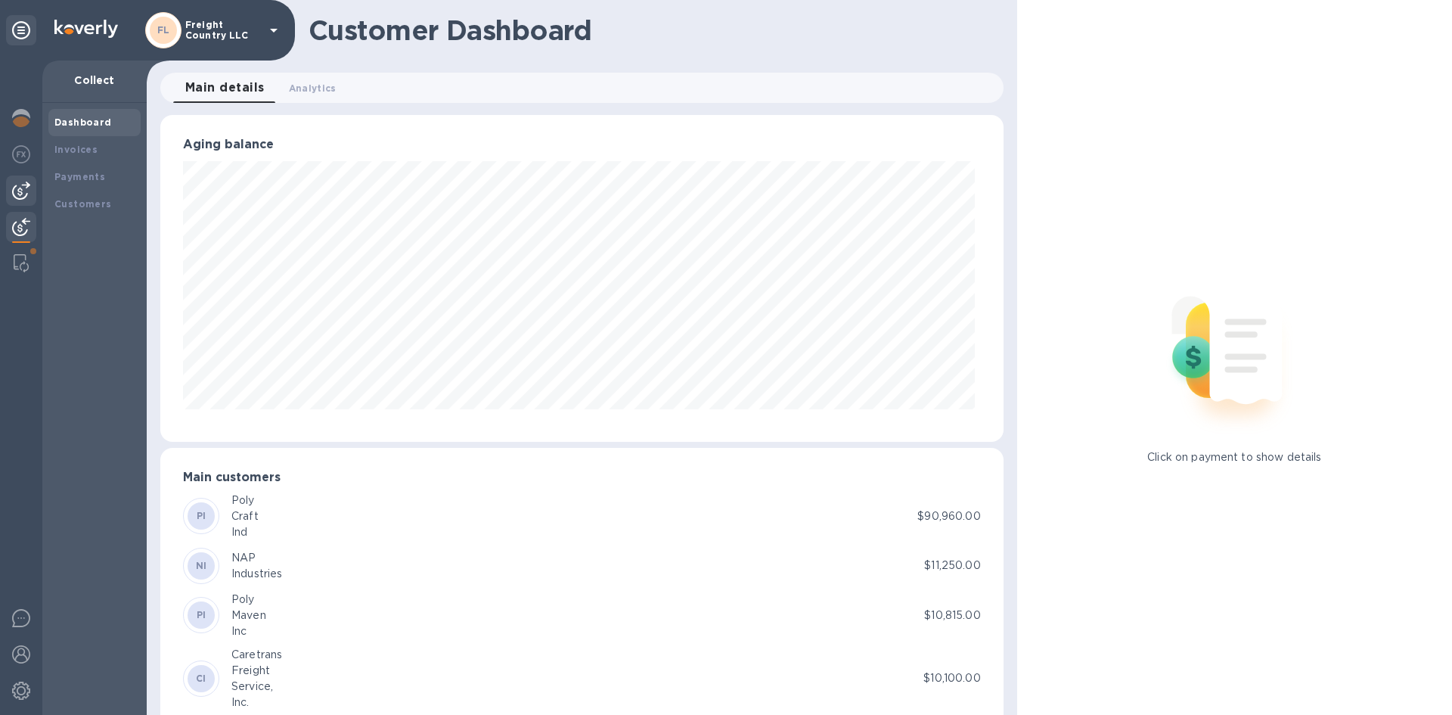
click at [13, 189] on img at bounding box center [21, 191] width 18 height 18
click at [21, 154] on img at bounding box center [21, 154] width 18 height 18
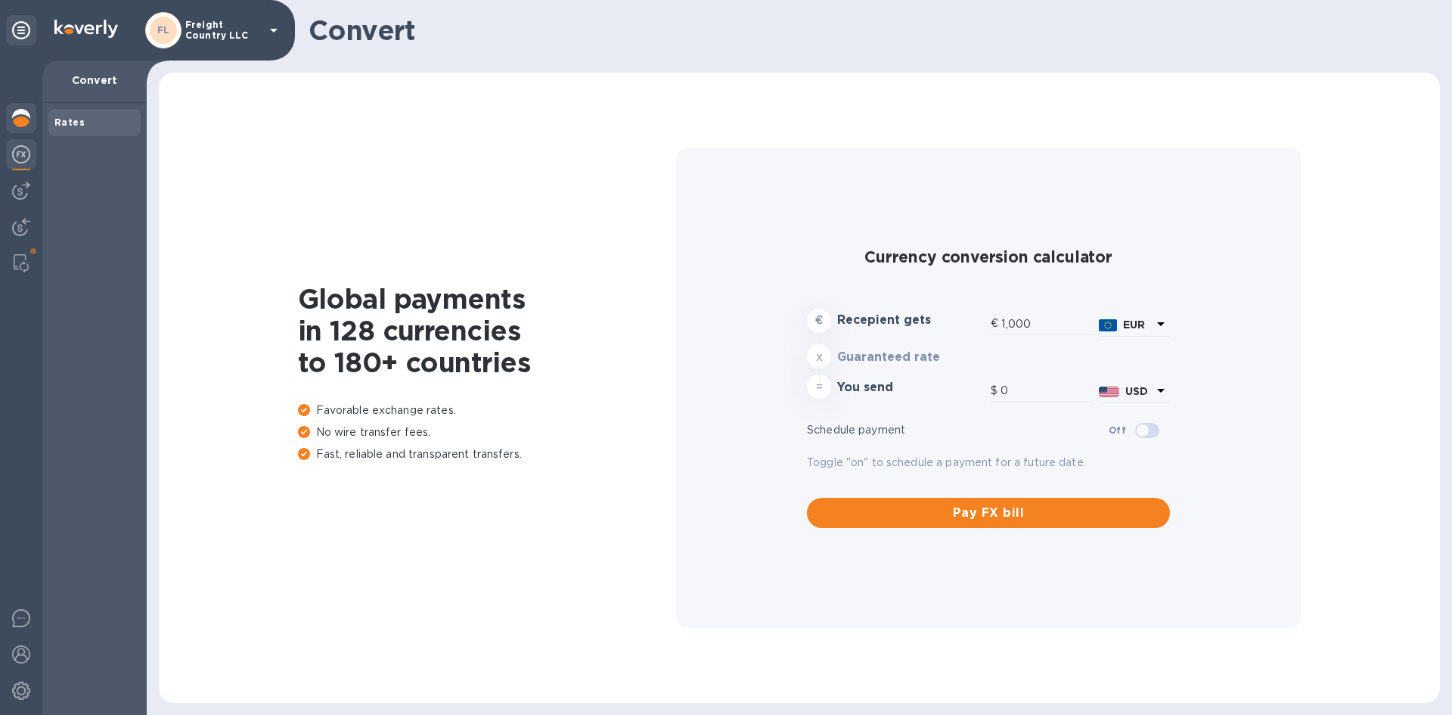
type input "1,180.09"
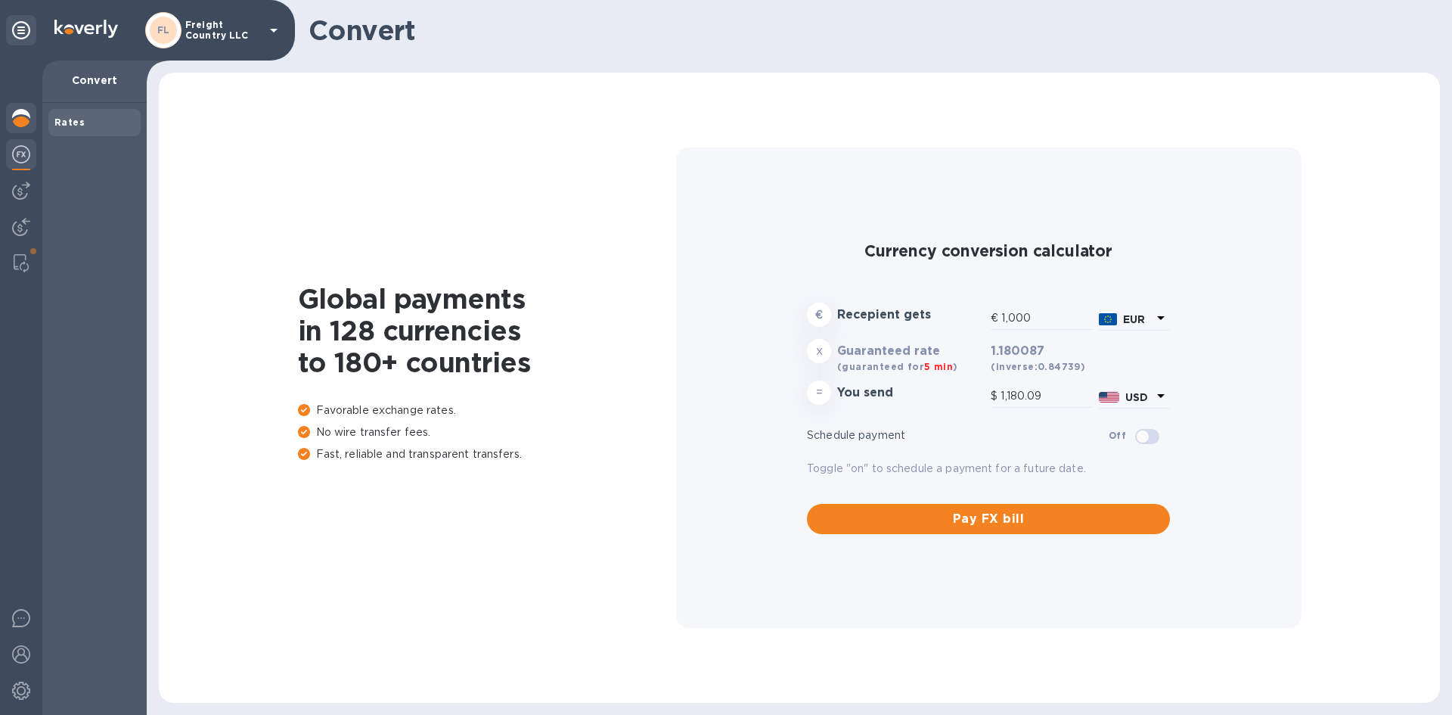
click at [20, 116] on img at bounding box center [21, 118] width 18 height 18
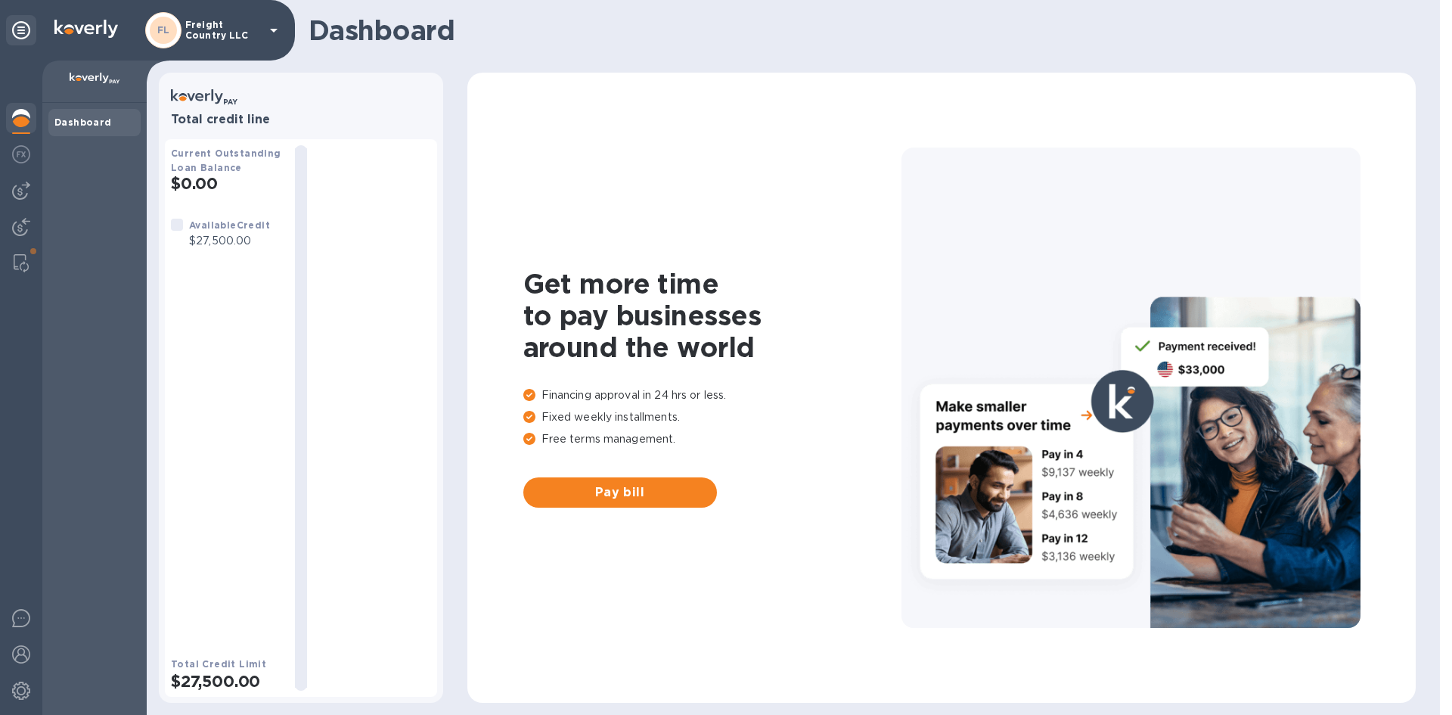
click at [65, 116] on div "Dashboard" at bounding box center [94, 122] width 80 height 15
click at [20, 185] on img at bounding box center [21, 191] width 18 height 18
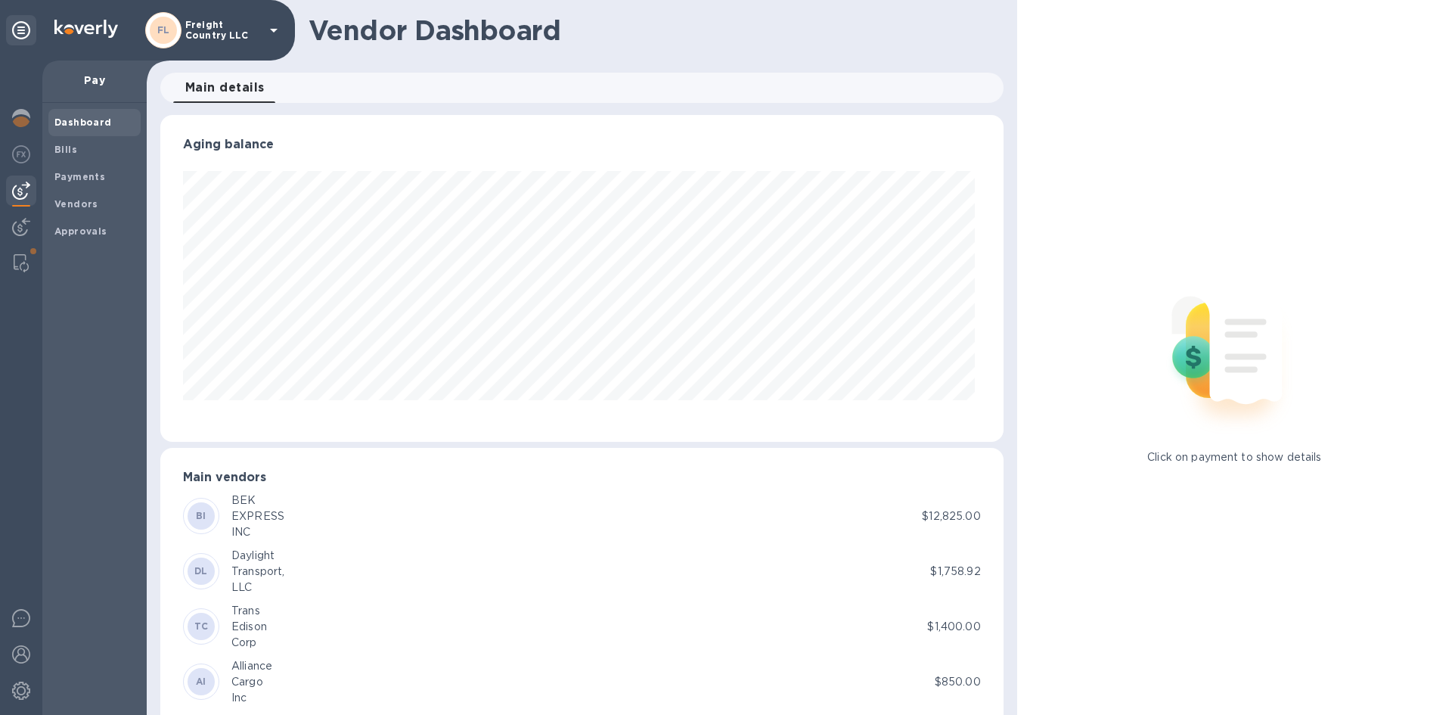
scroll to position [327, 836]
click at [79, 144] on span "Bills" at bounding box center [94, 149] width 80 height 15
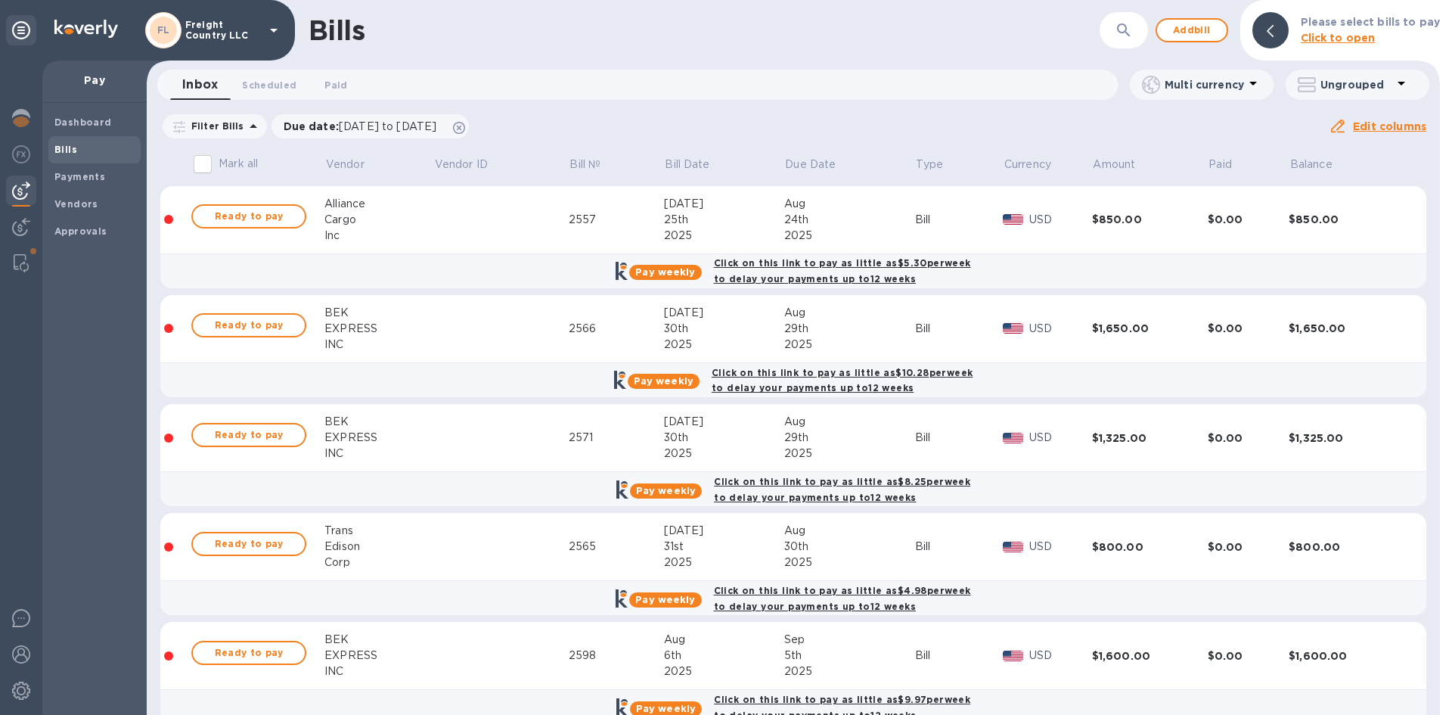
click at [1399, 87] on icon at bounding box center [1401, 83] width 18 height 18
click at [1399, 87] on div at bounding box center [726, 357] width 1452 height 715
click at [1344, 20] on b "Please select bills to pay" at bounding box center [1370, 22] width 139 height 12
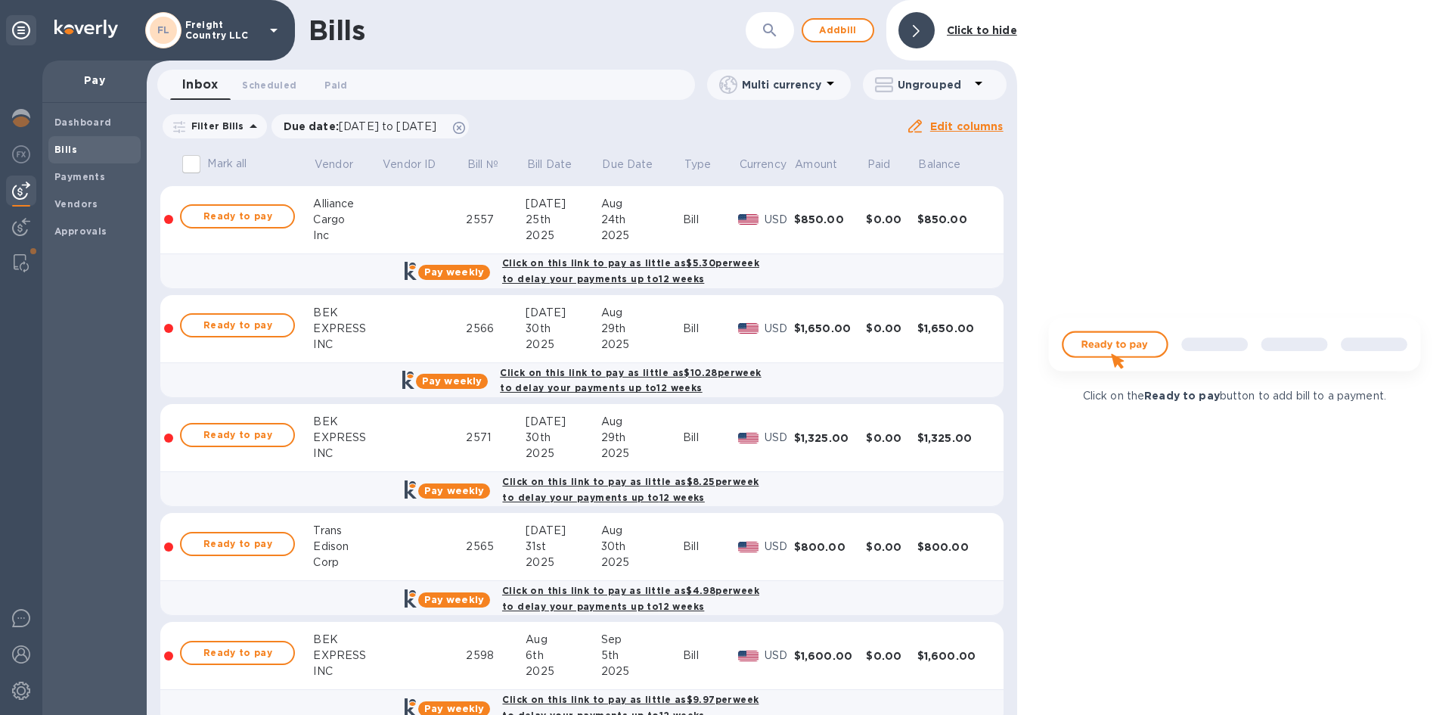
click at [544, 54] on div "Bills ​ Add bill Click to hide" at bounding box center [582, 30] width 870 height 61
click at [23, 251] on div at bounding box center [21, 263] width 27 height 30
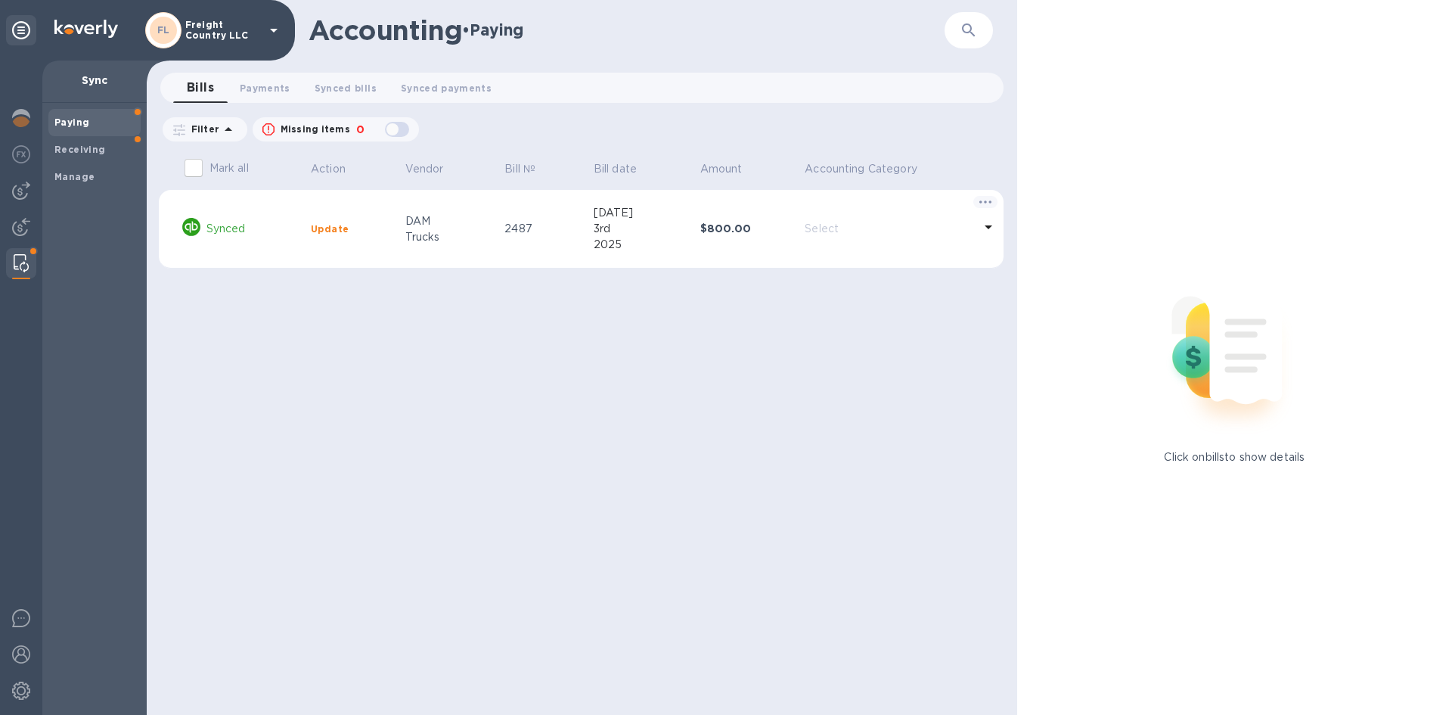
click at [198, 89] on span "Bills 0" at bounding box center [200, 87] width 27 height 21
click at [80, 180] on b "Manage" at bounding box center [74, 176] width 40 height 11
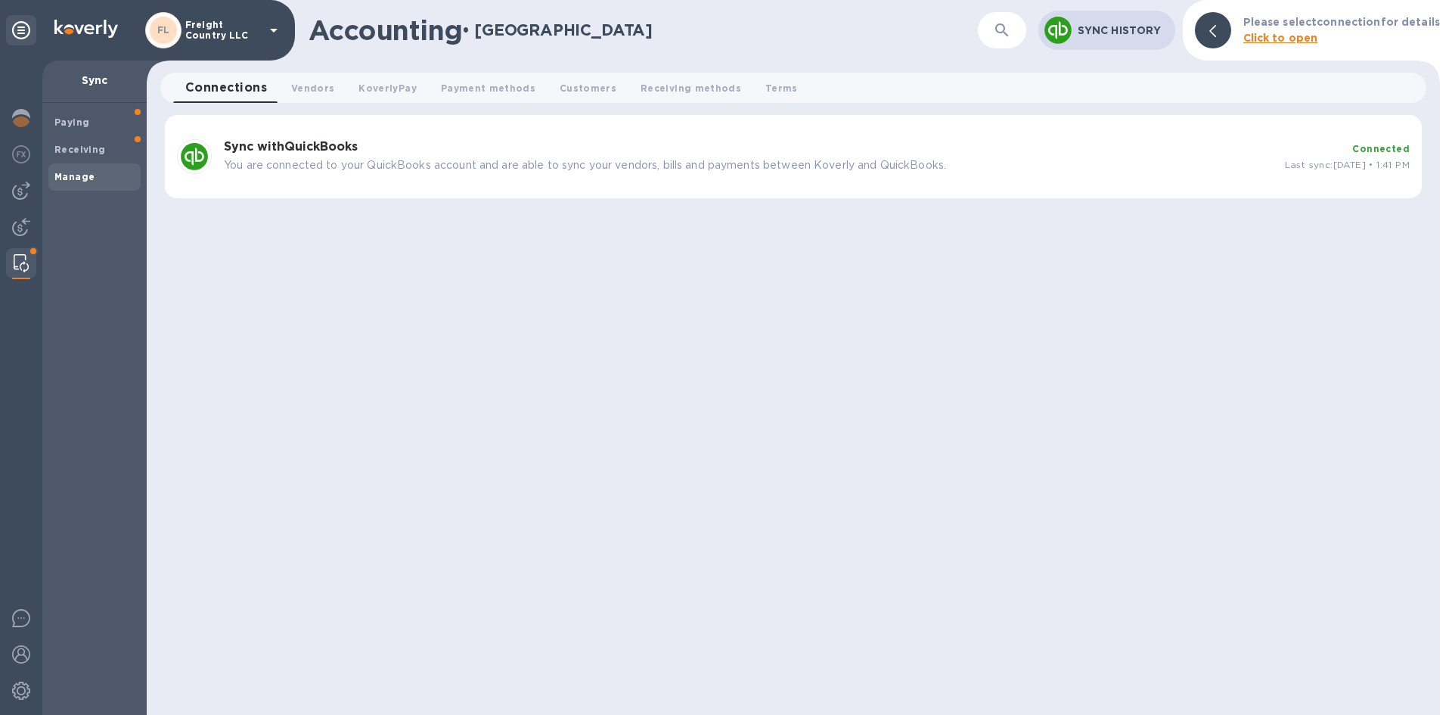
click at [731, 160] on p "You are connected to your QuickBooks account and are able to sync your vendors,…" at bounding box center [748, 165] width 1049 height 16
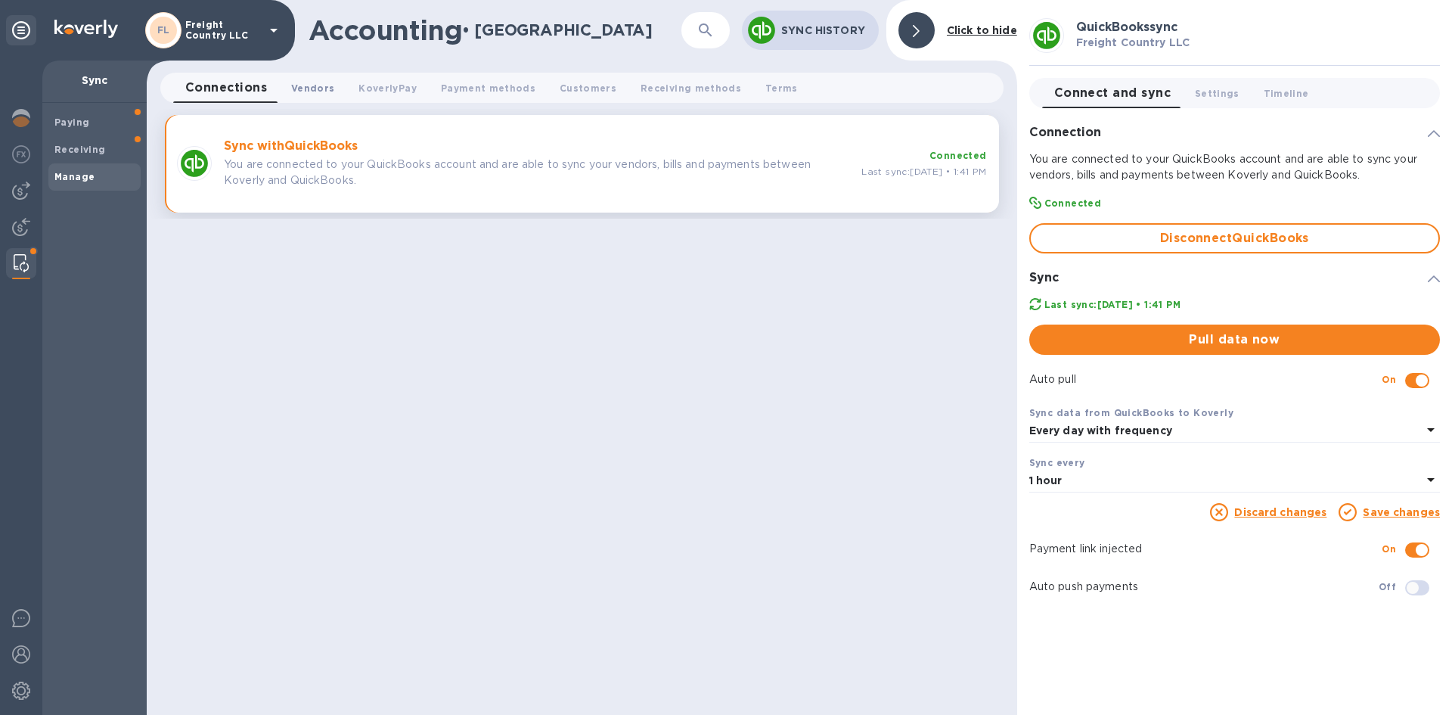
click at [311, 92] on span "Vendors 0" at bounding box center [312, 88] width 43 height 16
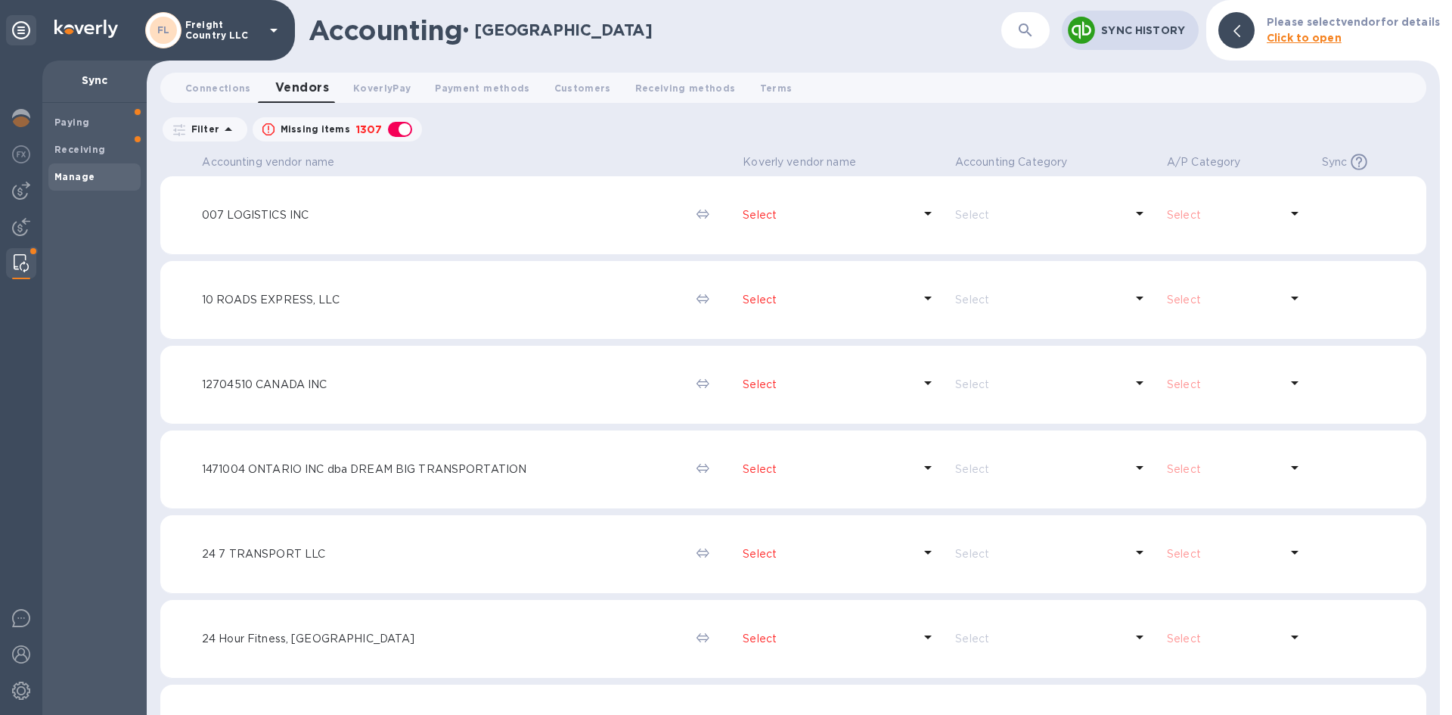
click at [1028, 32] on icon "button" at bounding box center [1025, 29] width 13 height 13
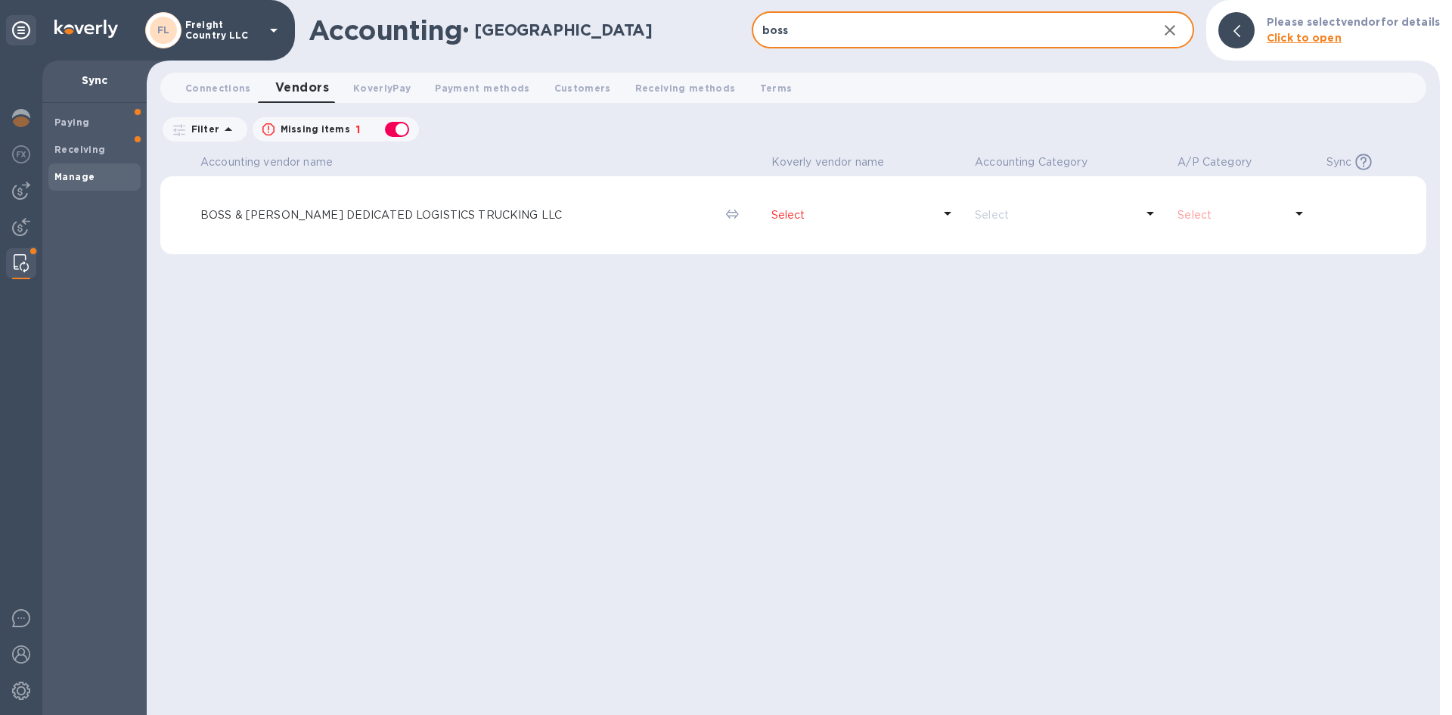
click at [1141, 218] on icon at bounding box center [1150, 213] width 18 height 18
click at [771, 217] on p "Select" at bounding box center [852, 215] width 162 height 16
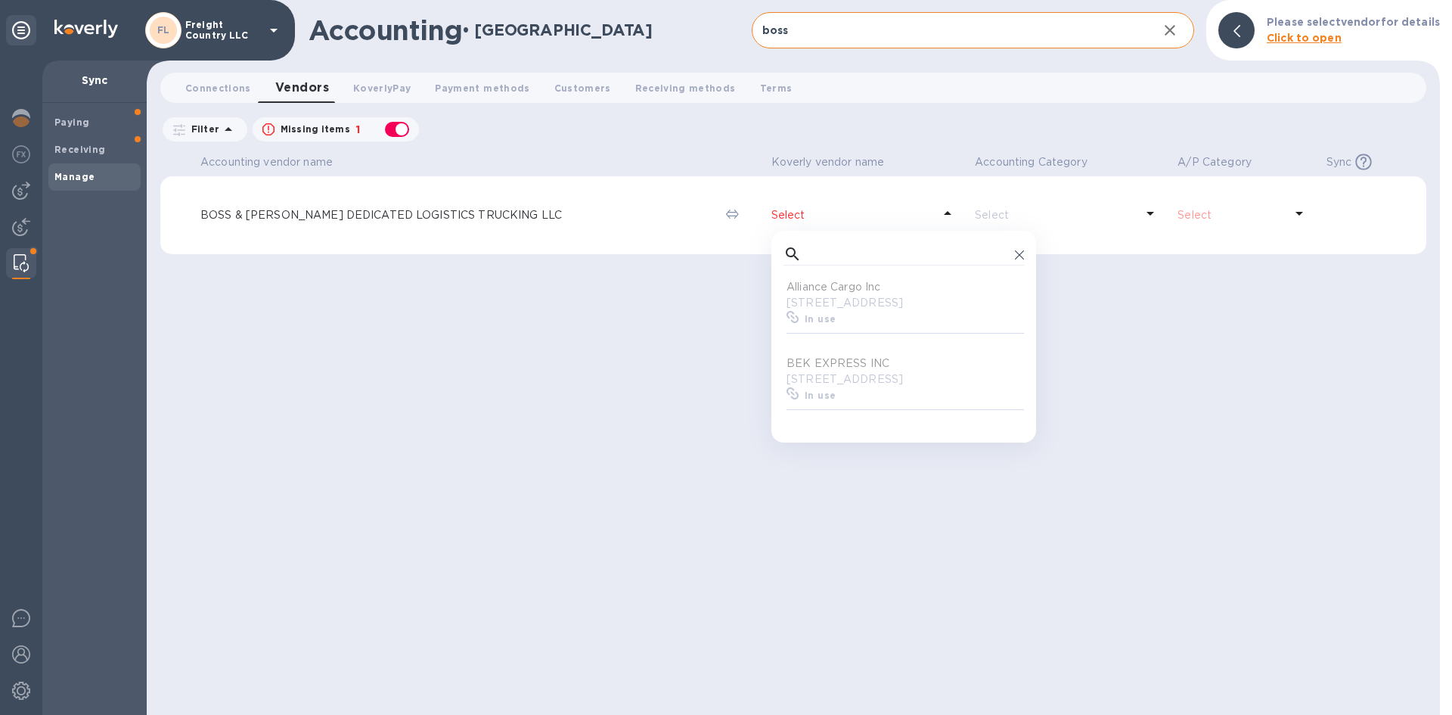
scroll to position [140, 234]
click at [783, 253] on icon at bounding box center [792, 254] width 18 height 18
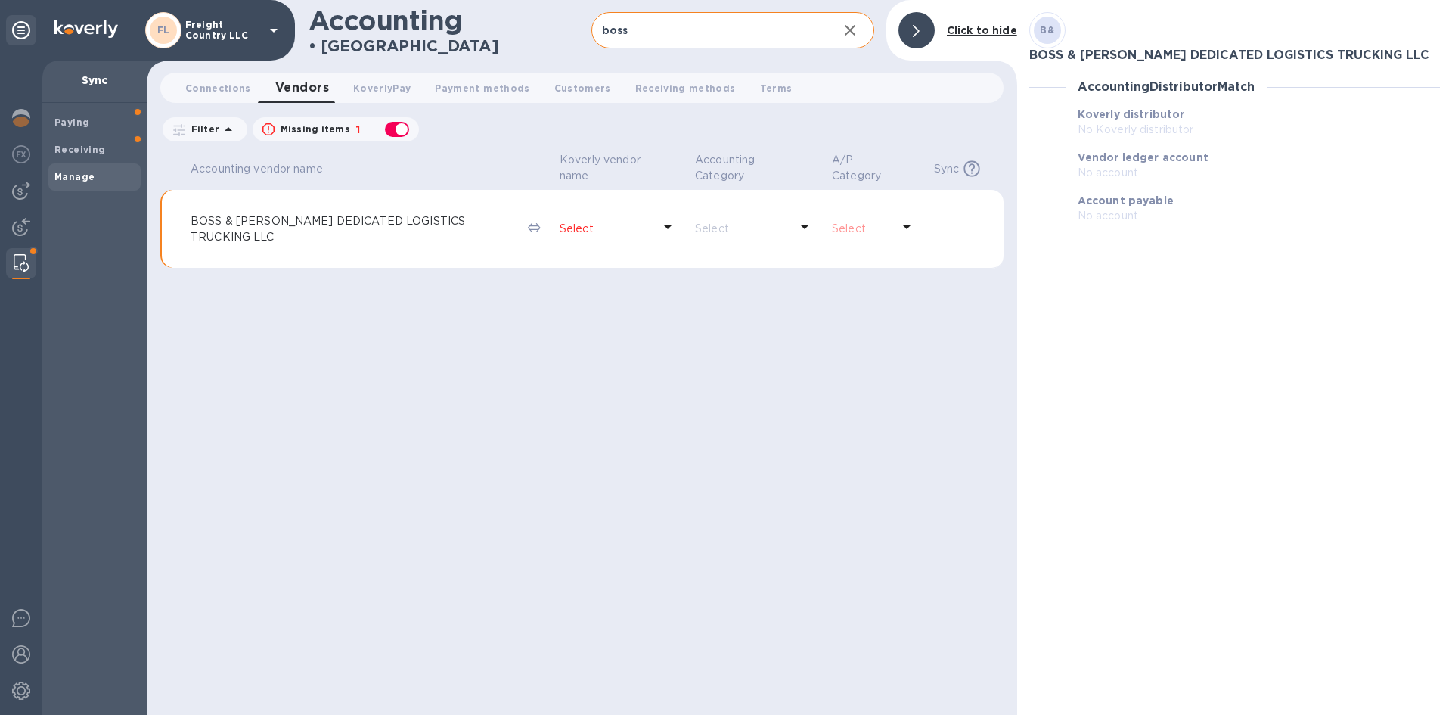
click at [865, 231] on p "Select" at bounding box center [862, 229] width 60 height 16
click at [913, 228] on icon at bounding box center [907, 227] width 18 height 18
click at [798, 222] on icon at bounding box center [805, 227] width 18 height 18
click at [244, 225] on p "BOSS & BOUJEE DEDICATED LOGISTICS TRUCKING LLC" at bounding box center [353, 229] width 325 height 32
click at [560, 227] on p "Select" at bounding box center [606, 229] width 93 height 16
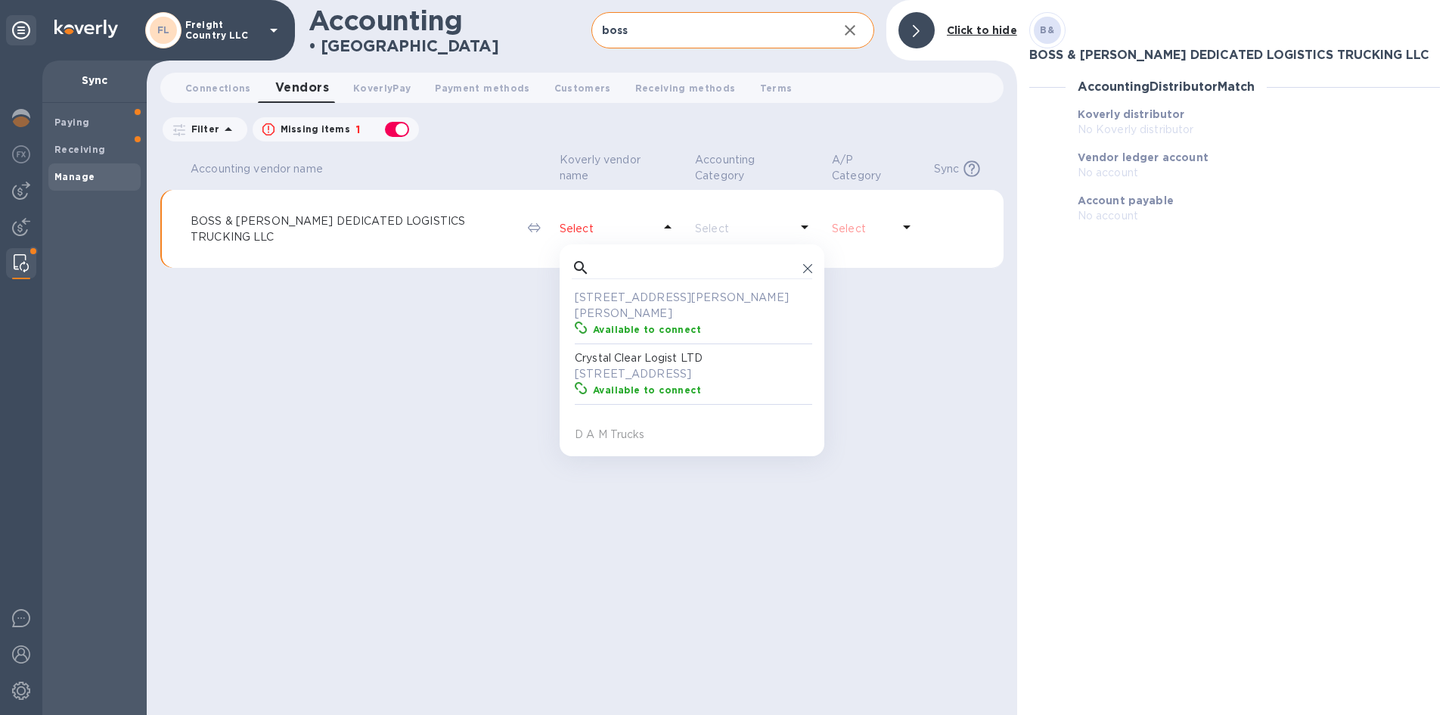
scroll to position [151, 0]
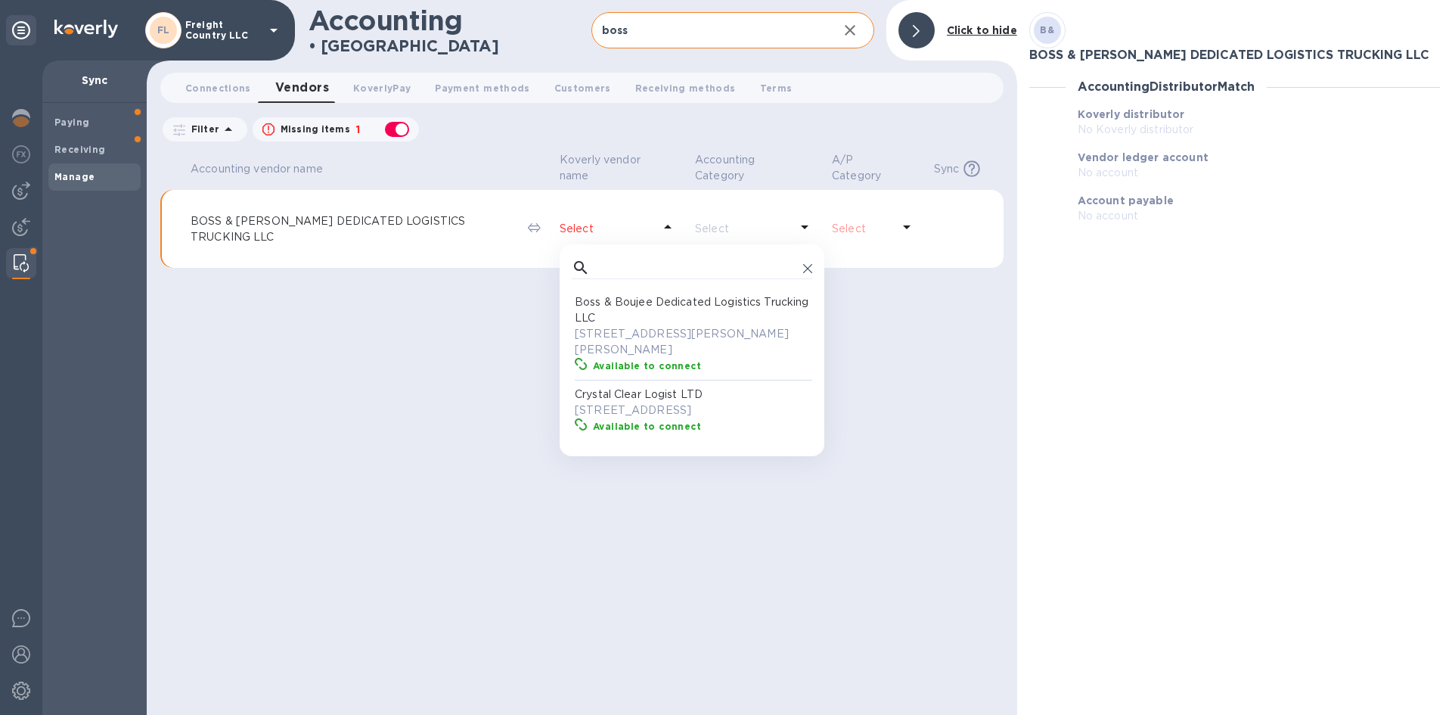
click at [623, 319] on p "Boss & Boujee Dedicated Logistics Trucking LLC" at bounding box center [695, 310] width 240 height 32
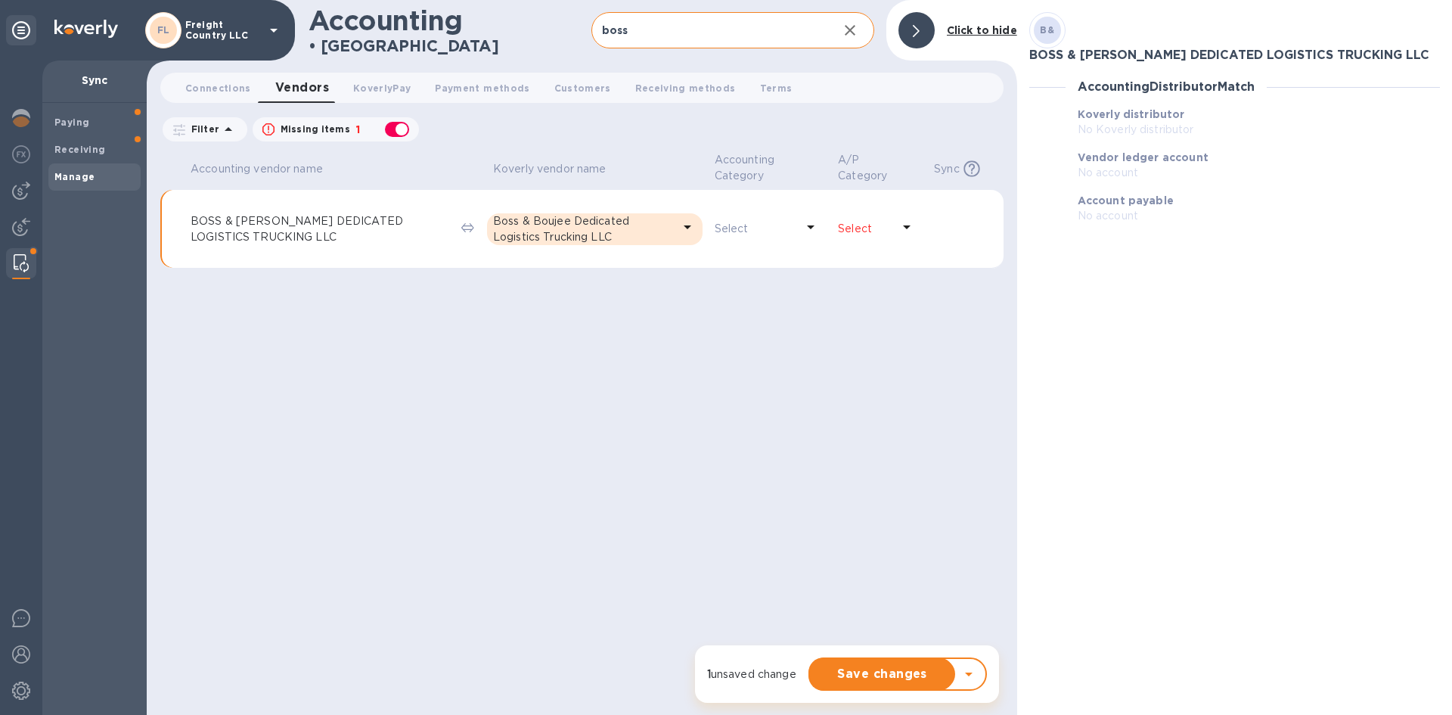
click at [845, 233] on p "Select" at bounding box center [865, 229] width 54 height 16
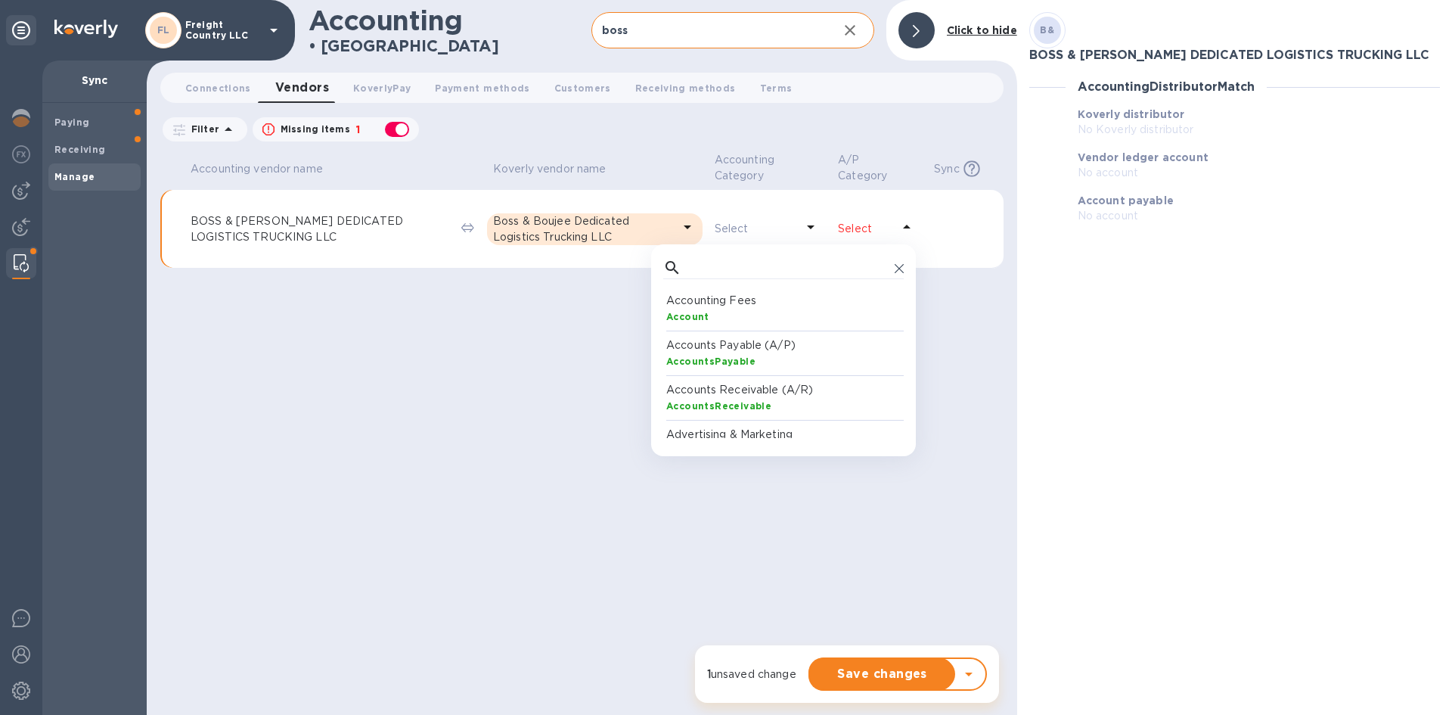
scroll to position [140, 234]
click at [718, 352] on p "Accounts Payable (A/P)" at bounding box center [786, 345] width 240 height 16
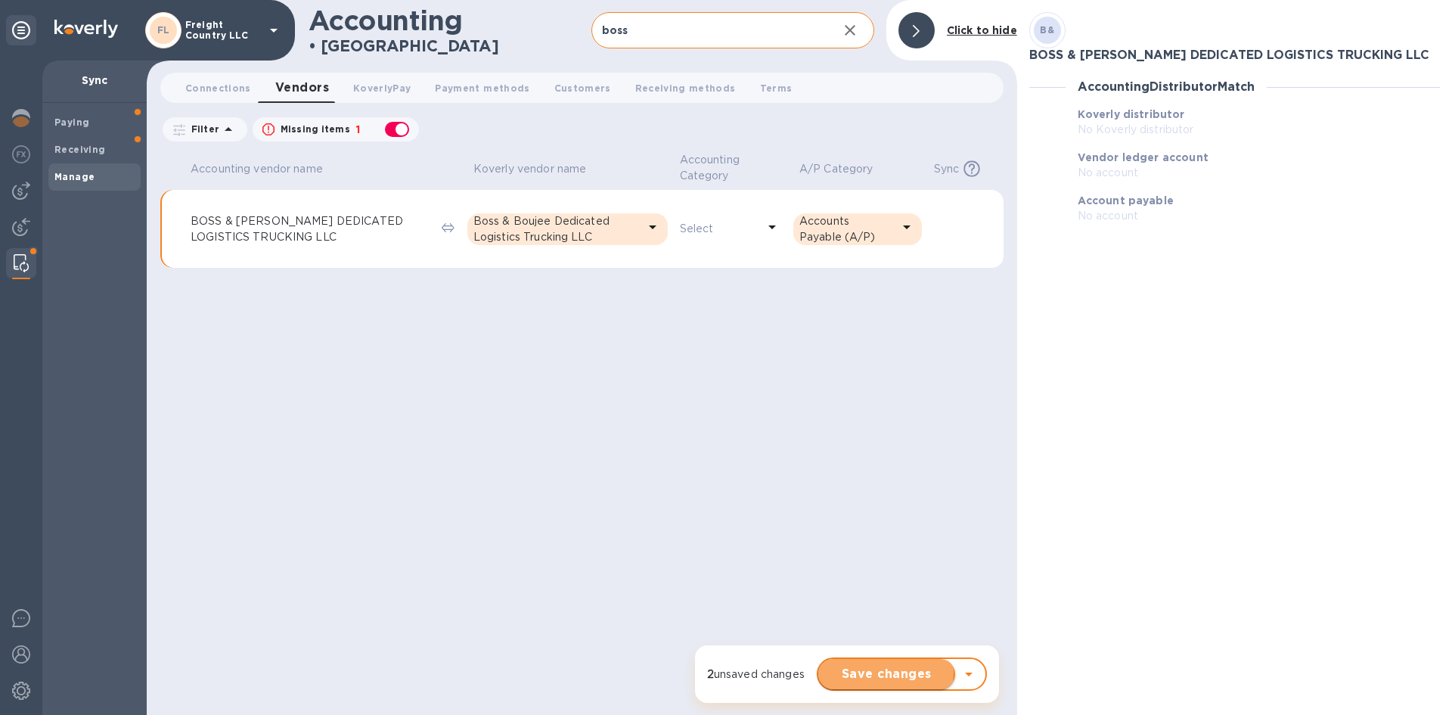
click at [861, 671] on span "Save changes" at bounding box center [886, 674] width 113 height 18
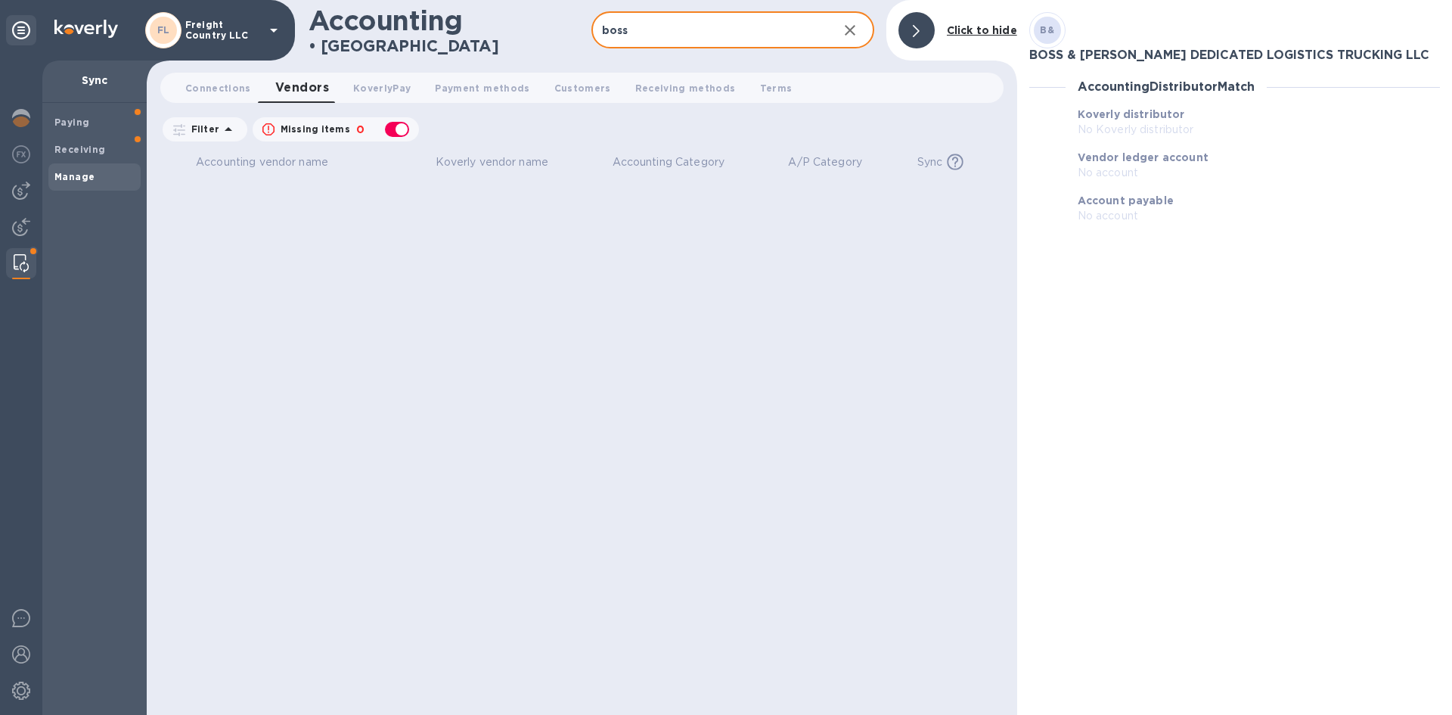
click at [635, 39] on input "boss" at bounding box center [708, 30] width 234 height 37
type input "b"
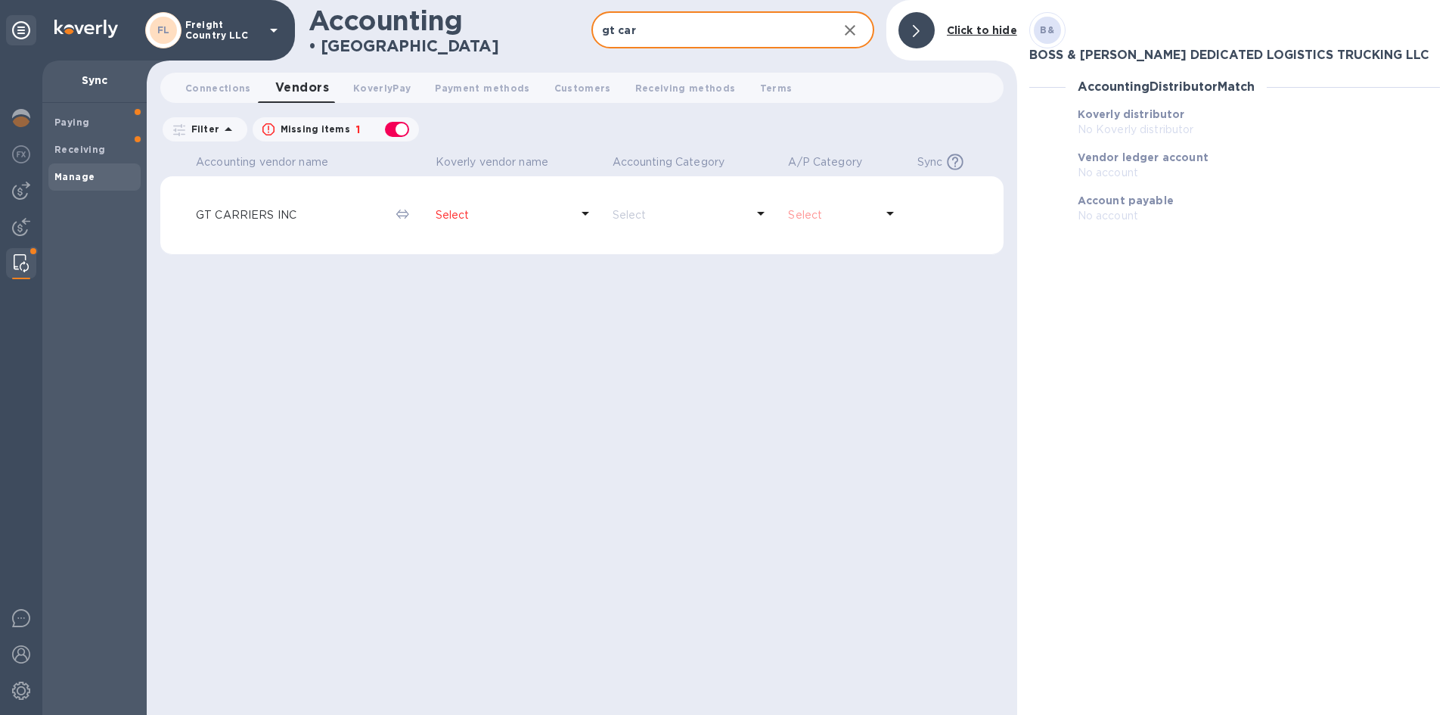
click at [458, 215] on p "Select" at bounding box center [503, 215] width 135 height 16
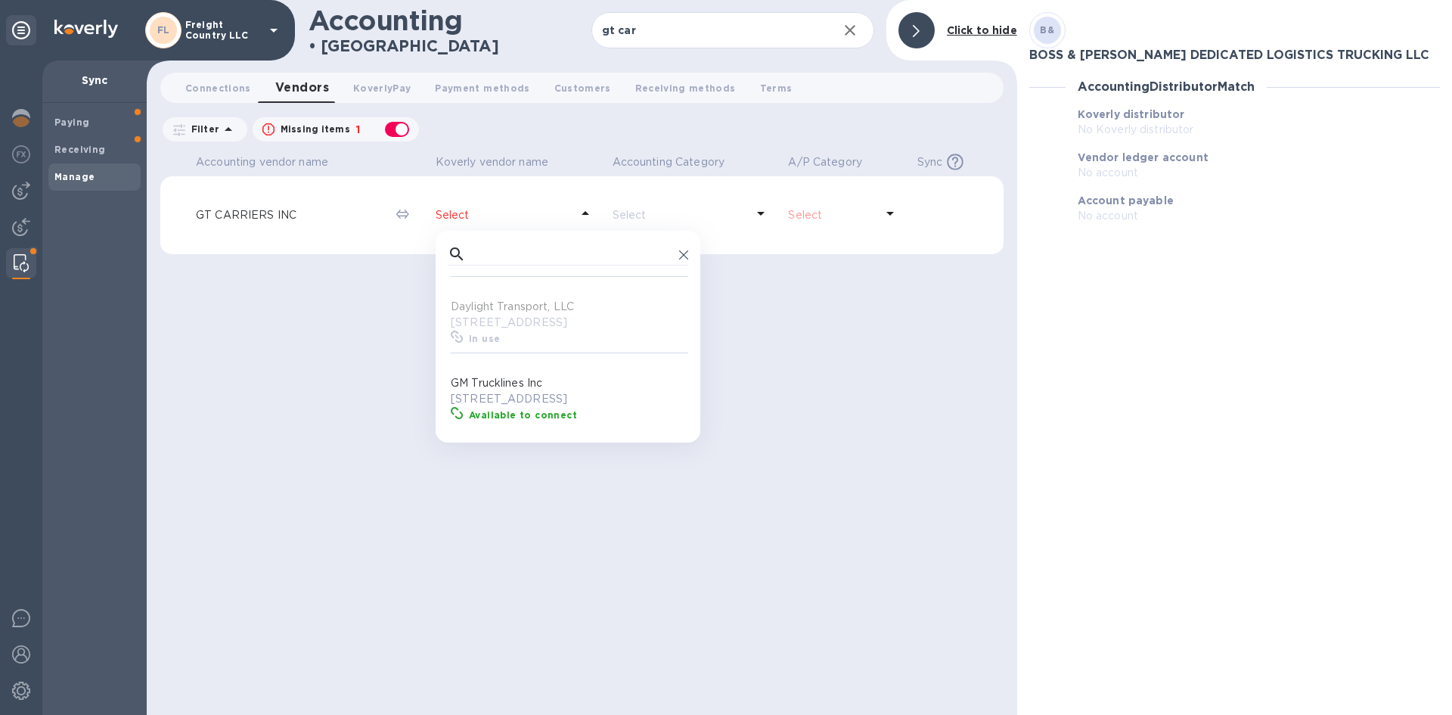
scroll to position [454, 0]
click at [516, 392] on p "[GEOGRAPHIC_DATA] US" at bounding box center [571, 400] width 240 height 16
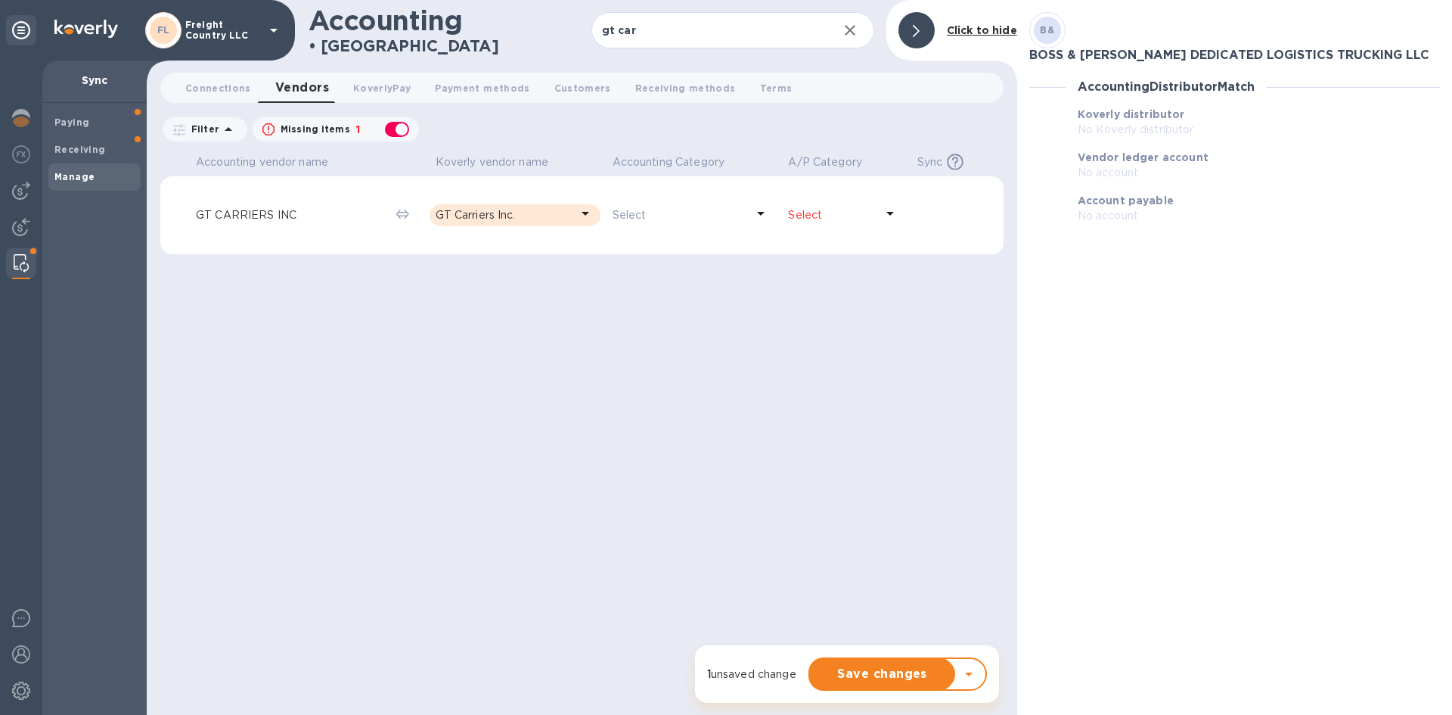
click at [808, 213] on p "Select" at bounding box center [831, 215] width 87 height 16
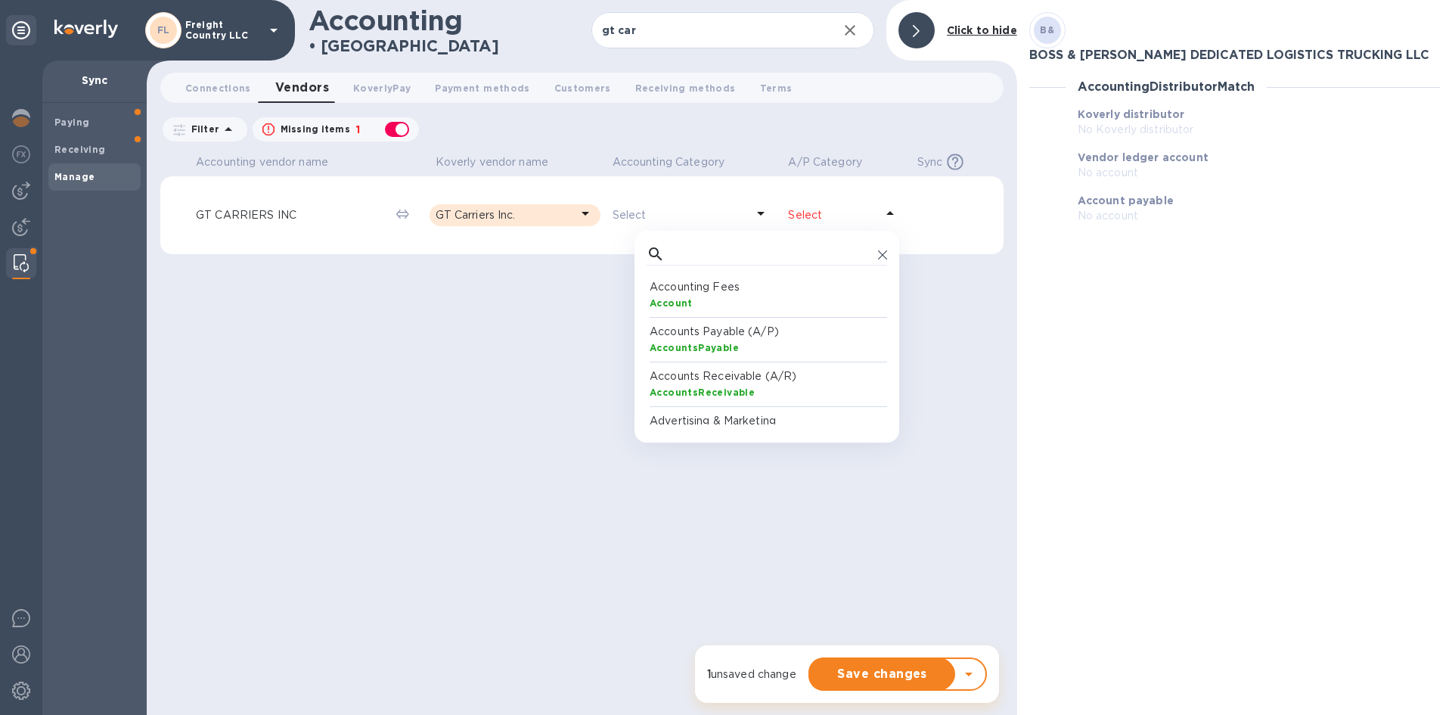
scroll to position [140, 234]
click at [715, 334] on p "Accounts Payable (A/P)" at bounding box center [770, 332] width 240 height 16
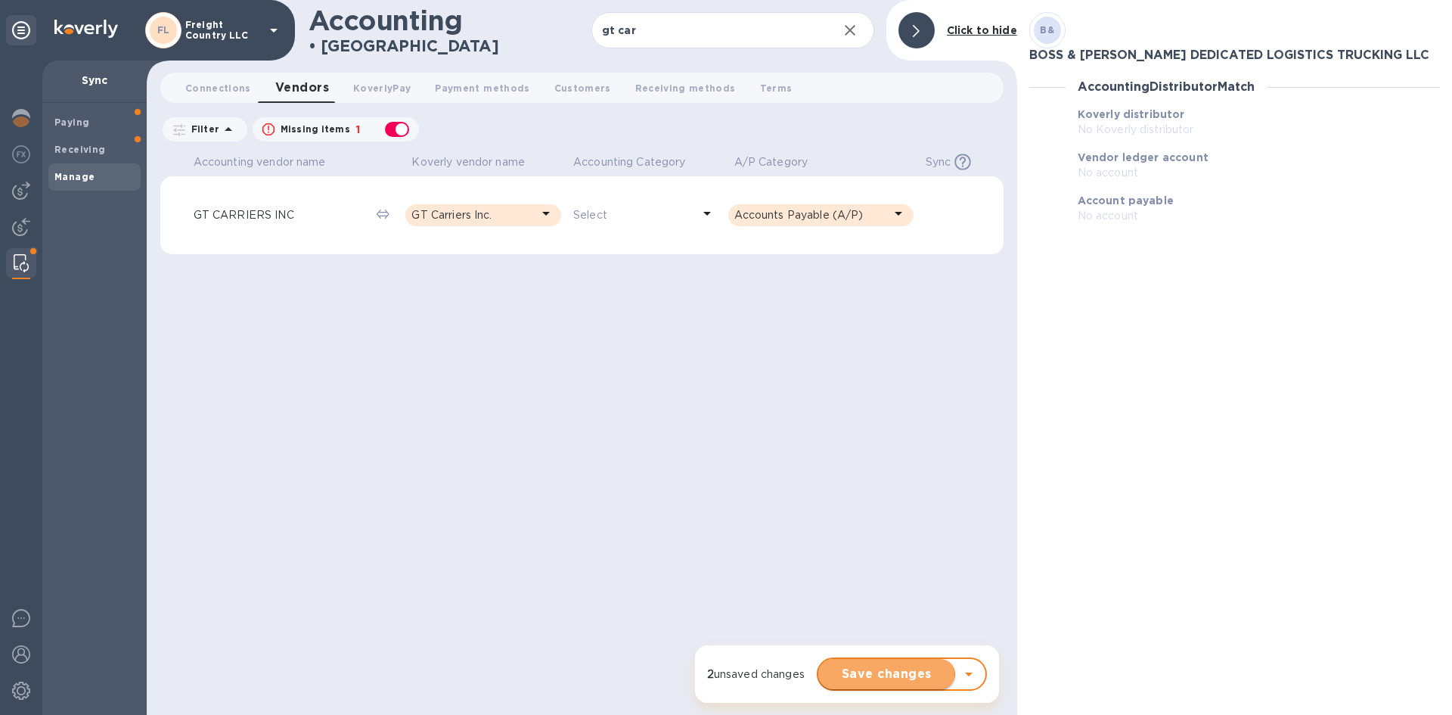
click at [878, 677] on span "Save changes" at bounding box center [886, 674] width 113 height 18
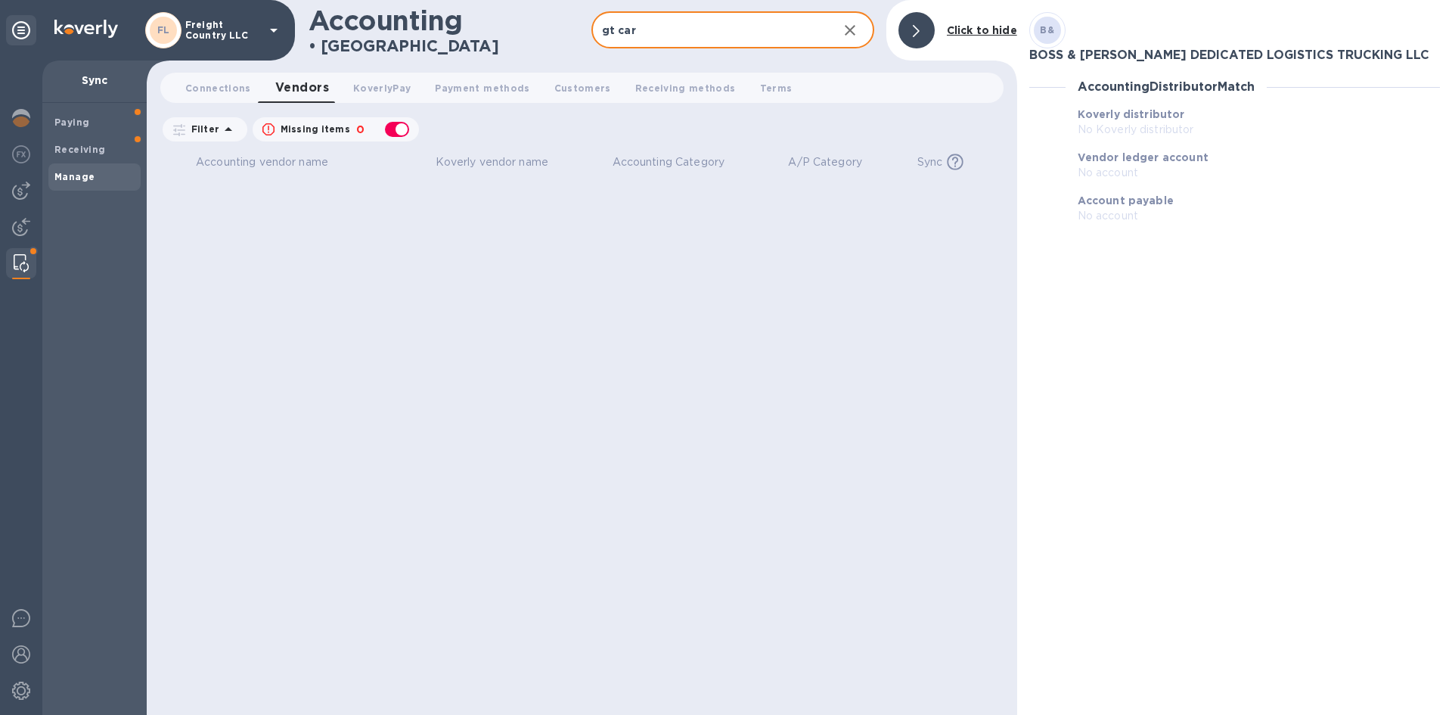
click at [644, 32] on input "gt car" at bounding box center [708, 30] width 234 height 37
drag, startPoint x: 644, startPoint y: 32, endPoint x: 575, endPoint y: 31, distance: 68.8
click at [575, 31] on div "Accounting • Manage gt car ​ Sync History Click to hide" at bounding box center [582, 30] width 870 height 61
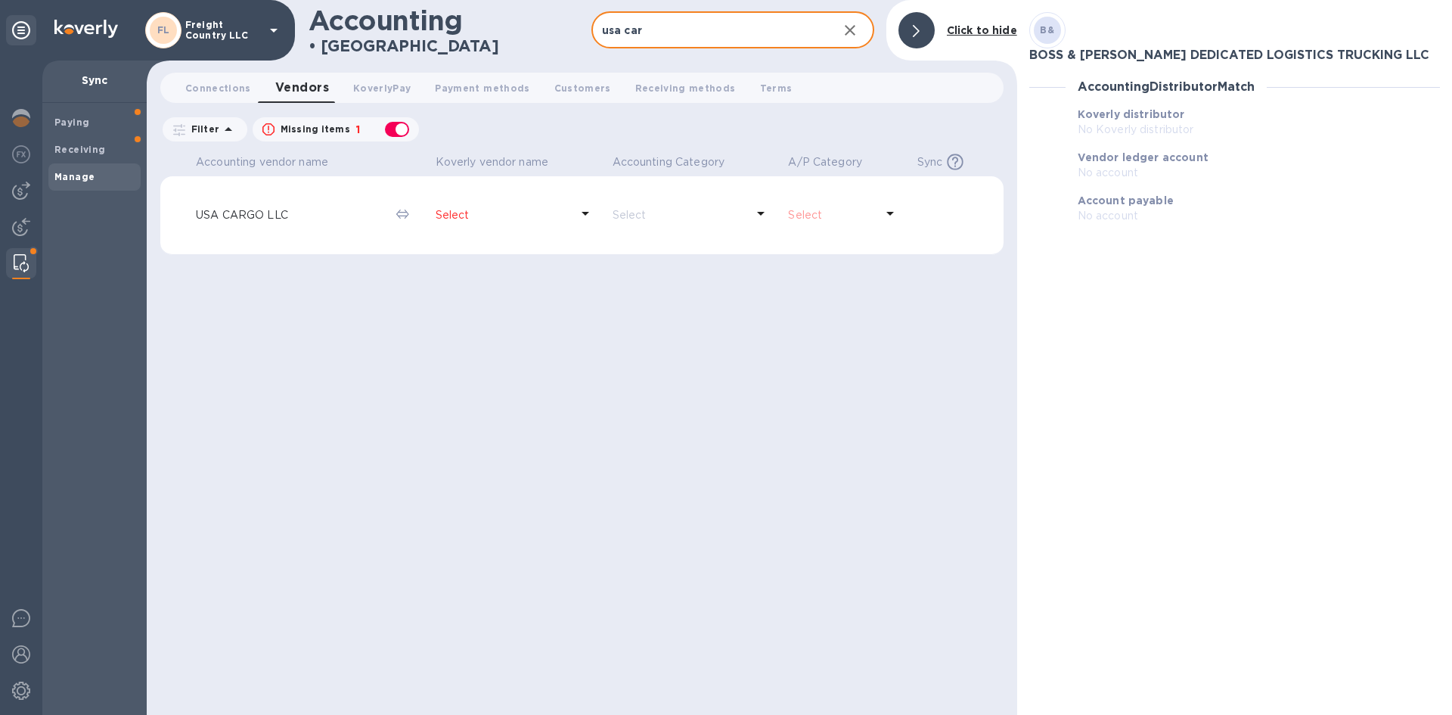
type input "usa car"
click at [456, 216] on p "Select" at bounding box center [503, 215] width 135 height 16
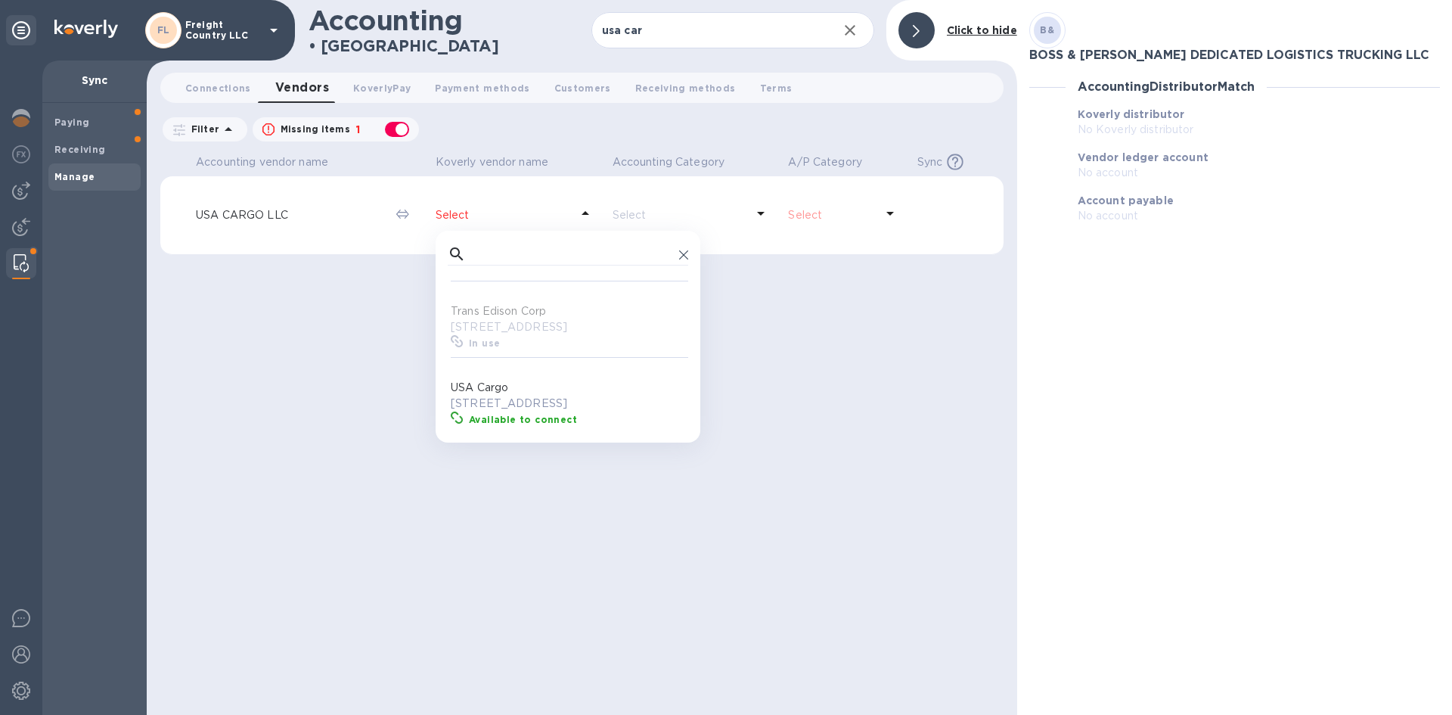
scroll to position [934, 0]
click at [518, 303] on p "[STREET_ADDRESS]" at bounding box center [571, 301] width 240 height 16
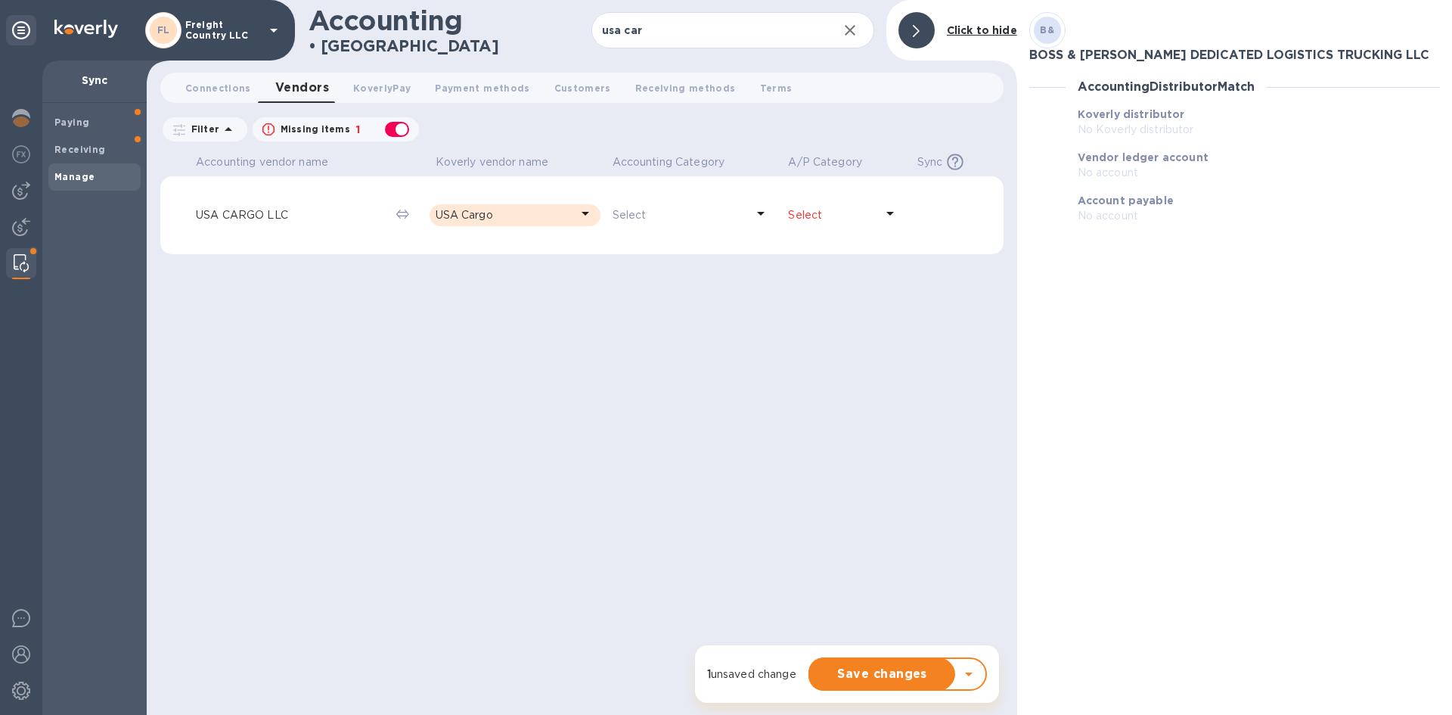
click at [808, 215] on p "Select" at bounding box center [831, 215] width 87 height 16
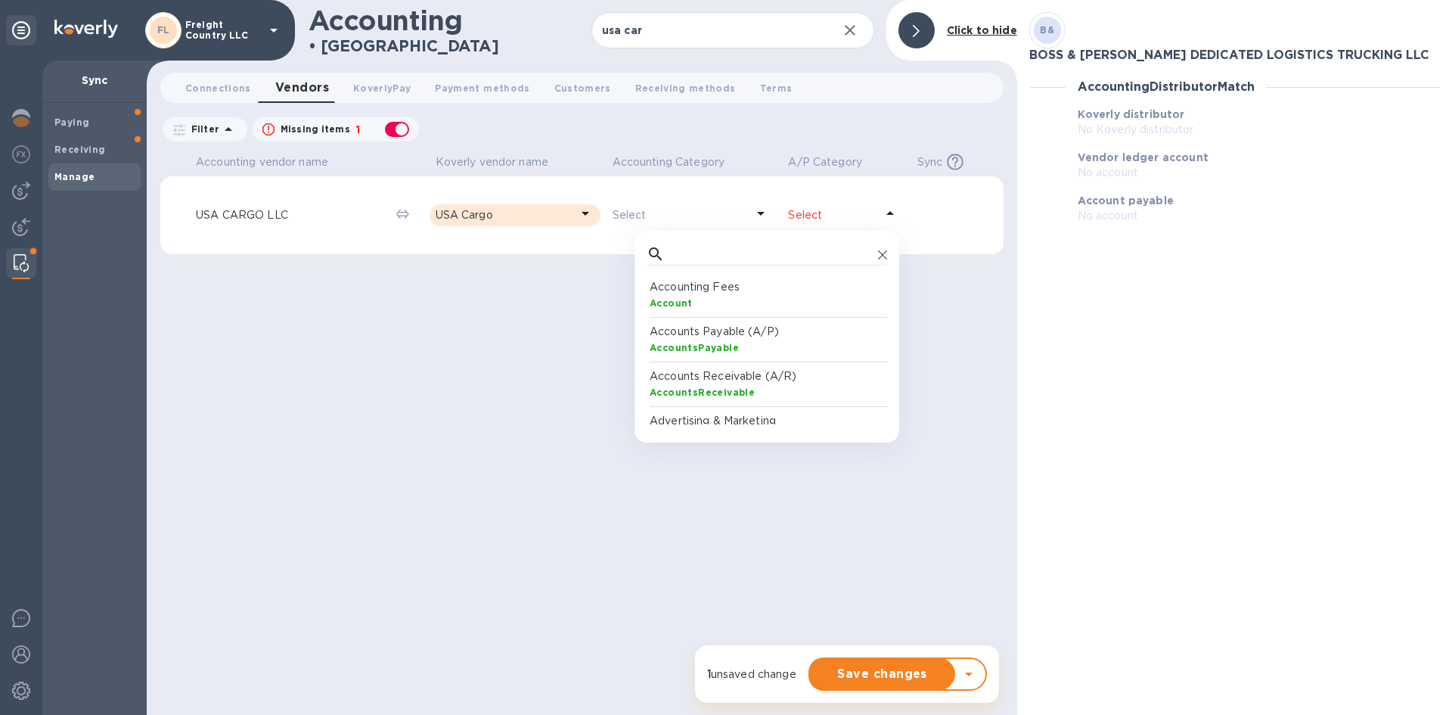
scroll to position [140, 234]
click at [698, 328] on p "Accounts Payable (A/P)" at bounding box center [770, 332] width 240 height 16
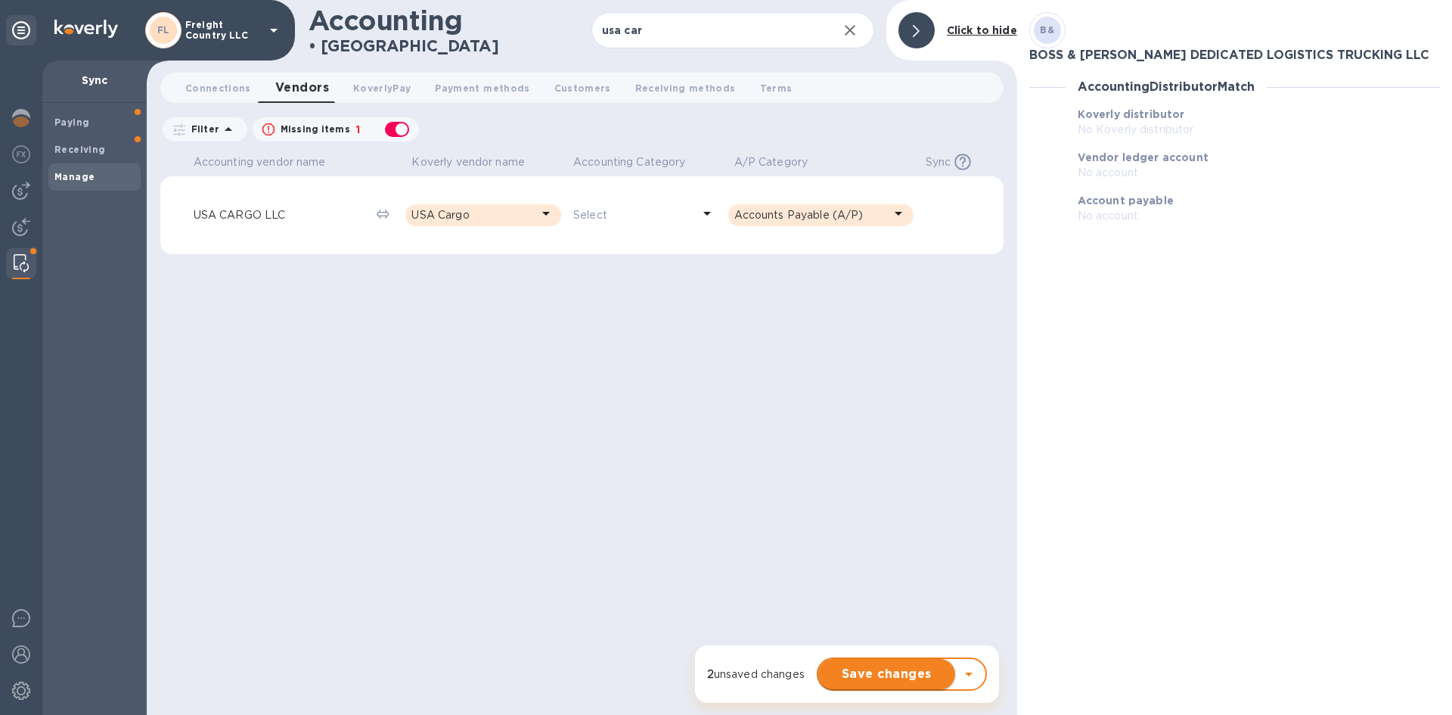
click at [883, 672] on span "Save changes" at bounding box center [886, 674] width 113 height 18
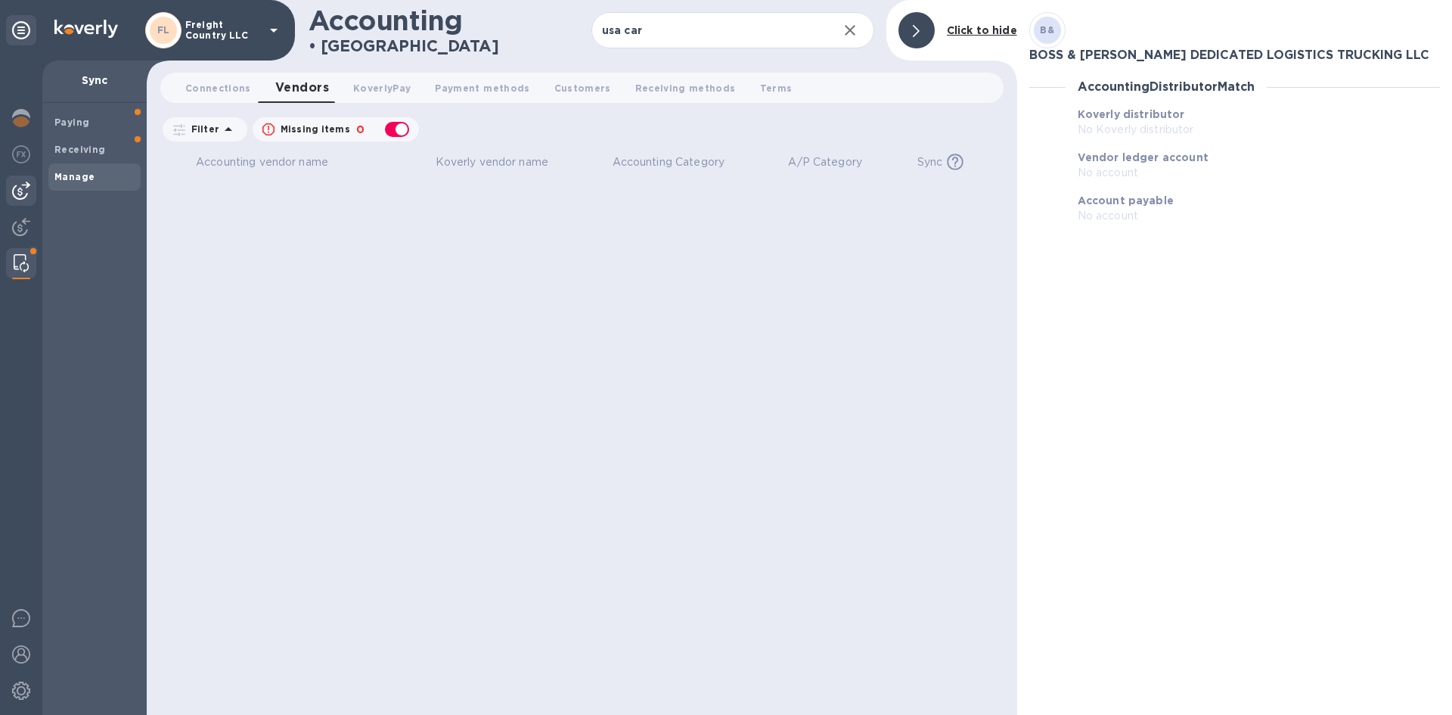
click at [21, 189] on img at bounding box center [21, 191] width 18 height 18
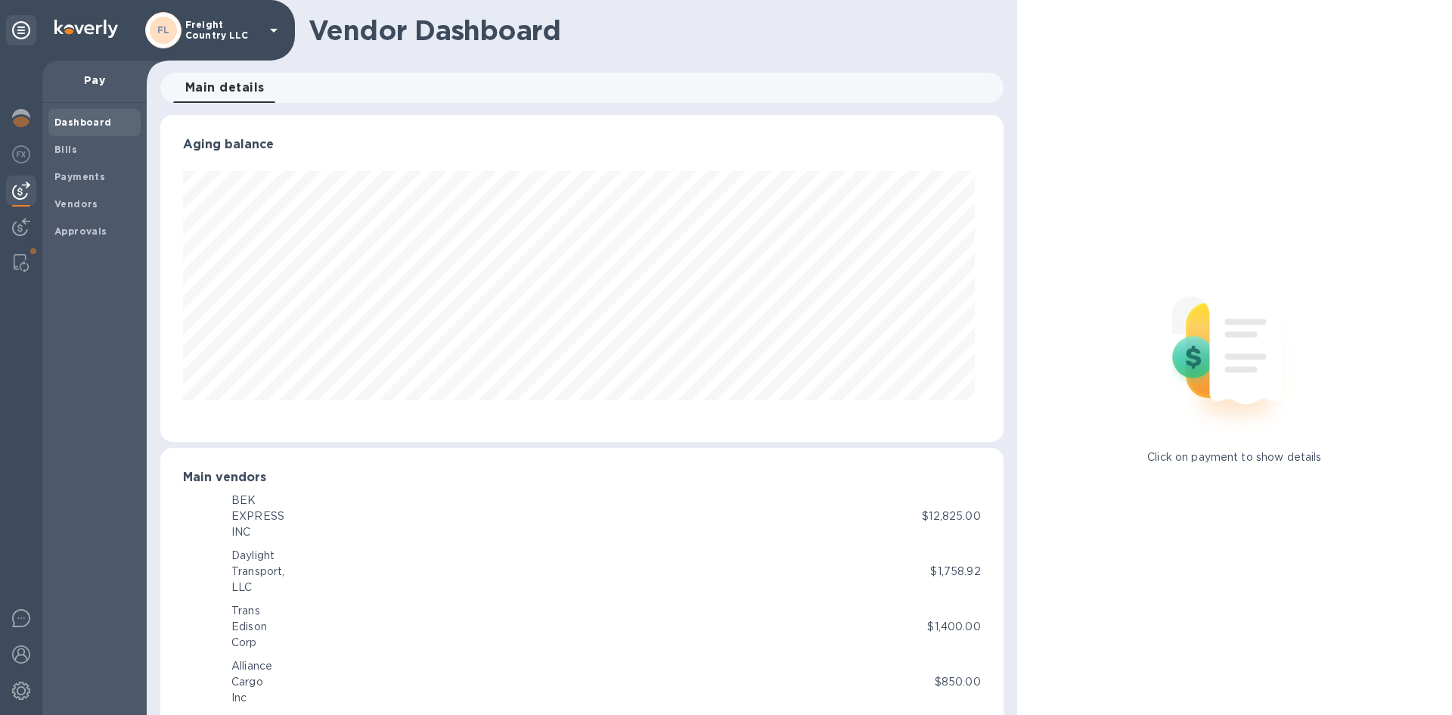
scroll to position [327, 836]
click at [20, 263] on img at bounding box center [21, 263] width 15 height 18
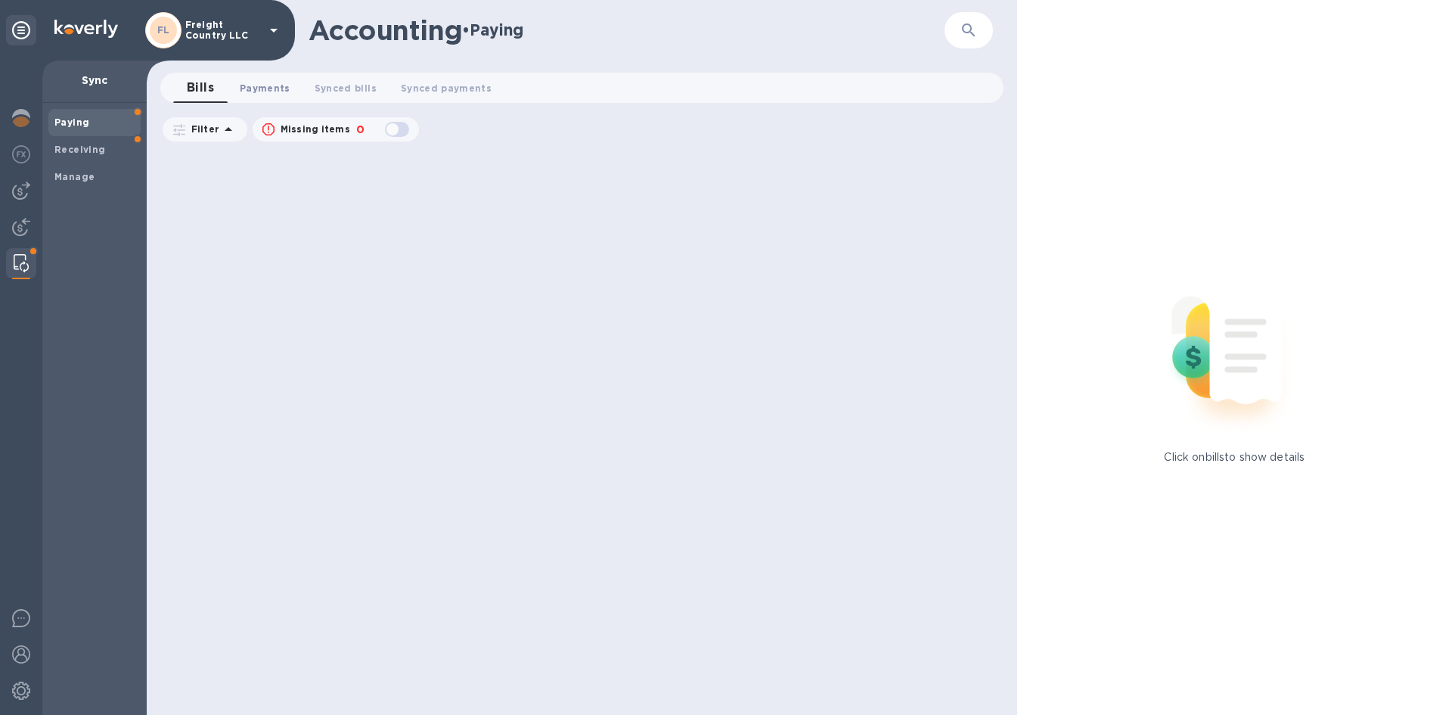
click at [262, 89] on span "Payments 0" at bounding box center [265, 88] width 51 height 16
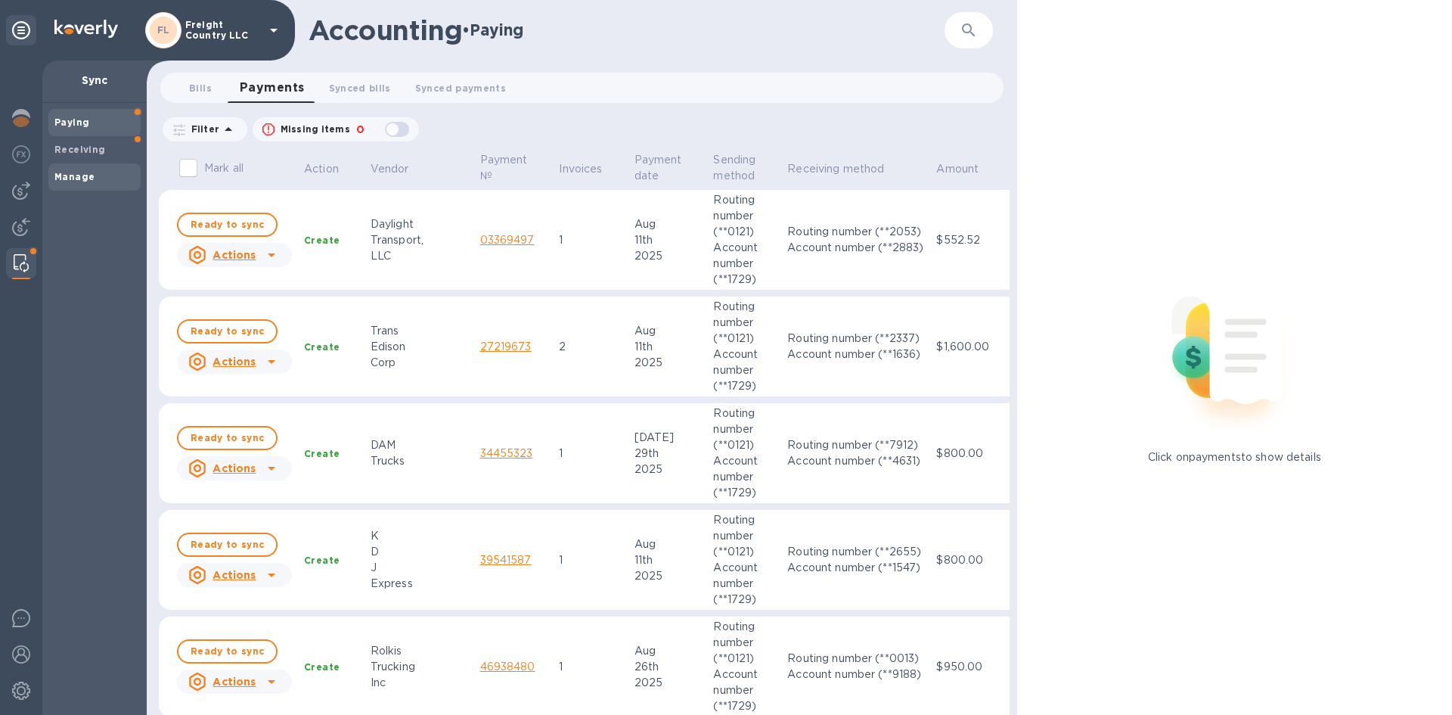
click at [76, 171] on b "Manage" at bounding box center [74, 176] width 40 height 11
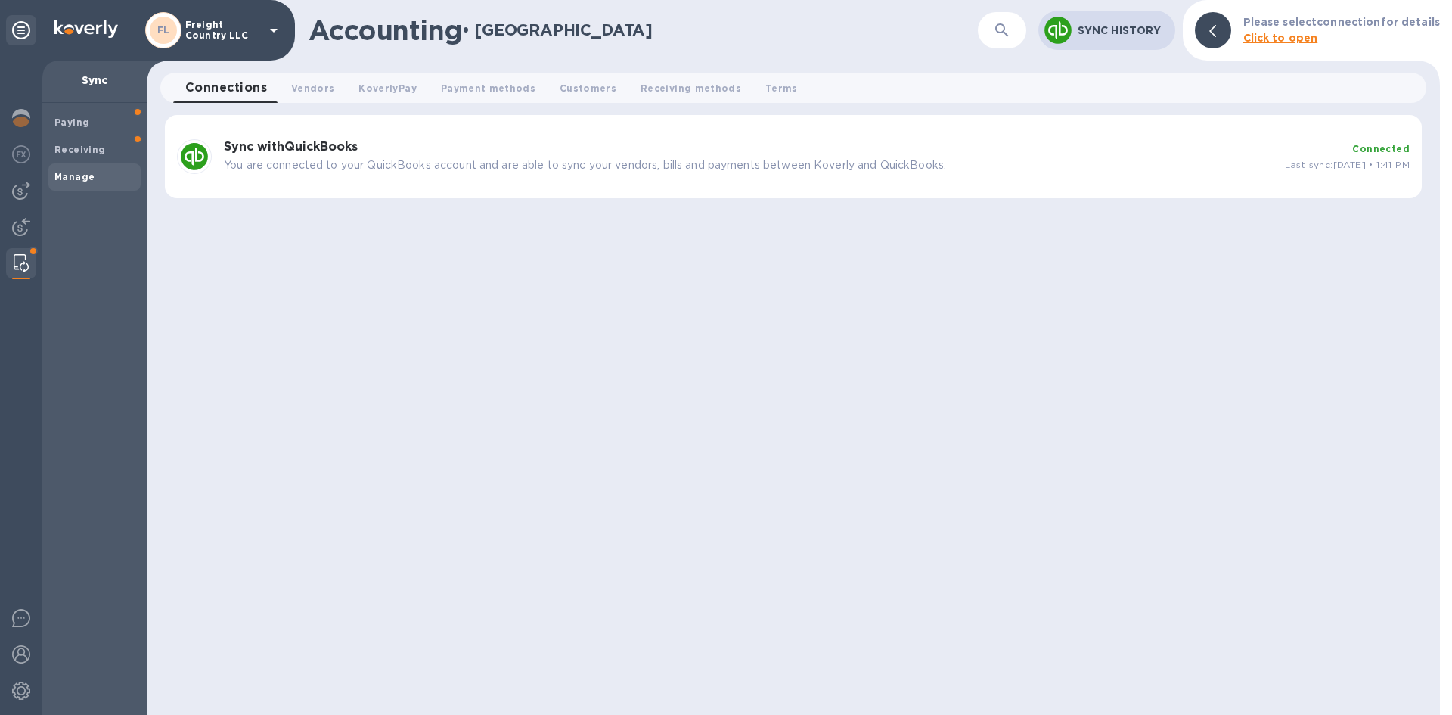
click at [560, 160] on p "You are connected to your QuickBooks account and are able to sync your vendors,…" at bounding box center [748, 165] width 1049 height 16
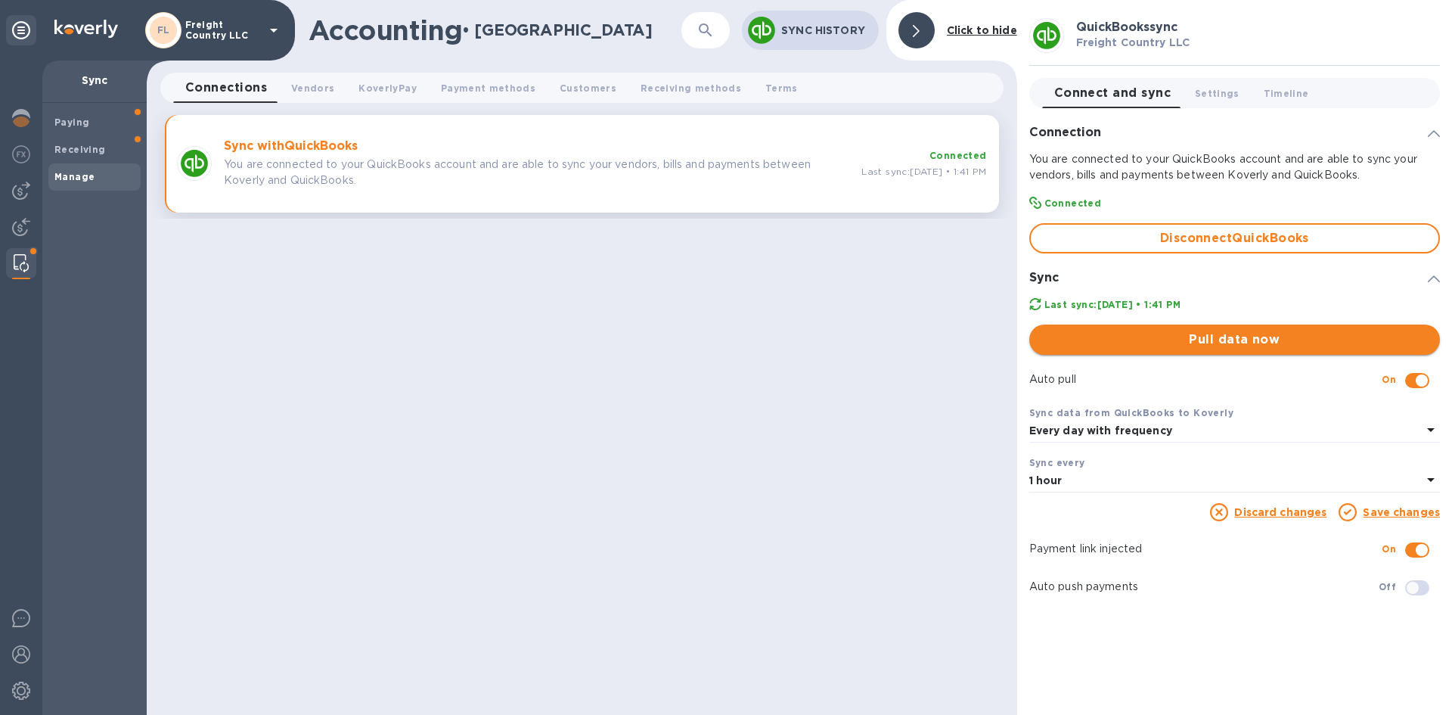
click at [1230, 340] on span "Pull data now" at bounding box center [1234, 339] width 386 height 18
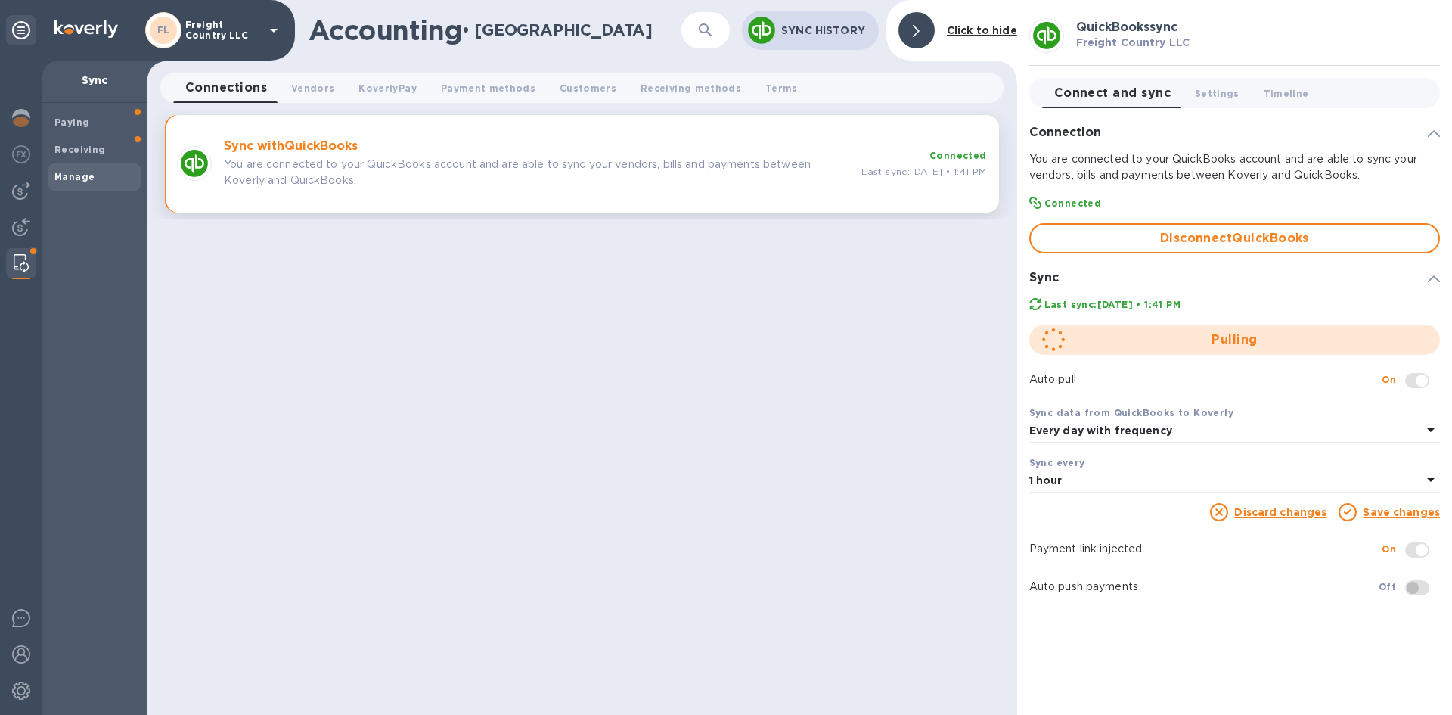
click at [1423, 381] on span at bounding box center [1417, 380] width 24 height 15
click at [75, 121] on b "Paying" at bounding box center [71, 121] width 35 height 11
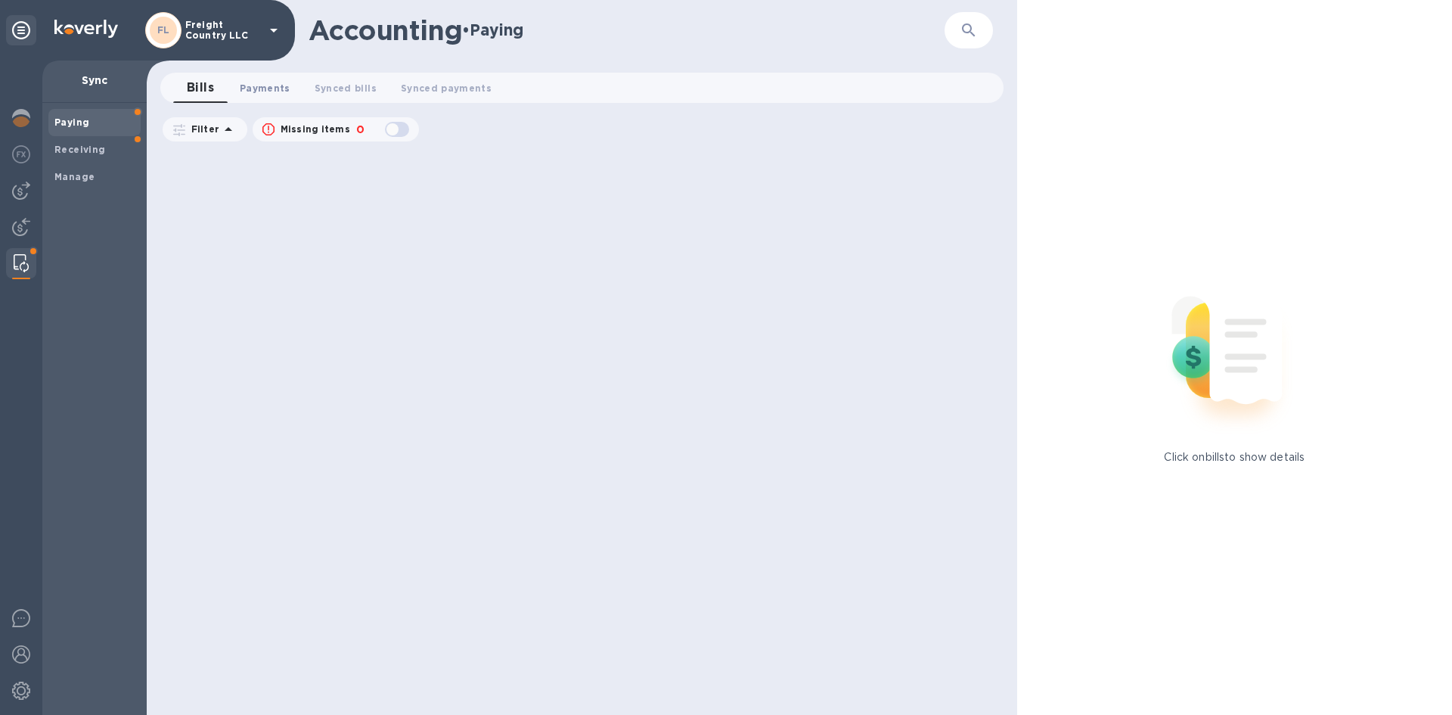
click at [259, 88] on span "Payments 0" at bounding box center [265, 88] width 51 height 16
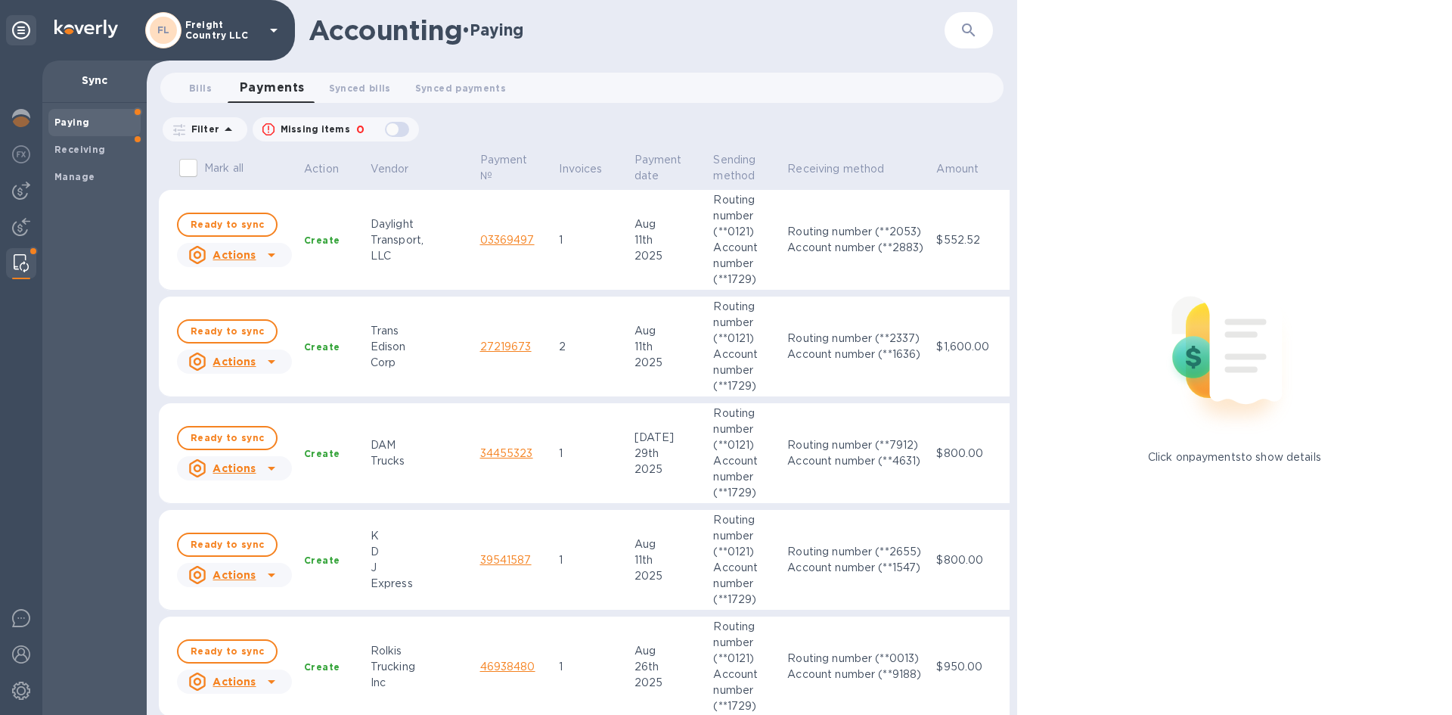
click at [961, 26] on icon "button" at bounding box center [969, 30] width 18 height 18
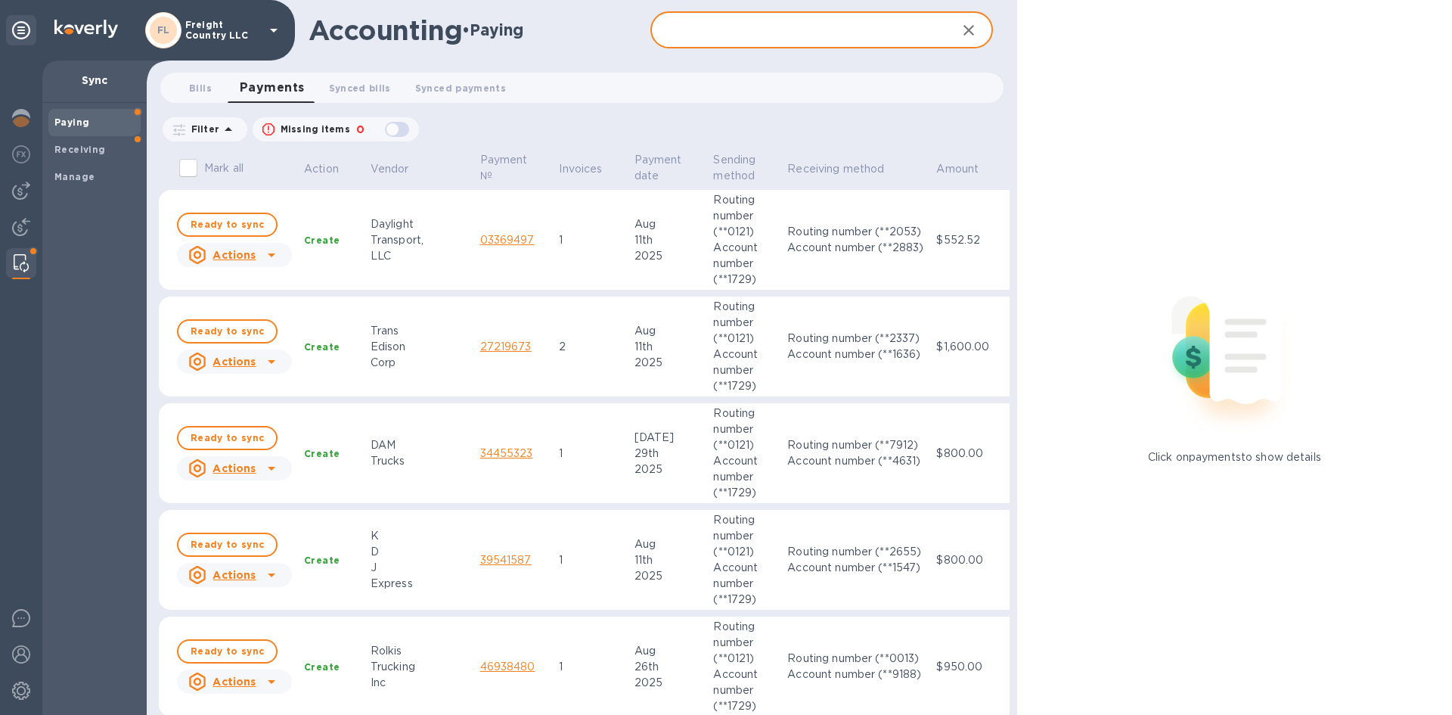
click at [787, 38] on input "text" at bounding box center [796, 30] width 293 height 37
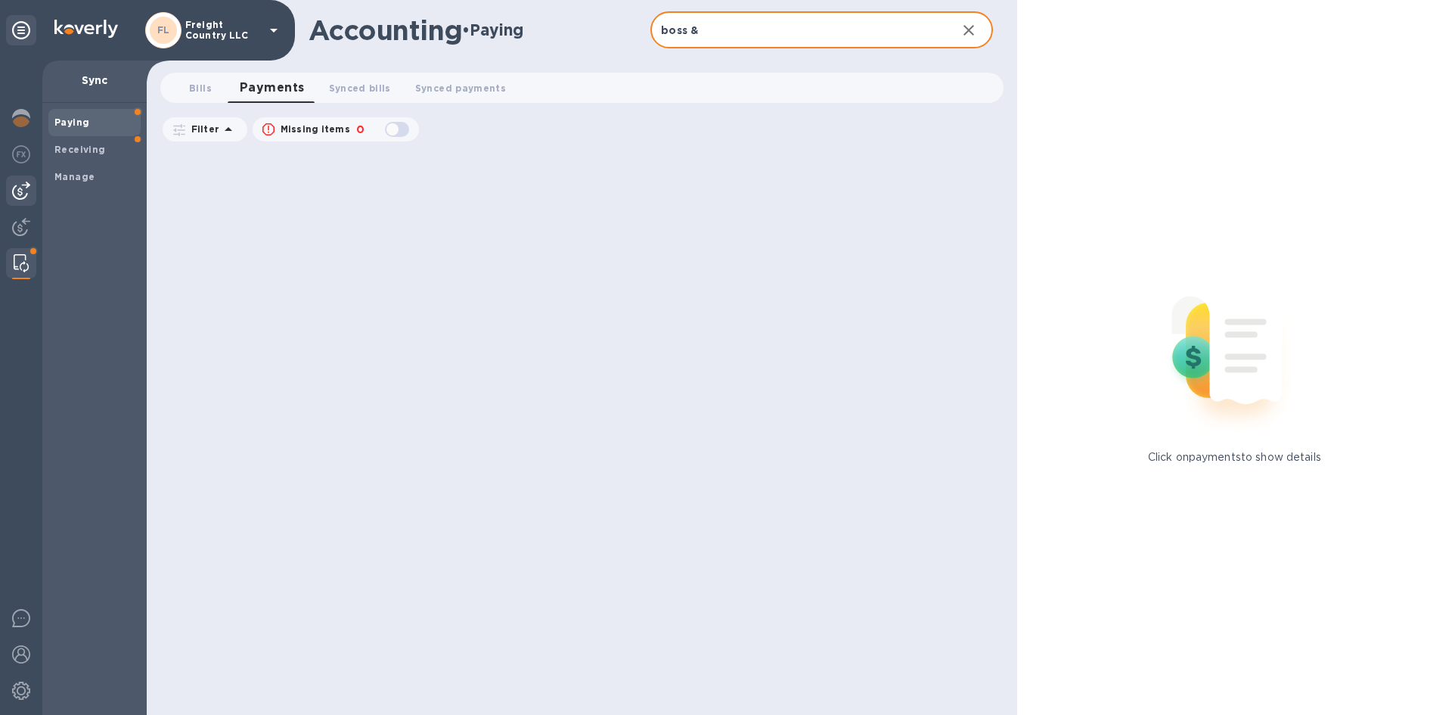
type input "boss &"
click at [16, 183] on img at bounding box center [21, 191] width 18 height 18
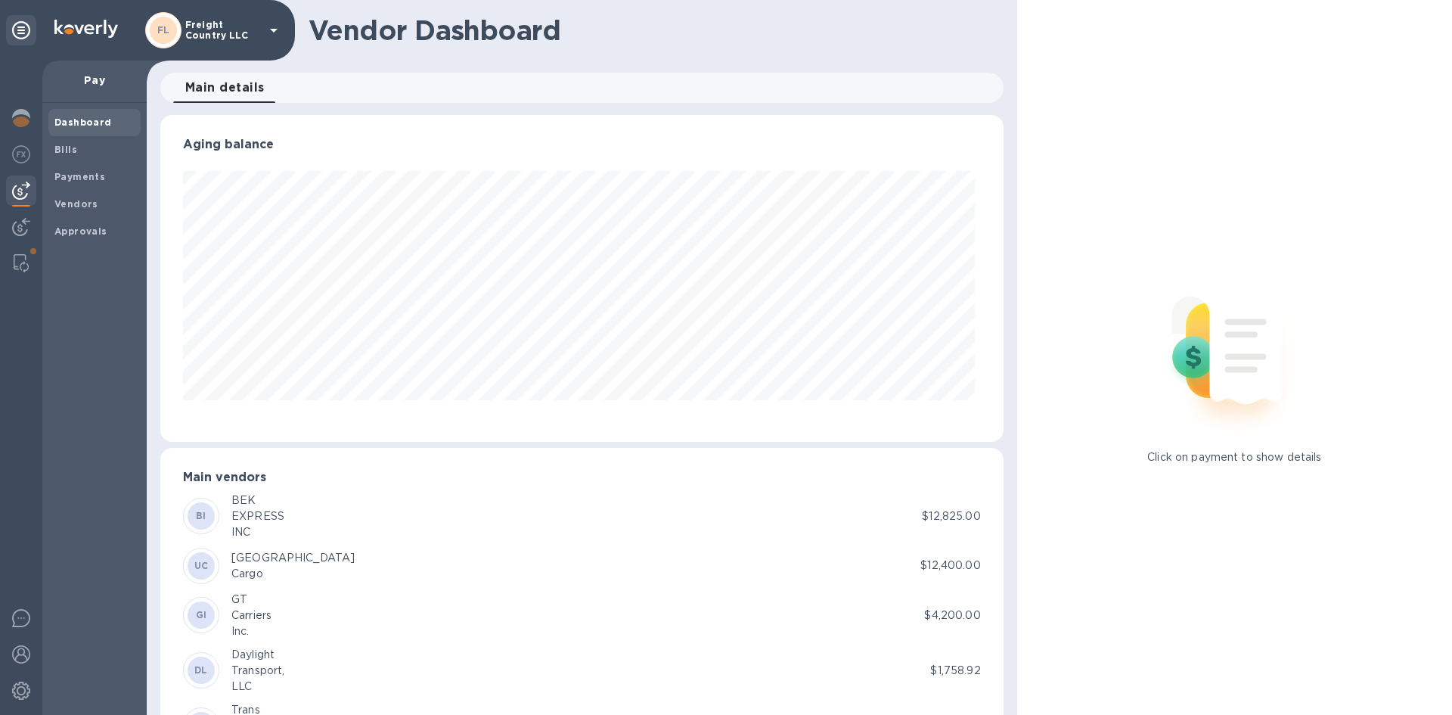
scroll to position [327, 836]
click at [70, 182] on b "Payments" at bounding box center [79, 176] width 51 height 11
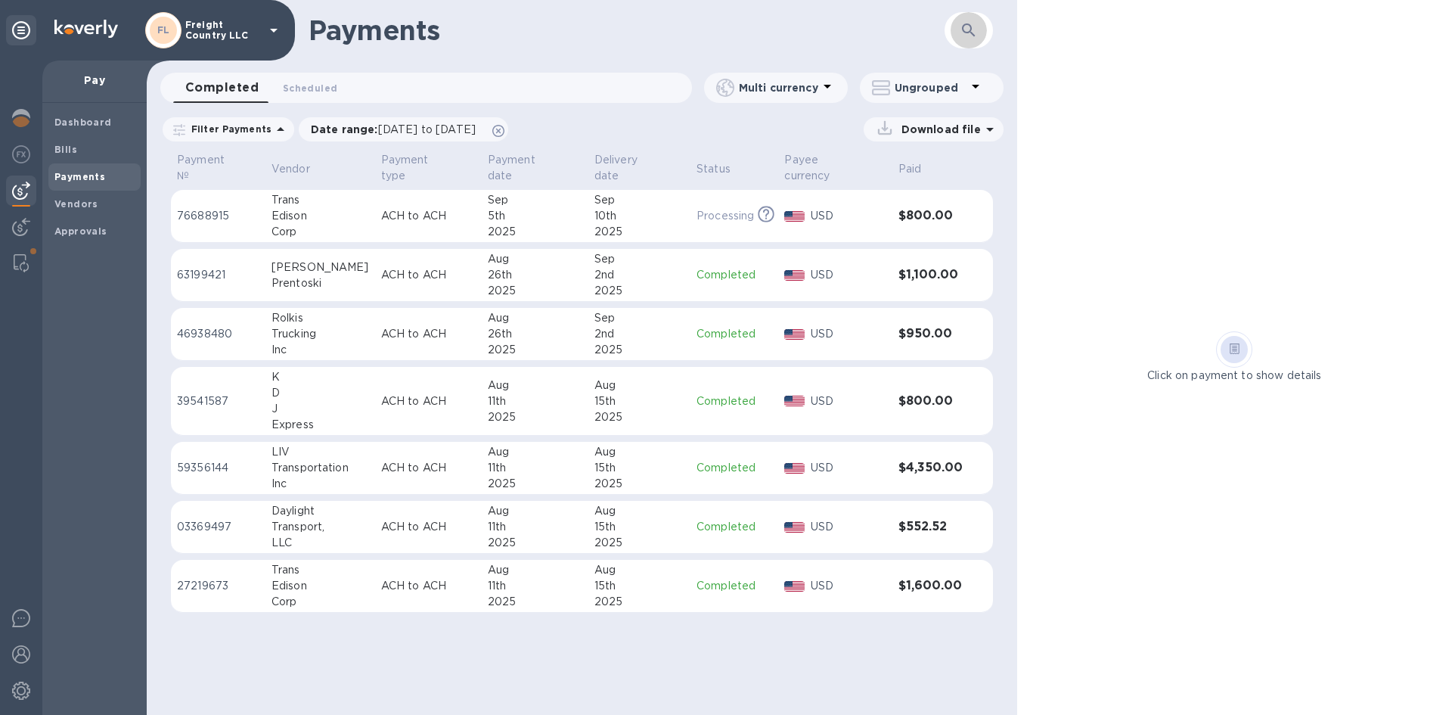
click at [964, 30] on icon "button" at bounding box center [969, 30] width 18 height 18
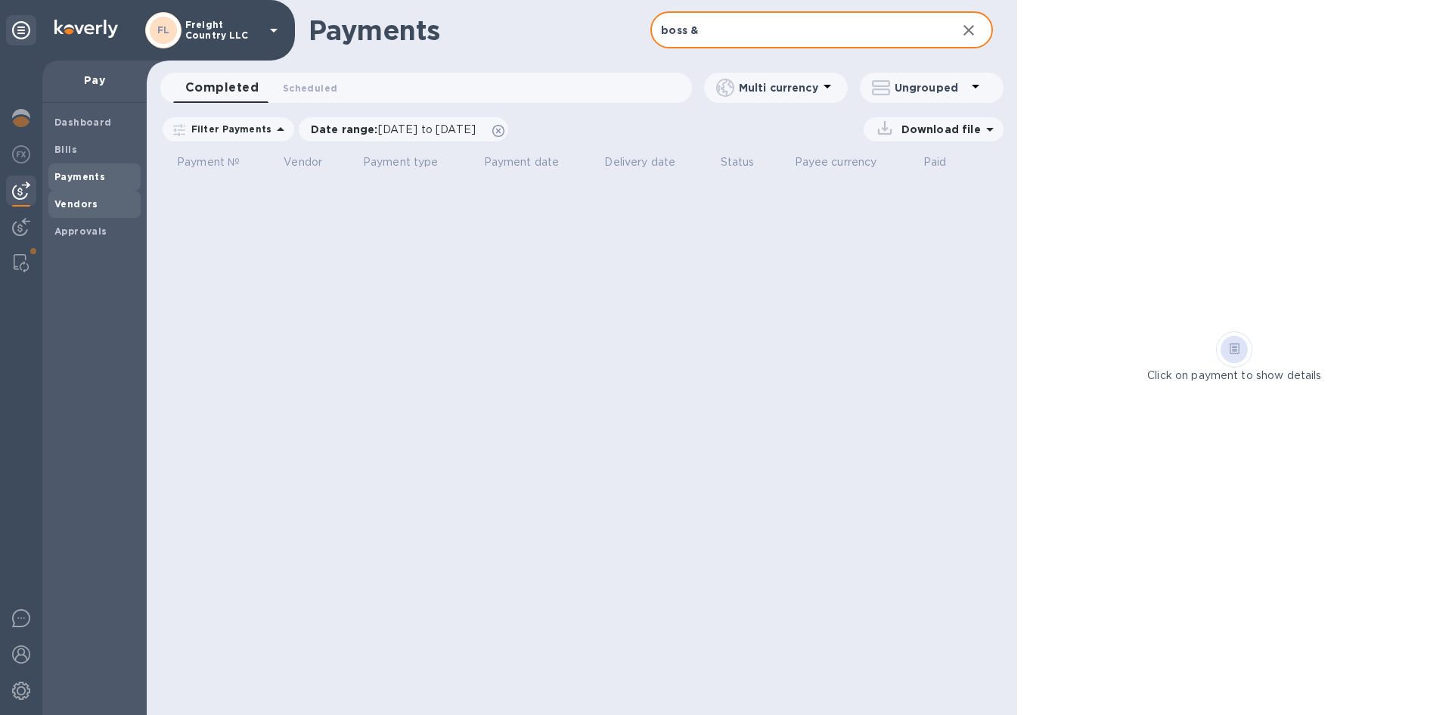
type input "boss &"
click at [92, 201] on b "Vendors" at bounding box center [76, 203] width 44 height 11
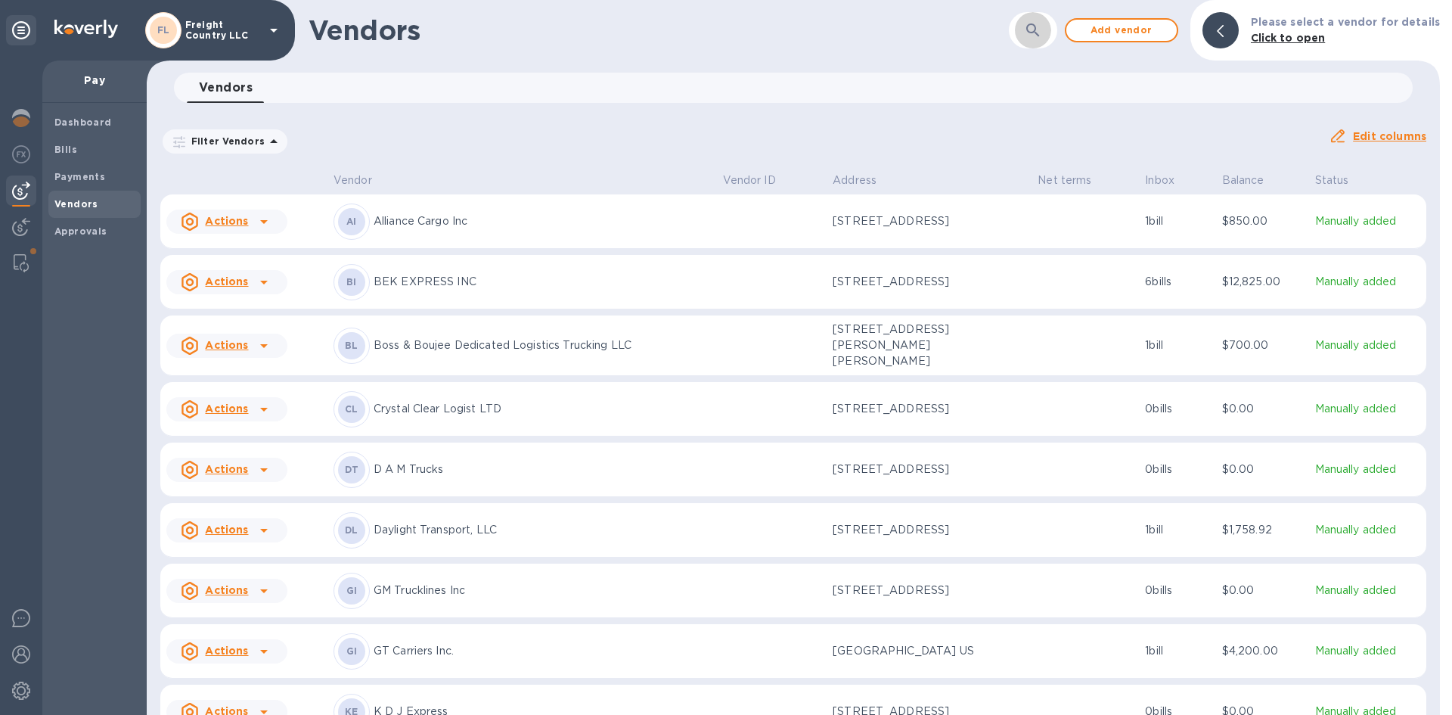
click at [1029, 32] on button "button" at bounding box center [1033, 30] width 36 height 36
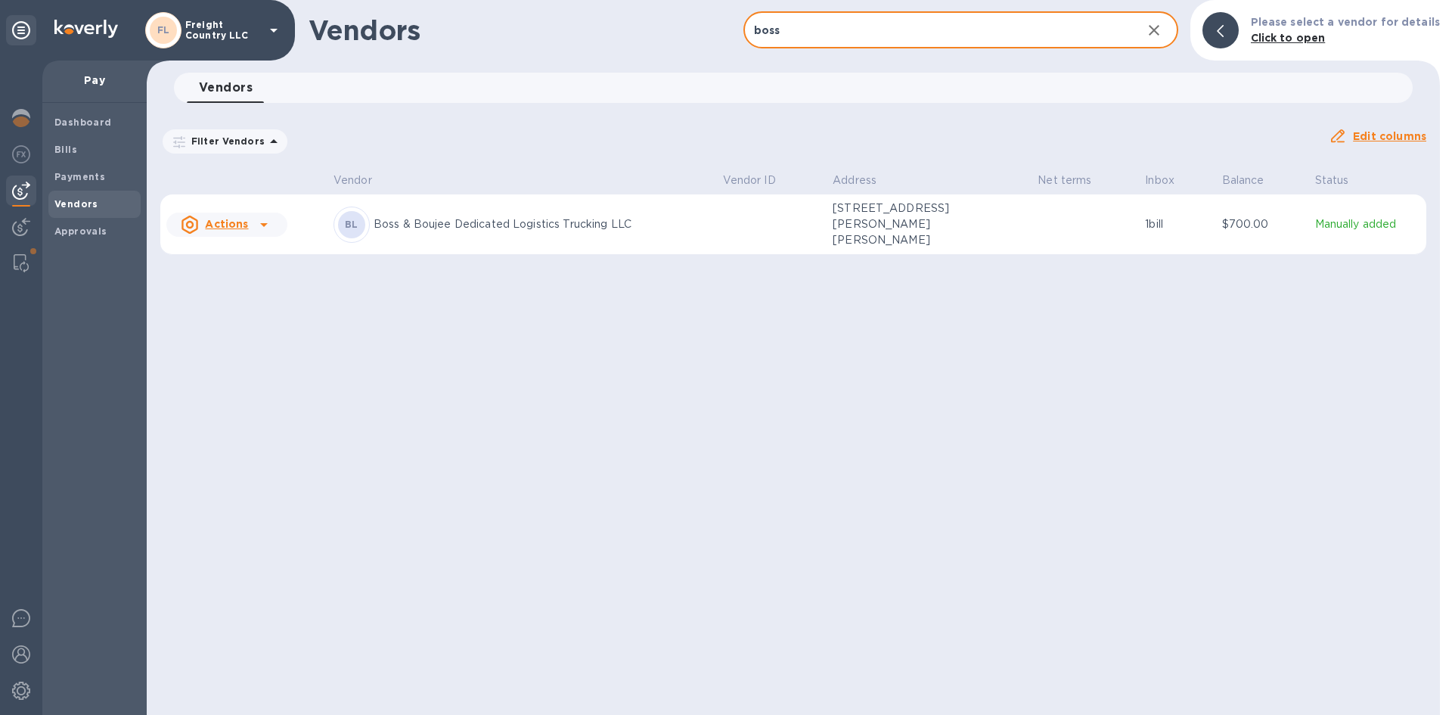
type input "boss"
click at [462, 225] on p "Boss & Boujee Dedicated Logistics Trucking LLC" at bounding box center [542, 224] width 337 height 16
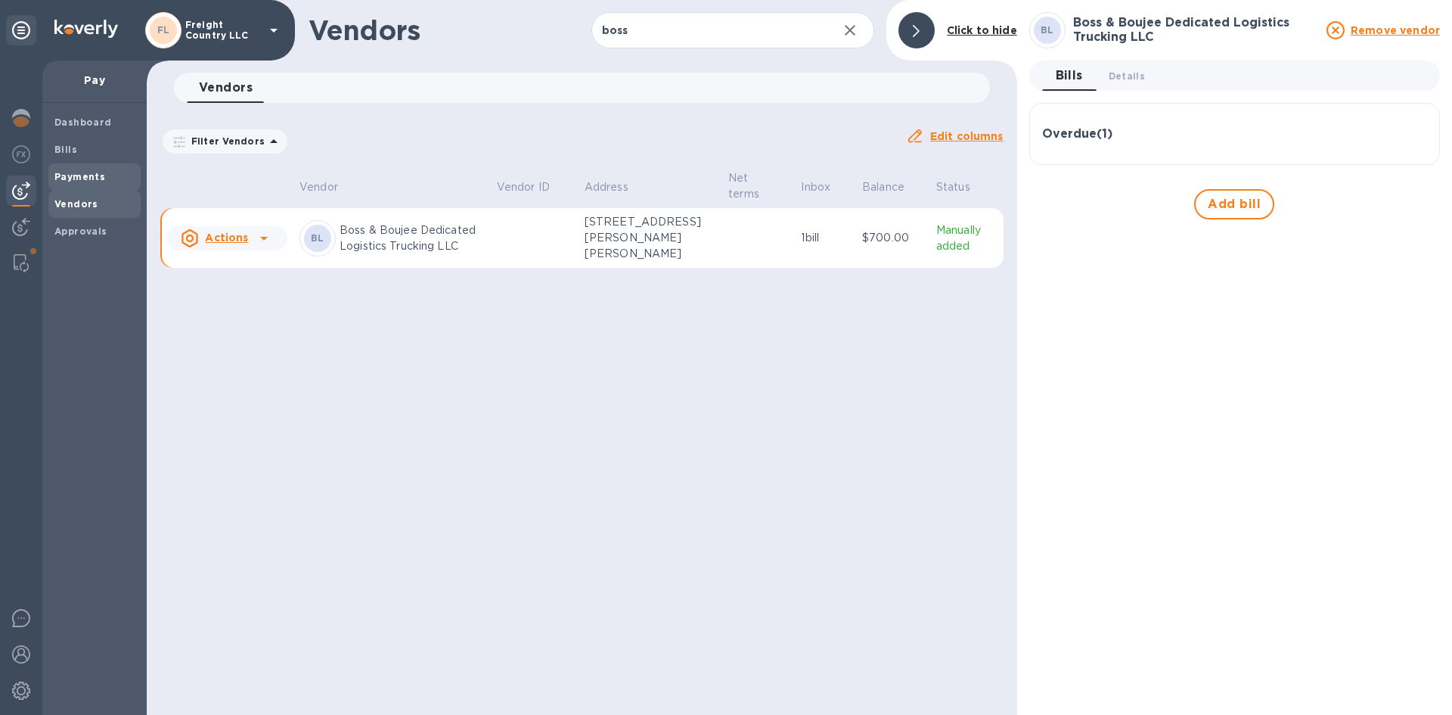
click at [80, 174] on b "Payments" at bounding box center [79, 176] width 51 height 11
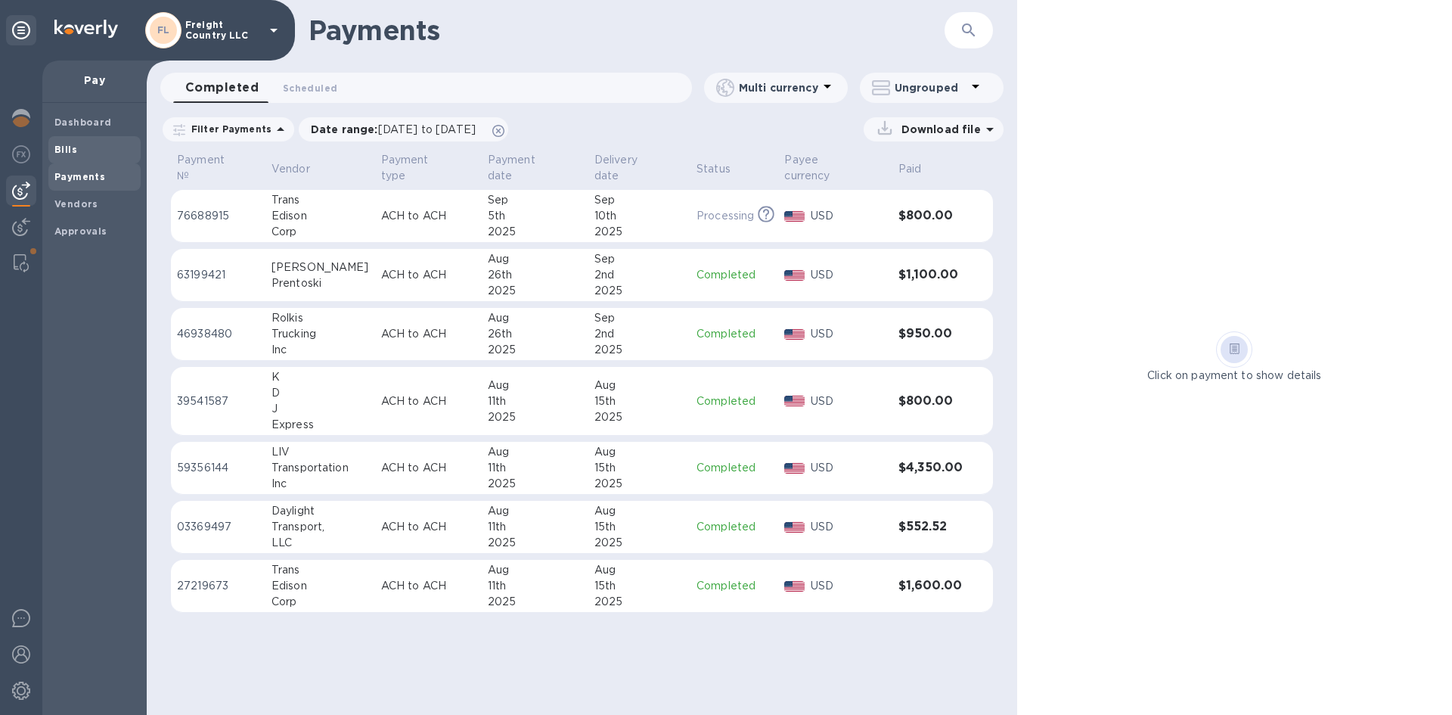
click at [69, 149] on b "Bills" at bounding box center [65, 149] width 23 height 11
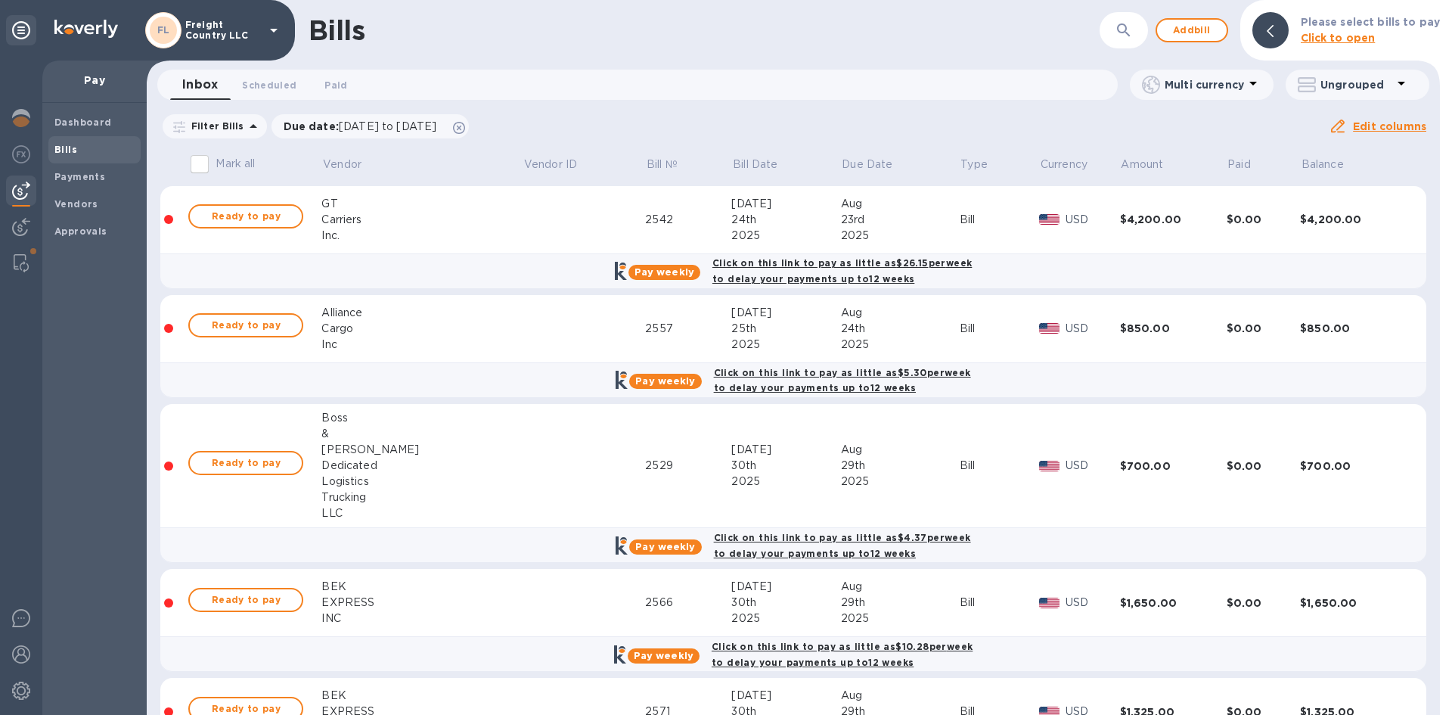
click at [1128, 36] on icon "button" at bounding box center [1124, 30] width 18 height 18
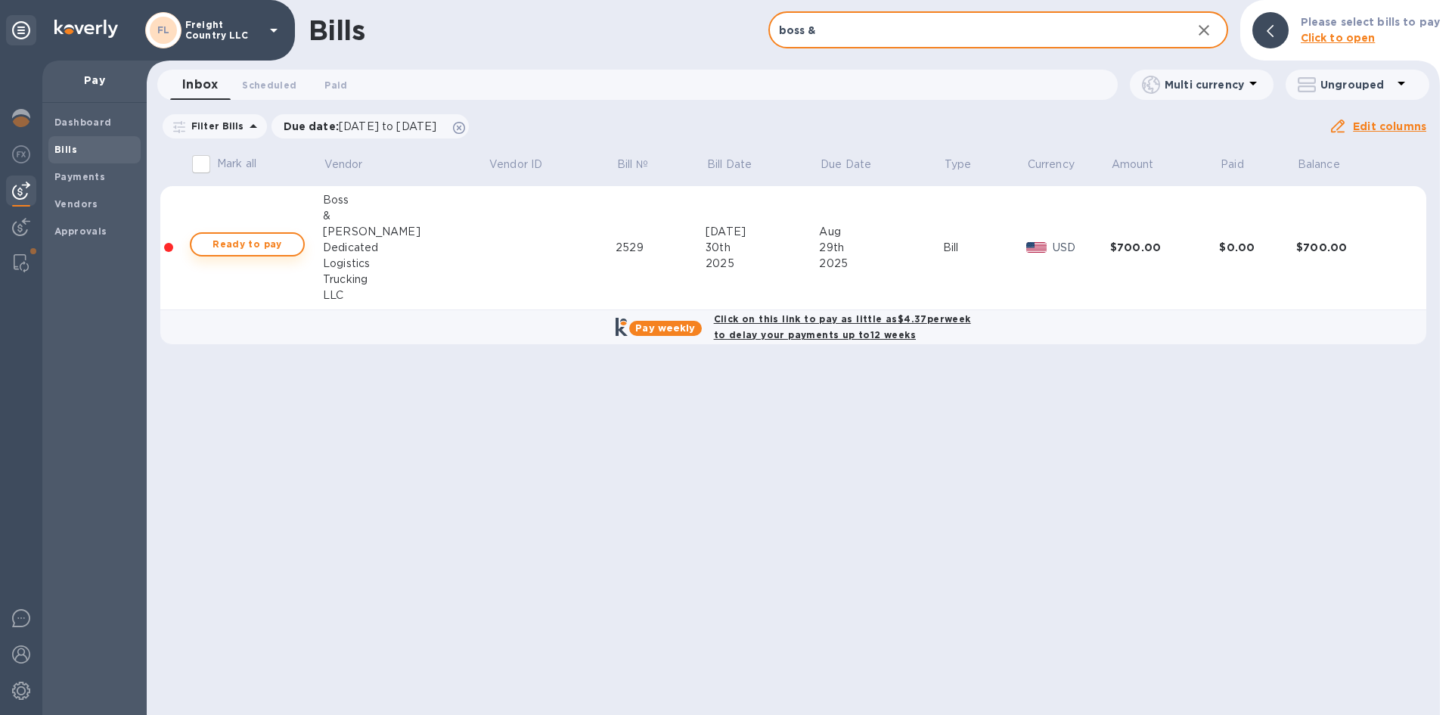
type input "boss &"
click at [265, 248] on span "Ready to pay" at bounding box center [247, 244] width 88 height 18
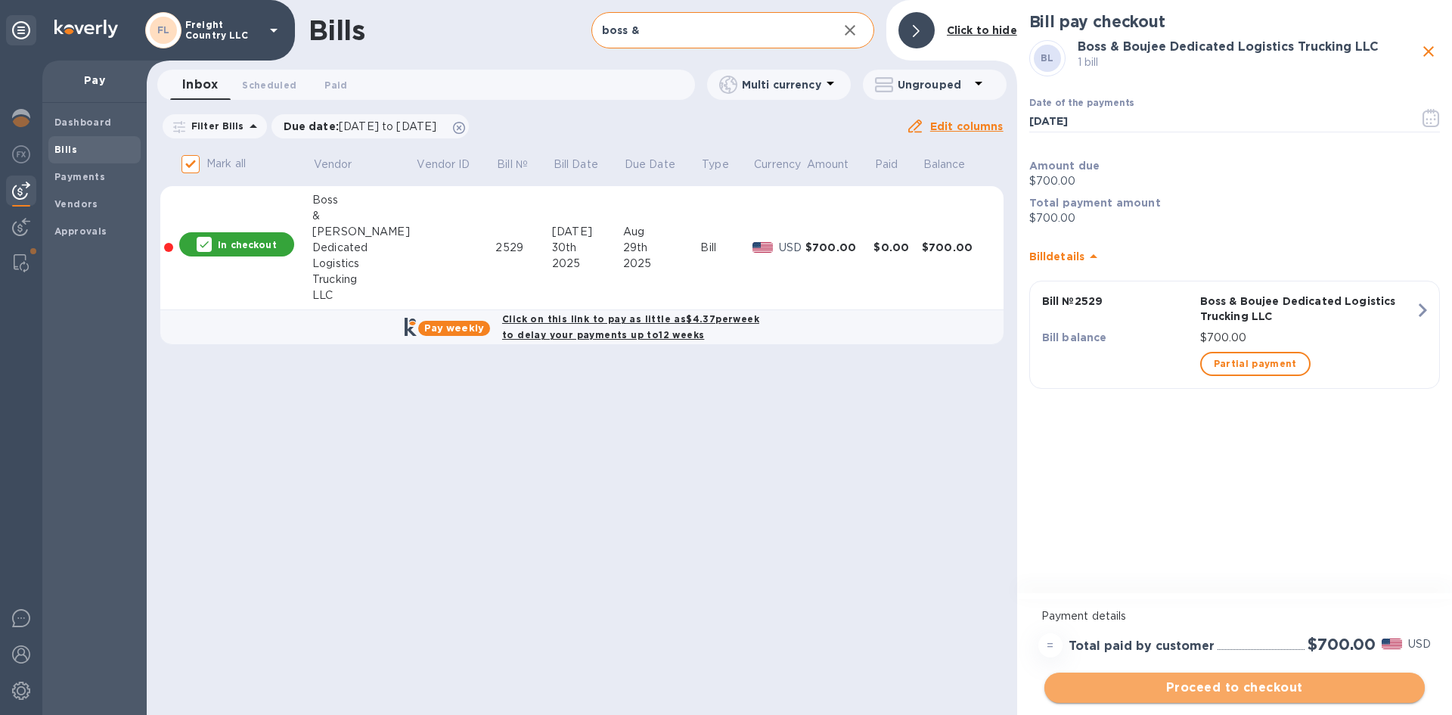
click at [1223, 687] on span "Proceed to checkout" at bounding box center [1235, 687] width 356 height 18
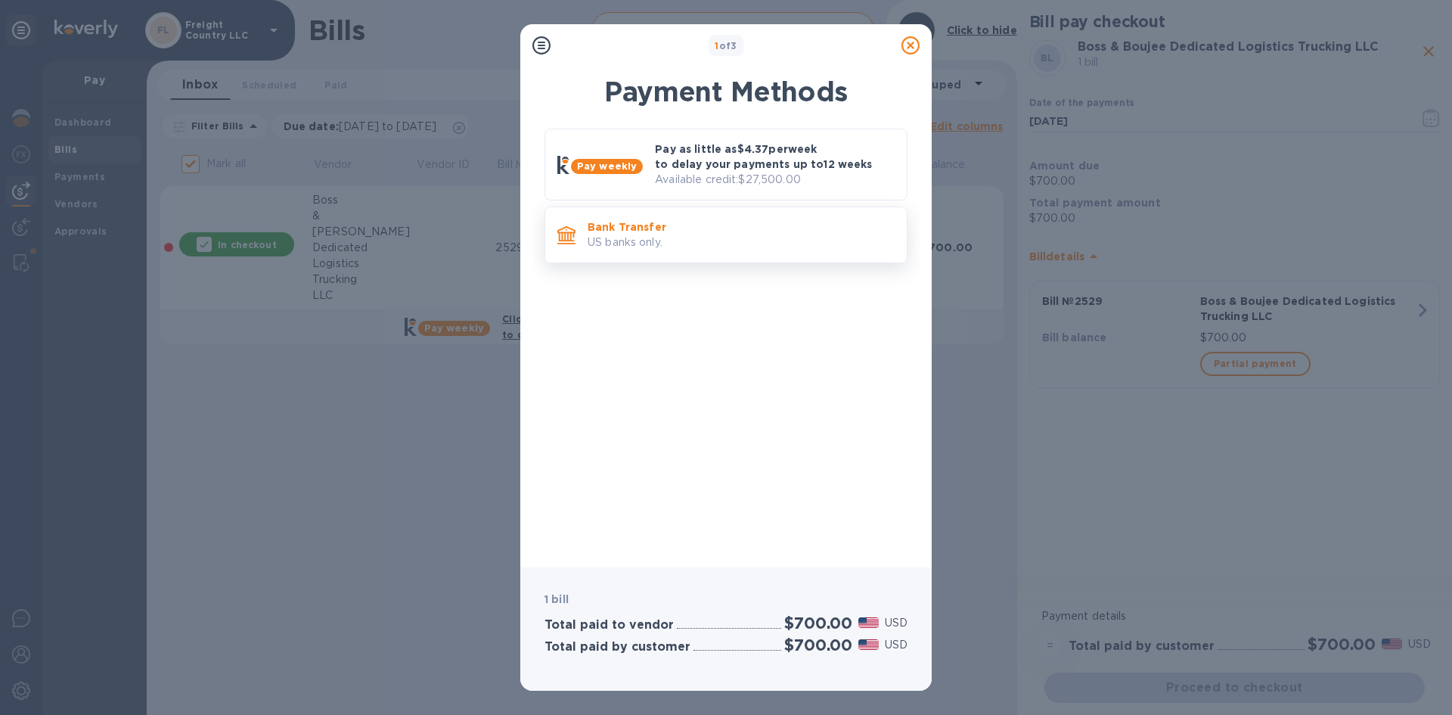
click at [653, 245] on p "US banks only." at bounding box center [741, 242] width 307 height 16
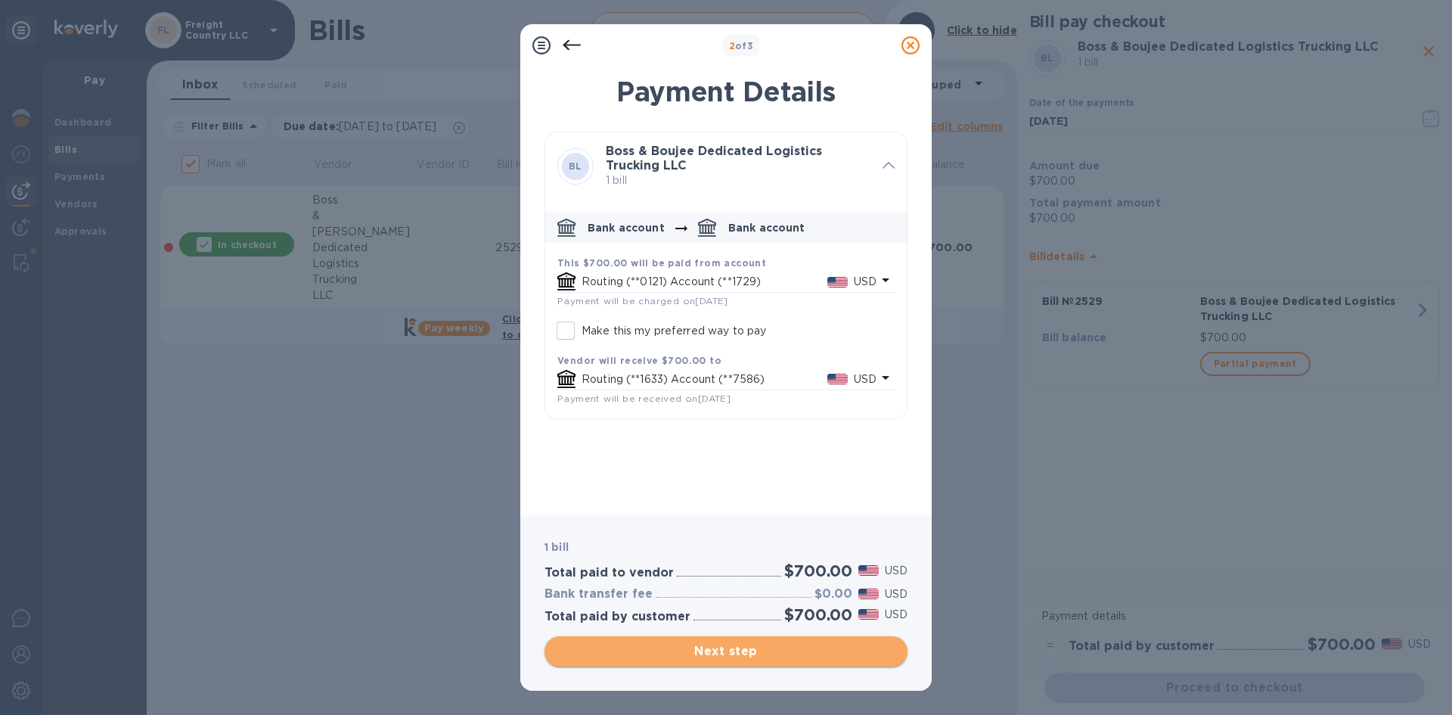
click at [758, 653] on span "Next step" at bounding box center [726, 651] width 339 height 18
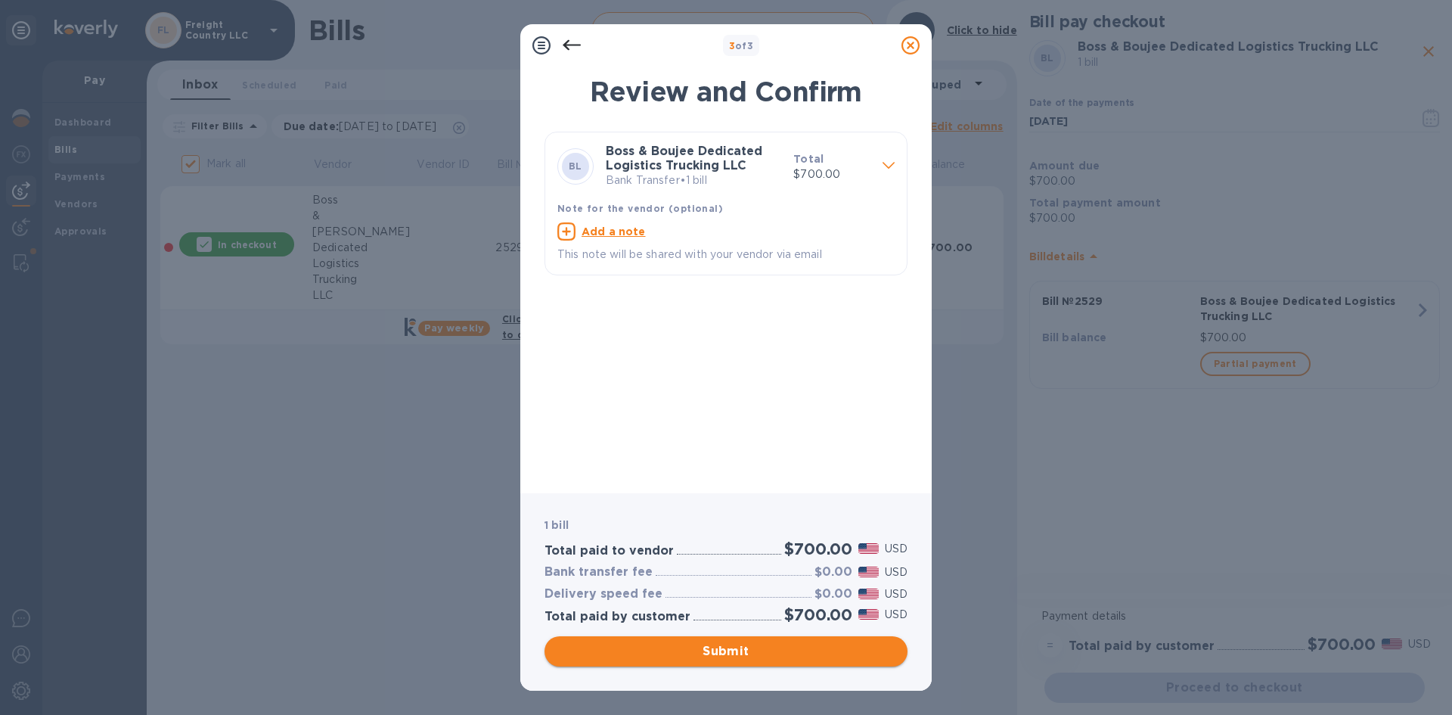
click at [746, 649] on span "Submit" at bounding box center [726, 651] width 339 height 18
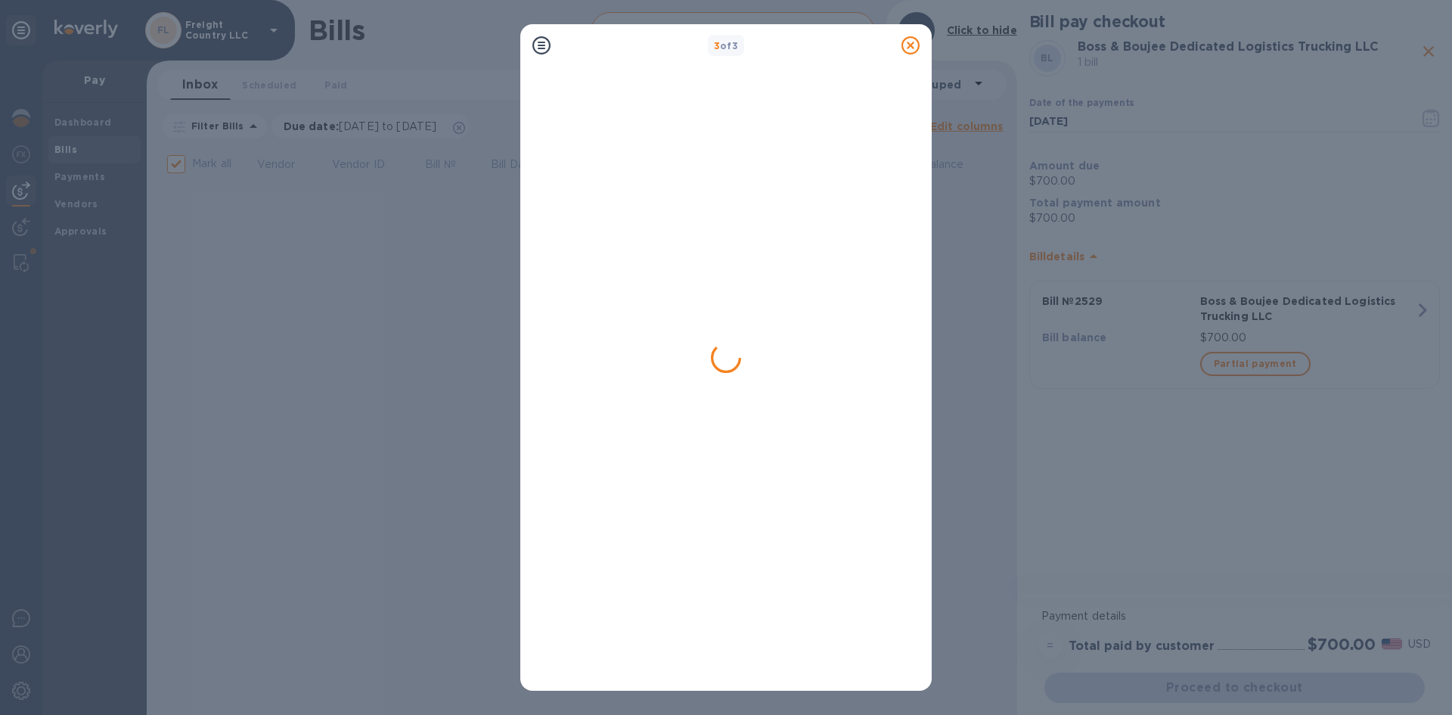
checkbox input "false"
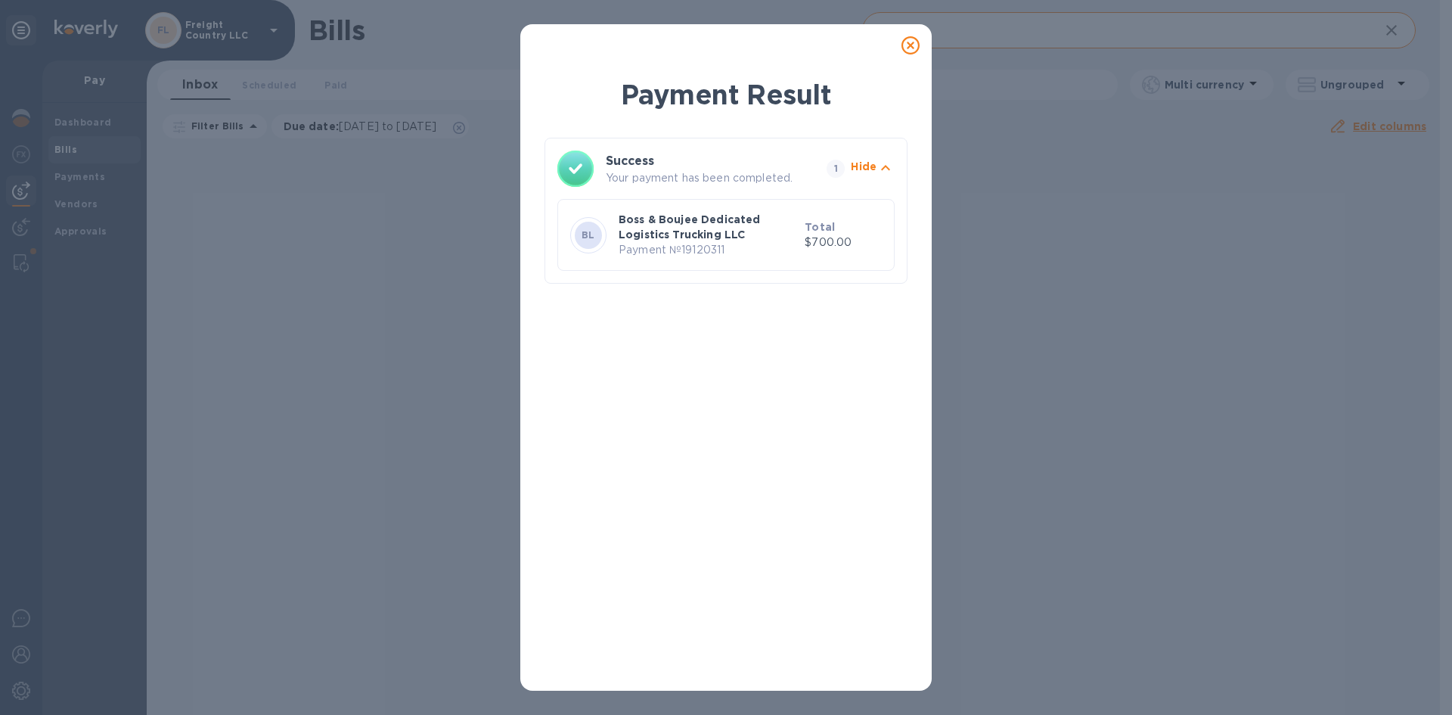
click at [911, 45] on icon at bounding box center [910, 45] width 18 height 18
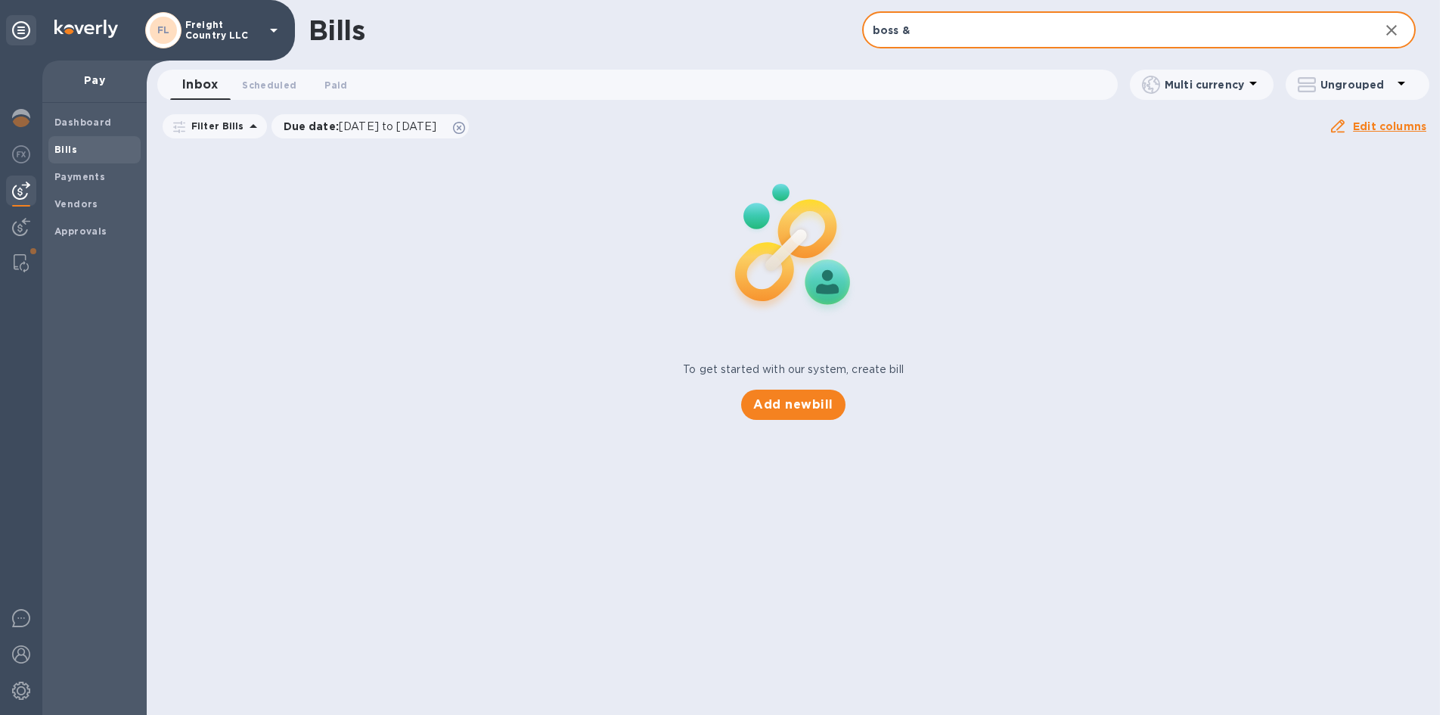
drag, startPoint x: 936, startPoint y: 29, endPoint x: 827, endPoint y: 35, distance: 109.1
click at [827, 35] on div "Bills boss & ​ Add bill" at bounding box center [793, 30] width 1293 height 61
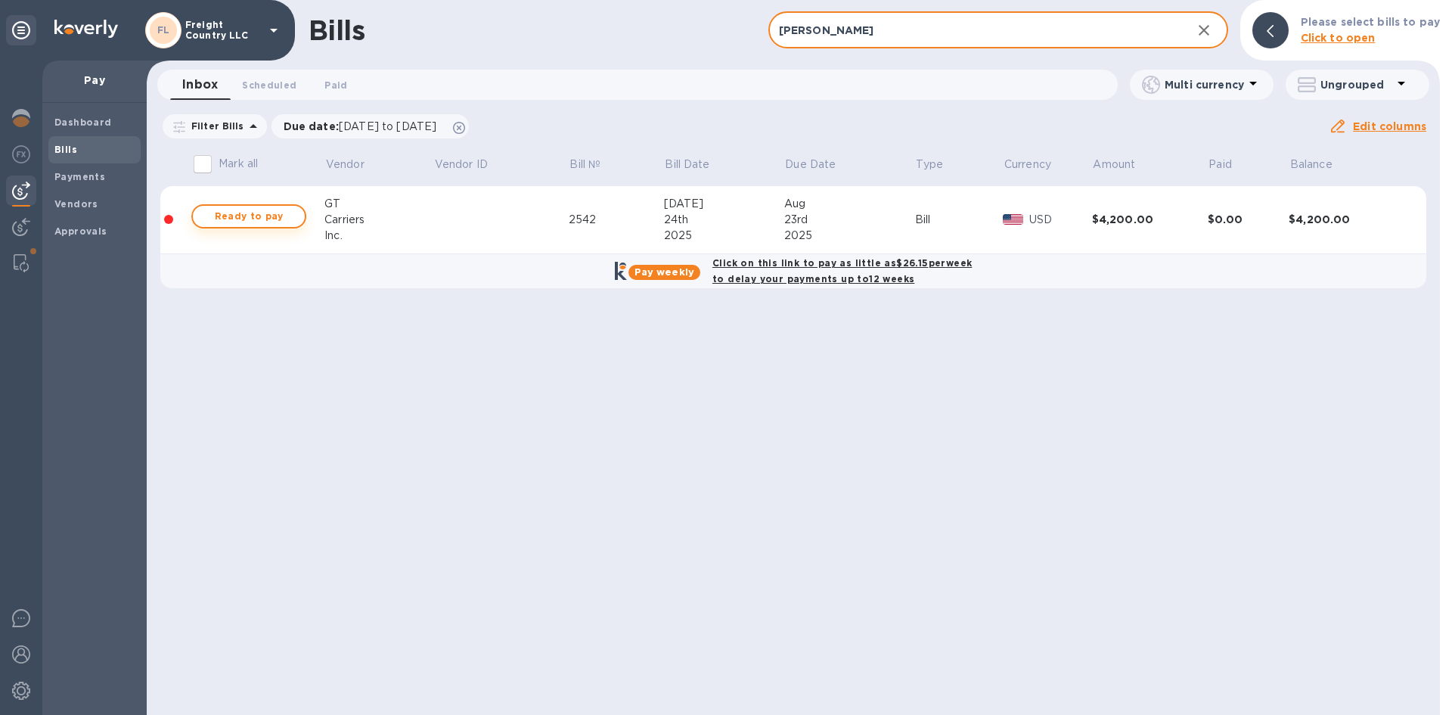
type input "[PERSON_NAME]"
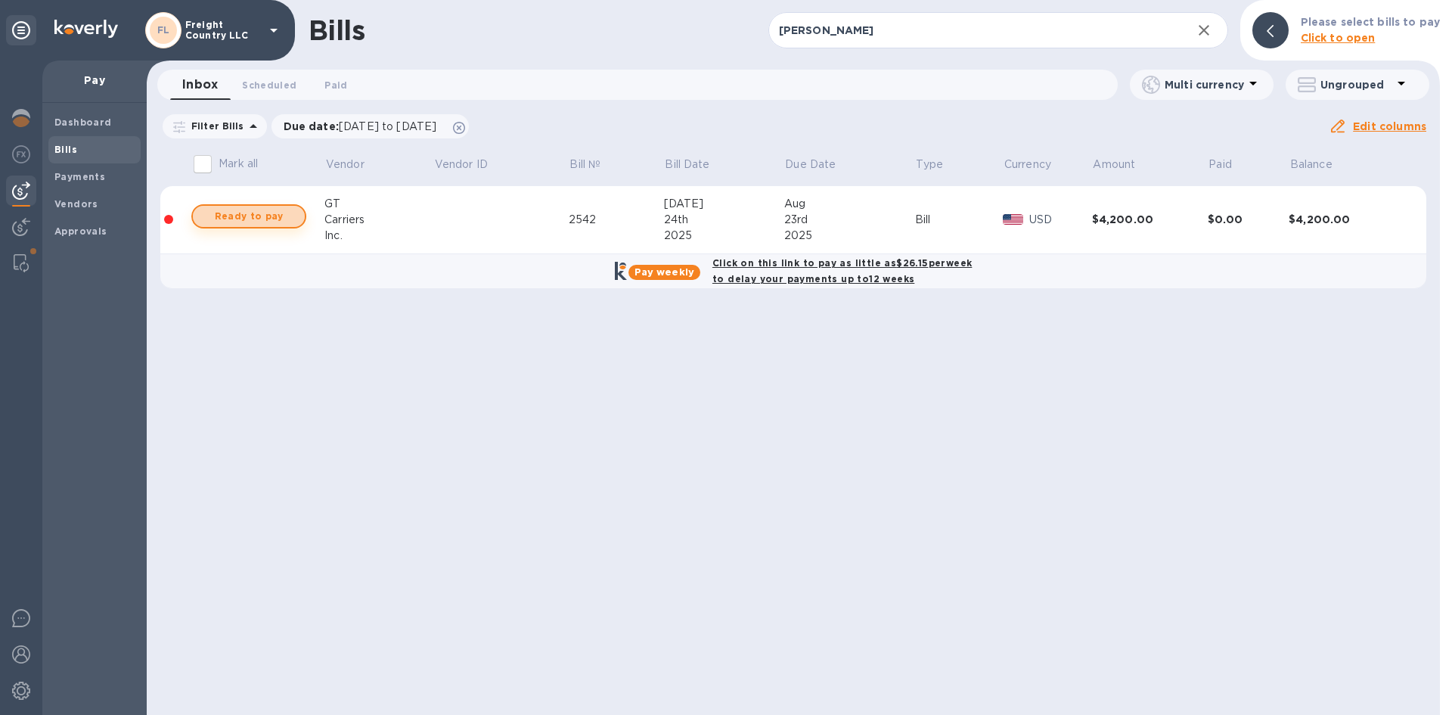
click at [243, 220] on span "Ready to pay" at bounding box center [249, 216] width 88 height 18
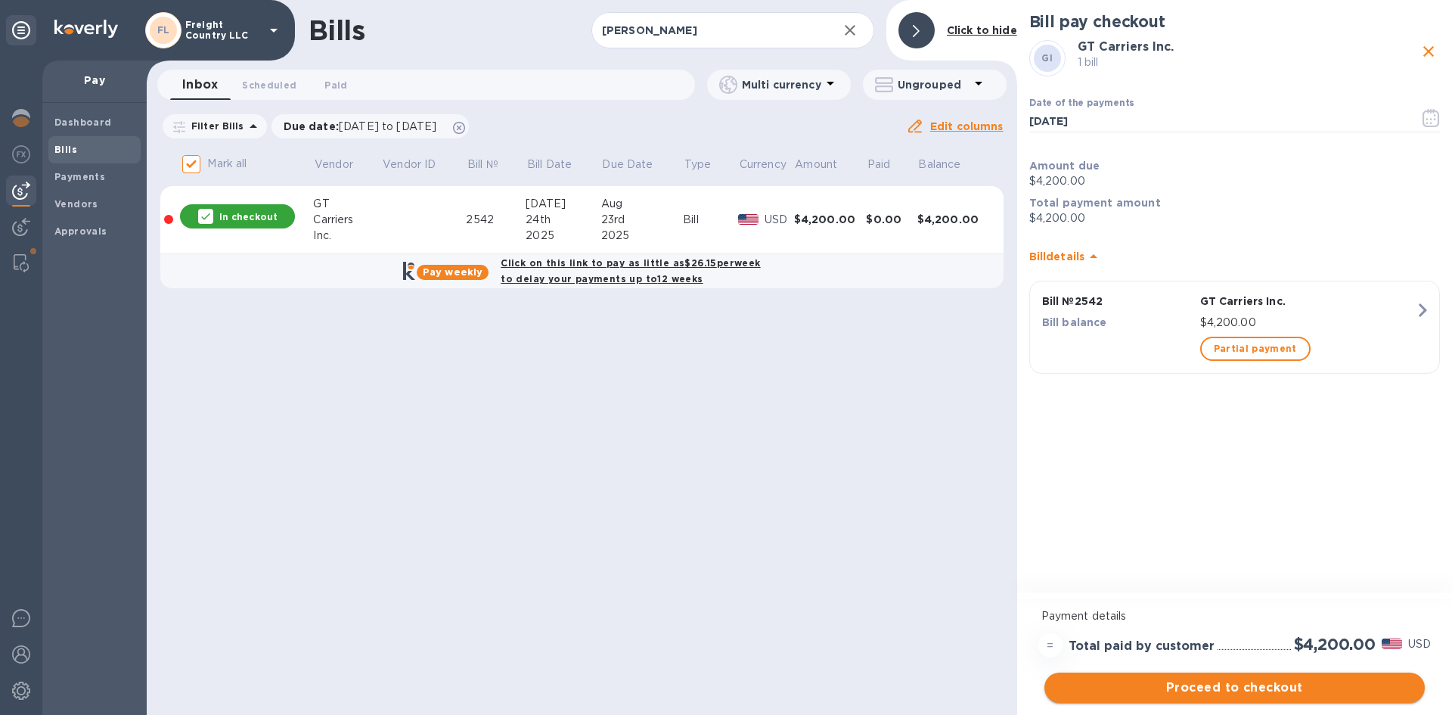
click at [1243, 686] on span "Proceed to checkout" at bounding box center [1235, 687] width 356 height 18
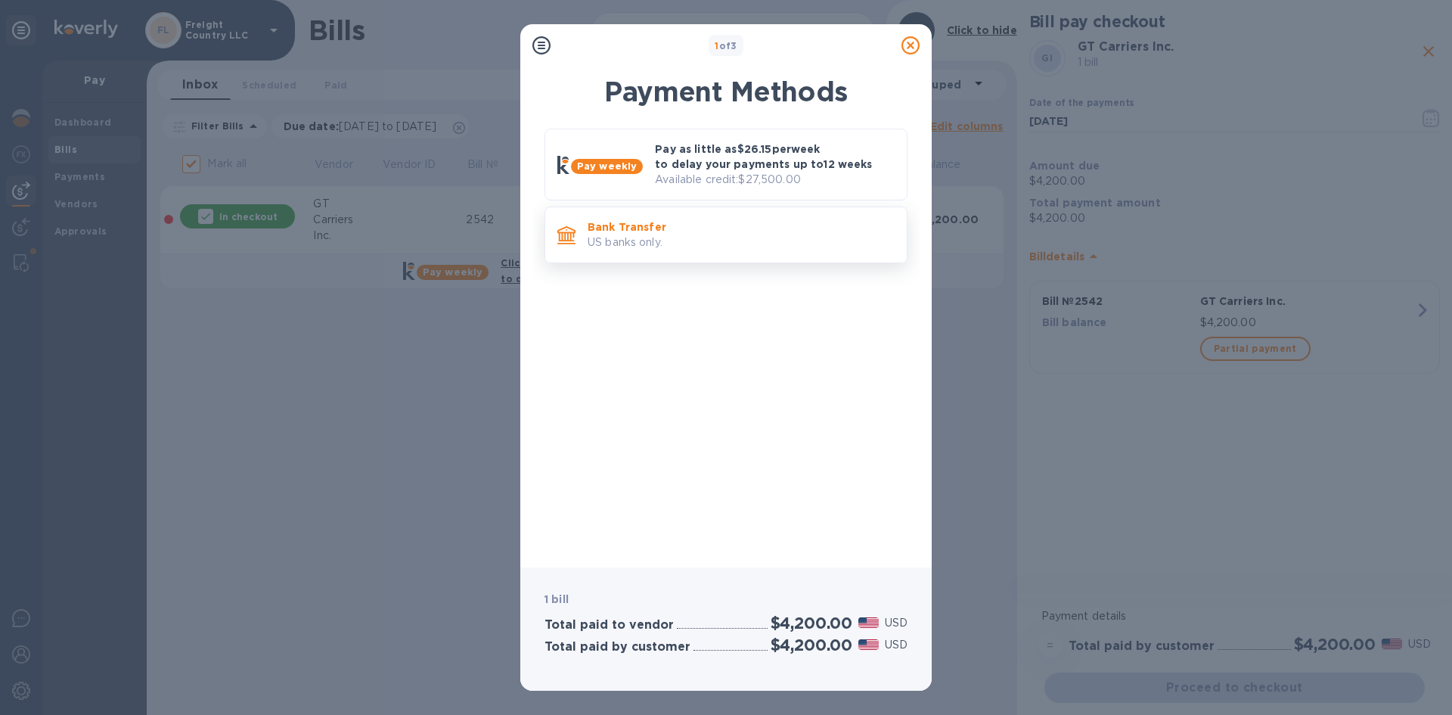
click at [640, 234] on p "US banks only." at bounding box center [741, 242] width 307 height 16
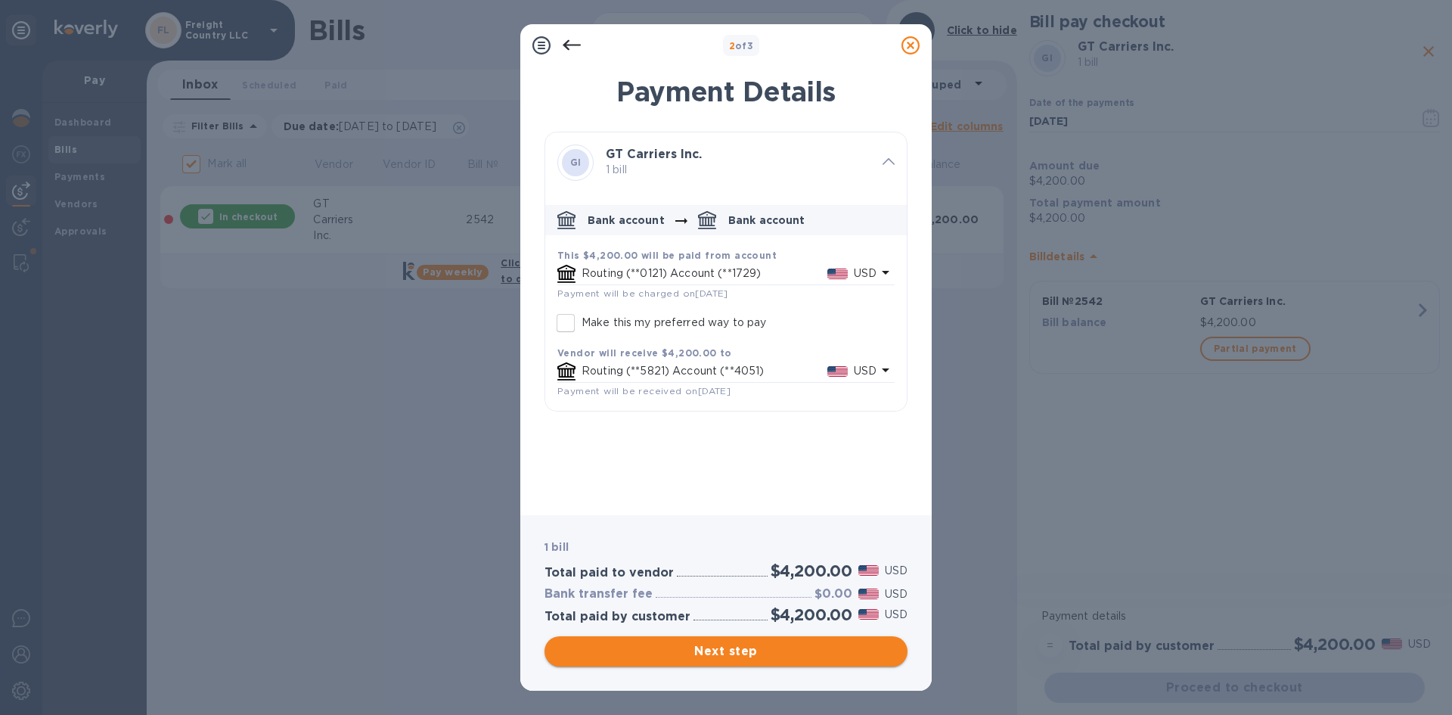
click at [753, 656] on span "Next step" at bounding box center [726, 651] width 339 height 18
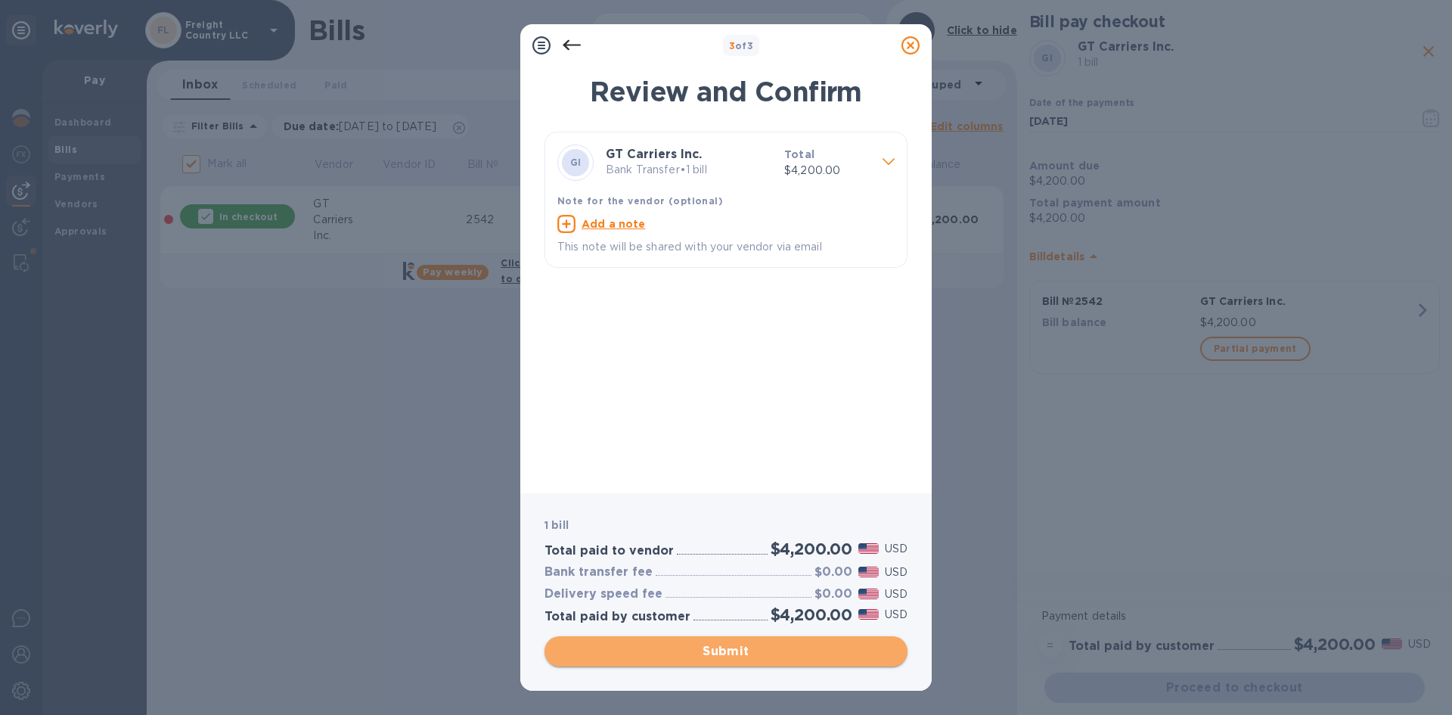
click at [709, 653] on span "Submit" at bounding box center [726, 651] width 339 height 18
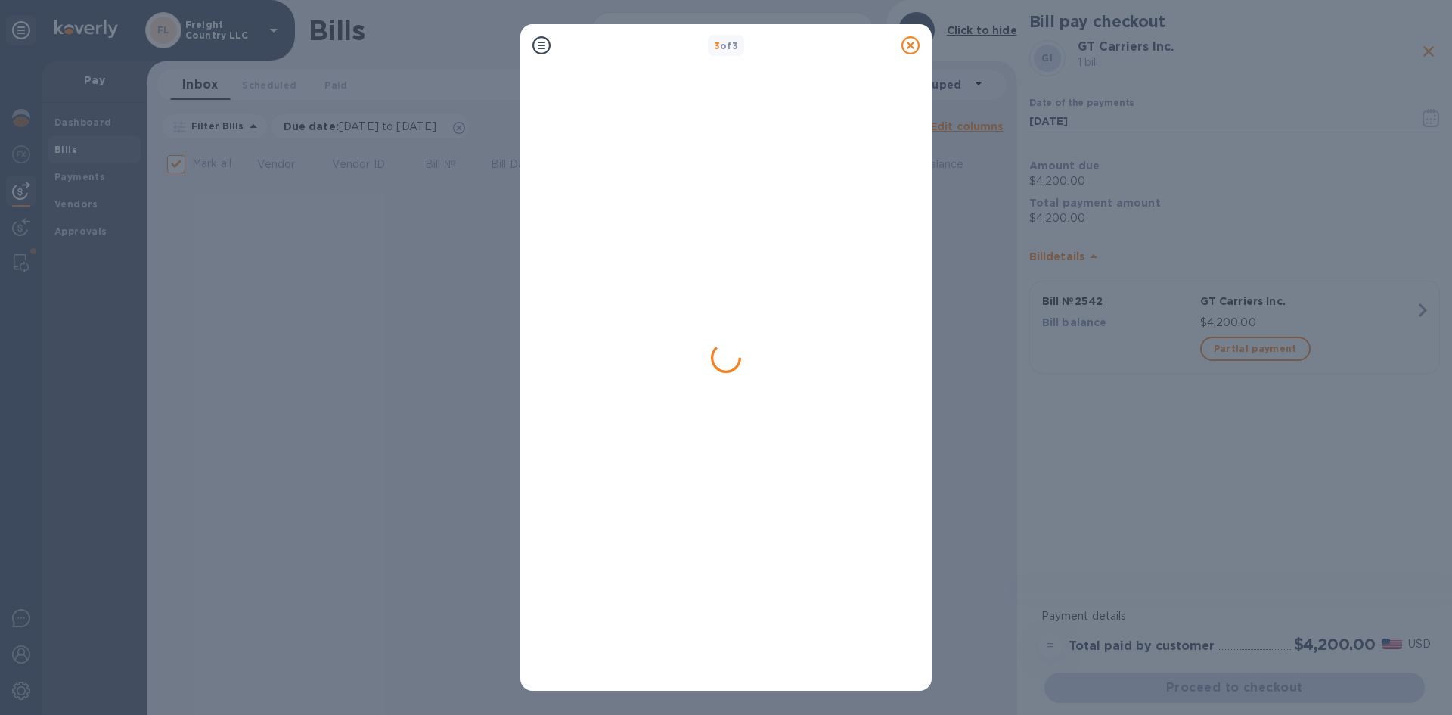
checkbox input "false"
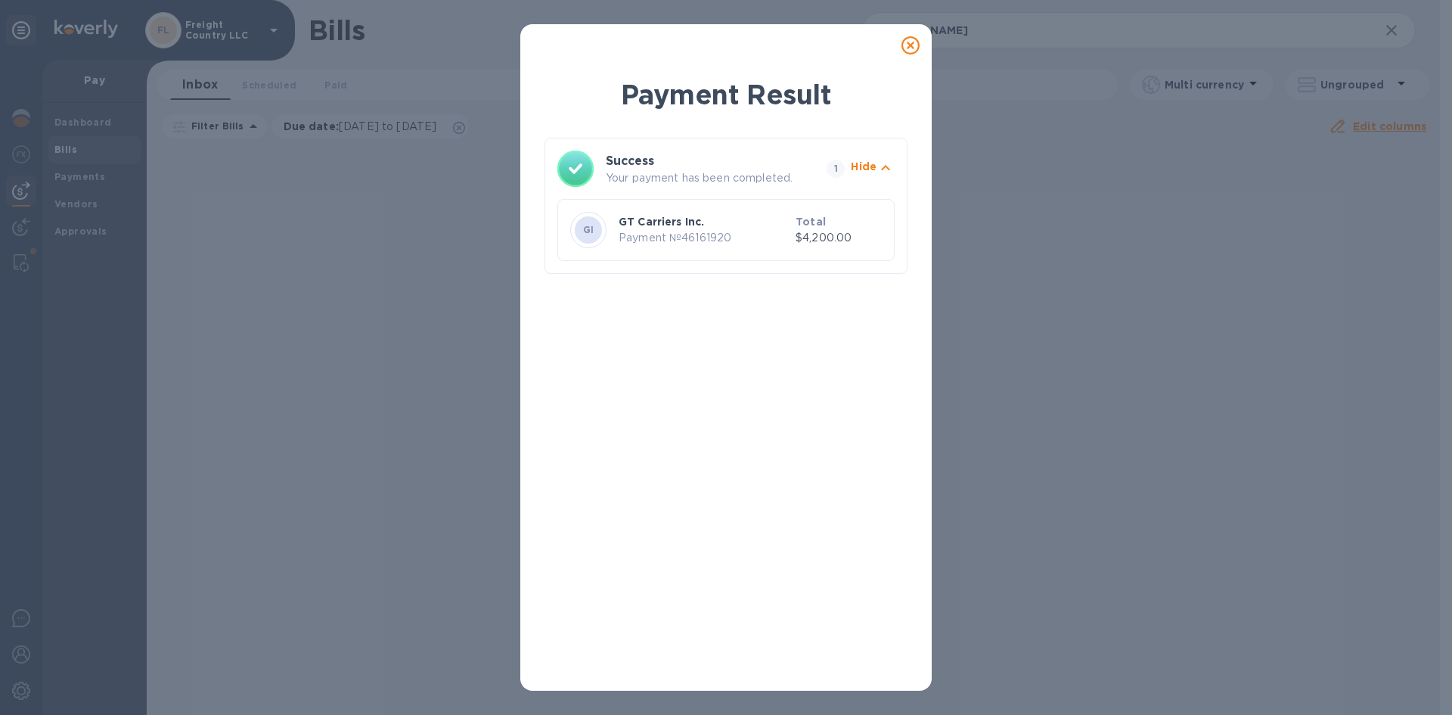
click at [909, 46] on icon at bounding box center [910, 45] width 18 height 18
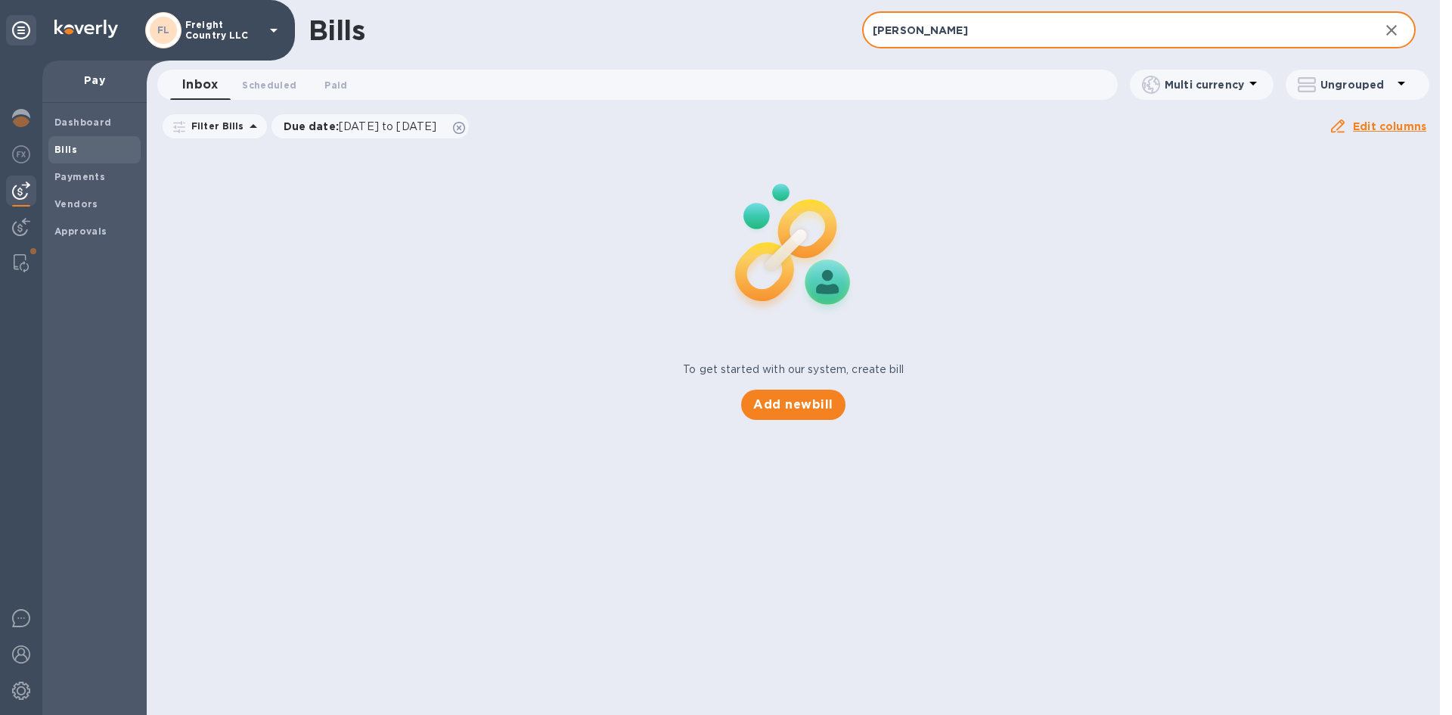
drag, startPoint x: 942, startPoint y: 33, endPoint x: 832, endPoint y: 37, distance: 110.5
click at [832, 37] on div "Bills gt carr ​ Add bill" at bounding box center [793, 30] width 1293 height 61
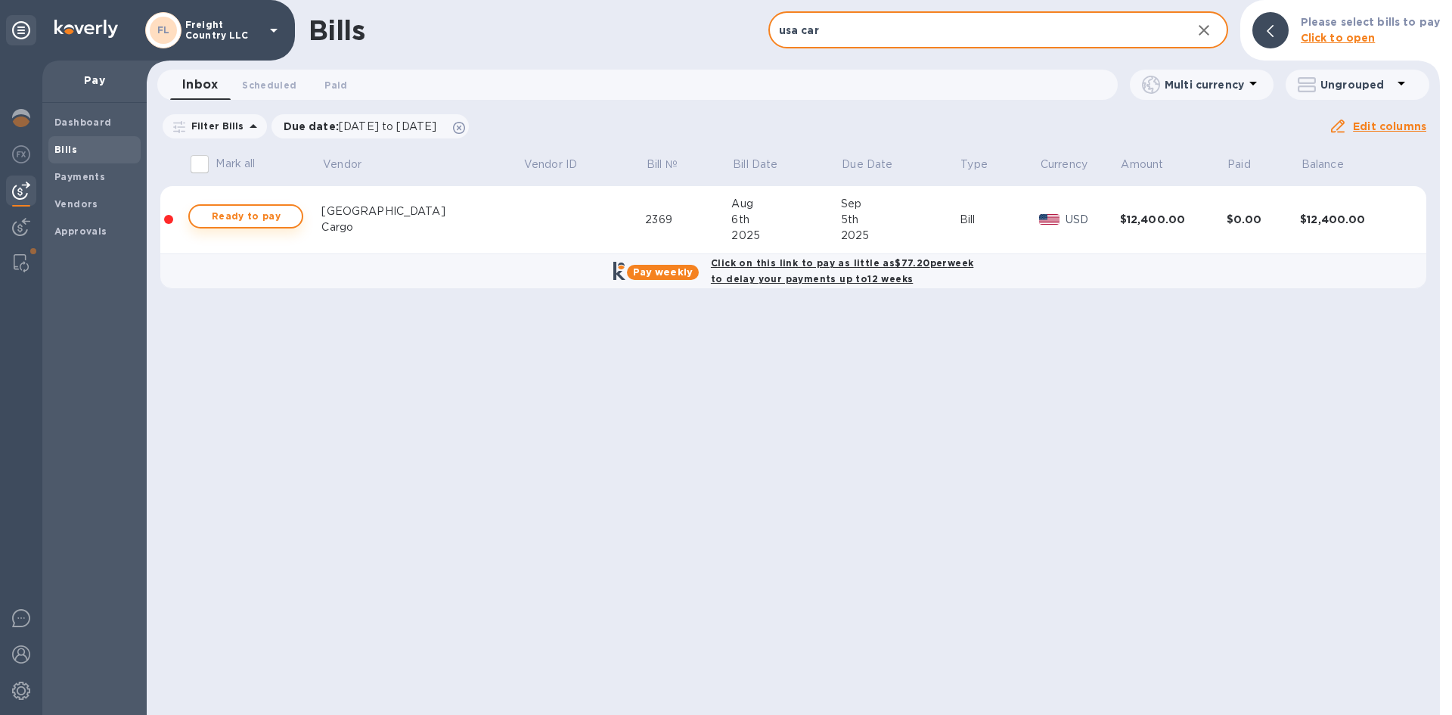
type input "usa car"
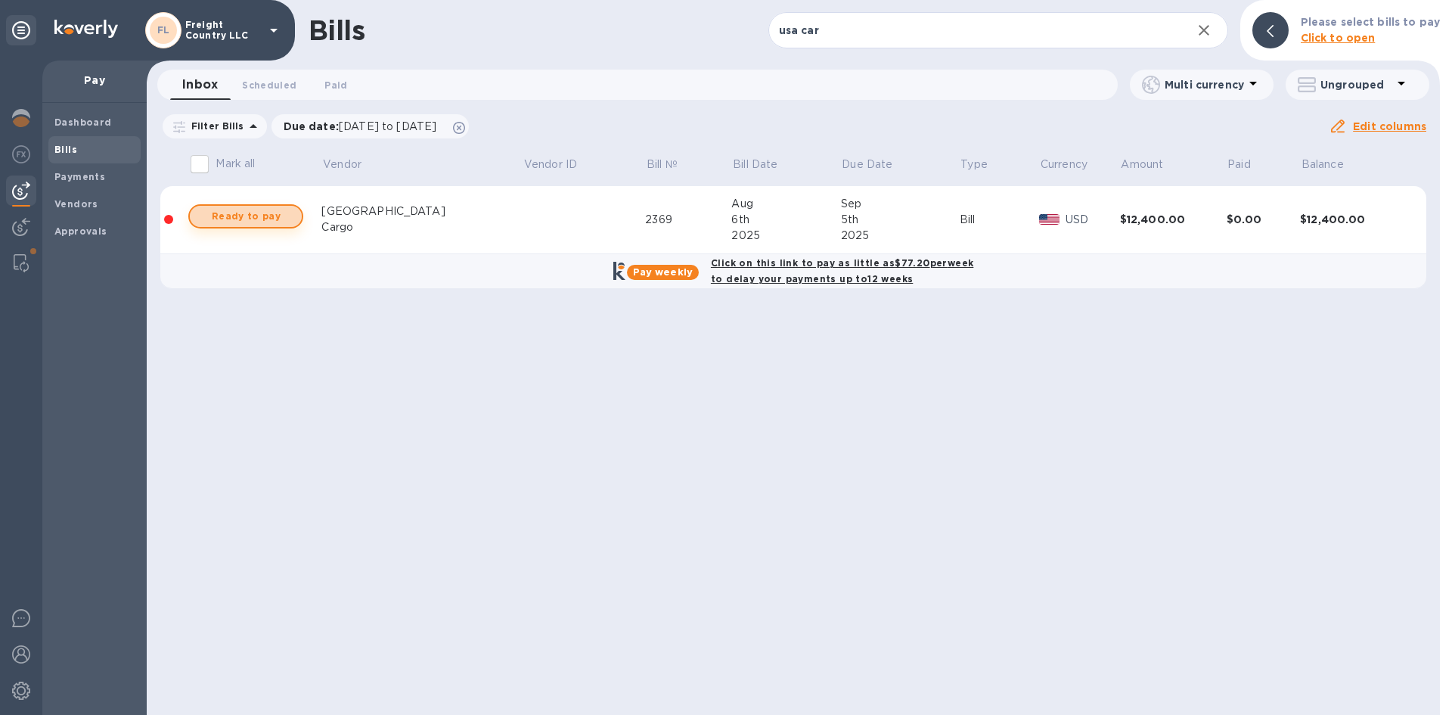
click at [259, 218] on span "Ready to pay" at bounding box center [246, 216] width 88 height 18
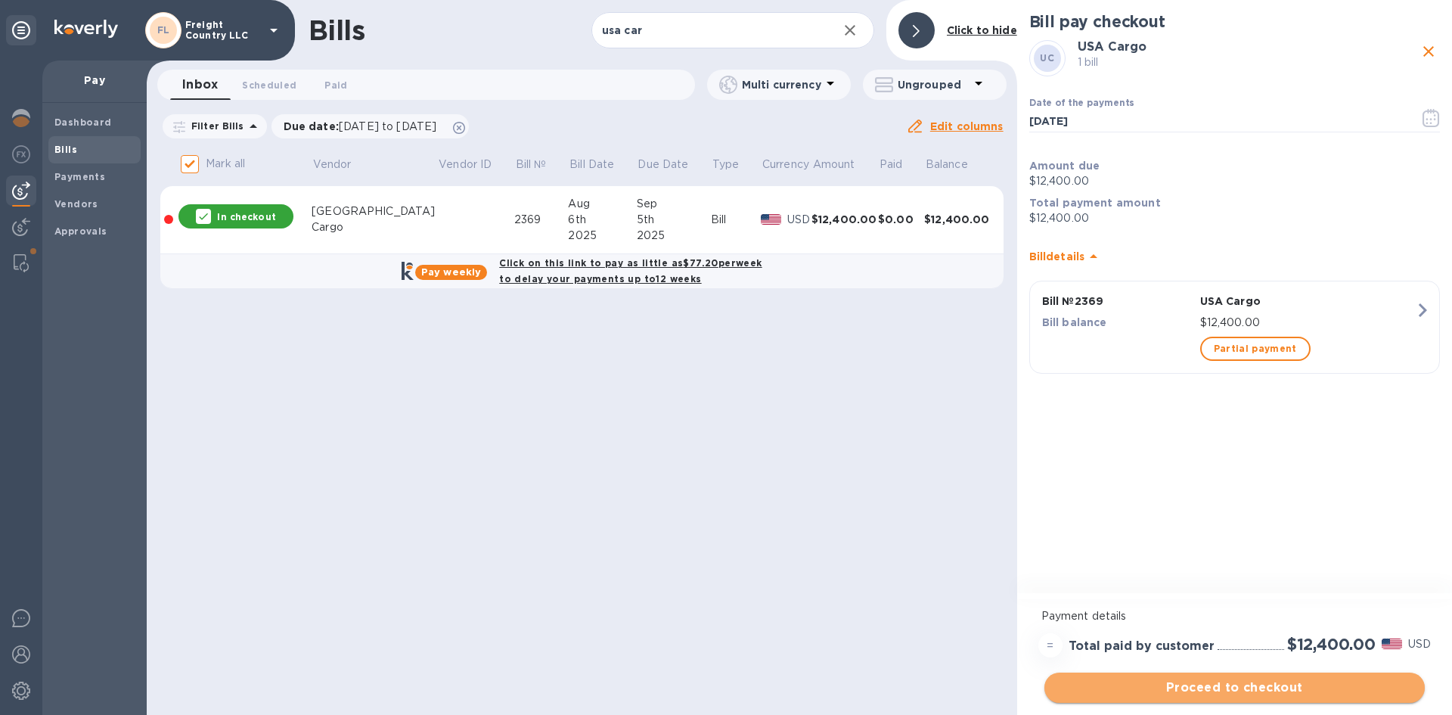
click at [1211, 686] on span "Proceed to checkout" at bounding box center [1235, 687] width 356 height 18
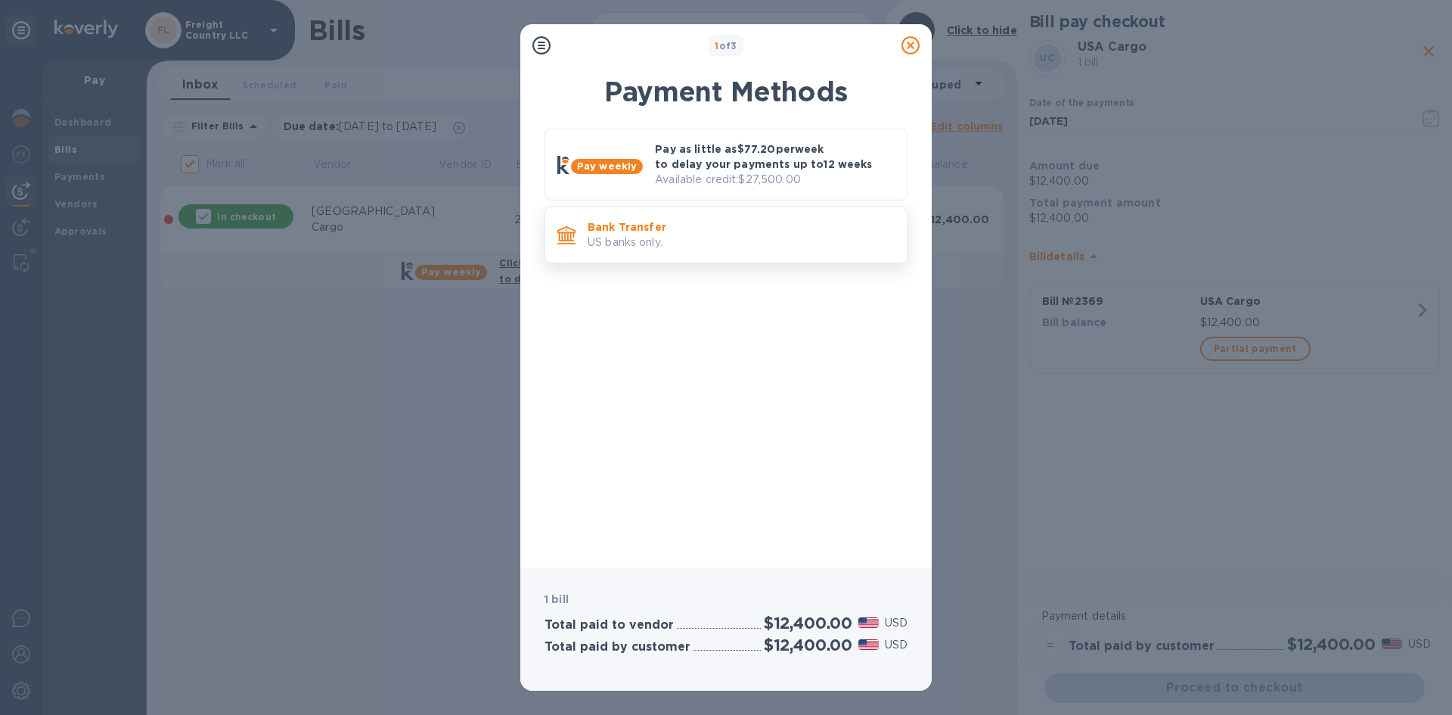
click at [649, 232] on p "Bank Transfer" at bounding box center [741, 226] width 307 height 15
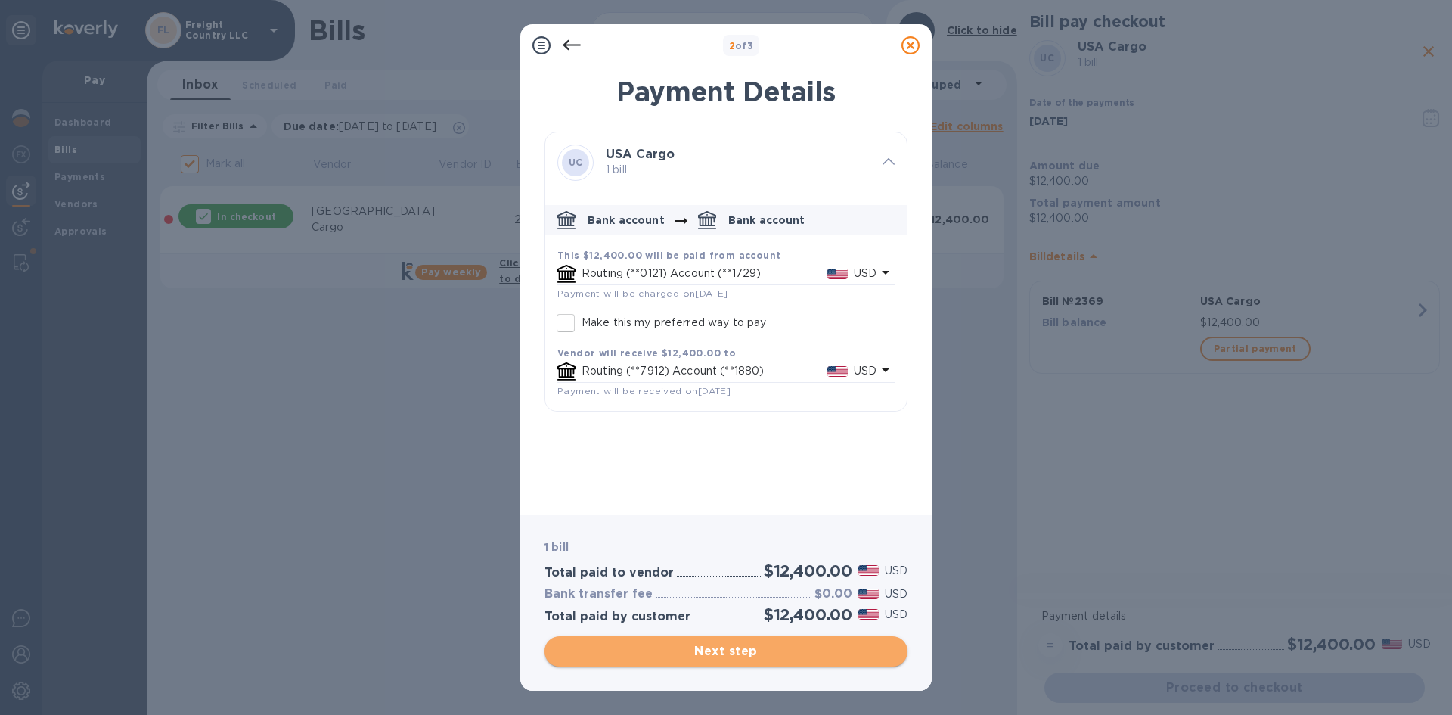
click at [727, 650] on span "Next step" at bounding box center [726, 651] width 339 height 18
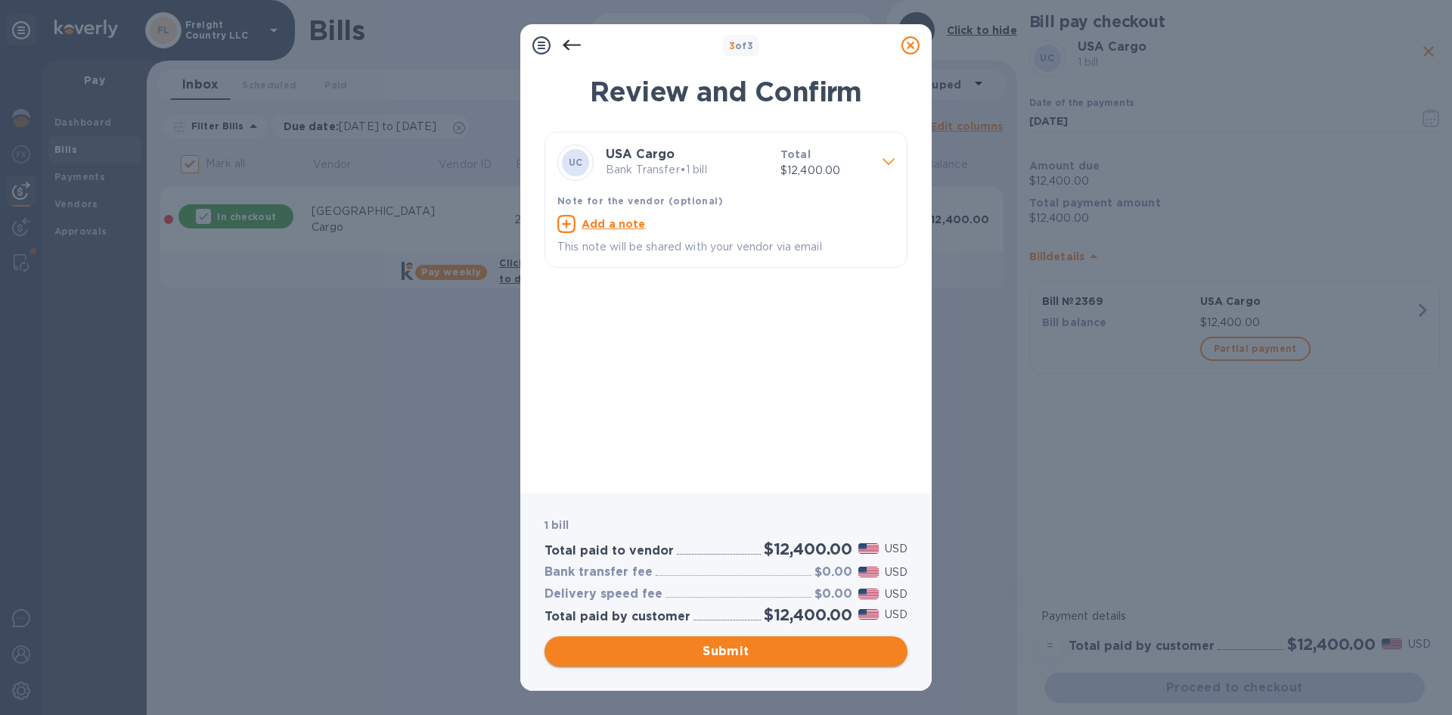
click at [751, 645] on span "Submit" at bounding box center [726, 651] width 339 height 18
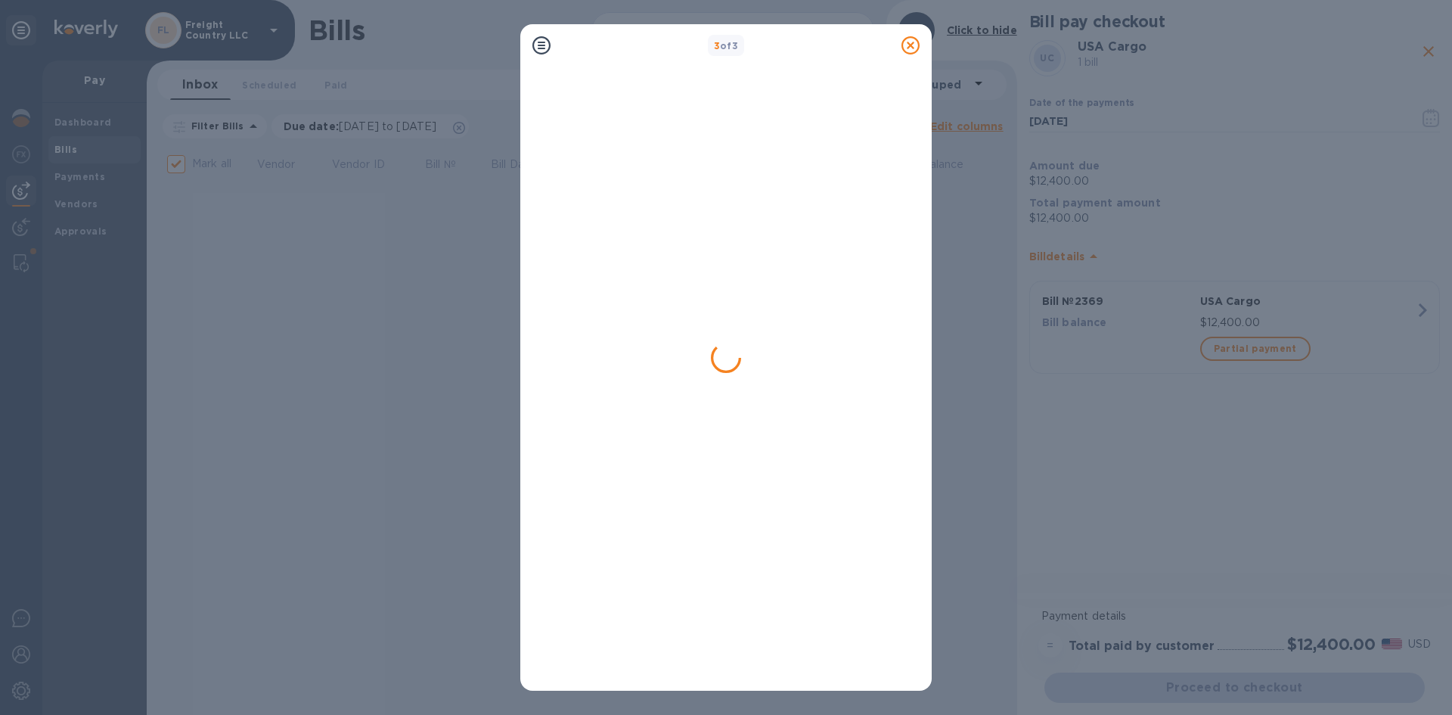
checkbox input "false"
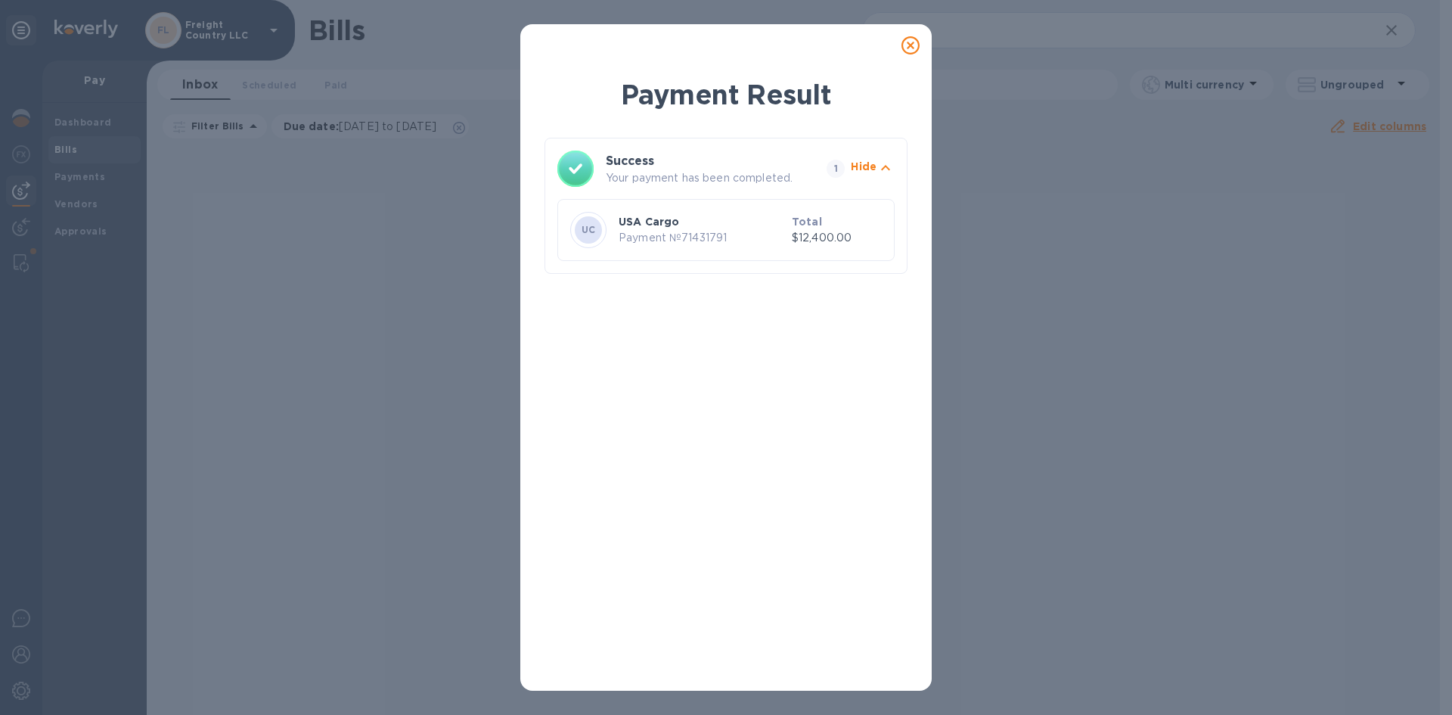
click at [908, 45] on icon at bounding box center [910, 45] width 18 height 18
